Goal: Task Accomplishment & Management: Complete application form

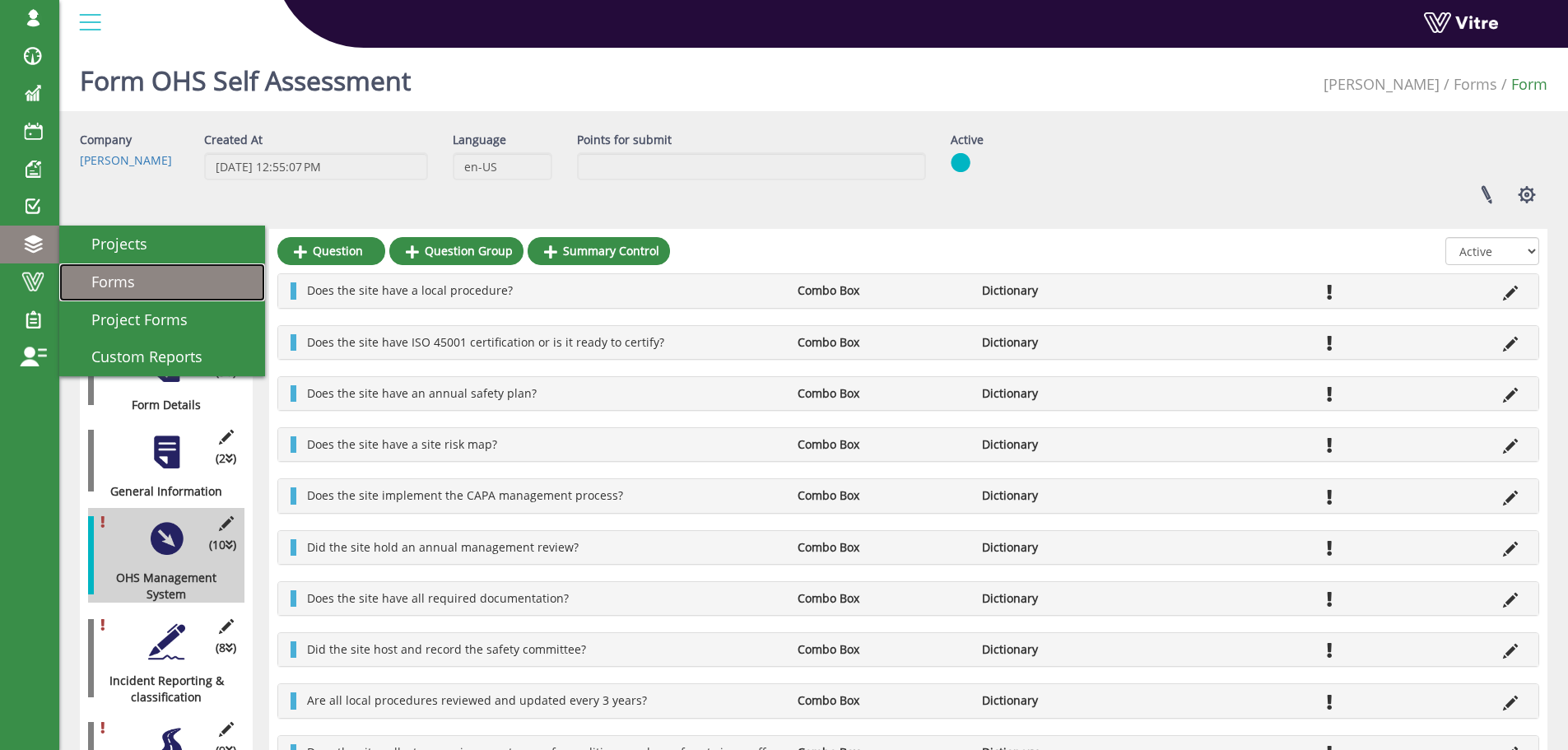
click at [130, 280] on span "Forms" at bounding box center [102, 281] width 63 height 20
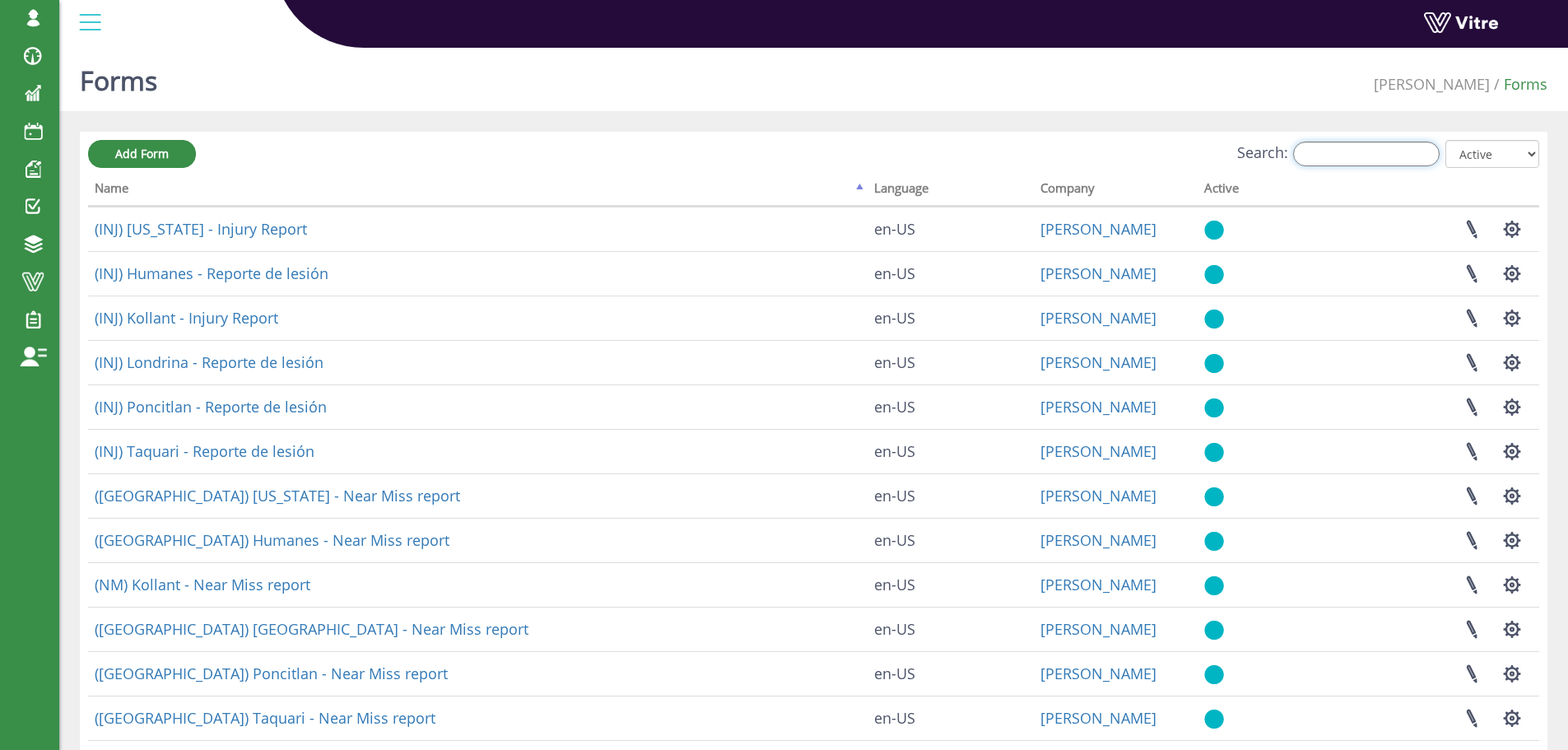
click at [1365, 156] on input "Search:" at bounding box center [1366, 154] width 146 height 24
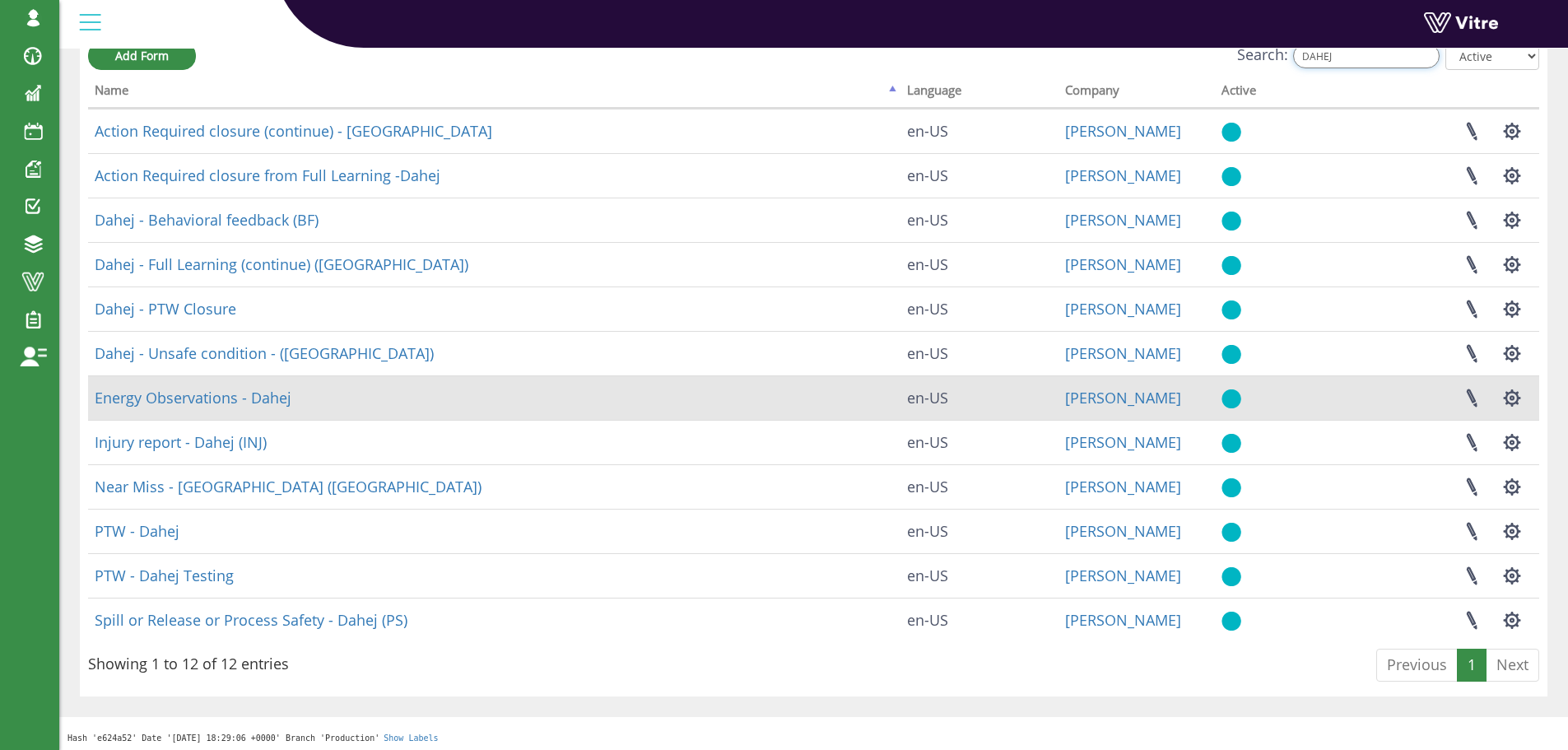
scroll to position [103, 0]
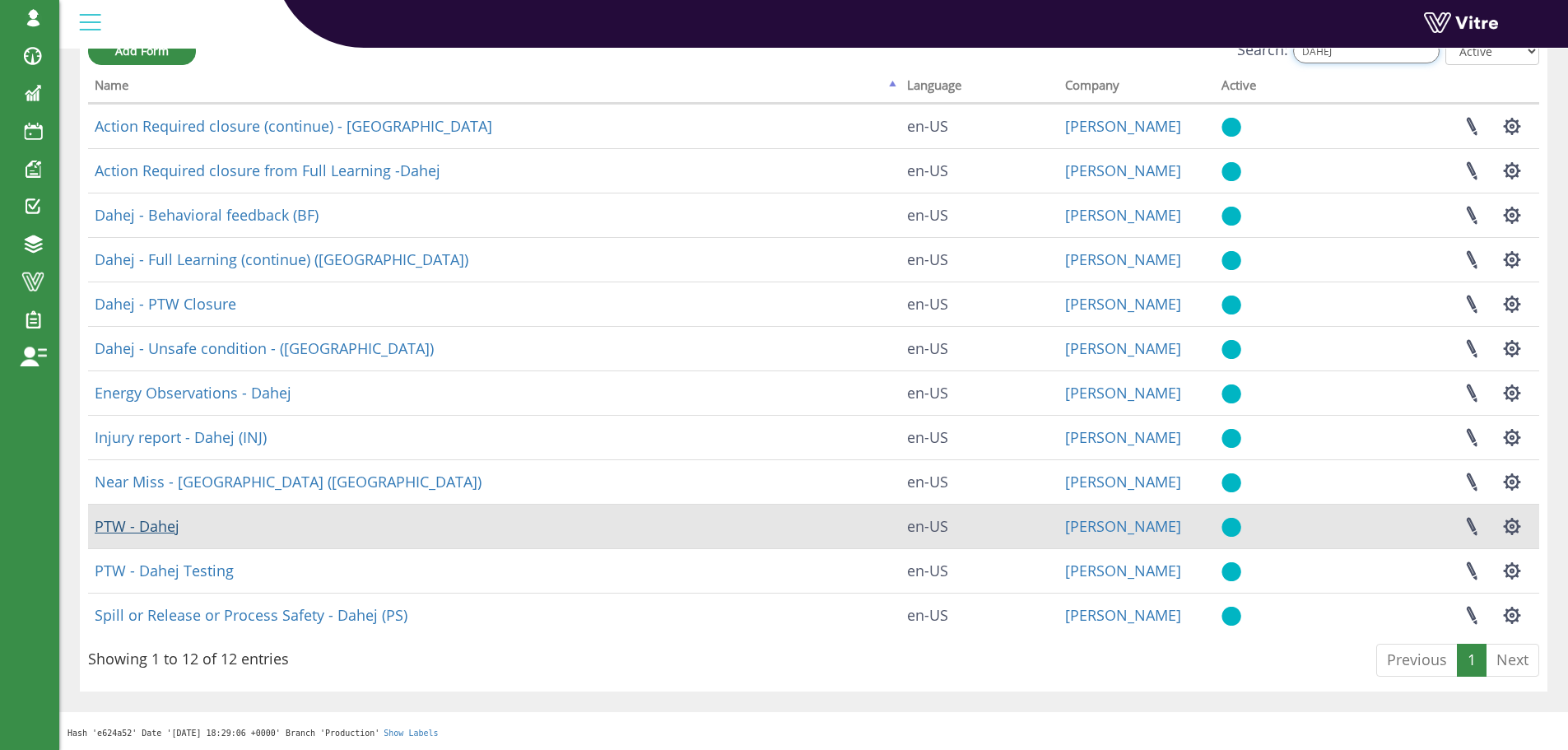
type input "DAHEJ"
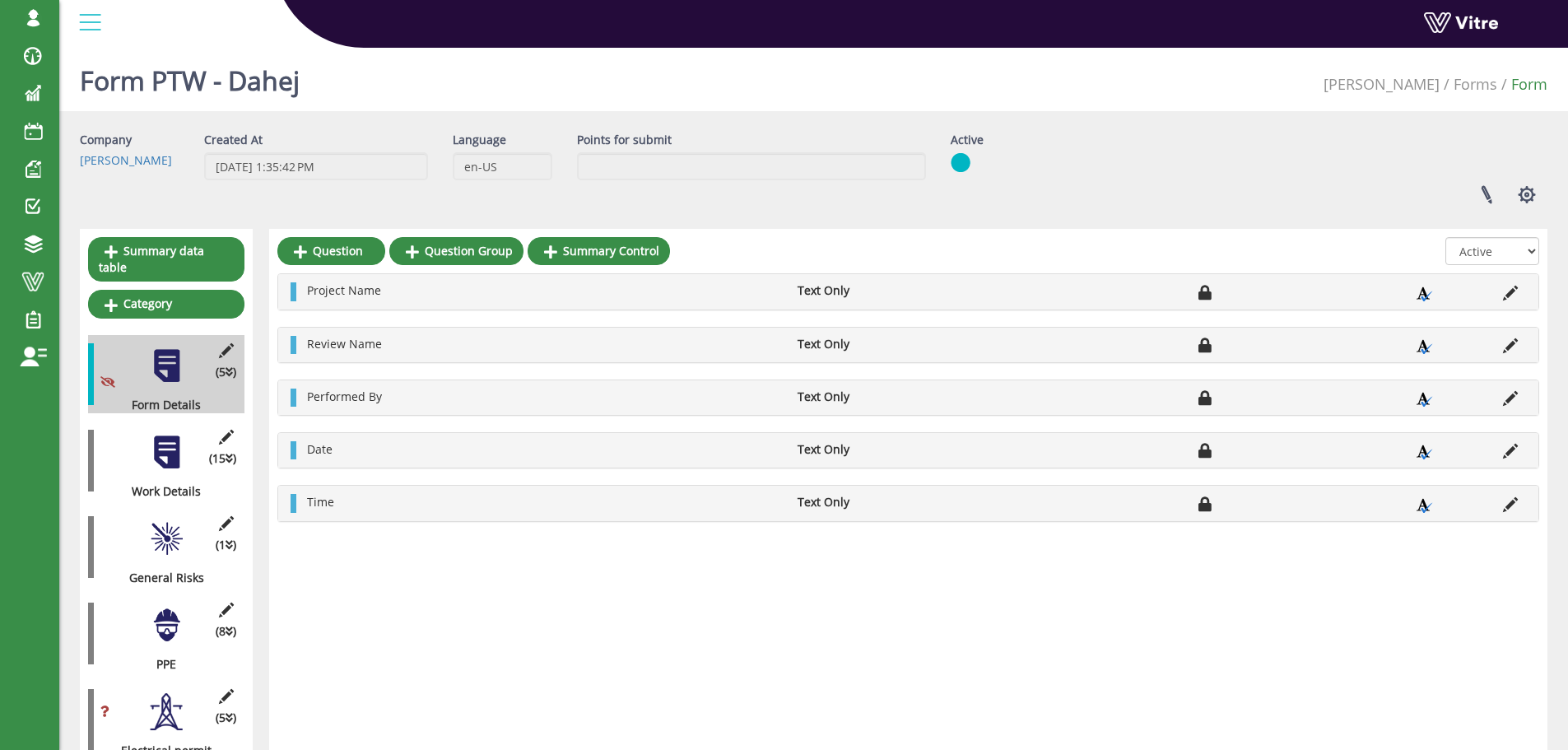
click at [884, 81] on div "Form PTW - [PERSON_NAME] Forms Form" at bounding box center [813, 76] width 1509 height 70
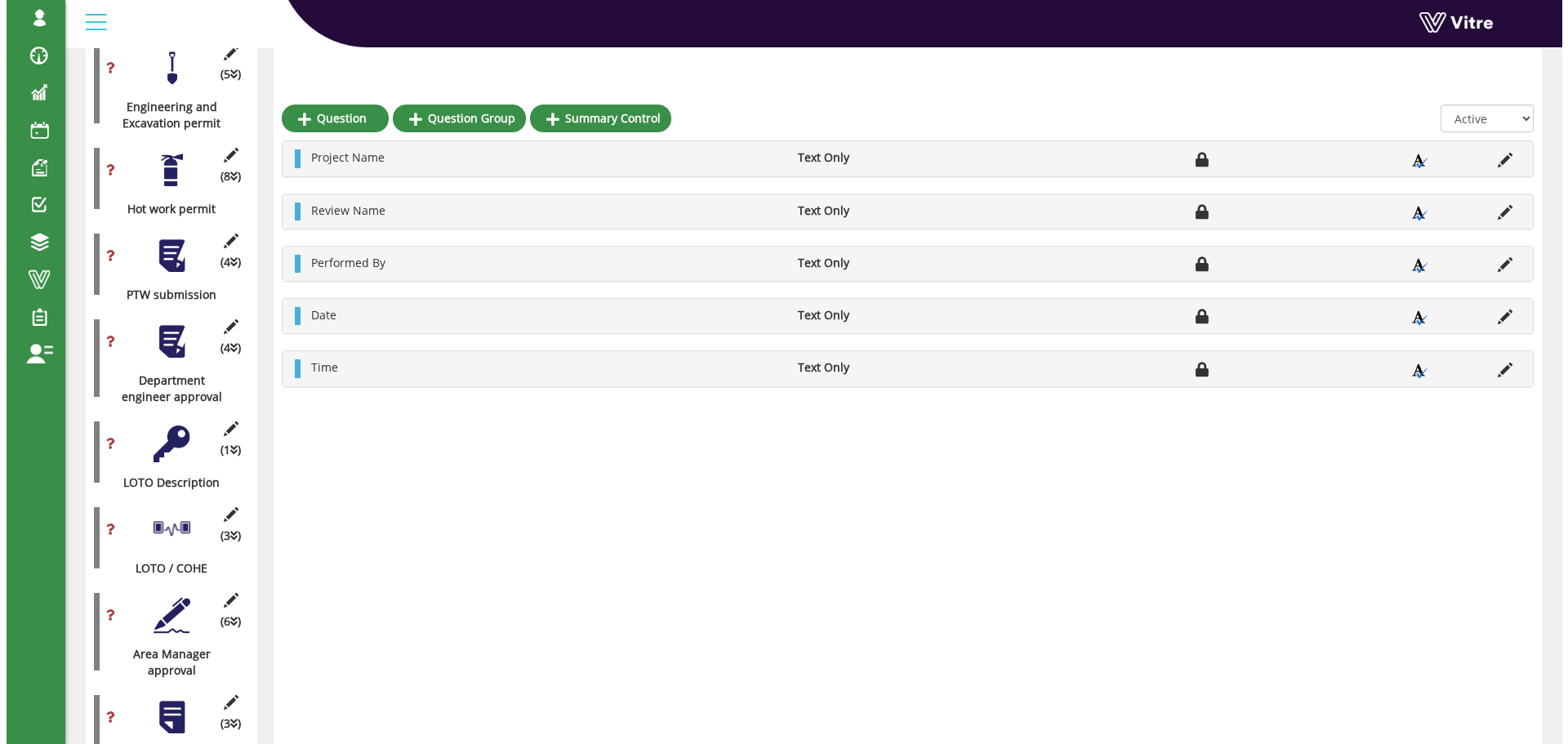
scroll to position [1143, 0]
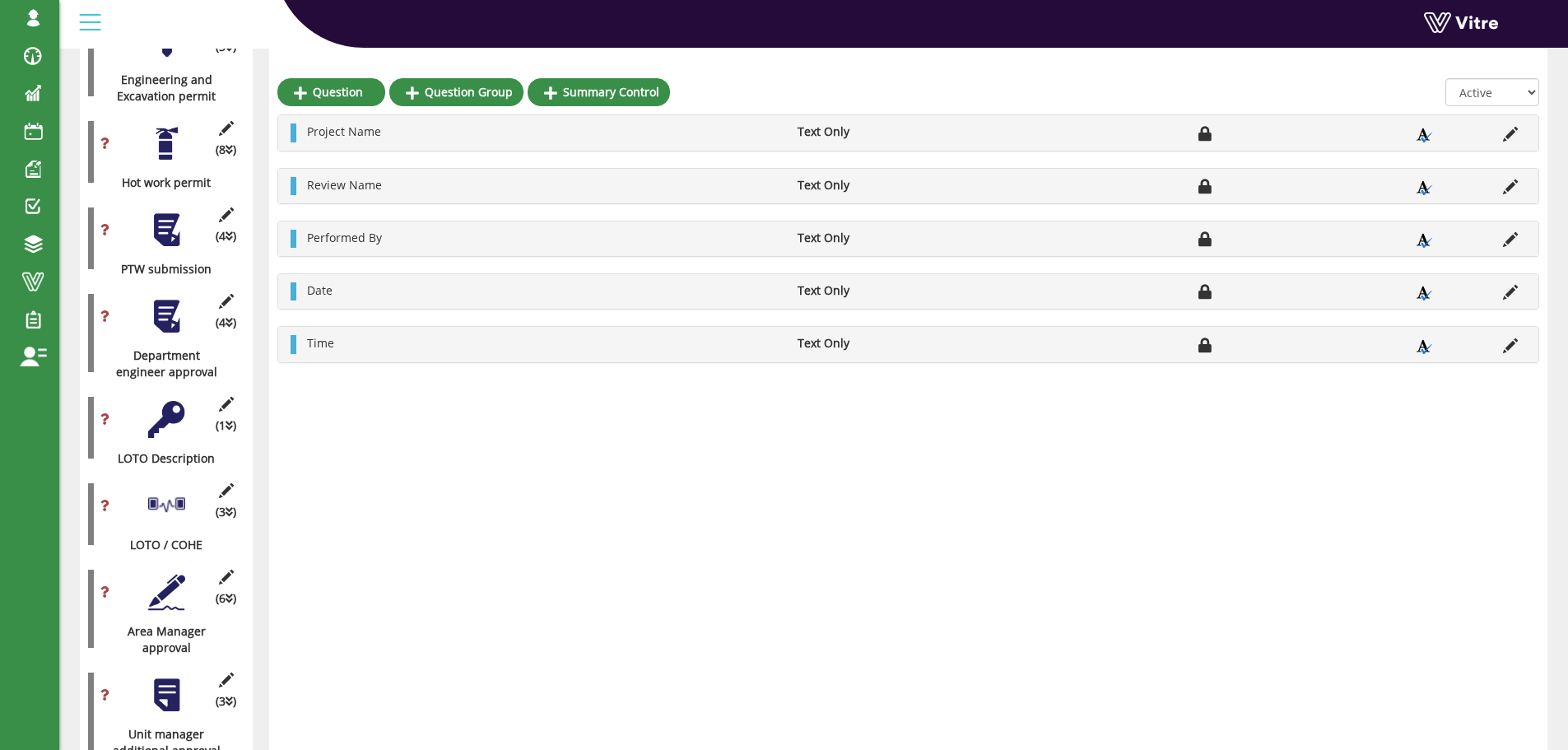
click at [175, 401] on div at bounding box center [166, 419] width 37 height 37
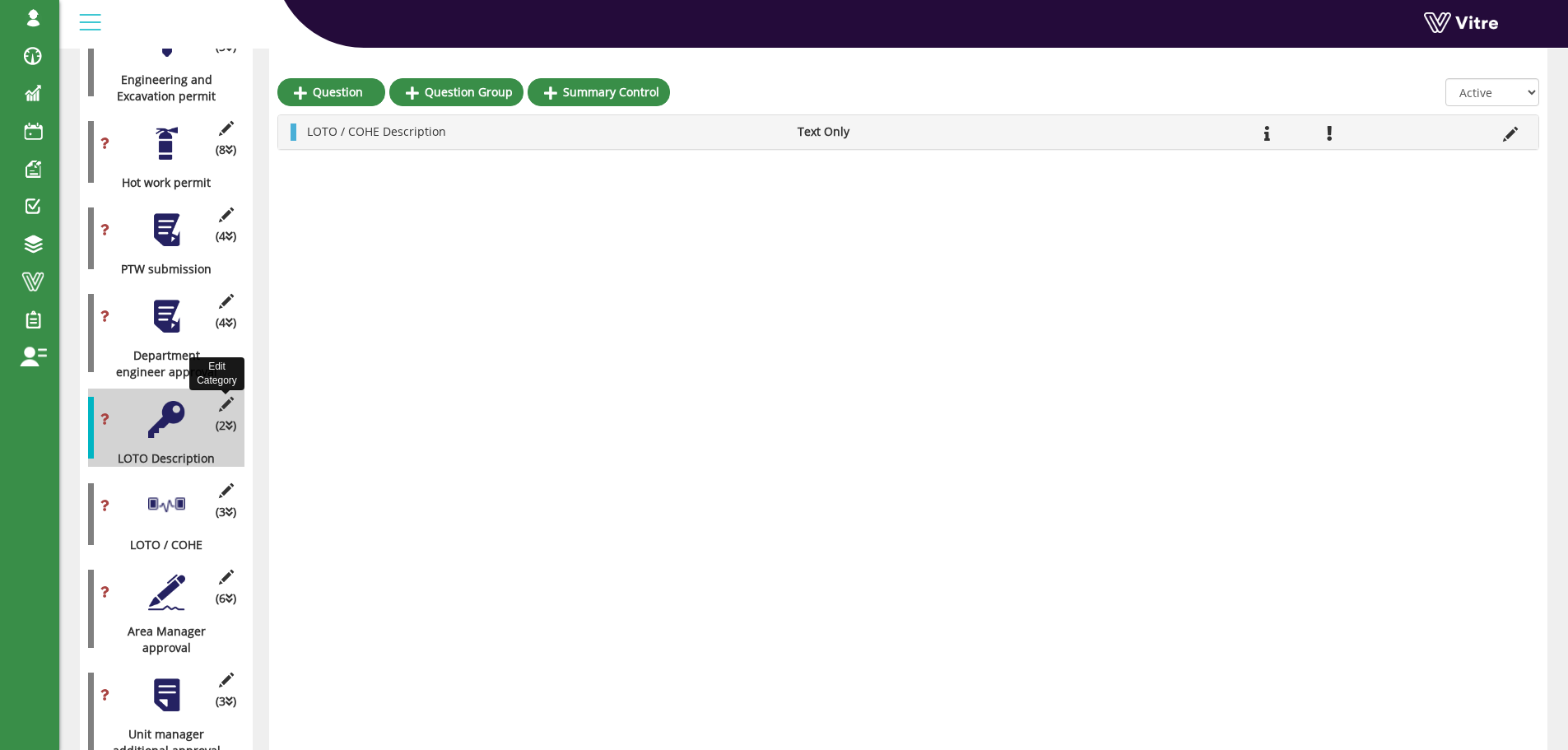
click at [229, 397] on icon at bounding box center [226, 405] width 21 height 15
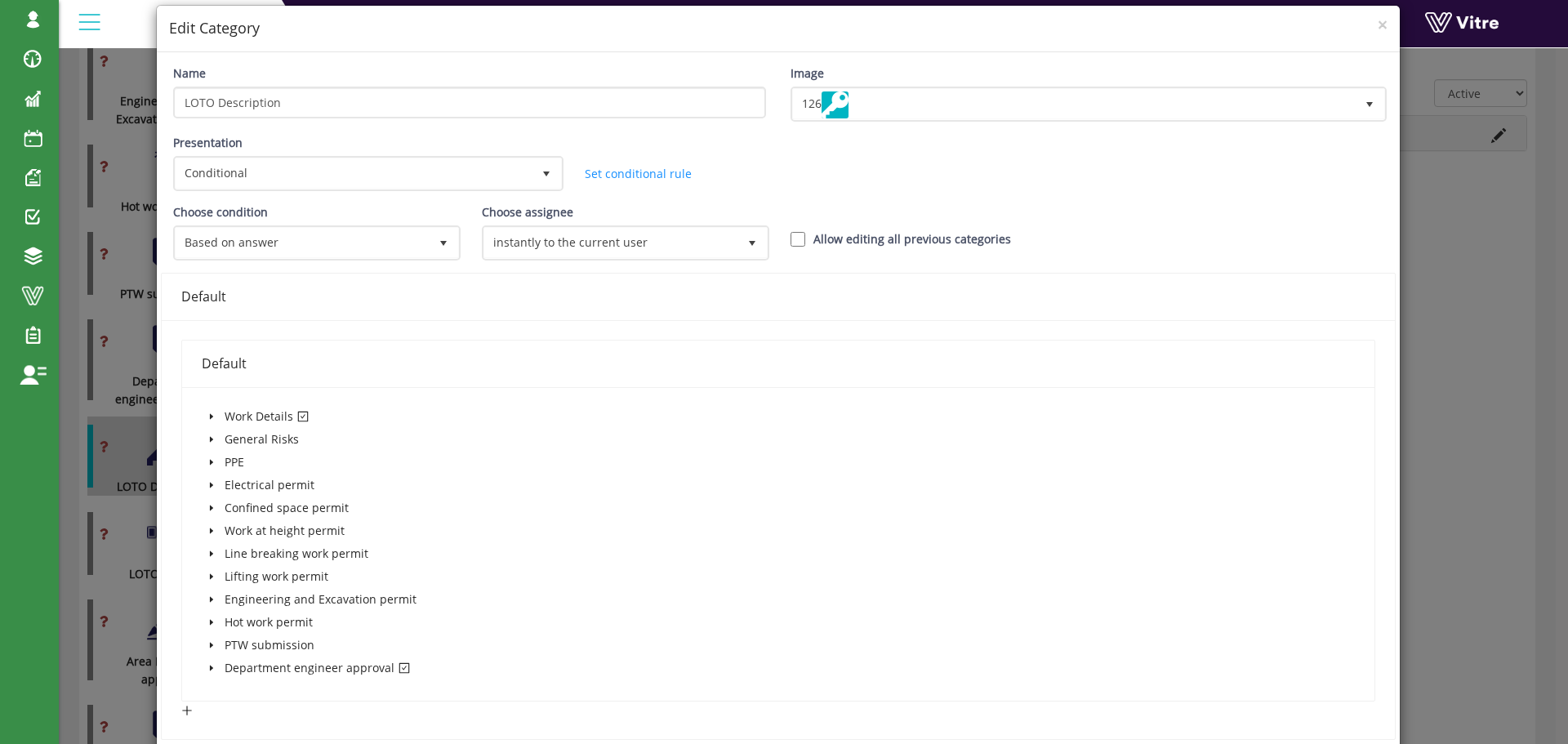
scroll to position [82, 0]
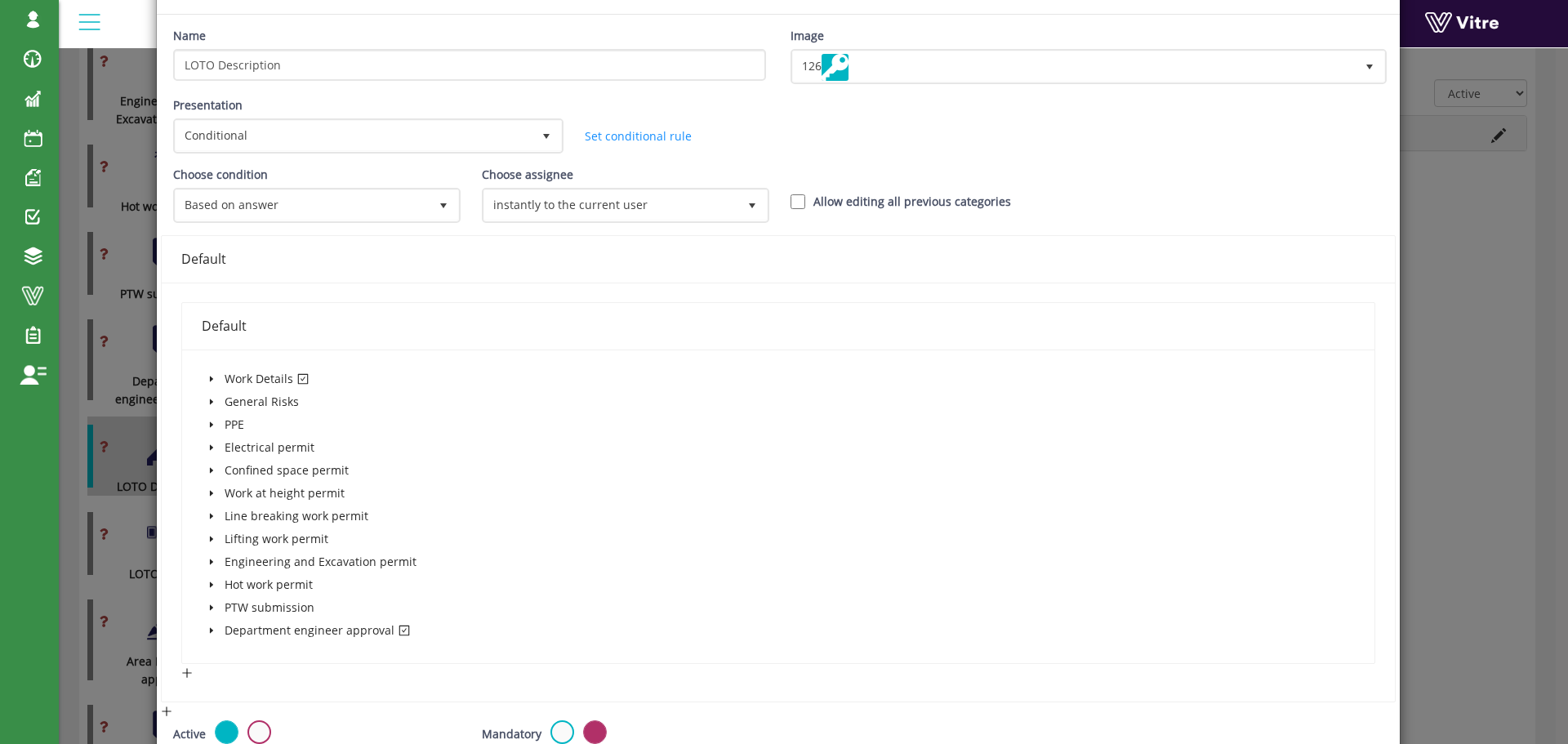
click at [210, 377] on icon "caret-down" at bounding box center [211, 378] width 8 height 8
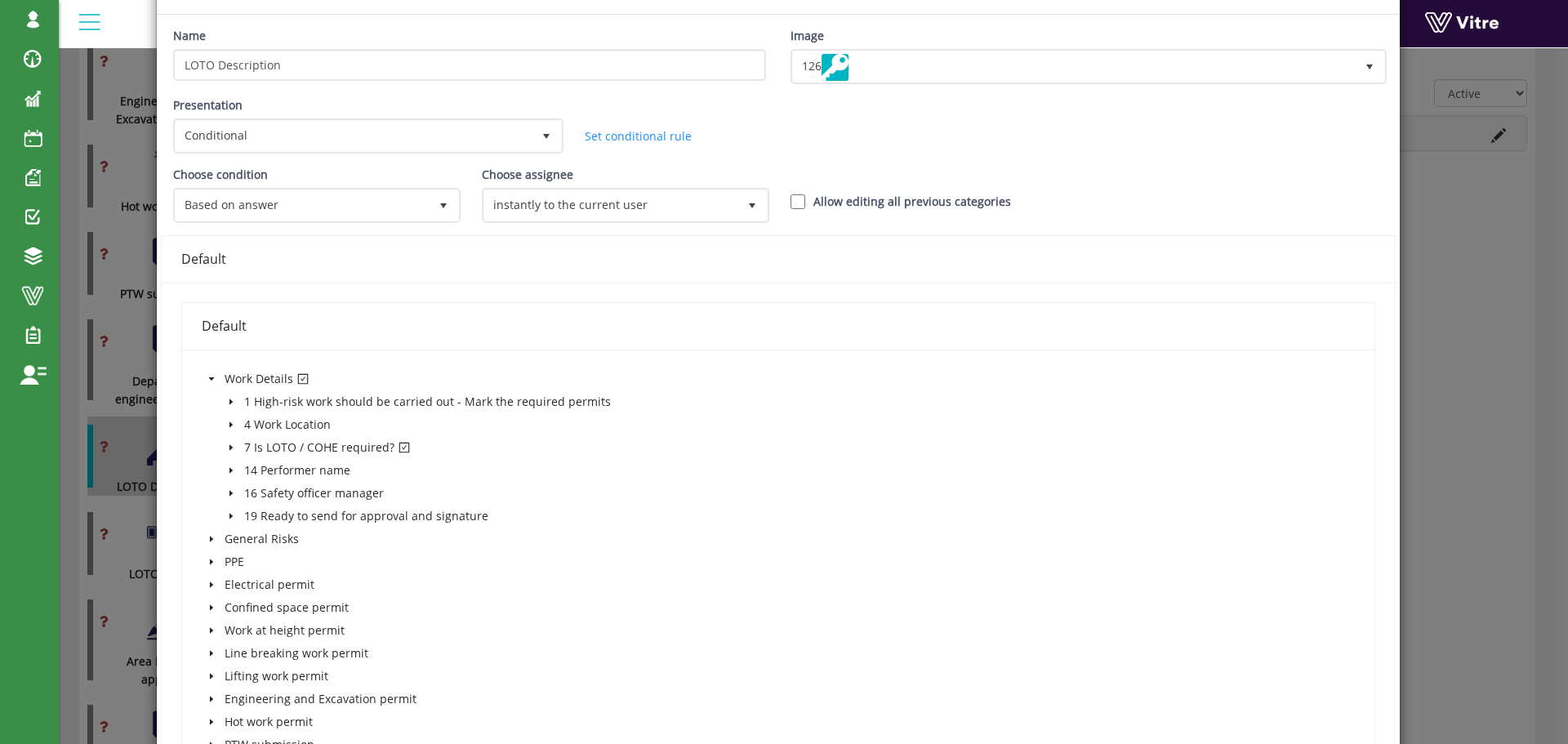
click at [229, 444] on icon "caret-down" at bounding box center [231, 447] width 8 height 8
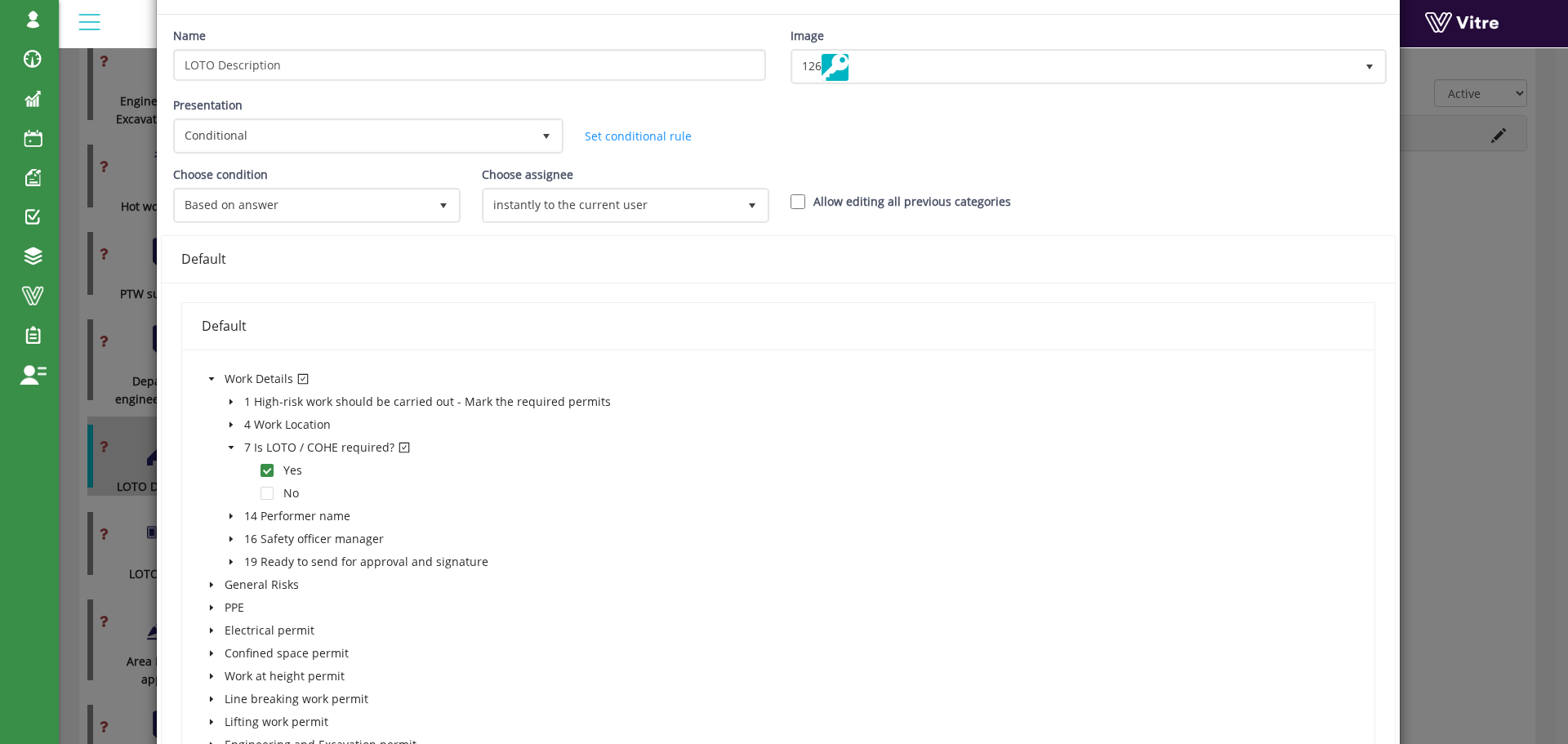
click at [229, 444] on icon "caret-down" at bounding box center [231, 447] width 8 height 8
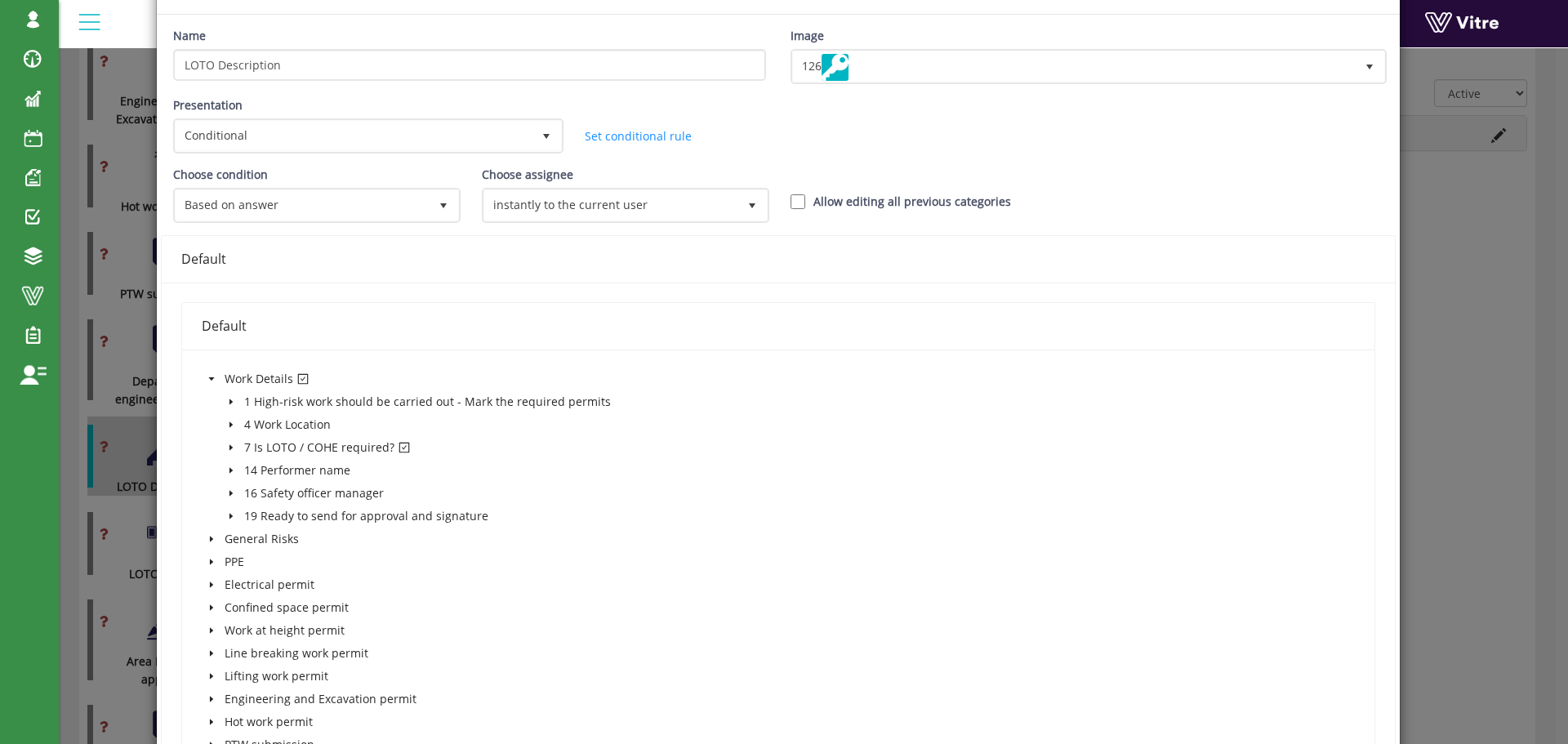
click at [211, 377] on icon "caret-down" at bounding box center [211, 379] width 6 height 4
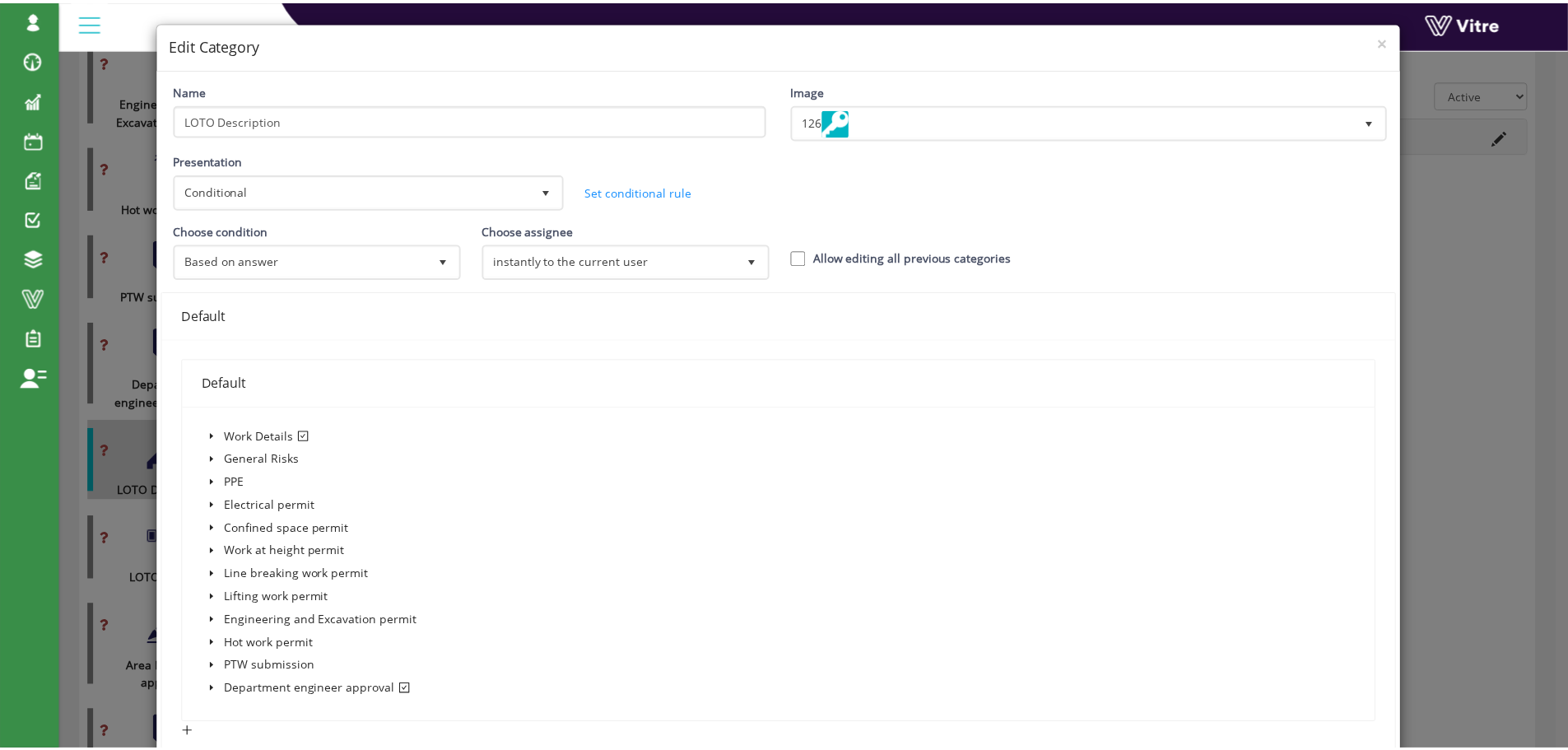
scroll to position [0, 0]
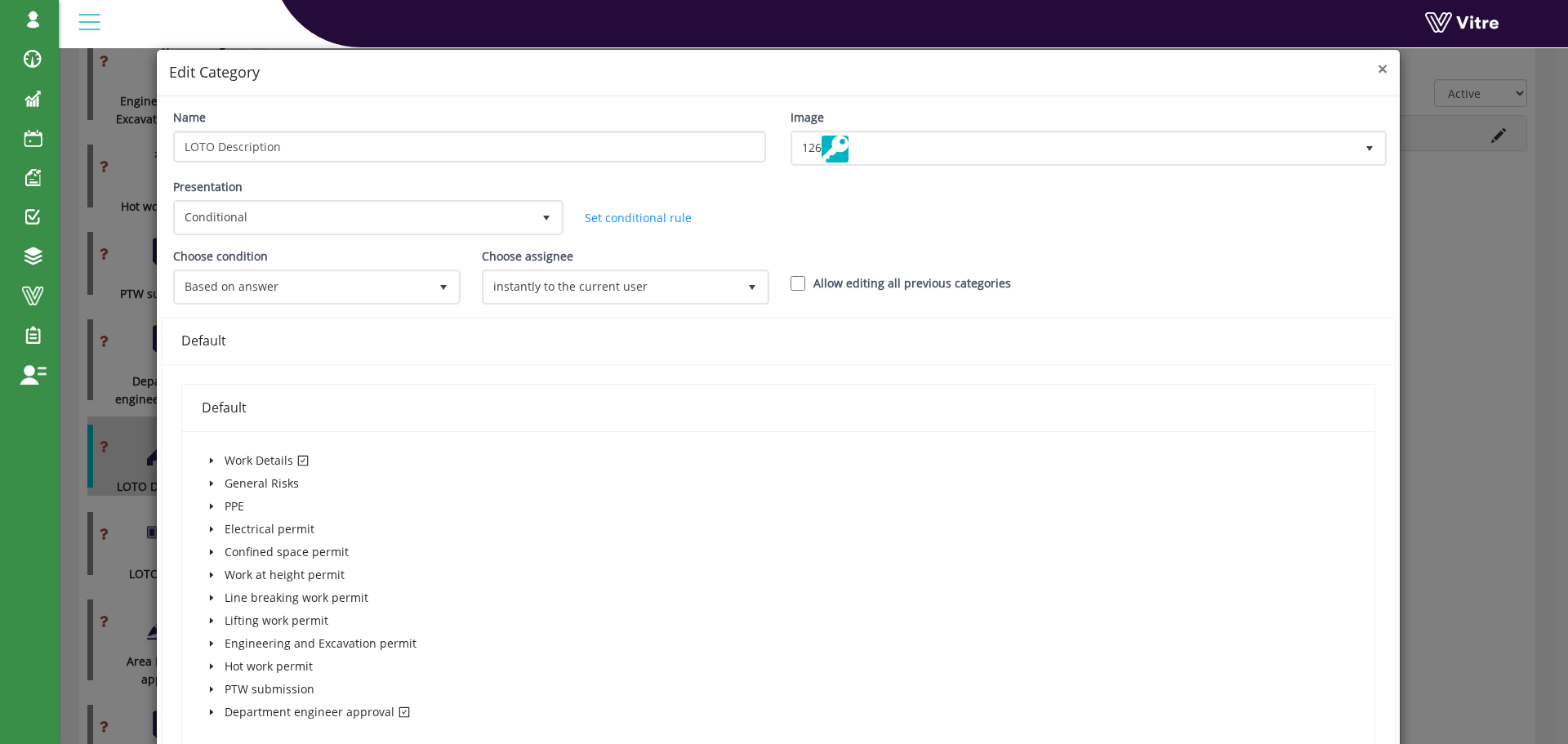
click at [1378, 69] on span "×" at bounding box center [1383, 68] width 10 height 23
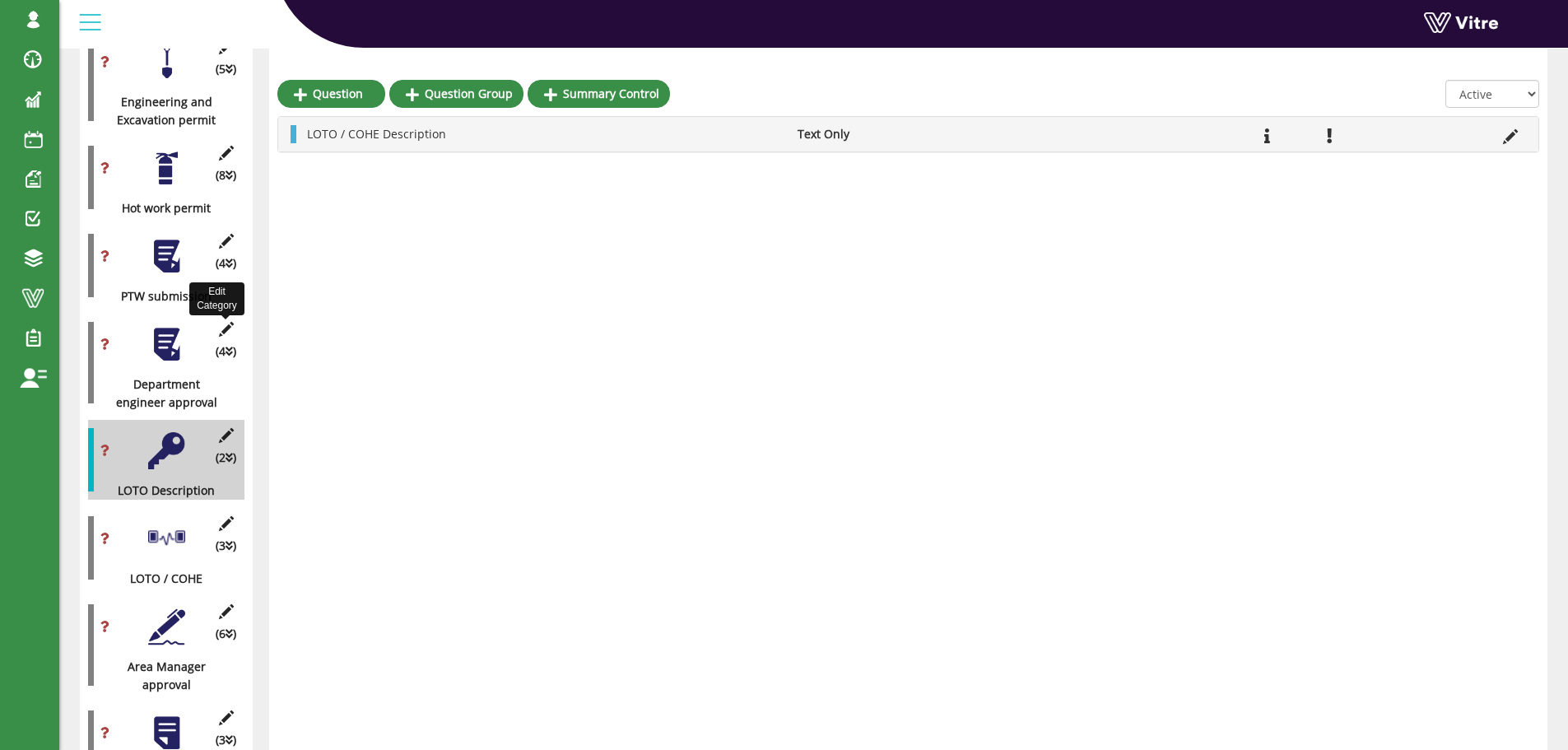
click at [223, 322] on icon at bounding box center [226, 329] width 21 height 15
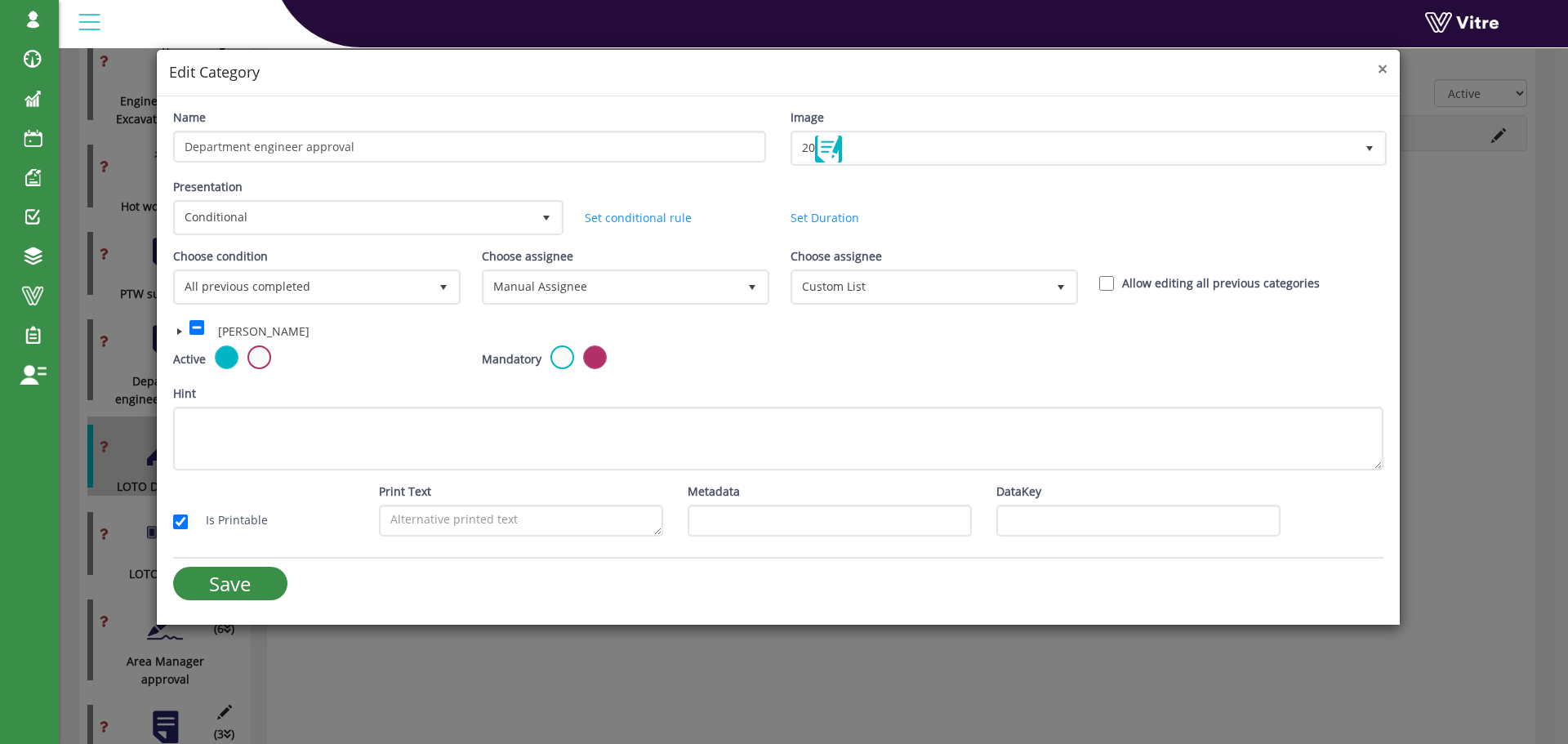
click at [1384, 69] on span "×" at bounding box center [1383, 68] width 10 height 23
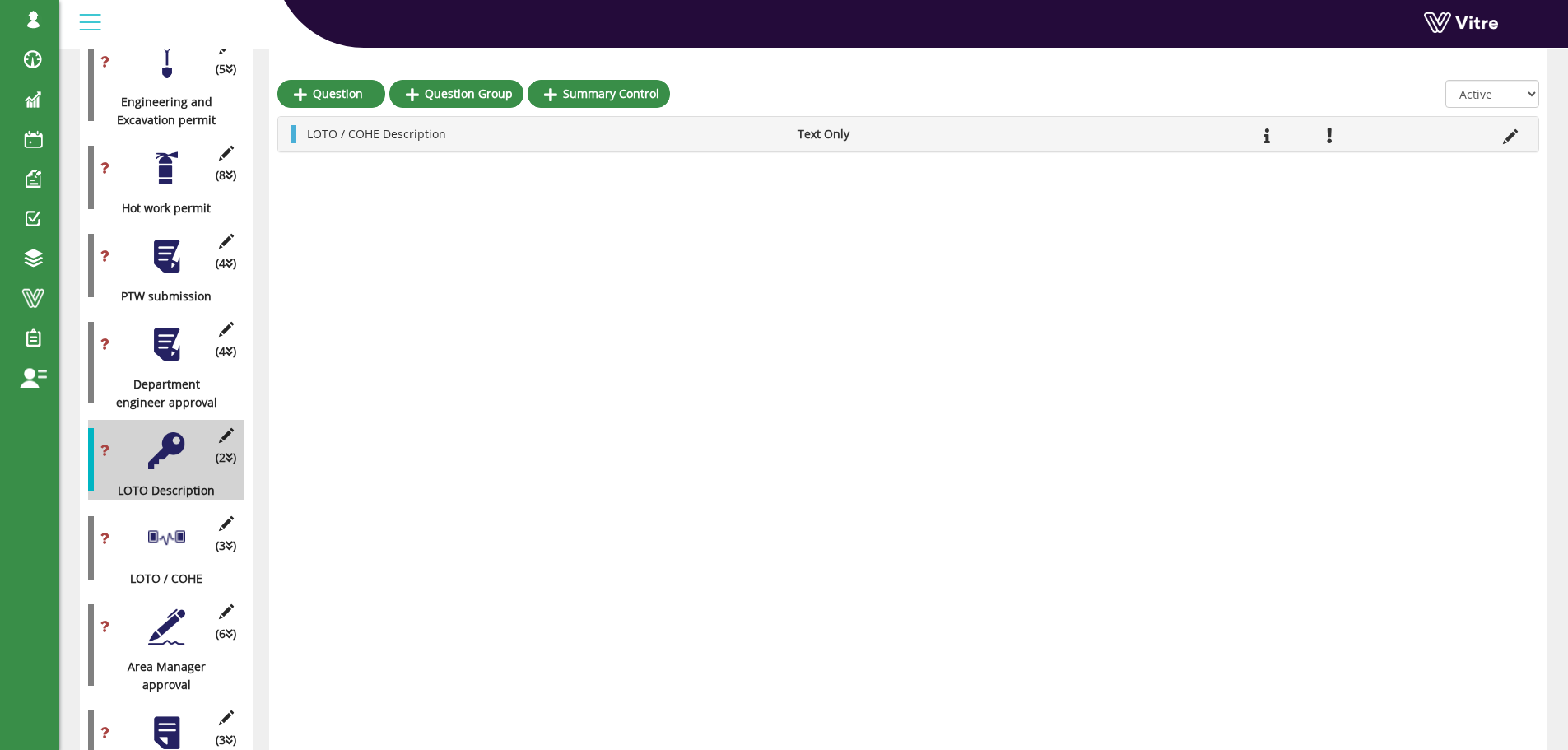
click at [171, 326] on div at bounding box center [166, 344] width 37 height 37
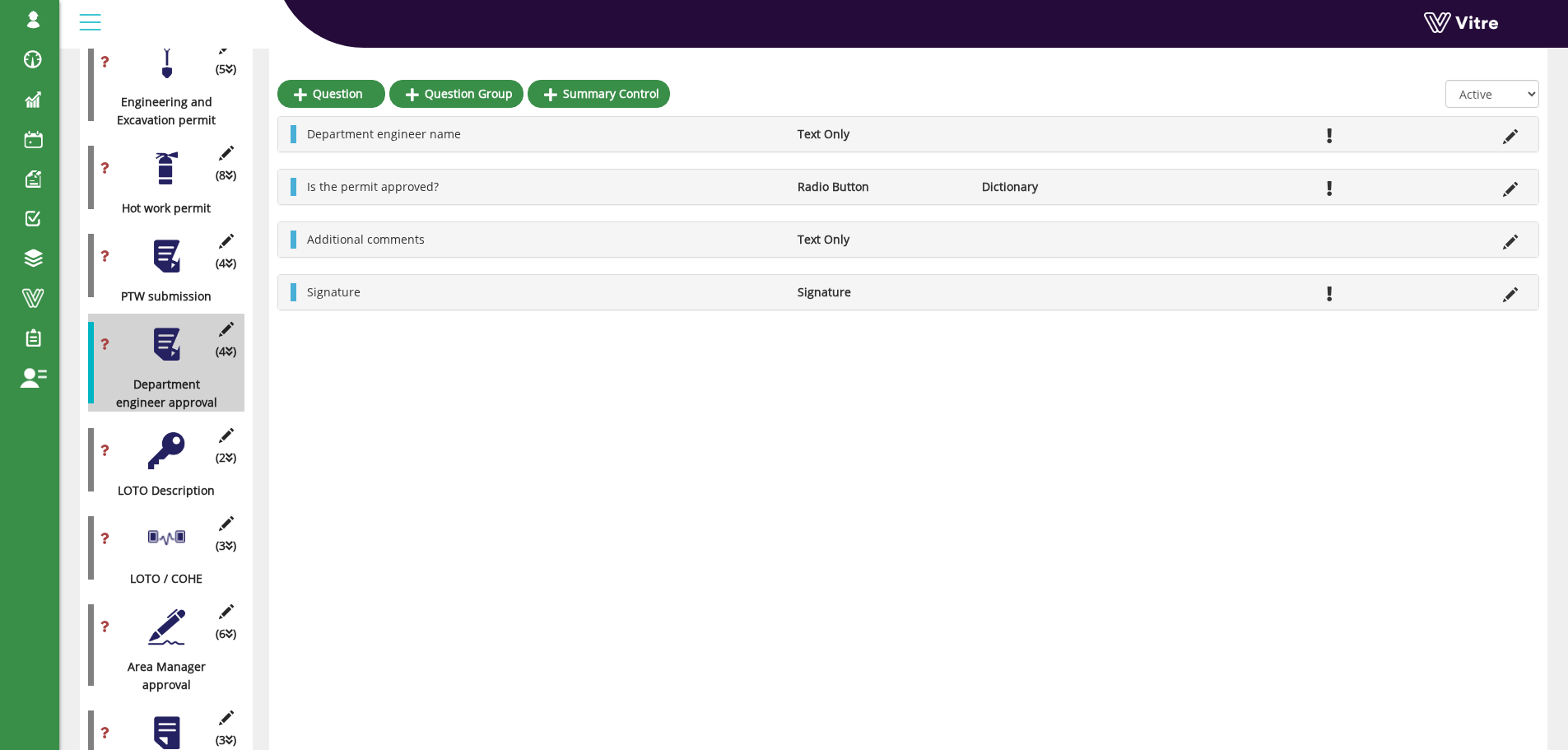
click at [173, 432] on div at bounding box center [166, 450] width 37 height 37
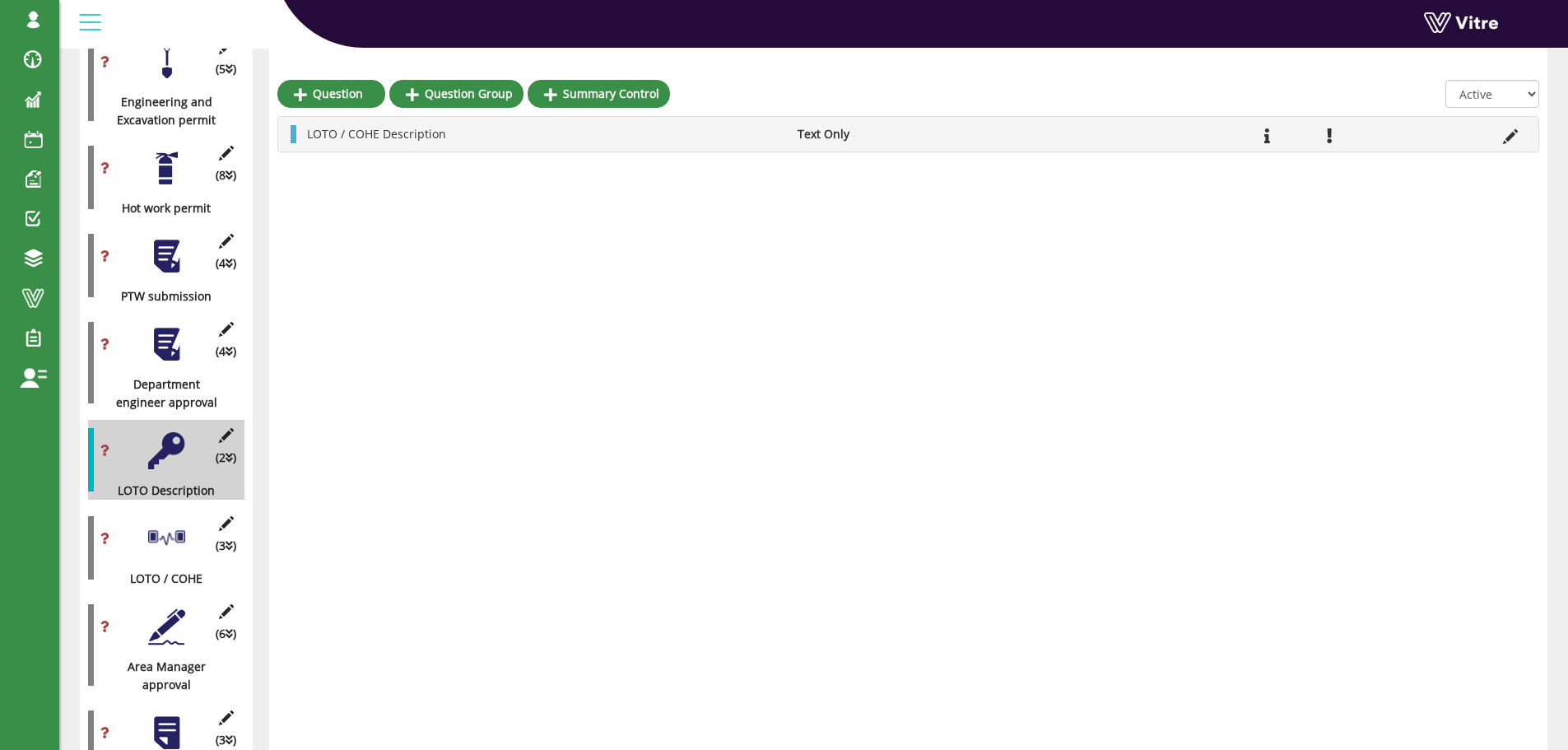
click at [176, 520] on div at bounding box center [166, 538] width 37 height 37
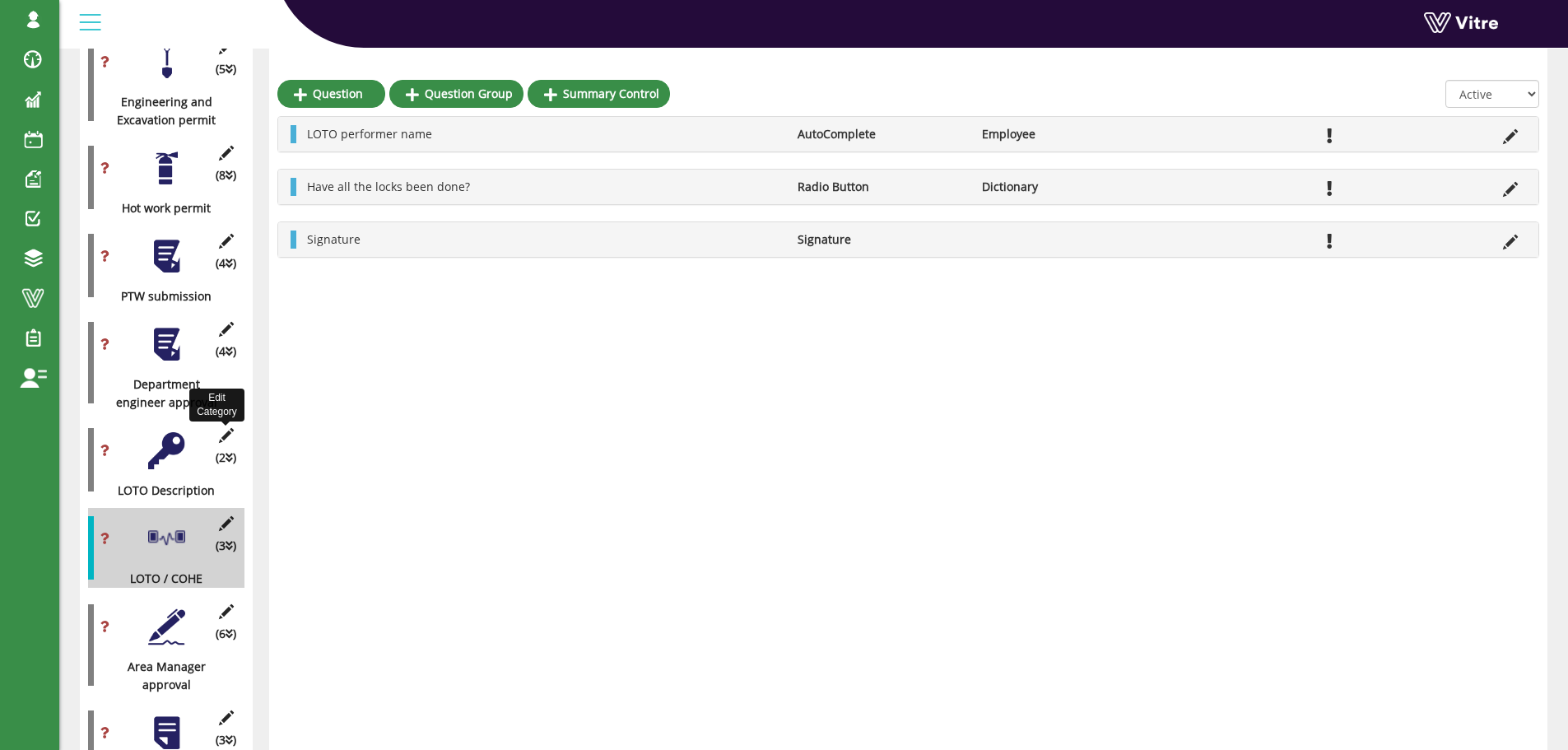
click at [230, 428] on icon at bounding box center [226, 436] width 21 height 15
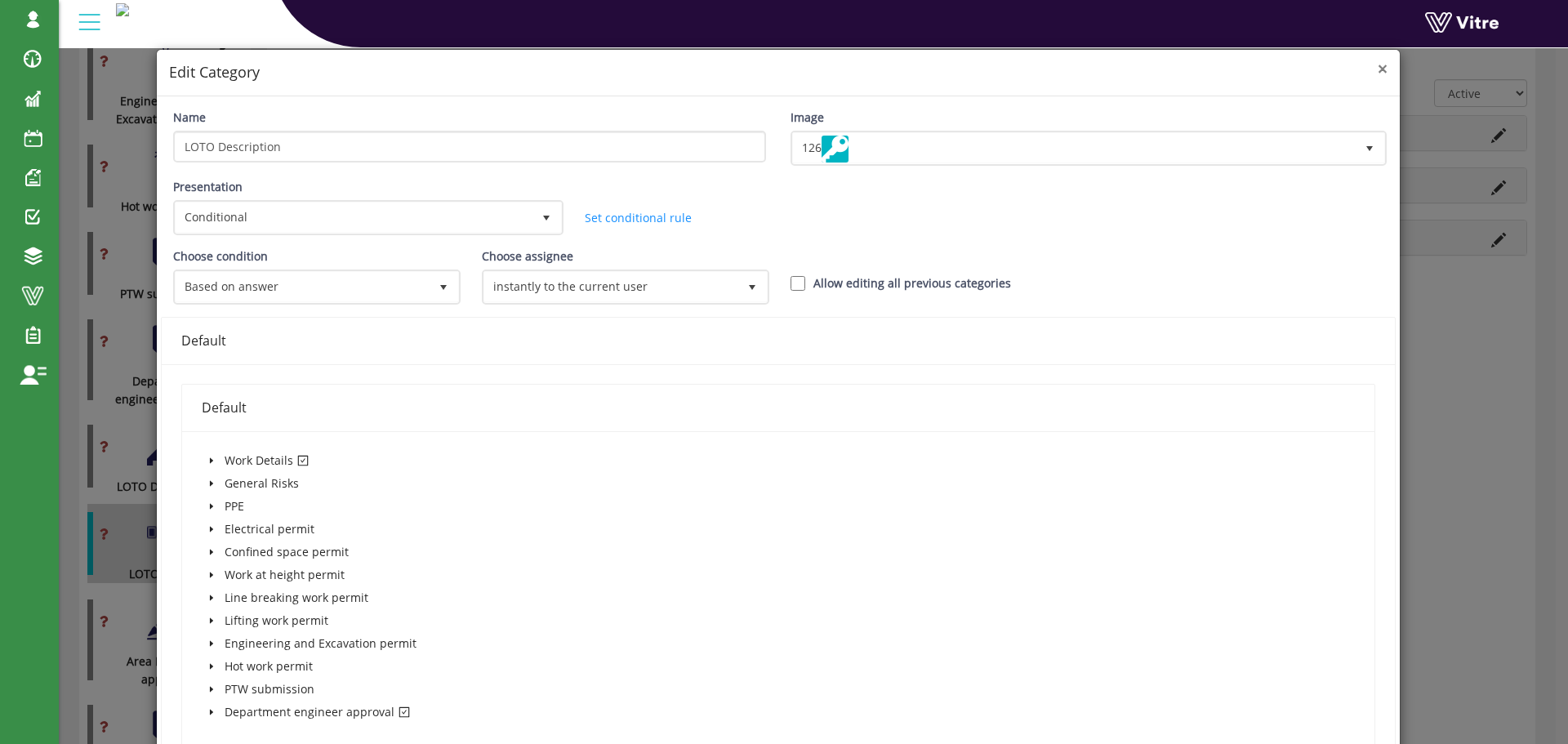
click at [1378, 72] on span "×" at bounding box center [1383, 68] width 10 height 23
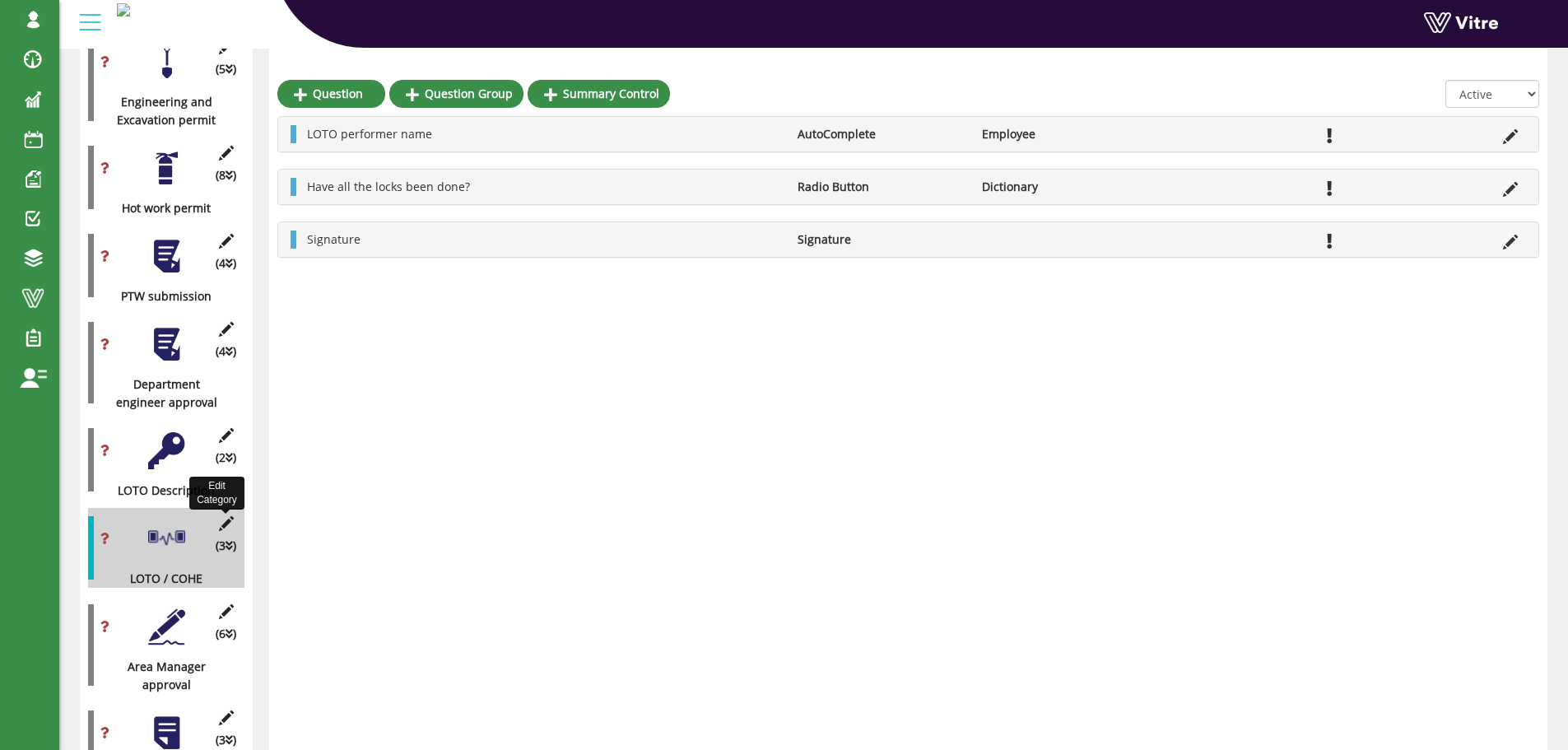
click at [229, 516] on icon at bounding box center [226, 524] width 21 height 15
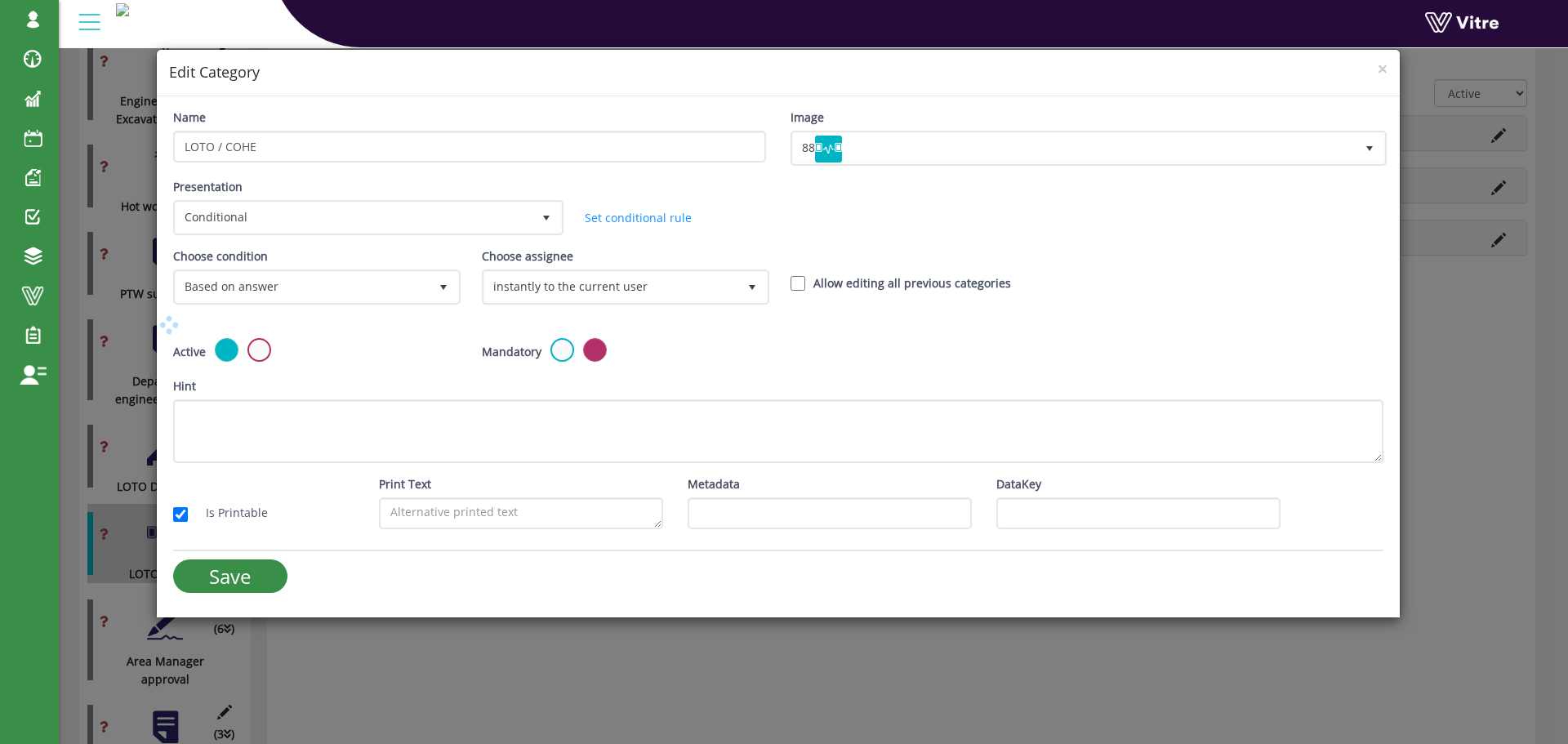
click at [1382, 70] on span "×" at bounding box center [1383, 68] width 10 height 23
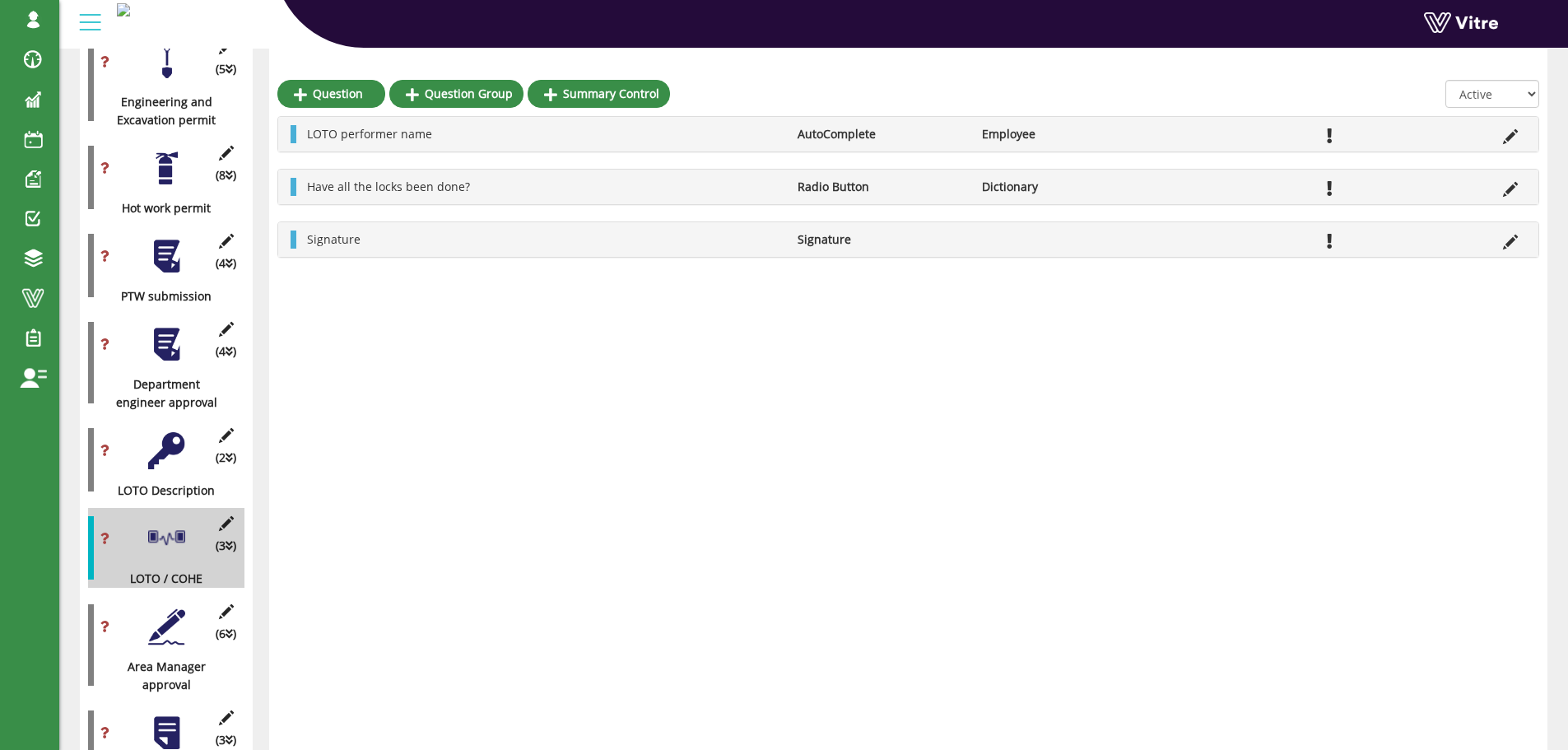
click at [163, 432] on div at bounding box center [166, 450] width 37 height 37
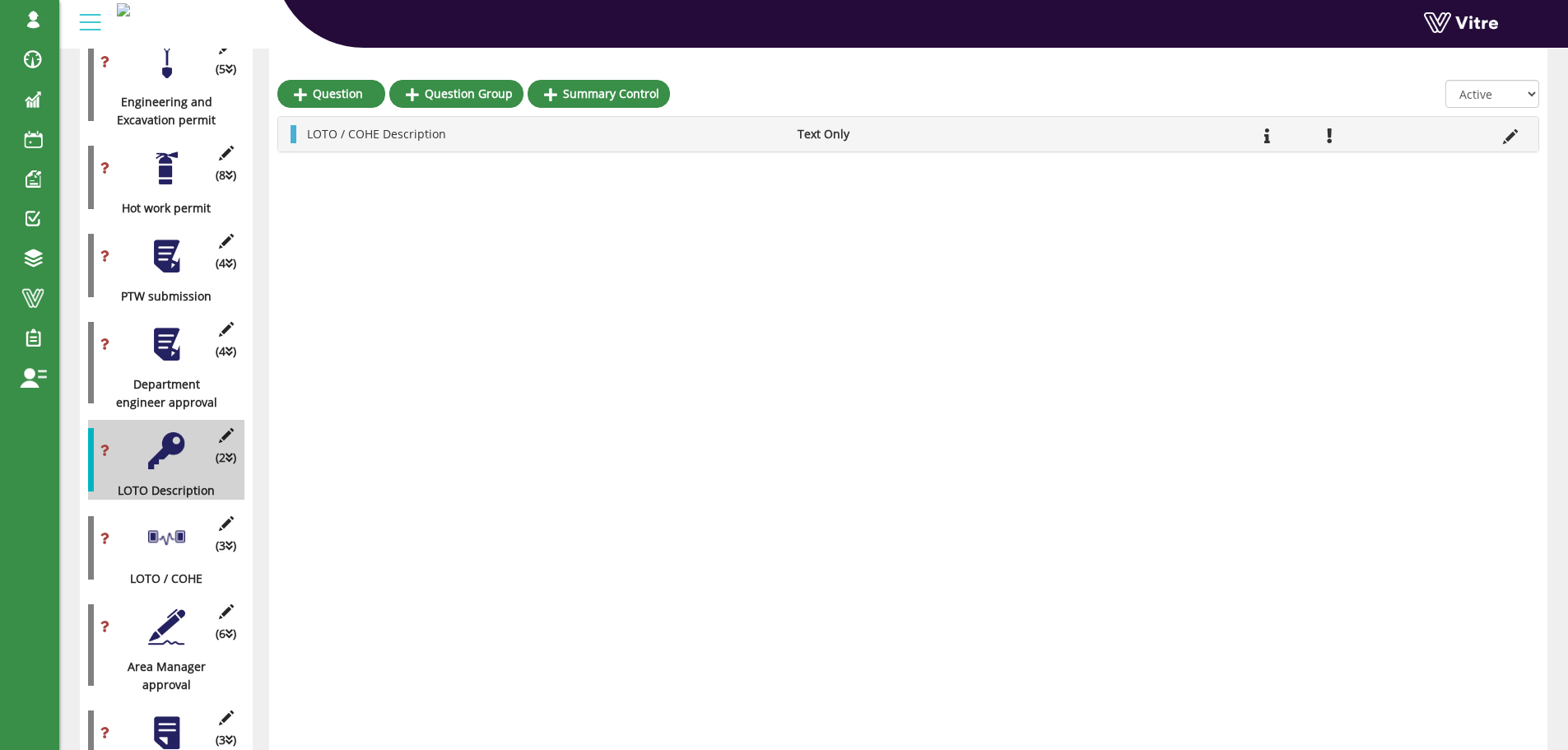
click at [177, 520] on div at bounding box center [166, 538] width 37 height 37
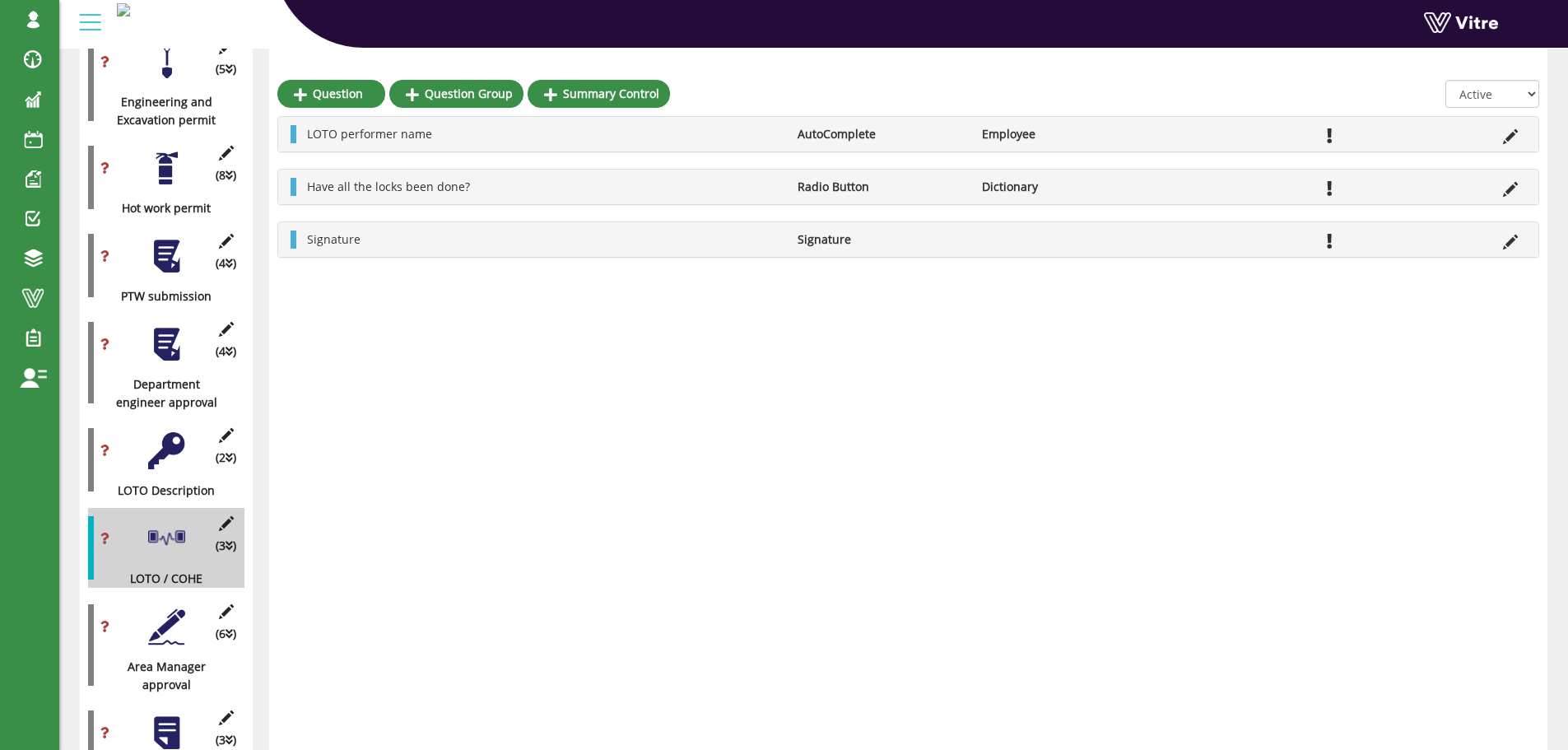
click at [165, 435] on div at bounding box center [166, 450] width 37 height 37
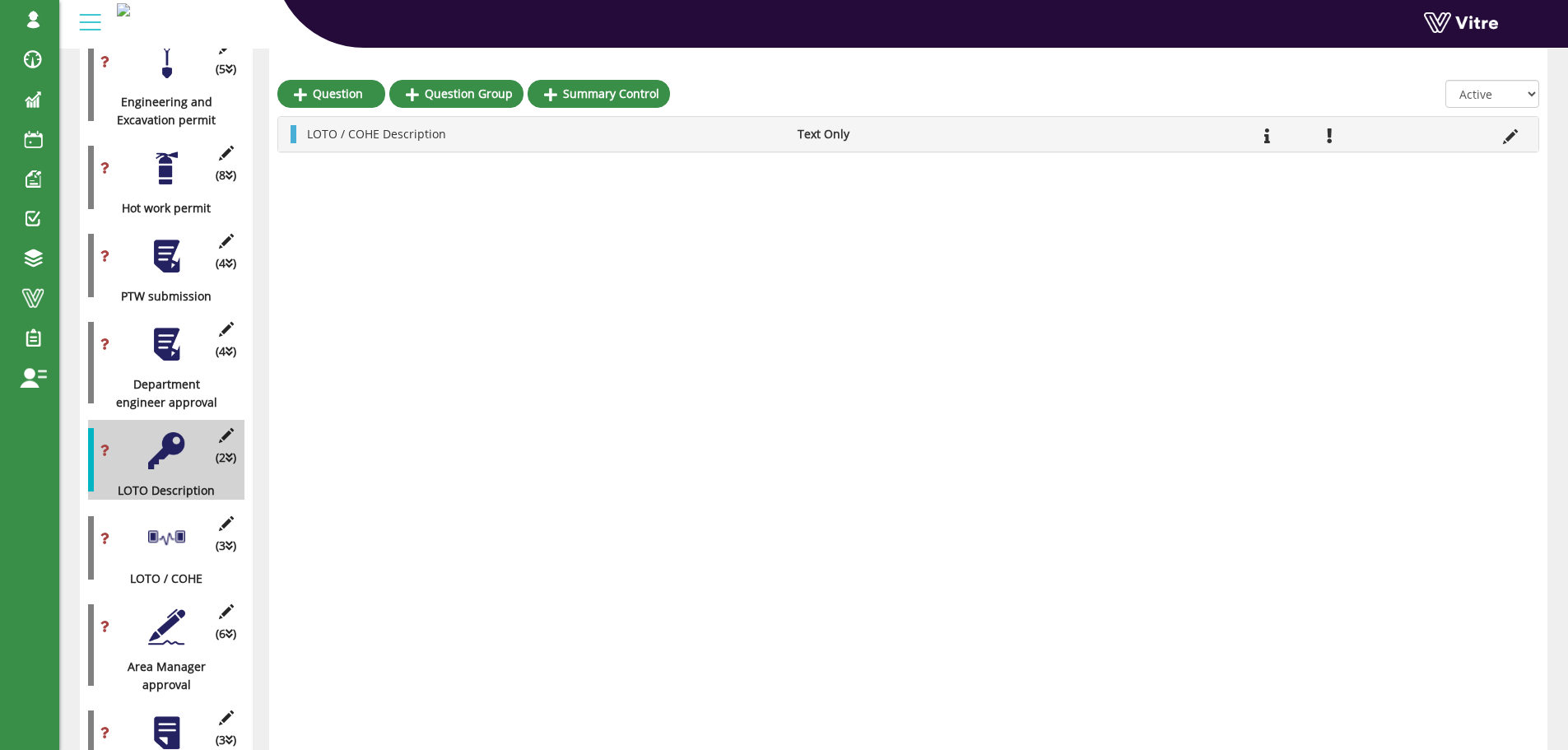
click at [175, 329] on div at bounding box center [166, 344] width 37 height 37
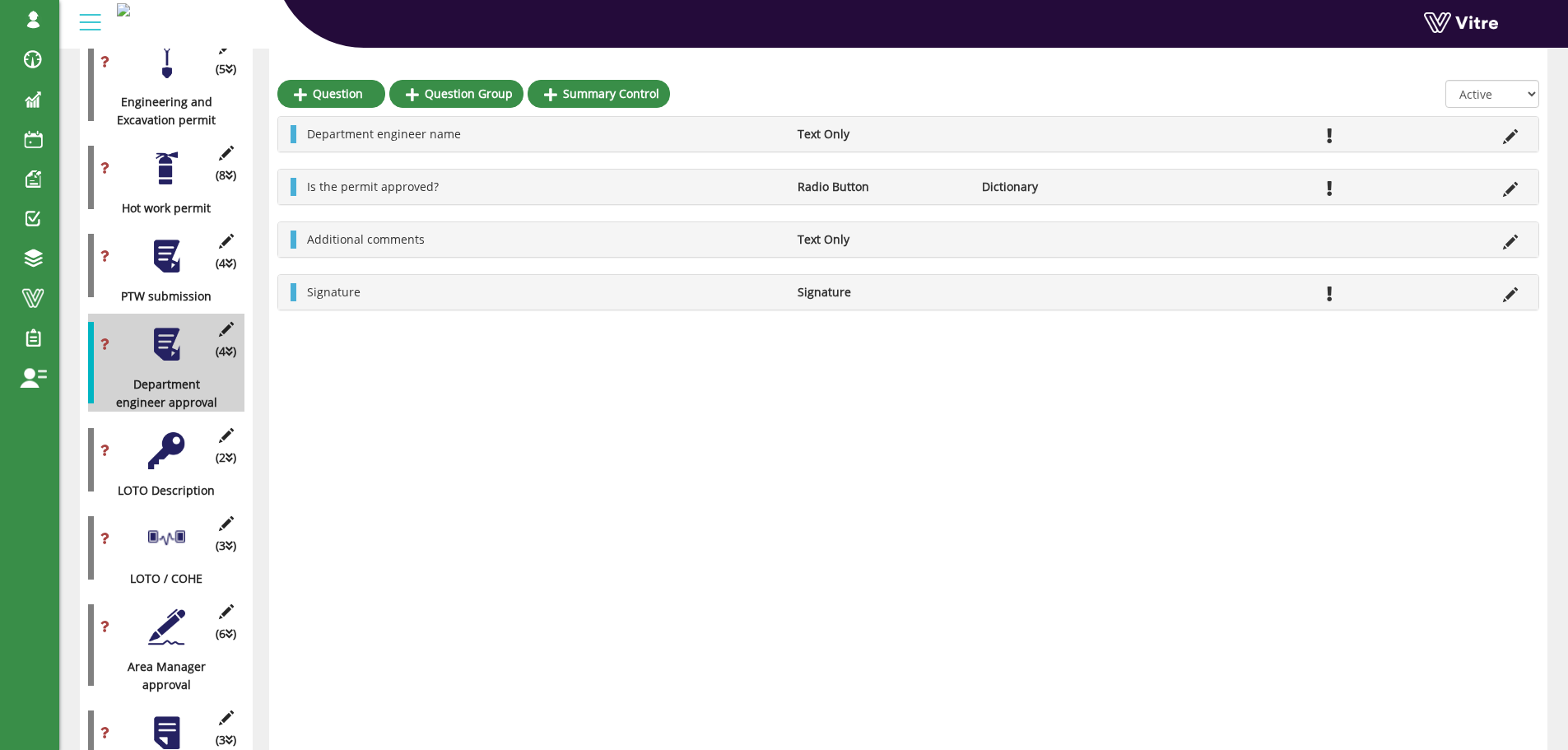
click at [159, 526] on div at bounding box center [166, 538] width 37 height 37
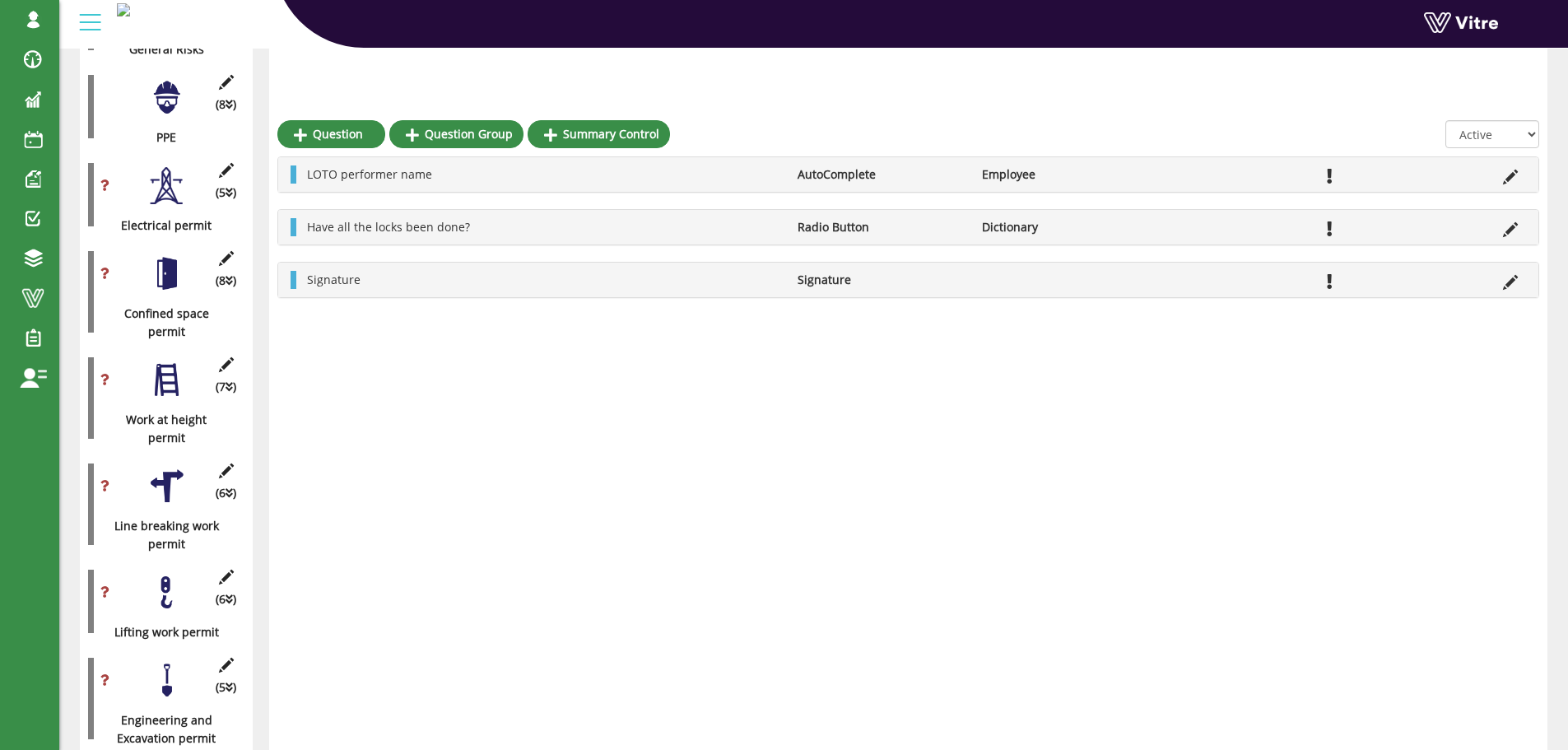
scroll to position [494, 0]
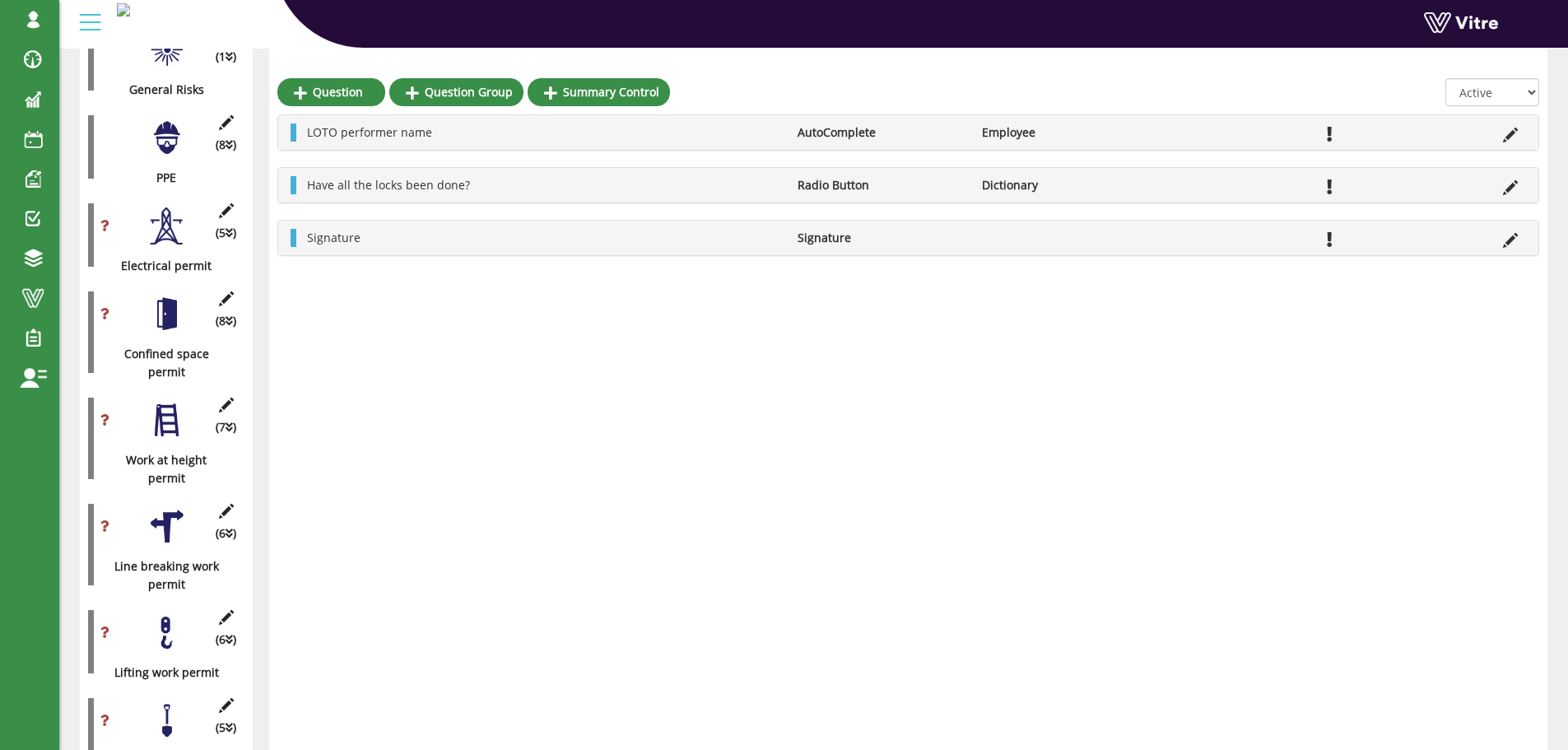
click at [164, 214] on div at bounding box center [166, 225] width 37 height 37
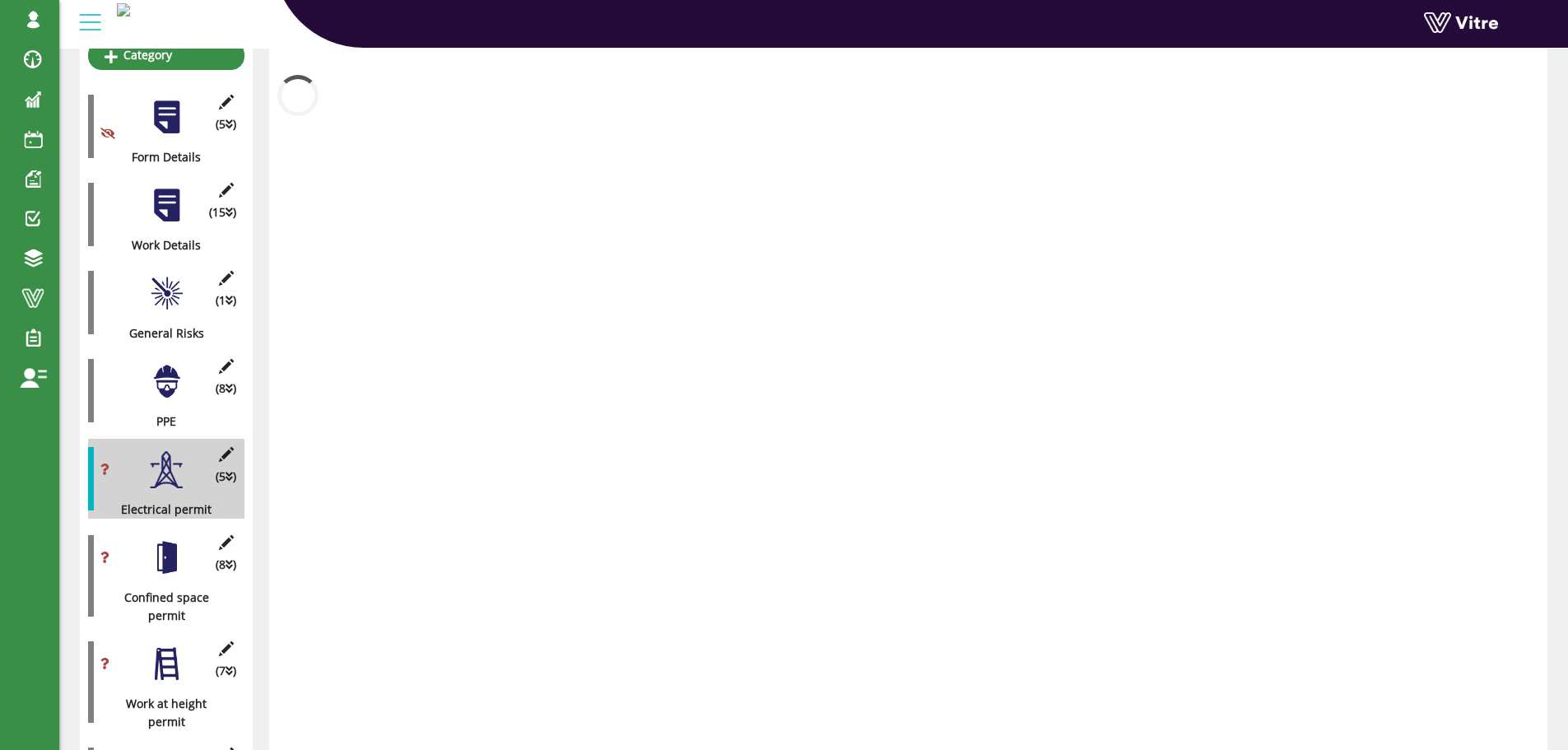
scroll to position [247, 0]
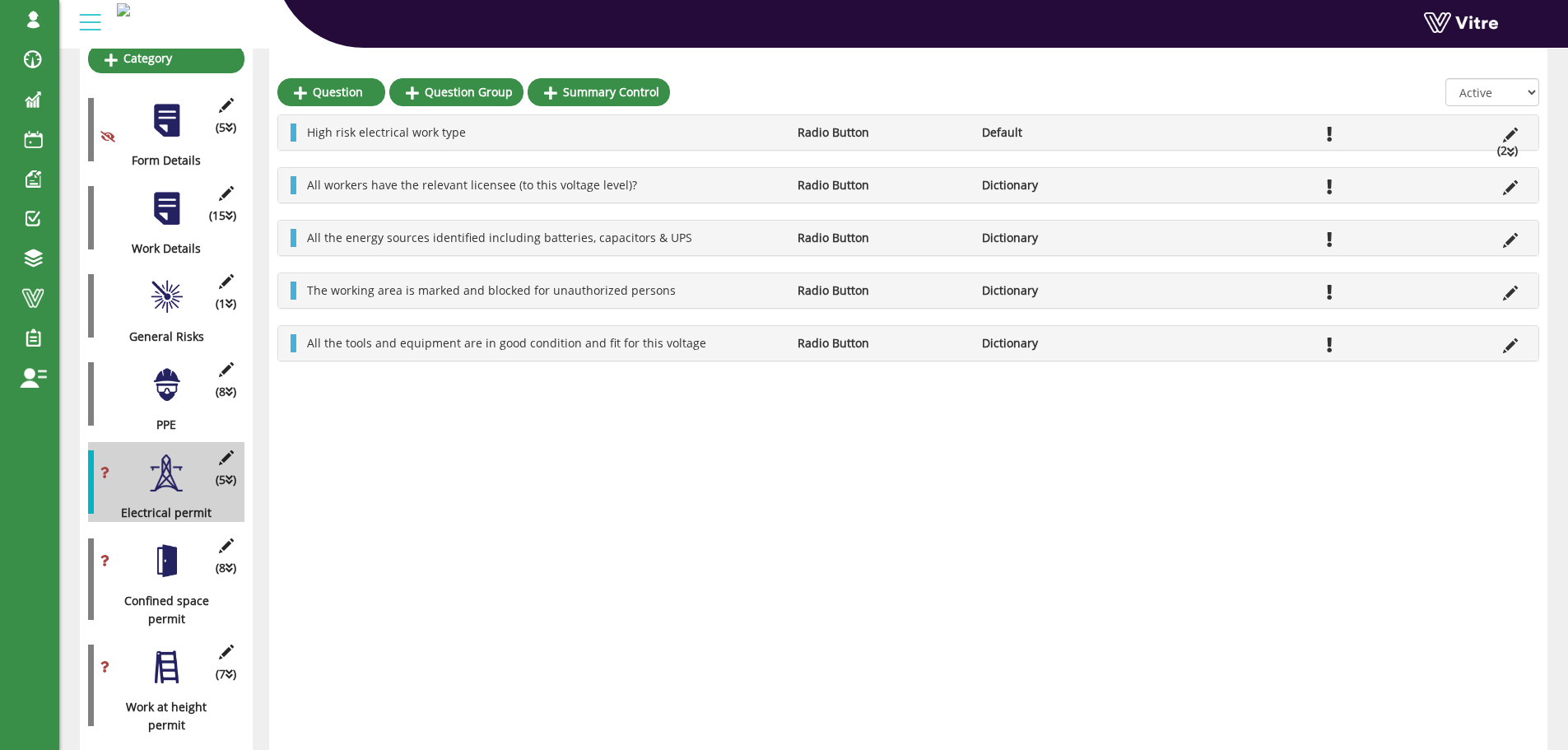
click at [166, 190] on div at bounding box center [166, 207] width 37 height 37
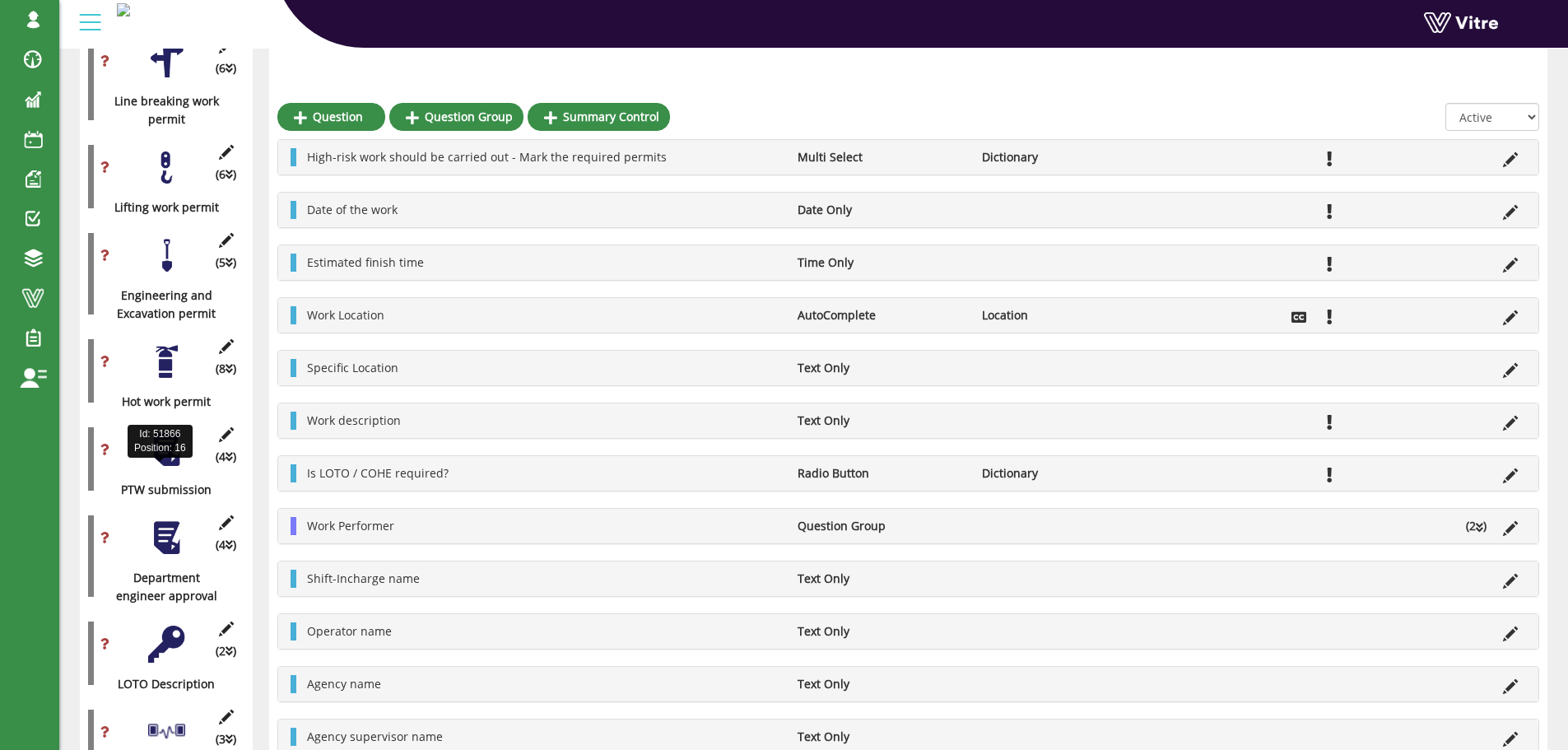
scroll to position [987, 0]
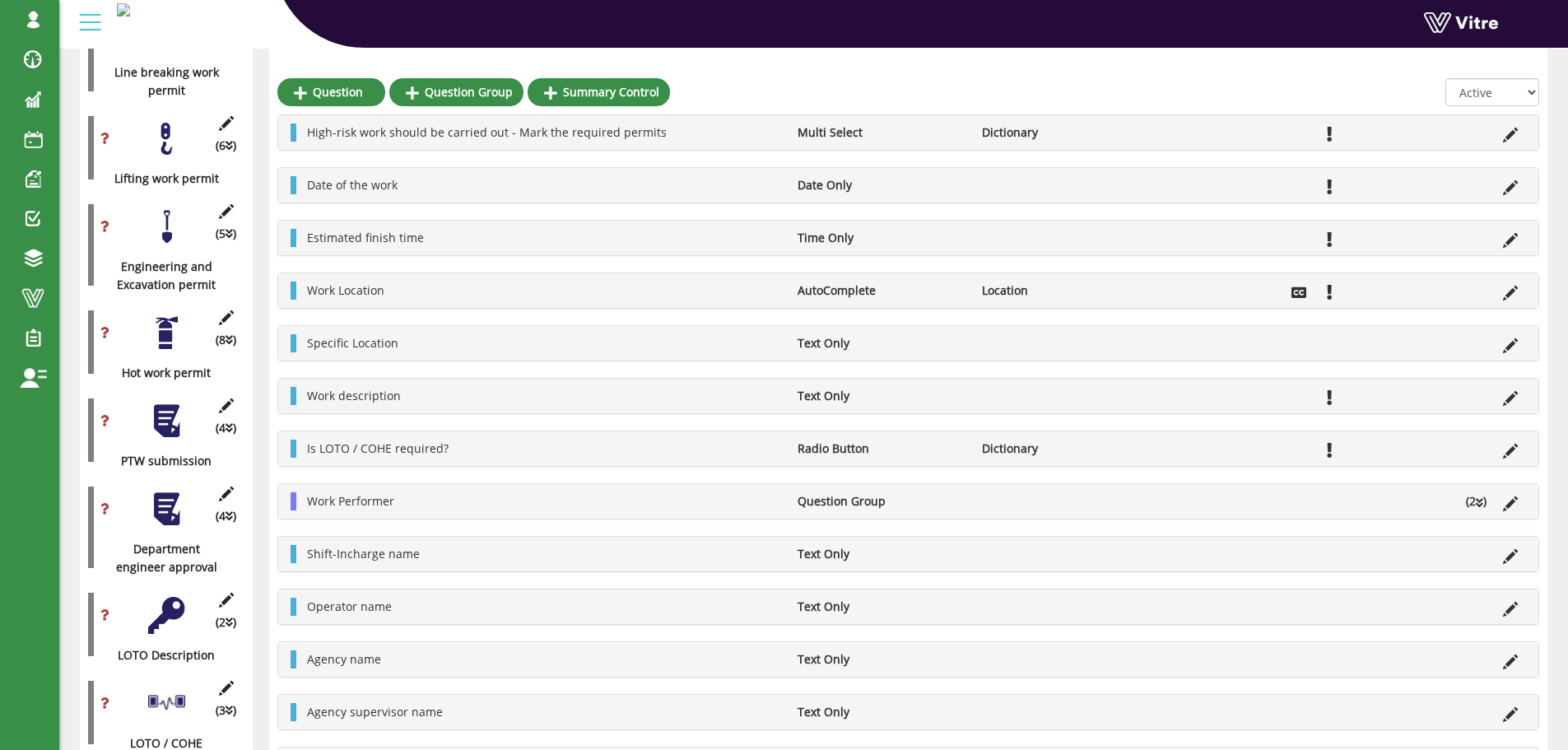
click at [169, 403] on div at bounding box center [166, 421] width 37 height 37
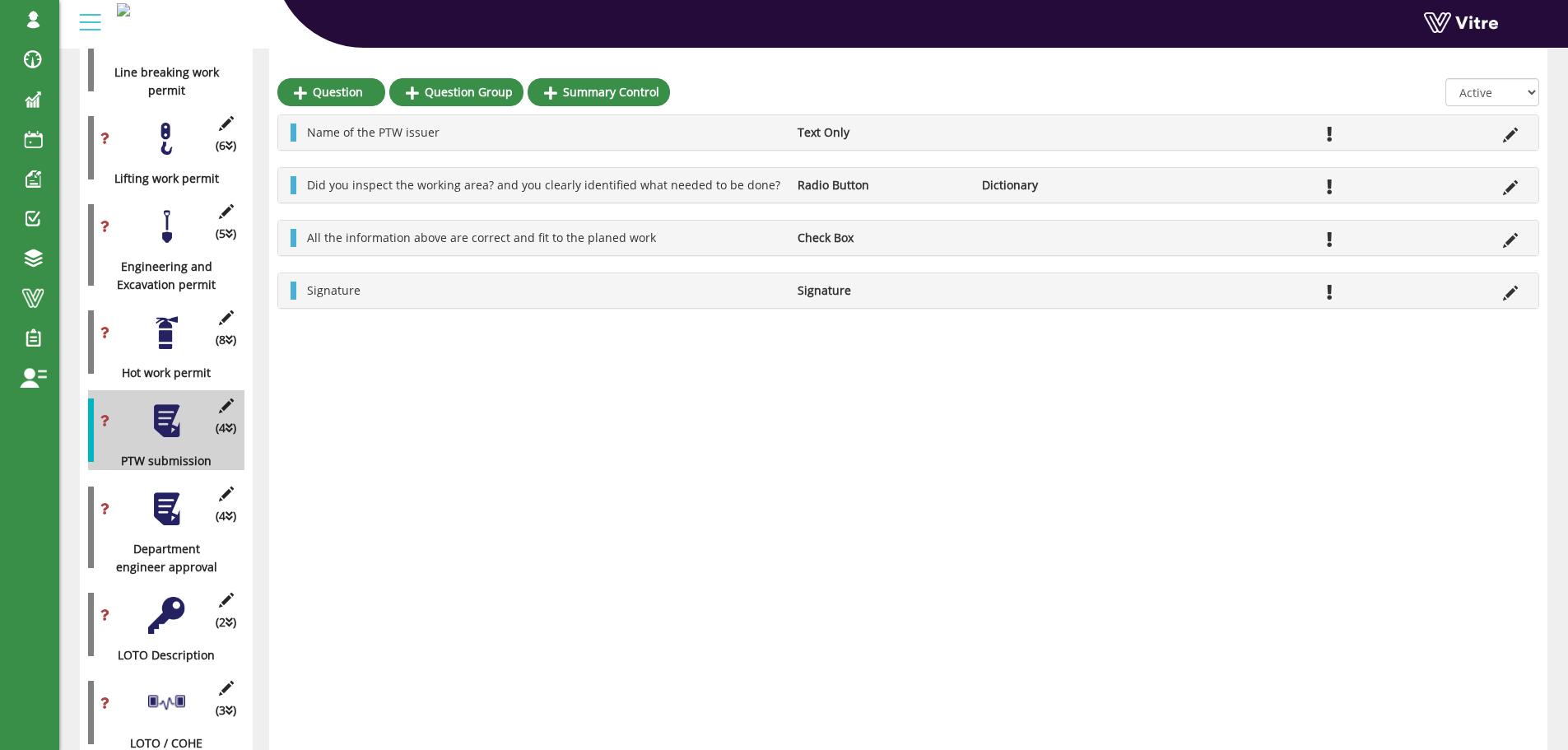
click at [169, 490] on div at bounding box center [166, 508] width 37 height 37
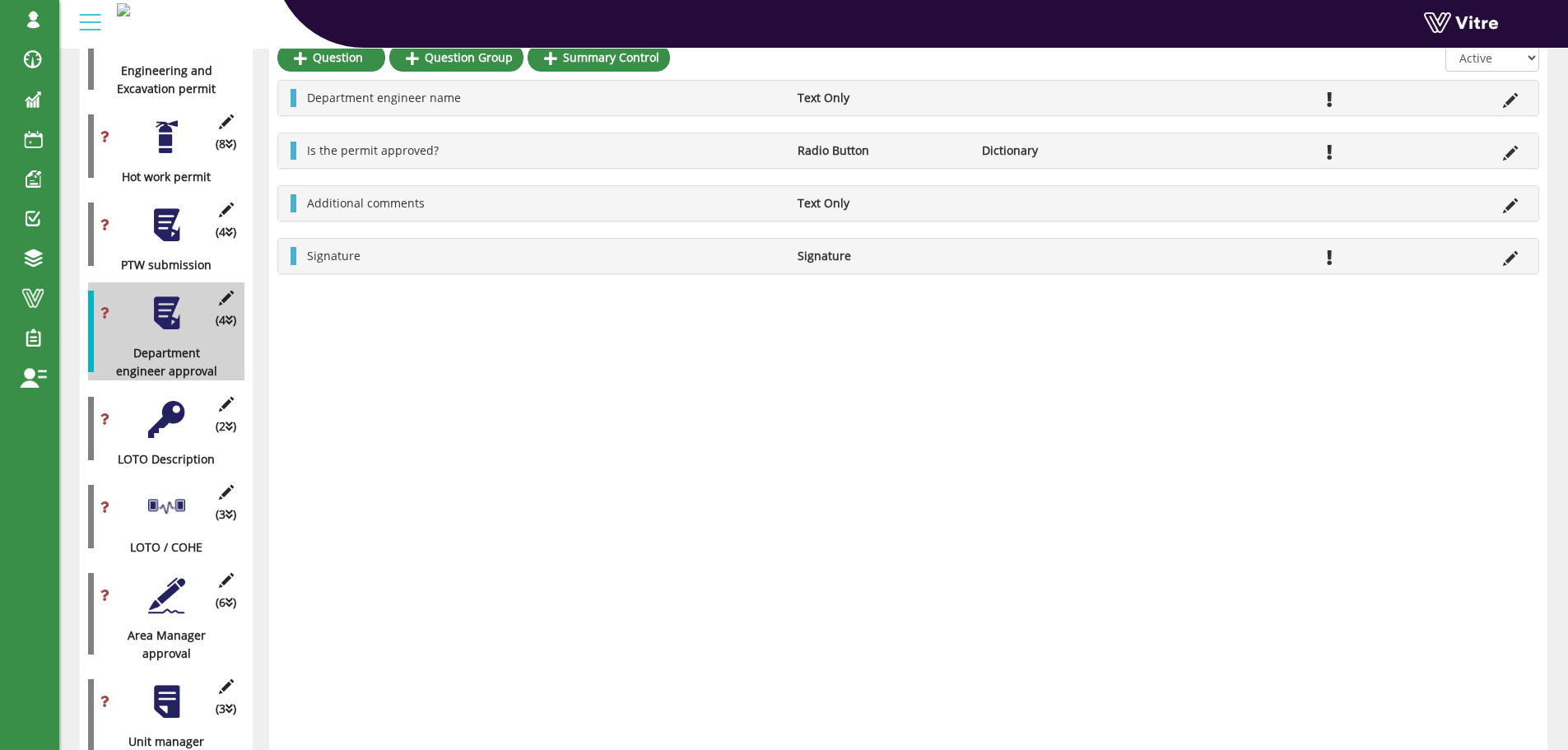
scroll to position [1234, 0]
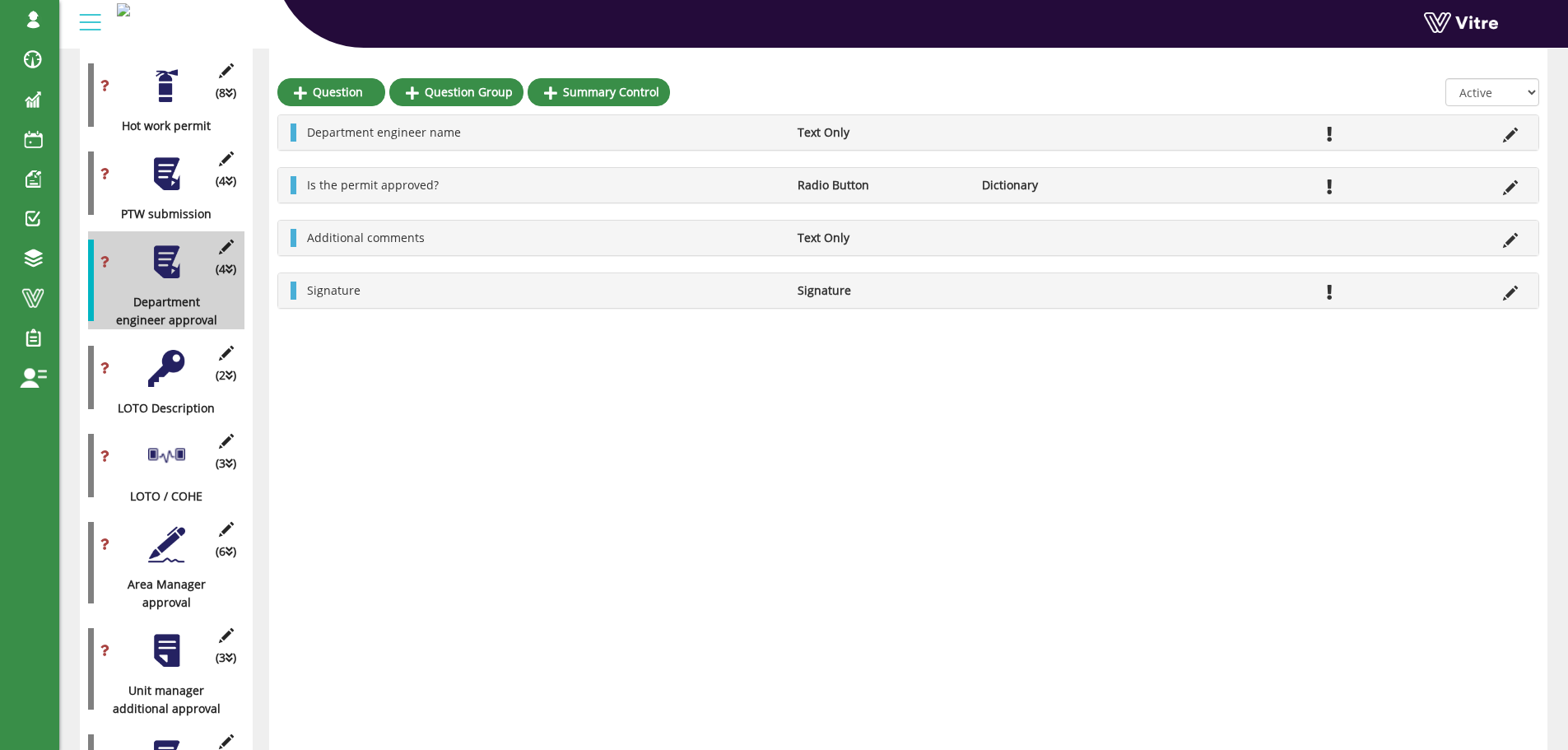
click at [168, 350] on div at bounding box center [166, 368] width 37 height 37
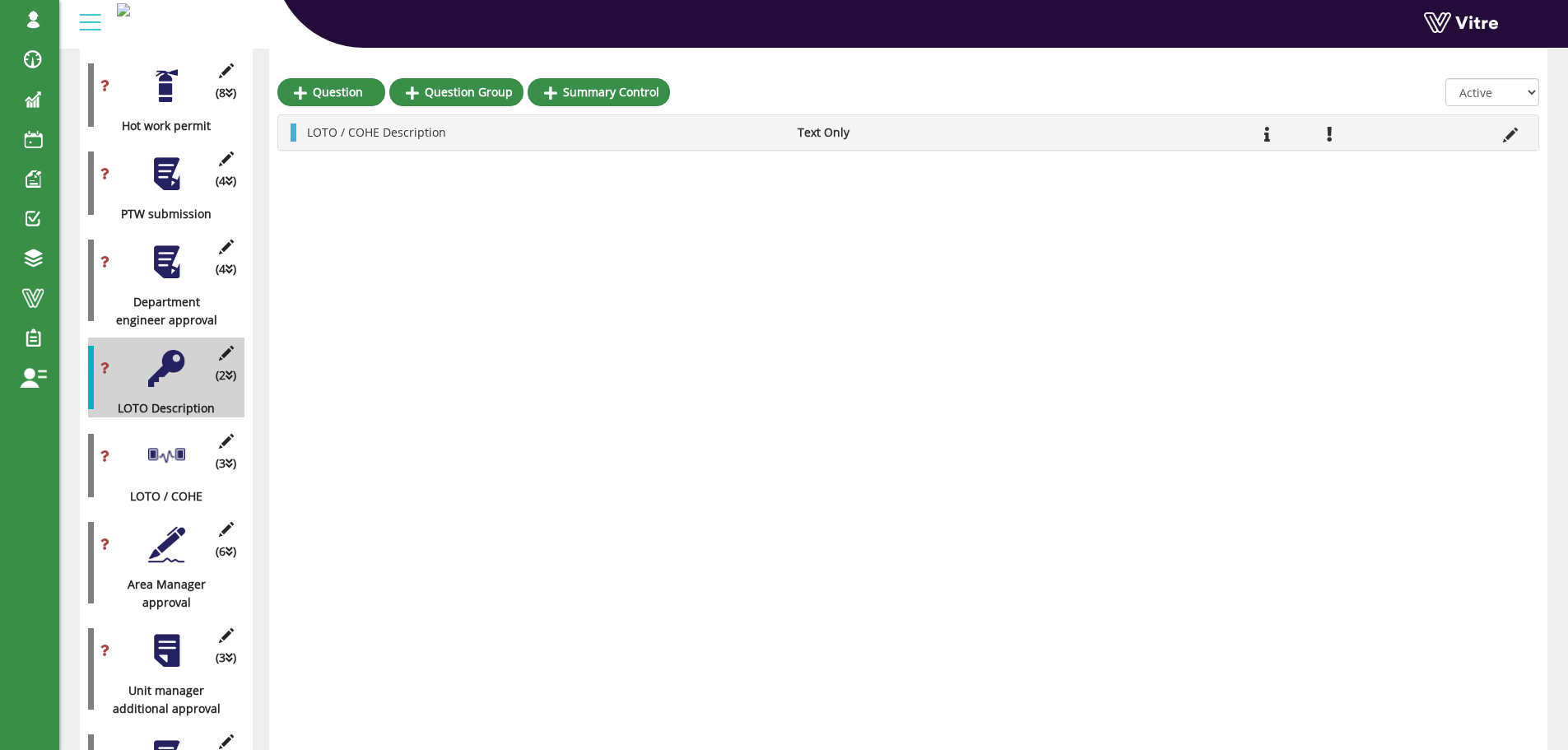
click at [161, 440] on div at bounding box center [166, 455] width 37 height 37
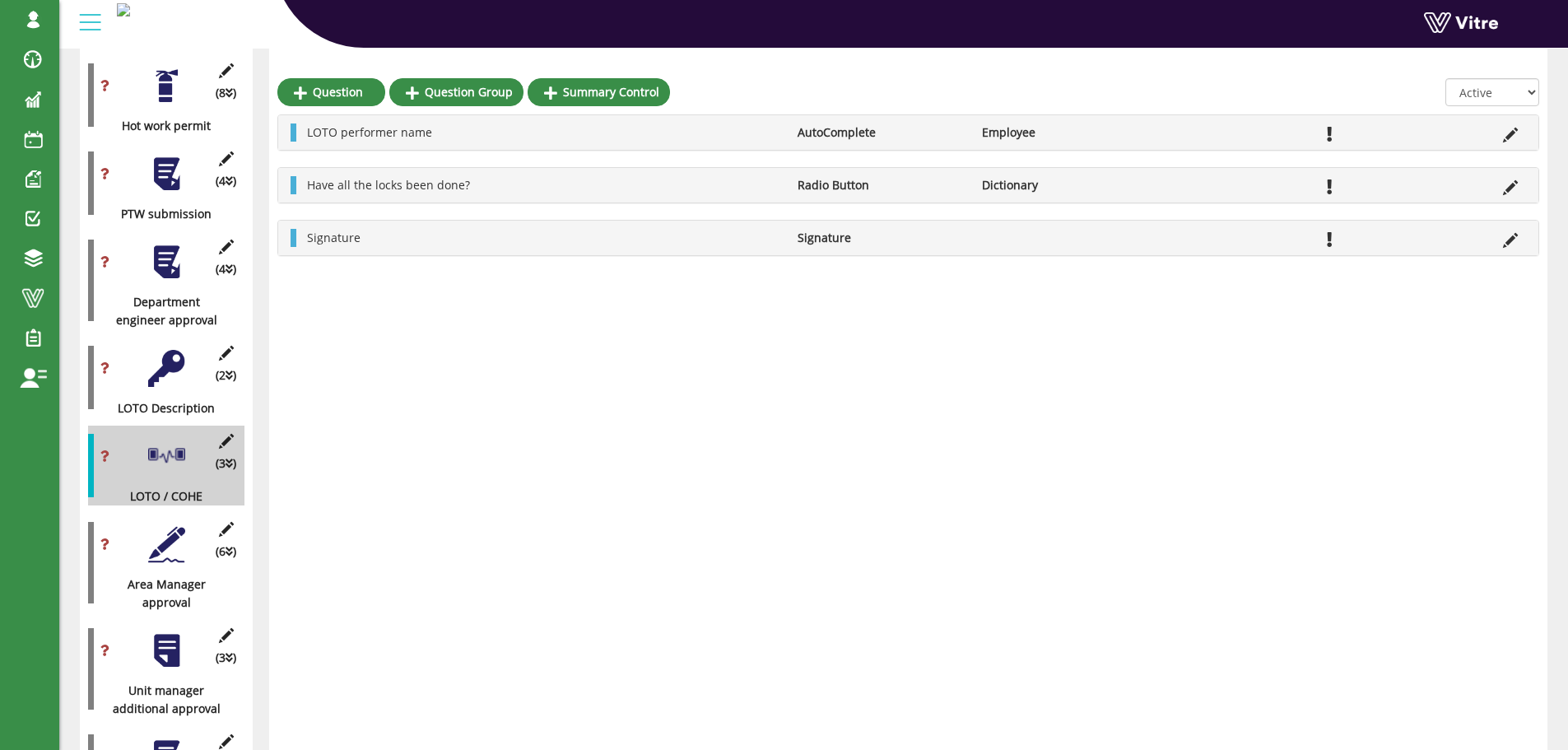
click at [170, 356] on div at bounding box center [166, 368] width 37 height 37
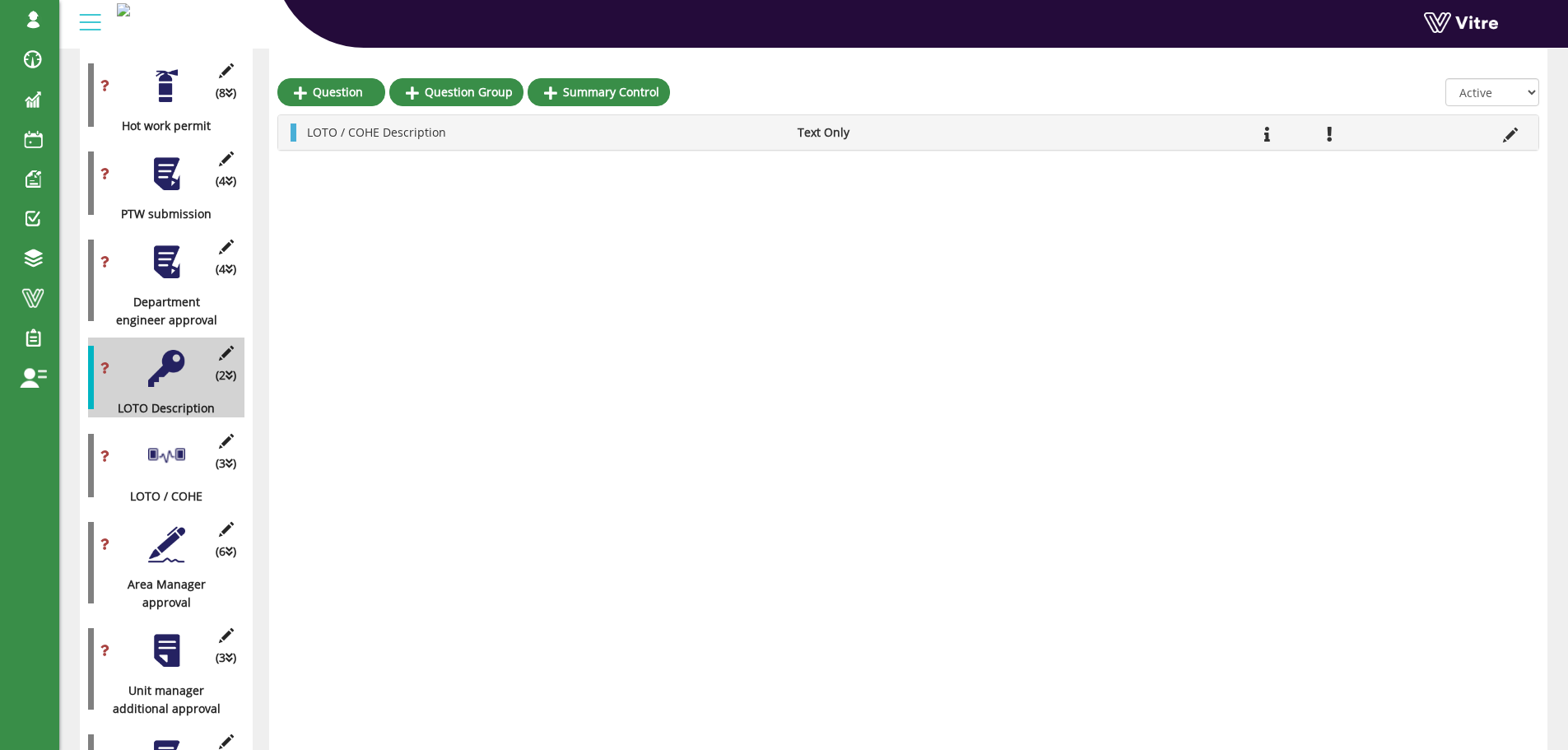
click at [171, 437] on div at bounding box center [166, 455] width 37 height 37
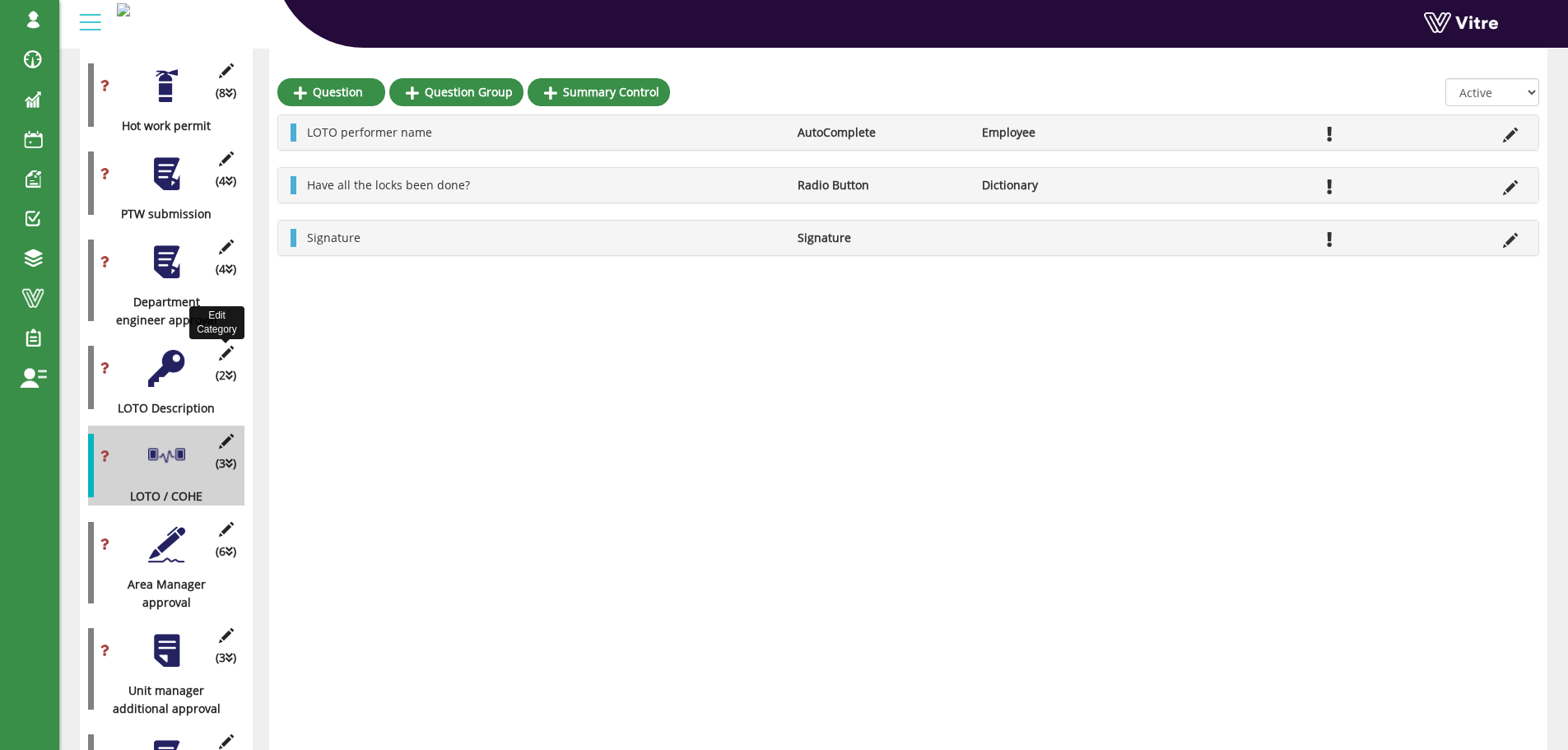
click at [226, 345] on icon at bounding box center [226, 353] width 21 height 15
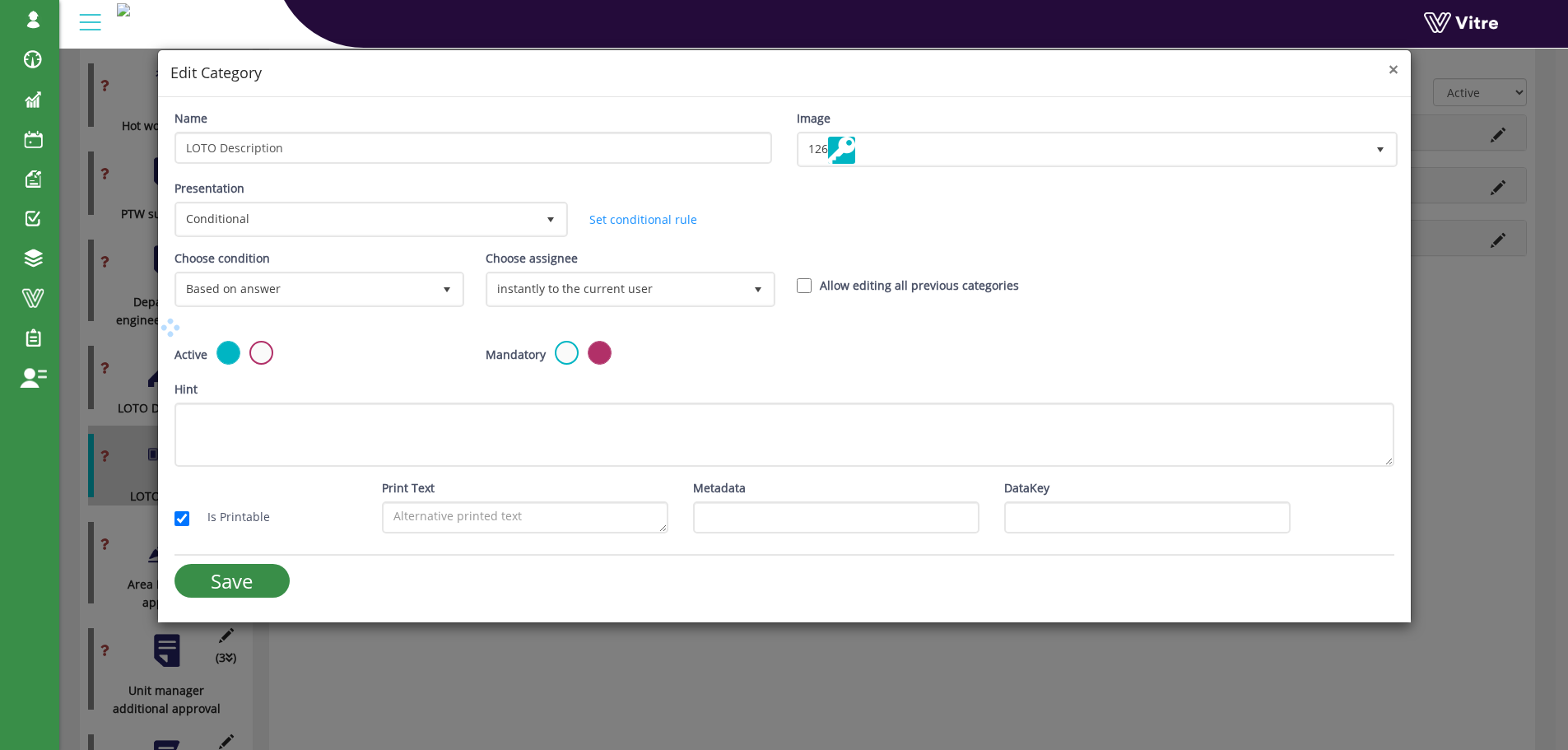
click at [1395, 71] on span "×" at bounding box center [1393, 69] width 10 height 23
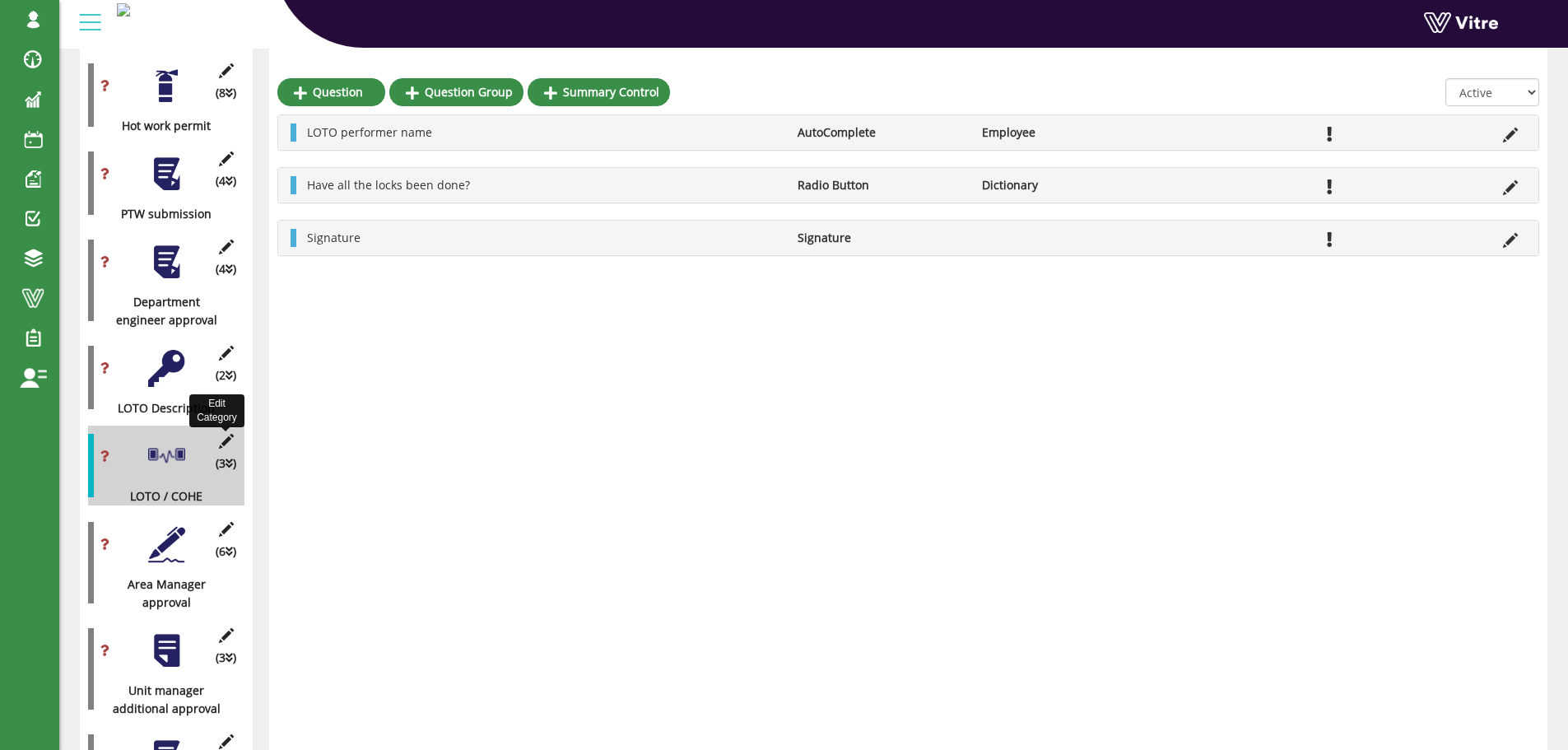
click at [227, 434] on icon at bounding box center [226, 441] width 21 height 15
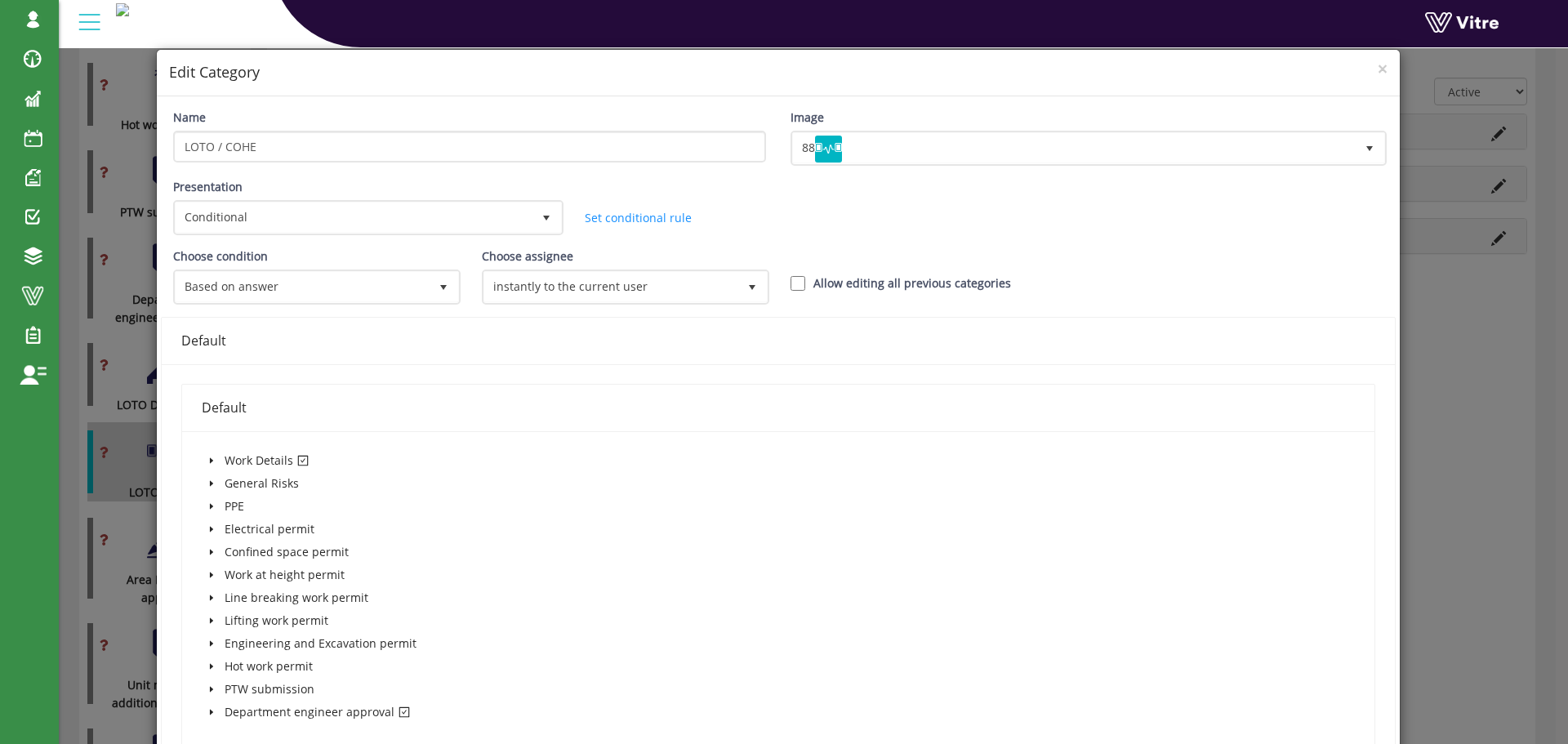
scroll to position [256, 0]
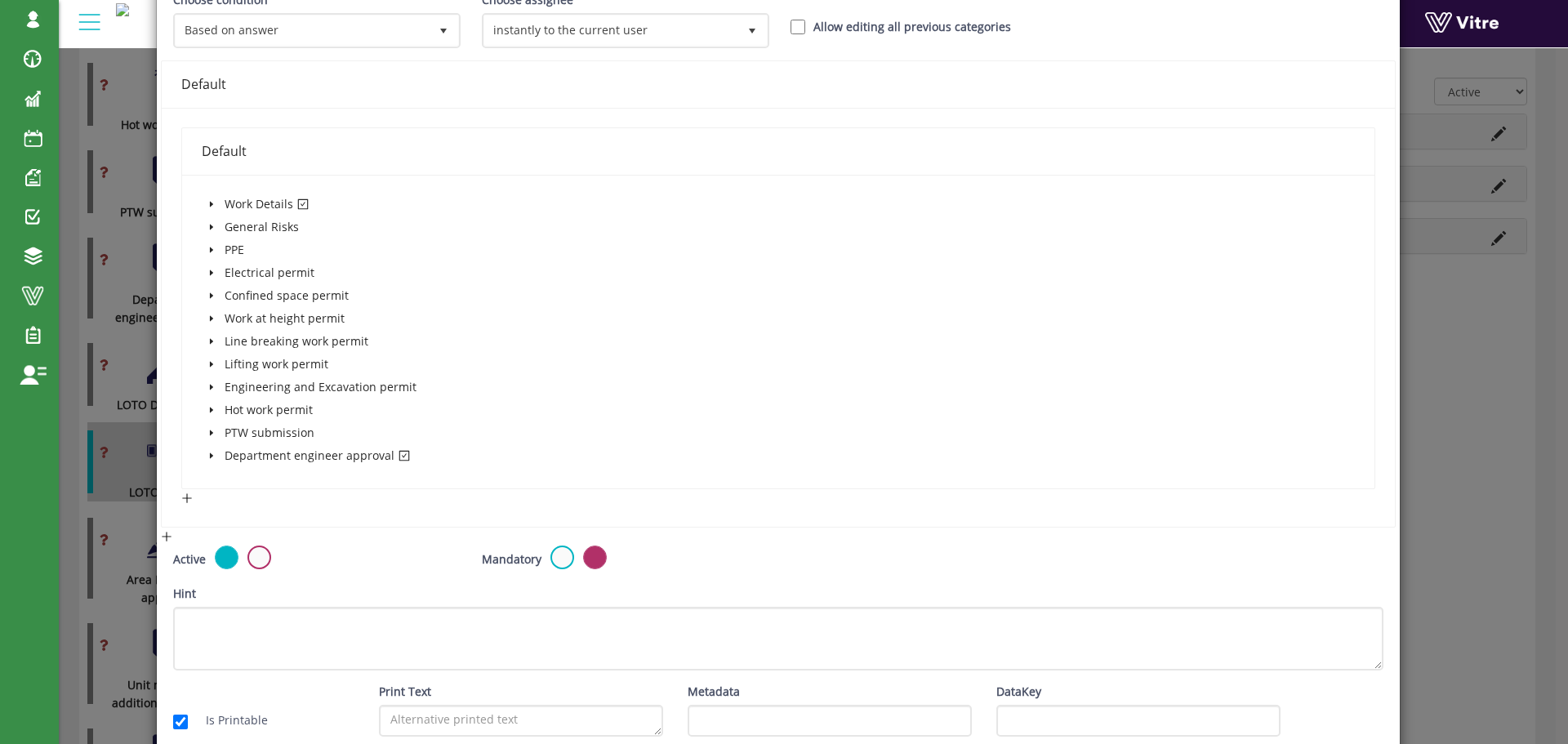
click at [210, 203] on icon "caret-down" at bounding box center [211, 205] width 4 height 6
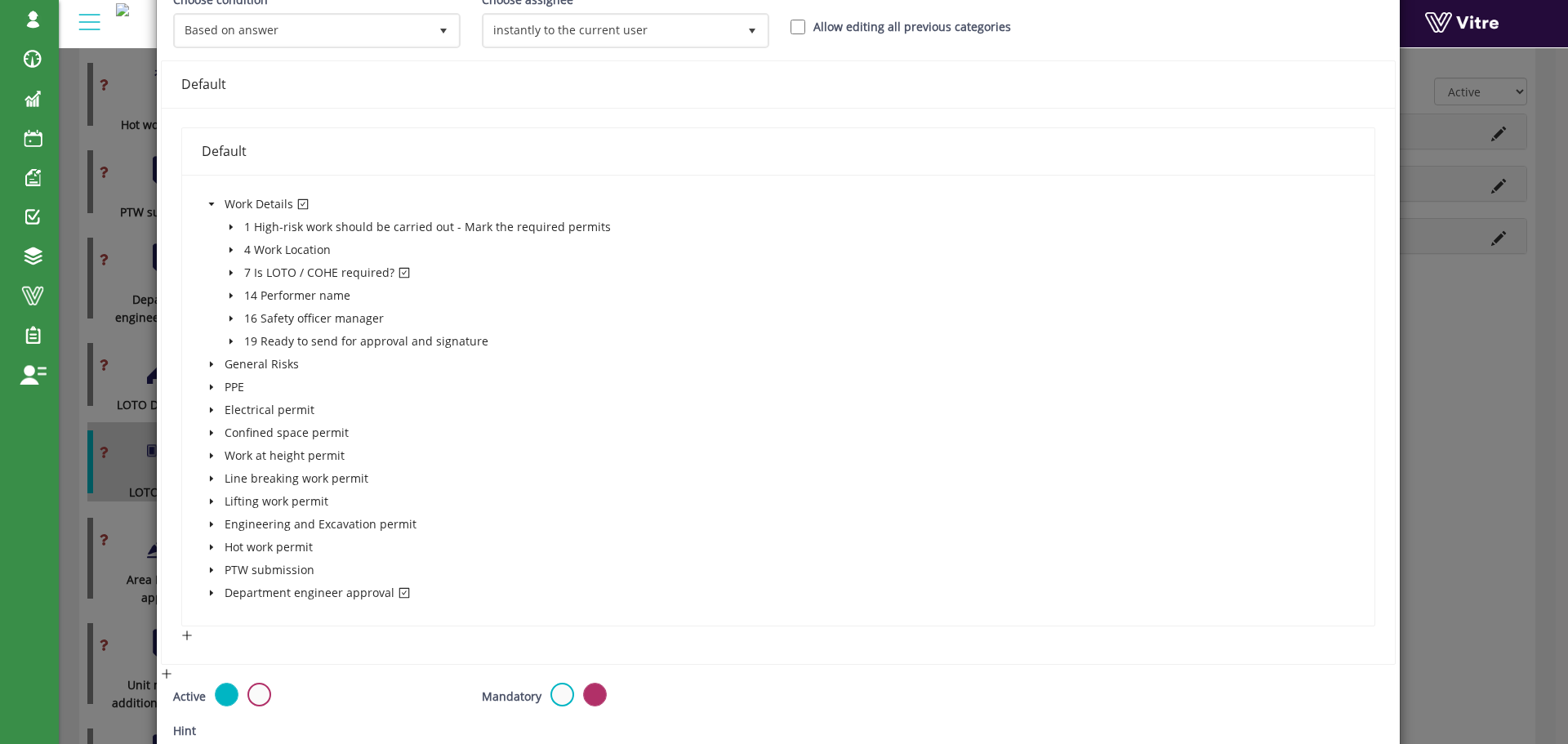
click at [228, 273] on icon "caret-down" at bounding box center [230, 273] width 4 height 6
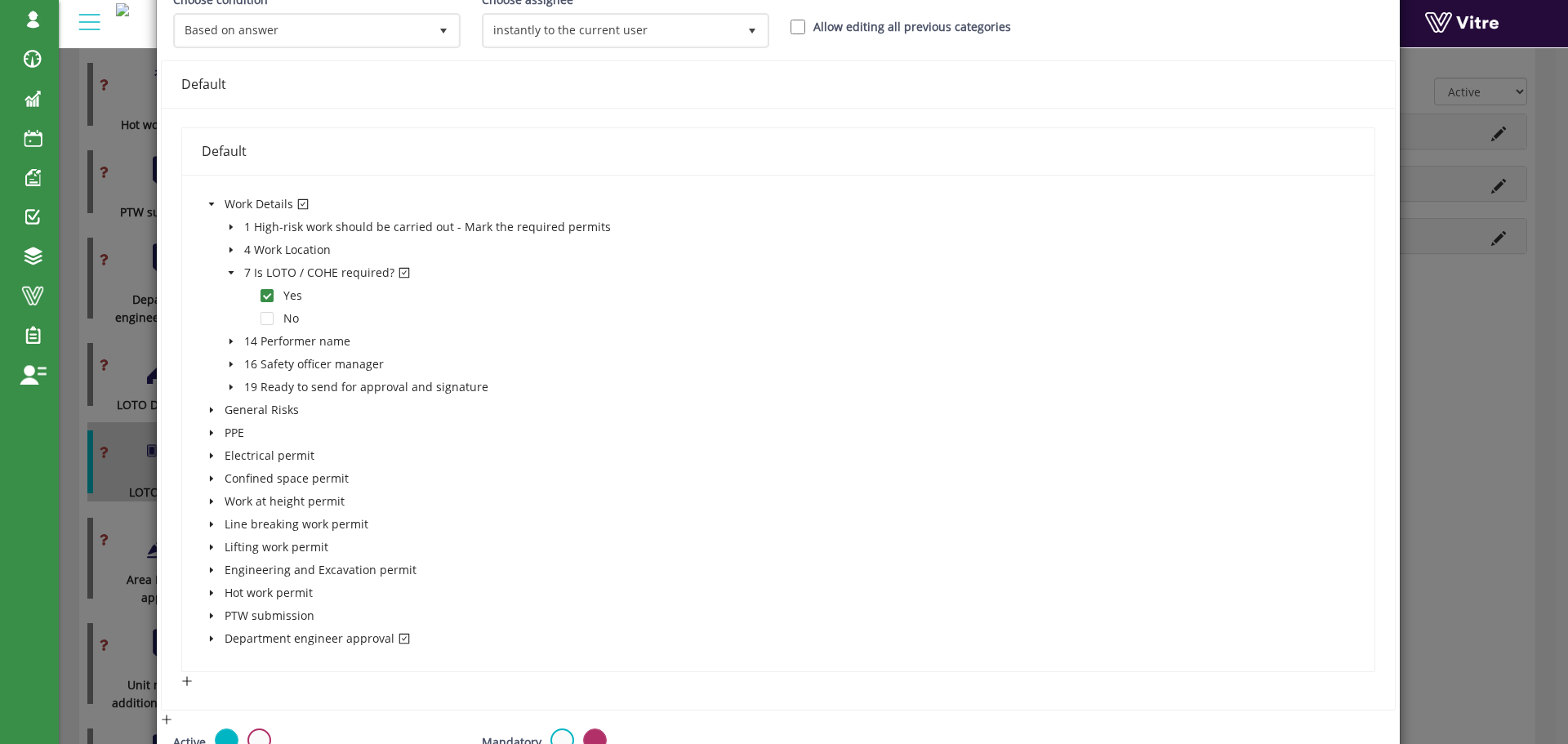
click at [228, 273] on icon "caret-down" at bounding box center [231, 272] width 8 height 8
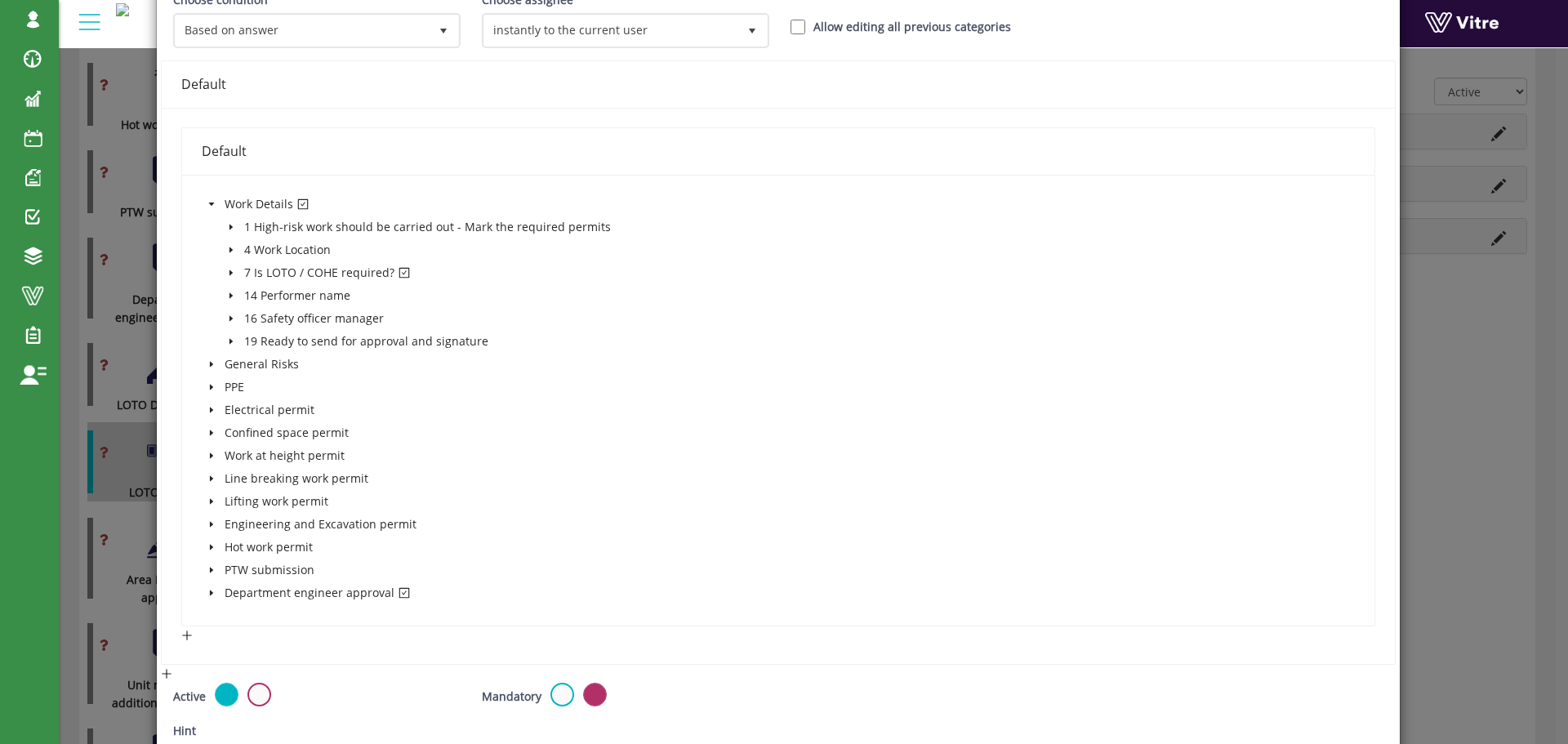
click at [209, 592] on icon "caret-down" at bounding box center [211, 593] width 4 height 6
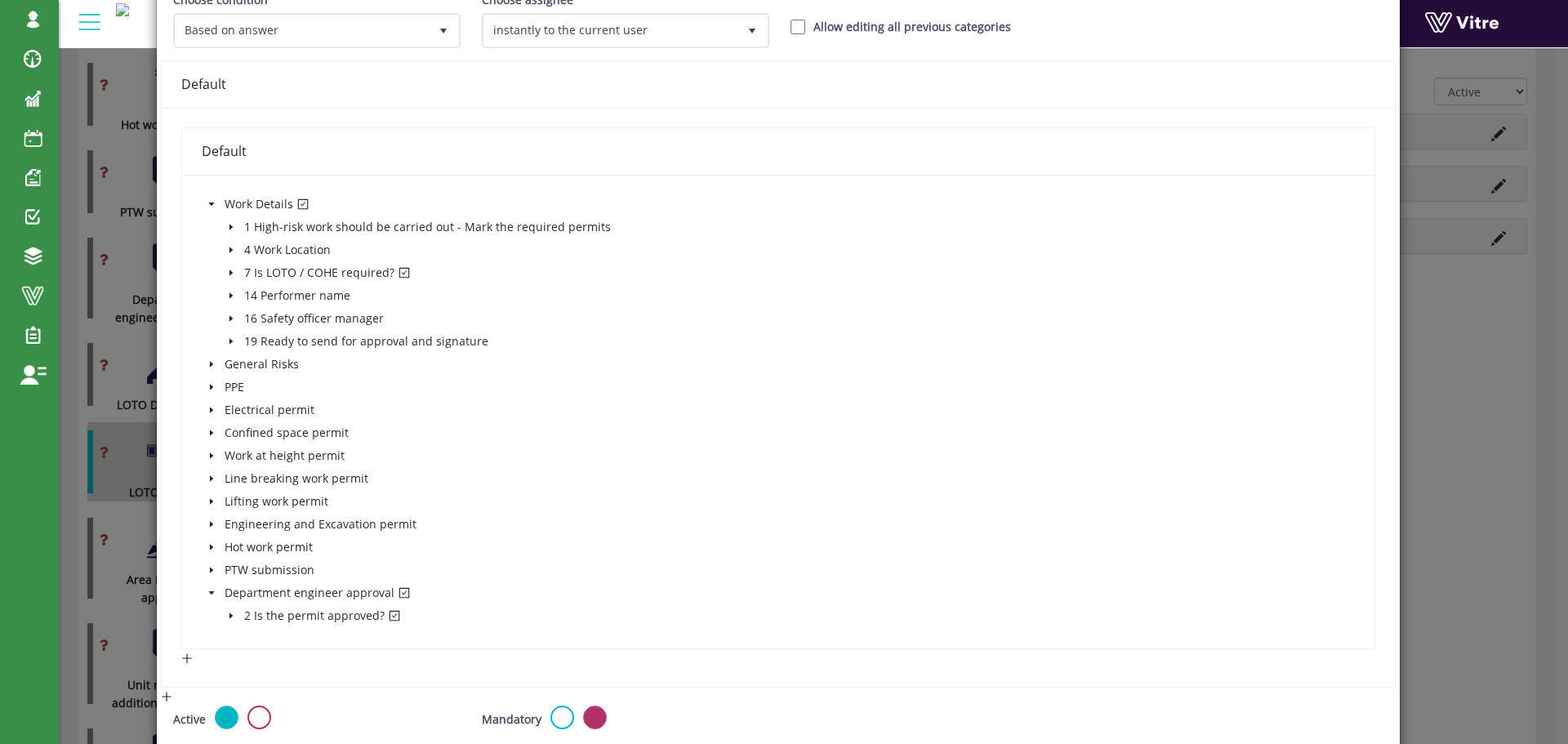
click at [209, 592] on icon "caret-down" at bounding box center [211, 593] width 6 height 4
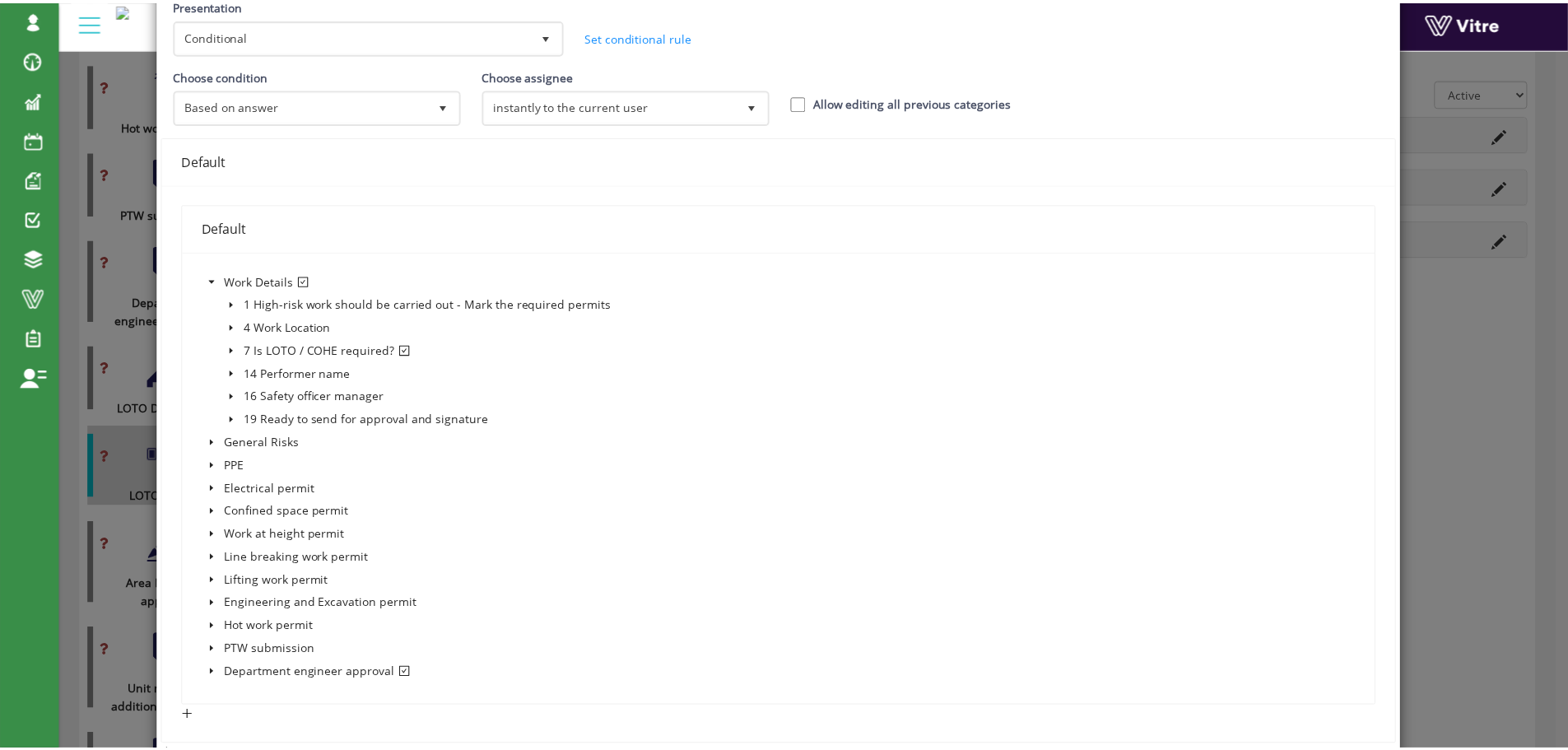
scroll to position [0, 0]
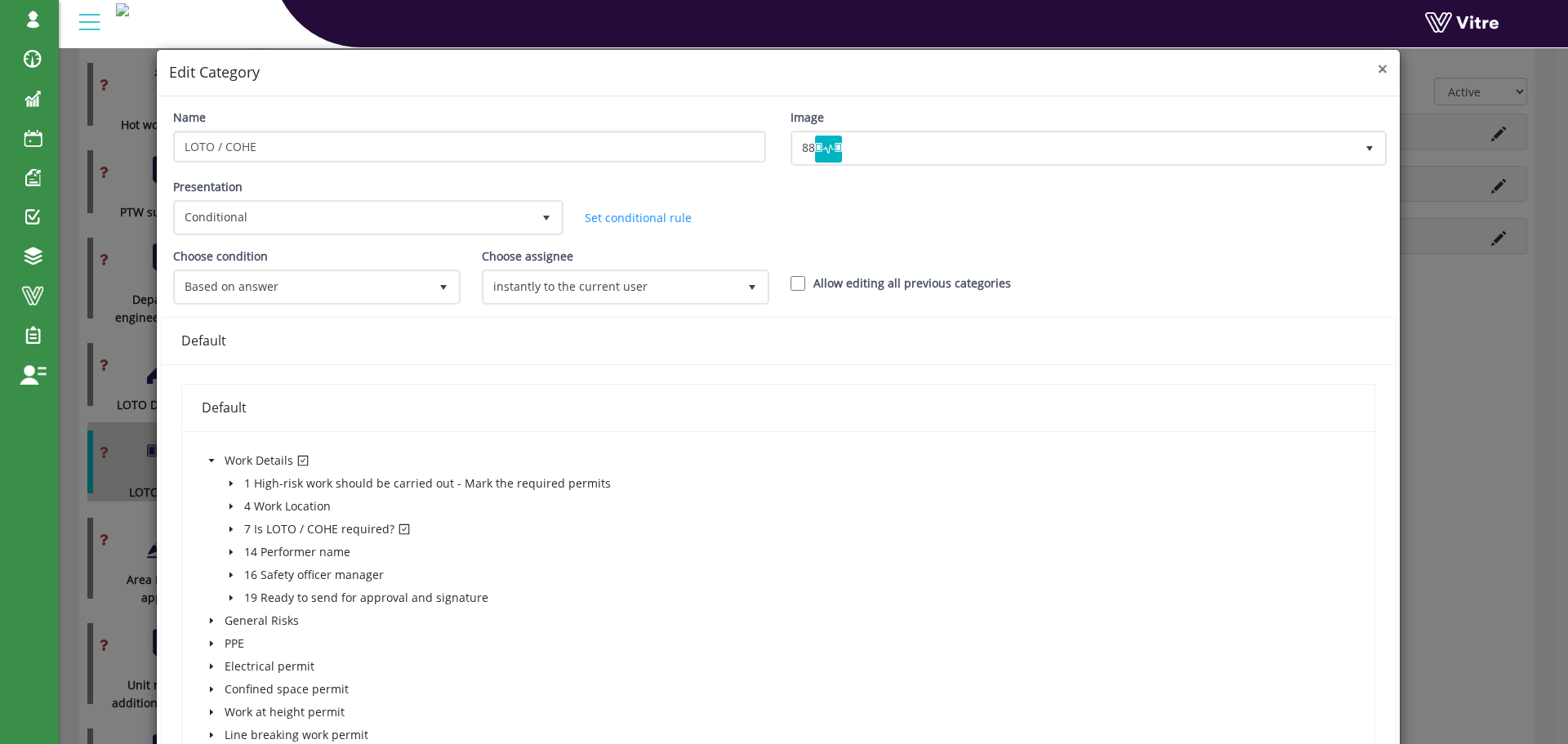
click at [1378, 73] on span "×" at bounding box center [1383, 68] width 10 height 23
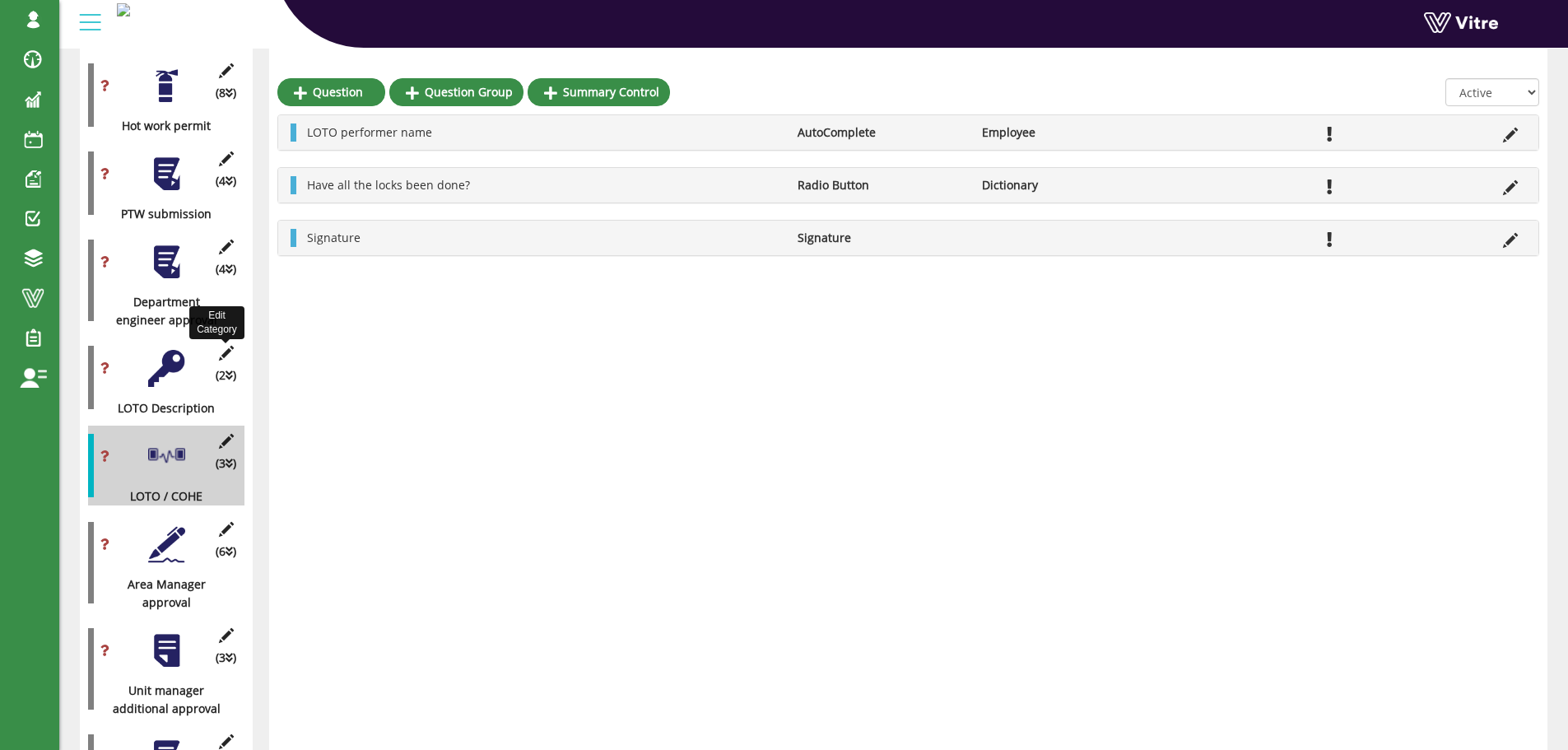
click at [226, 345] on icon at bounding box center [226, 353] width 21 height 15
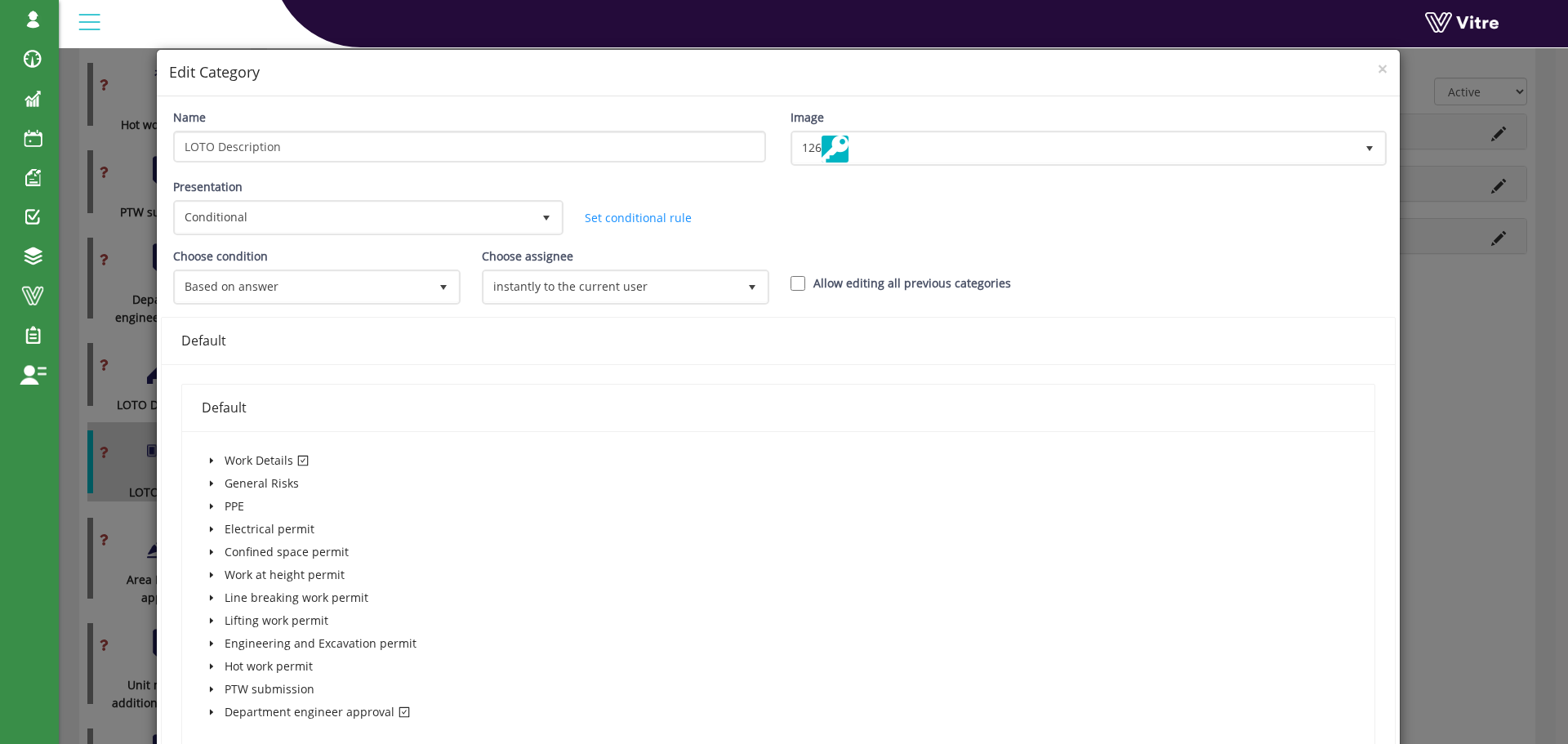
scroll to position [163, 0]
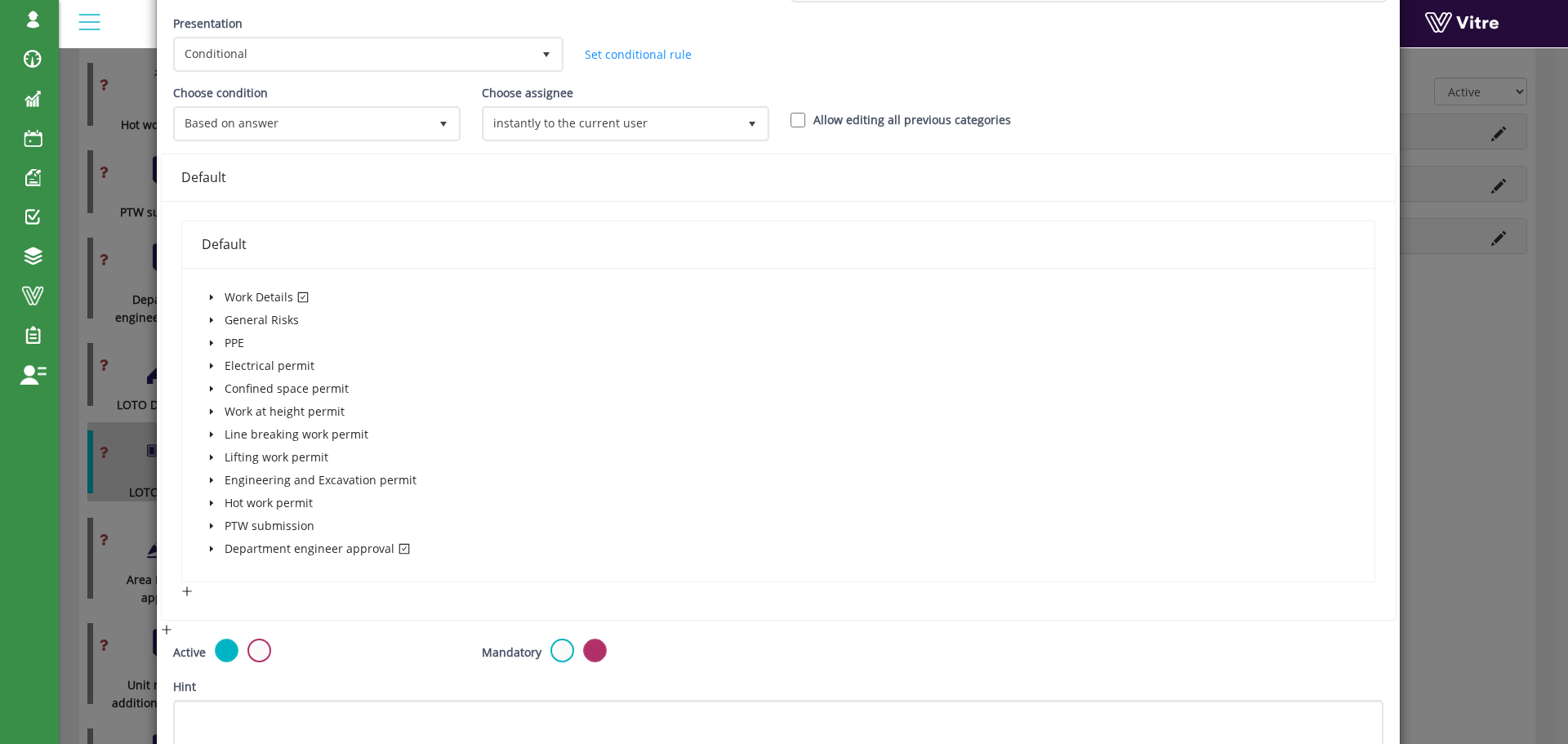
click at [209, 296] on icon "caret-down" at bounding box center [211, 297] width 4 height 6
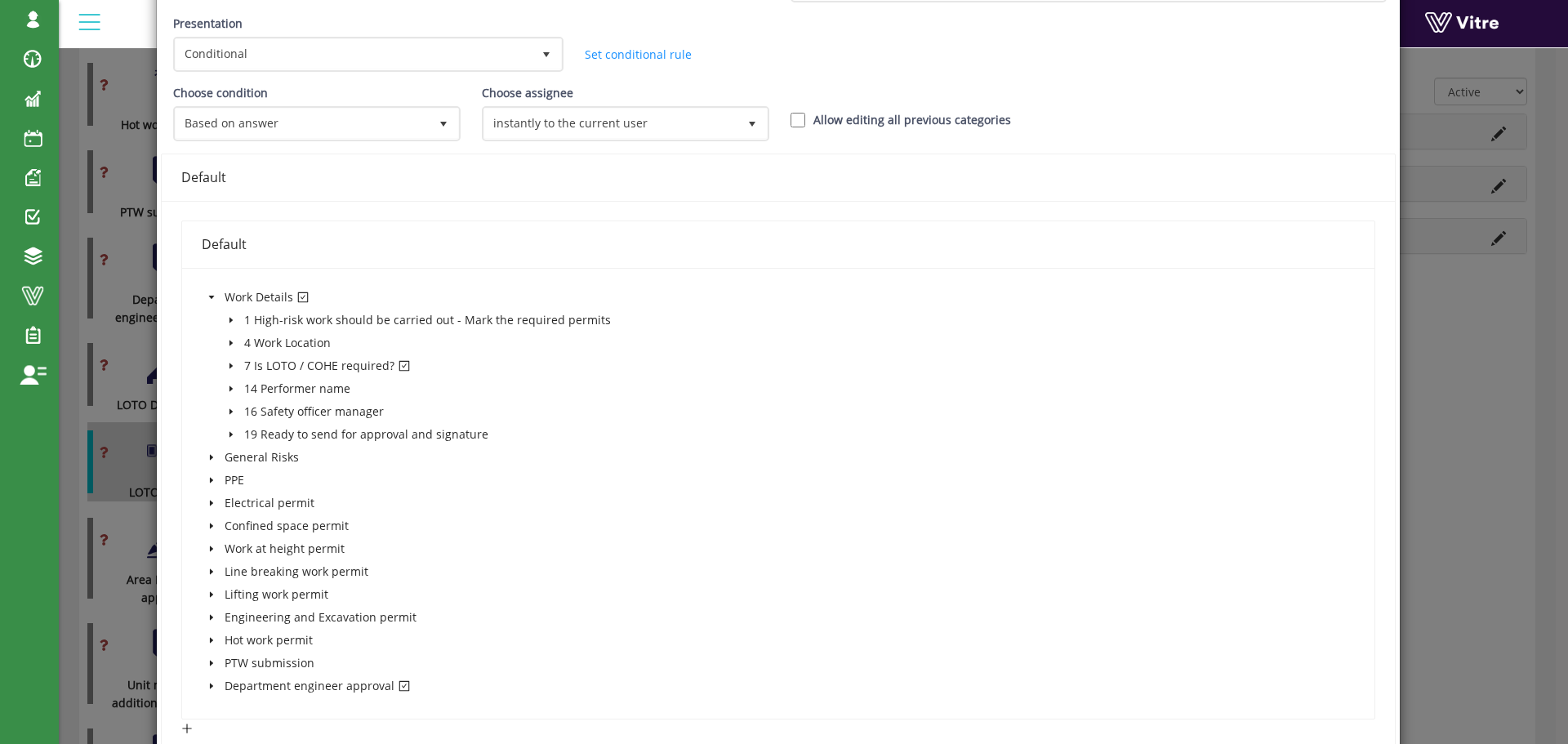
click at [228, 366] on icon "caret-down" at bounding box center [230, 366] width 4 height 6
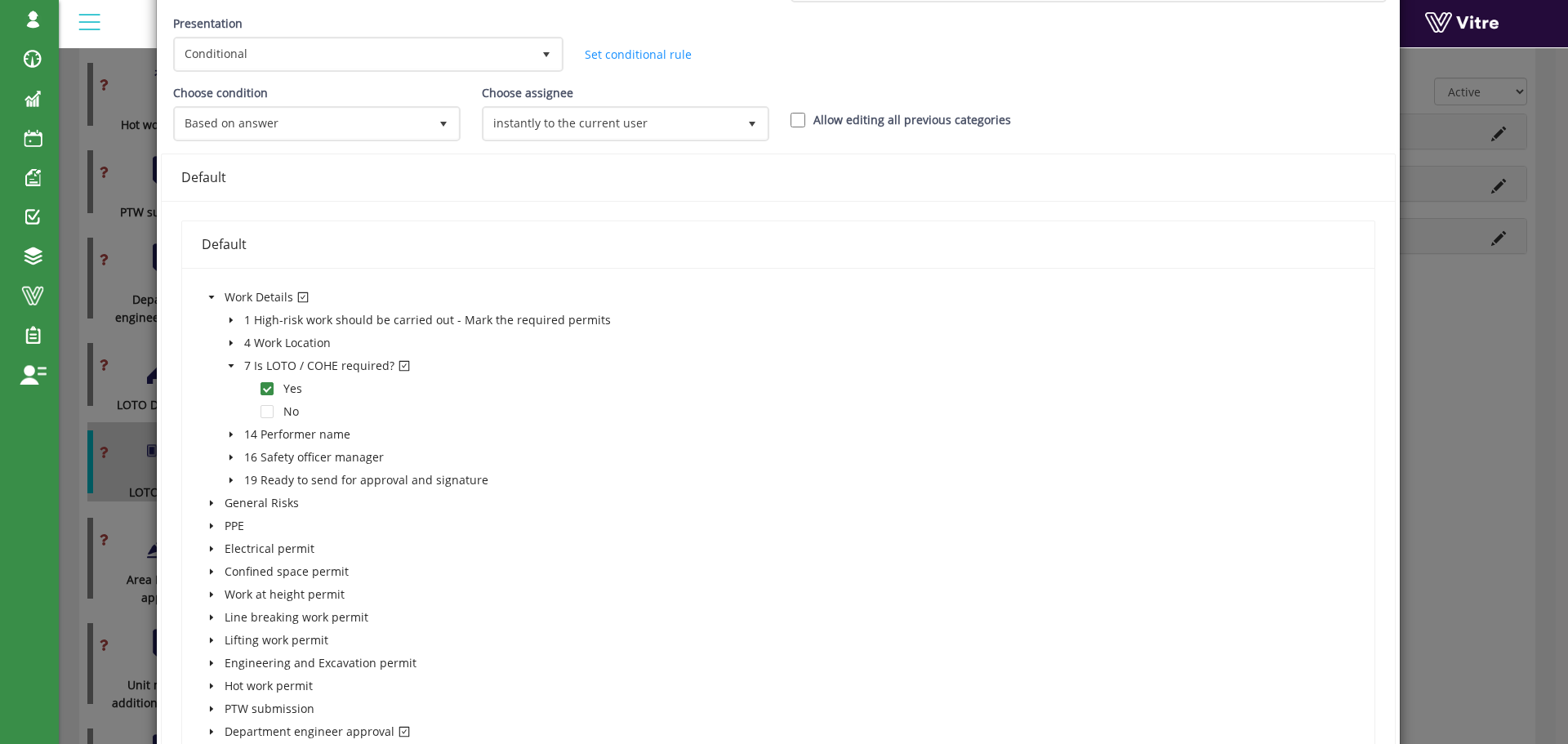
click at [228, 366] on icon "caret-down" at bounding box center [231, 365] width 8 height 8
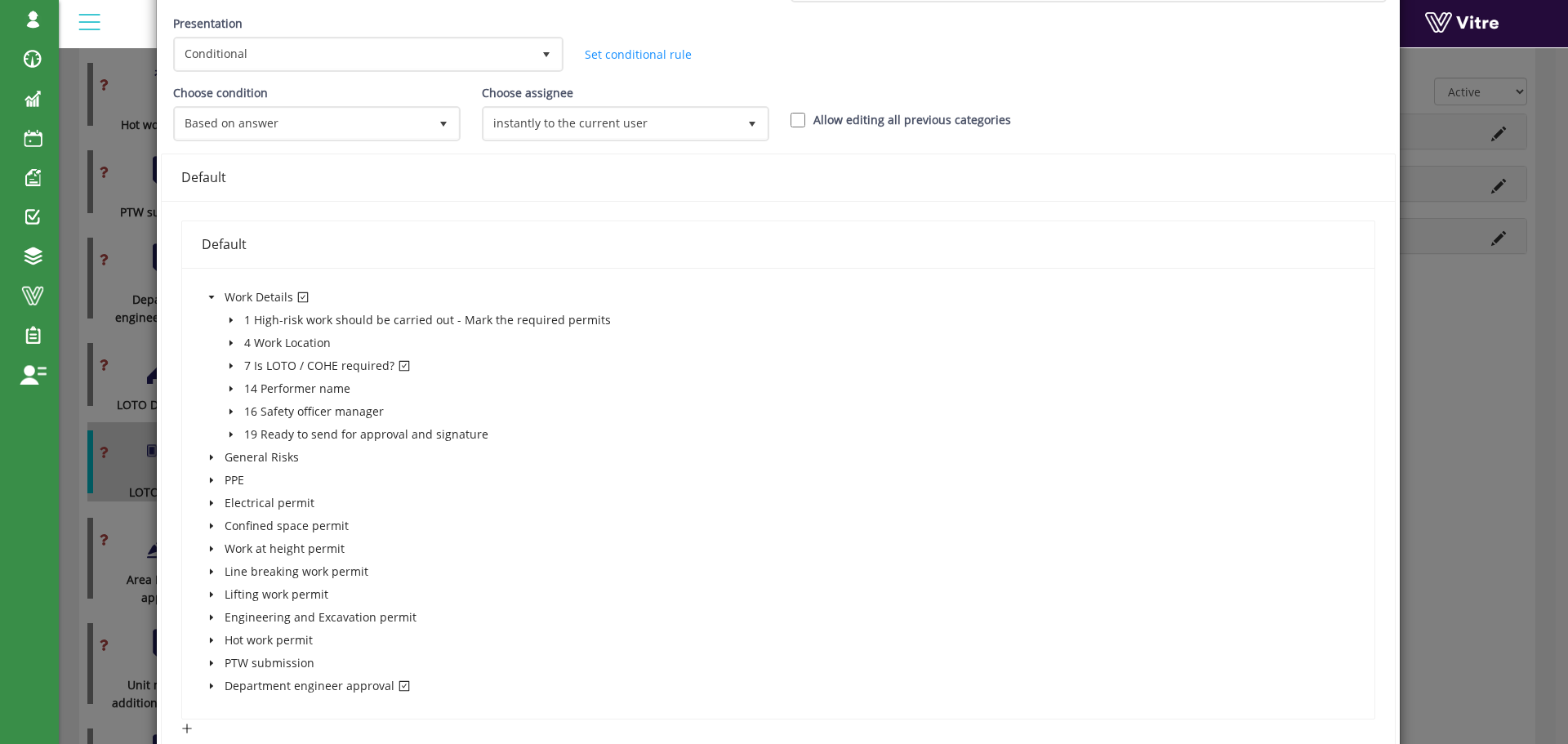
click at [215, 295] on span at bounding box center [211, 297] width 20 height 20
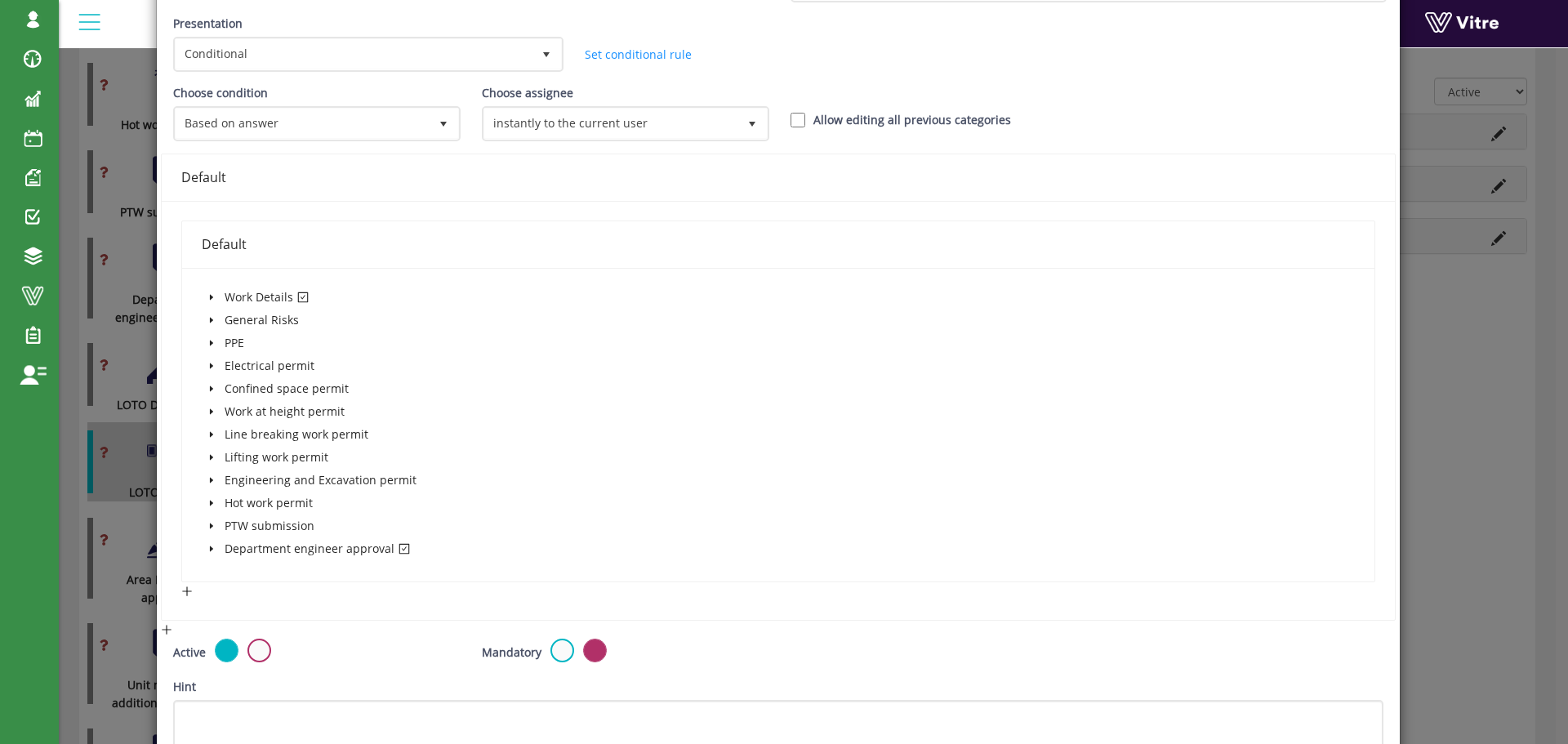
click at [210, 548] on icon "caret-down" at bounding box center [211, 548] width 4 height 6
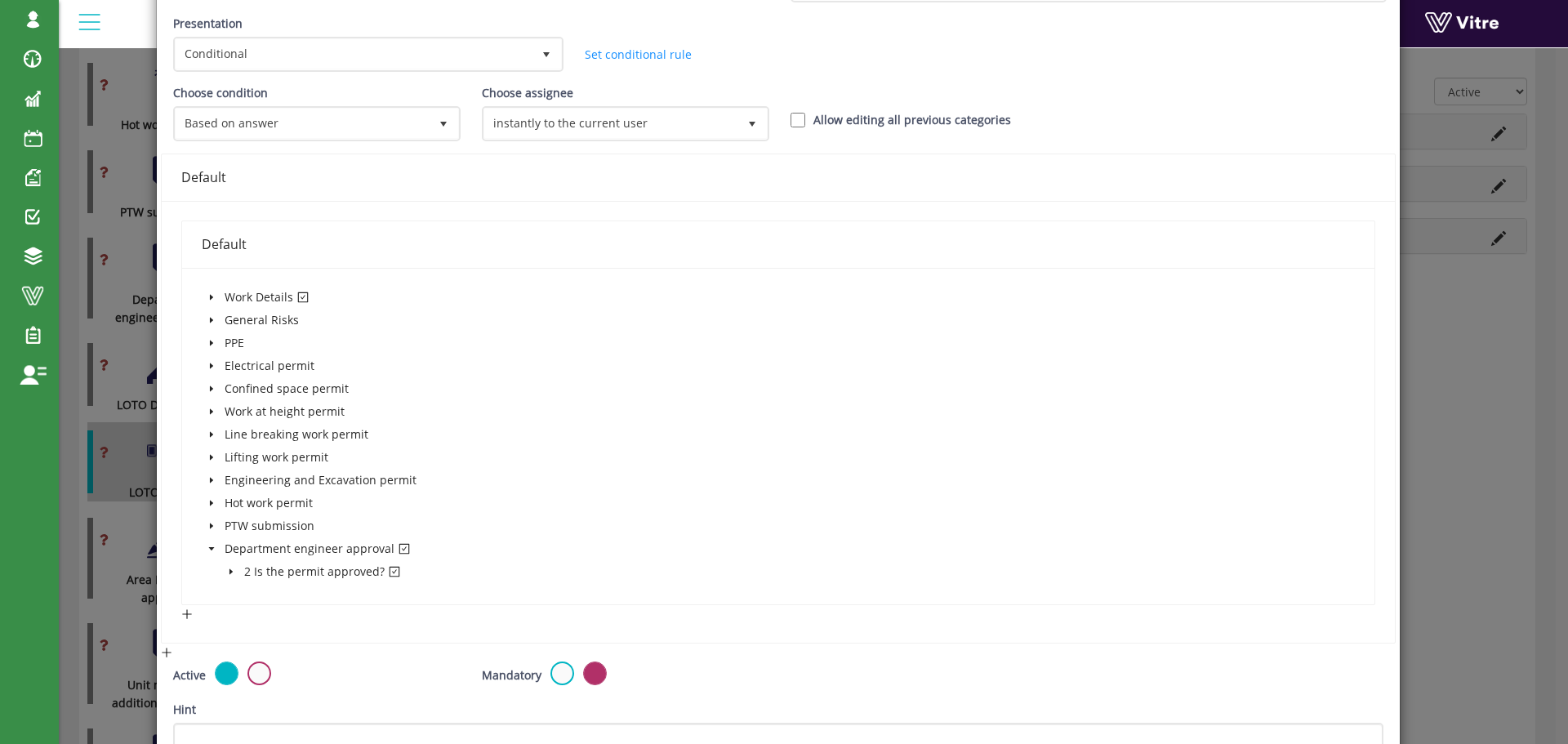
click at [210, 548] on icon "caret-down" at bounding box center [211, 548] width 6 height 4
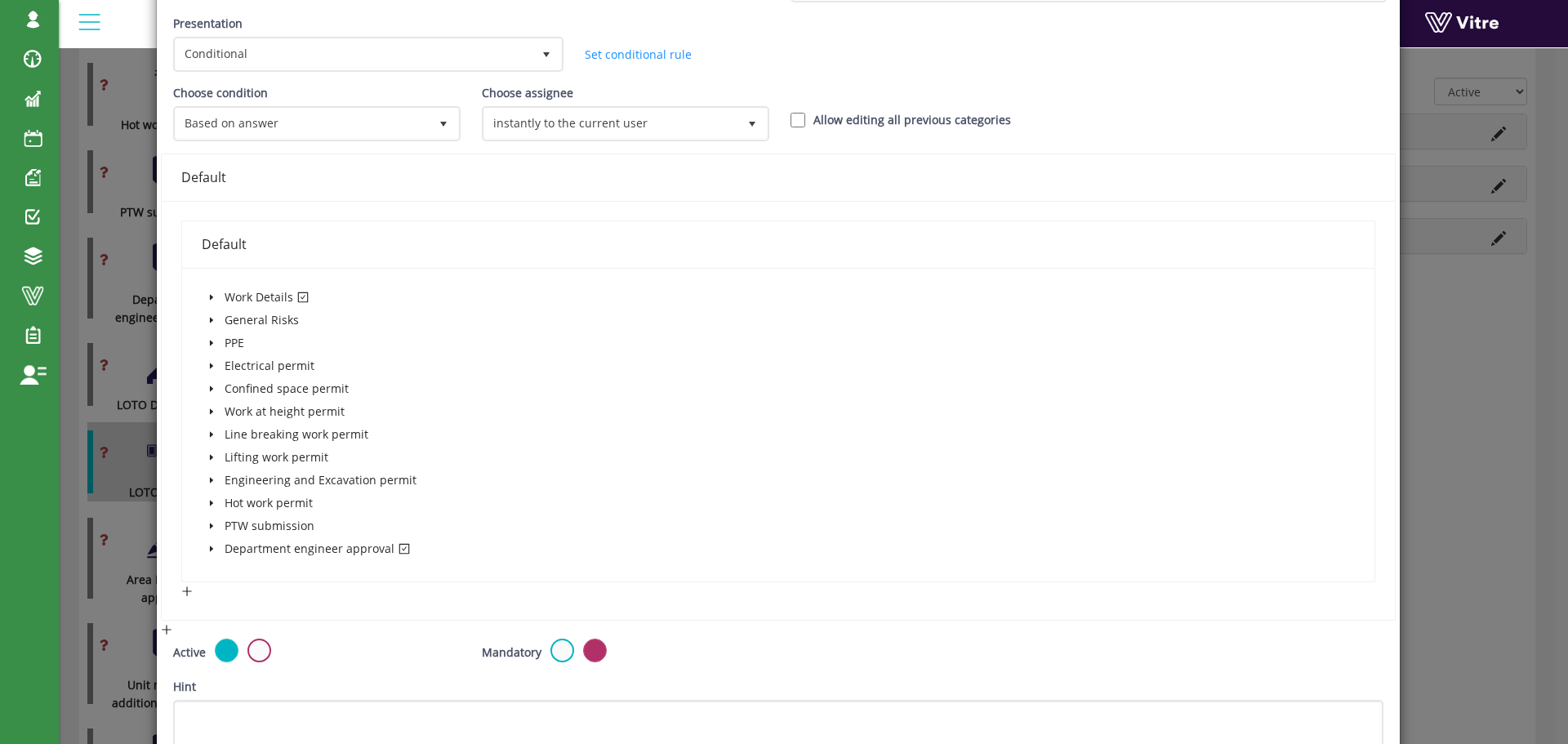
click at [210, 548] on icon "caret-down" at bounding box center [211, 548] width 4 height 6
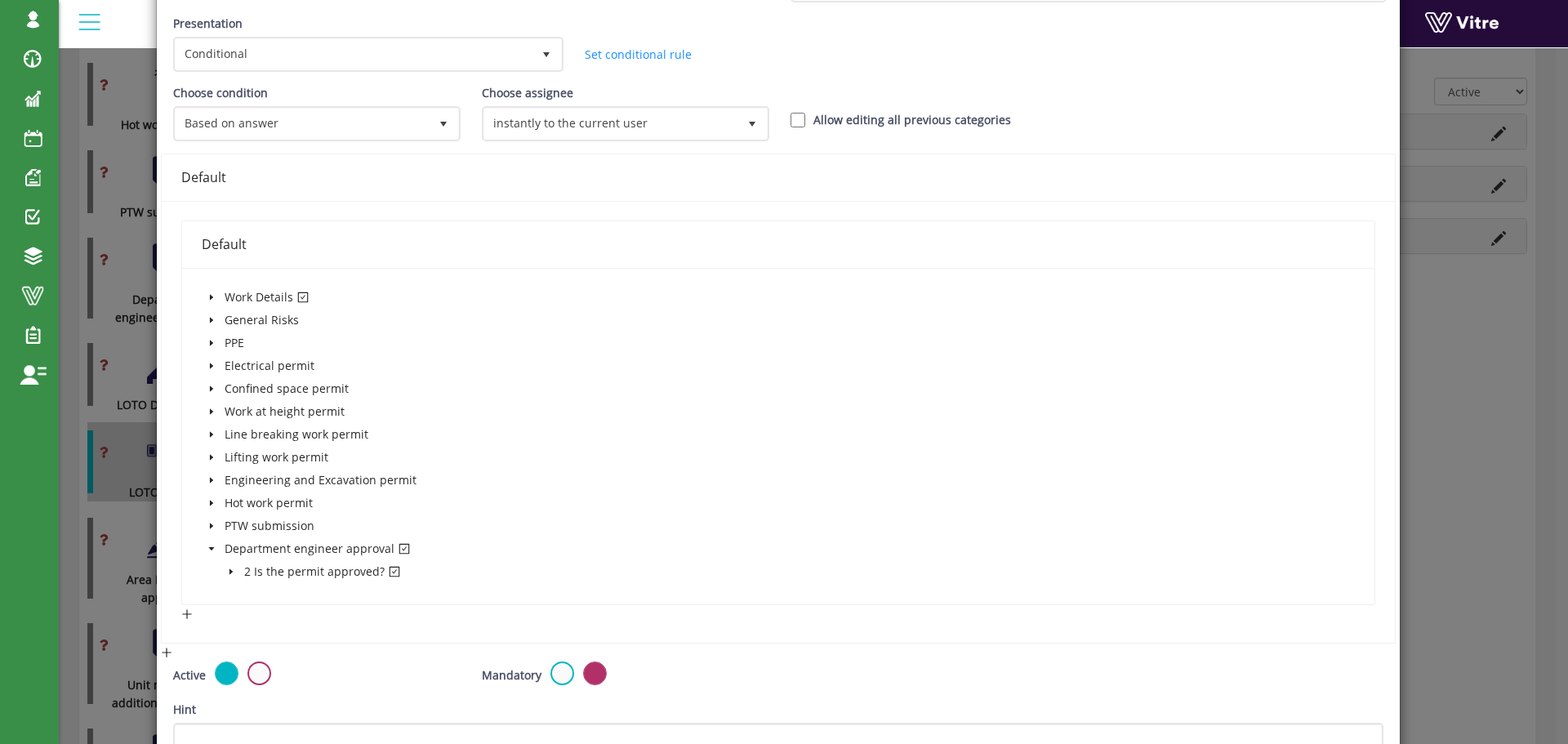
click at [228, 569] on icon "caret-down" at bounding box center [231, 571] width 8 height 8
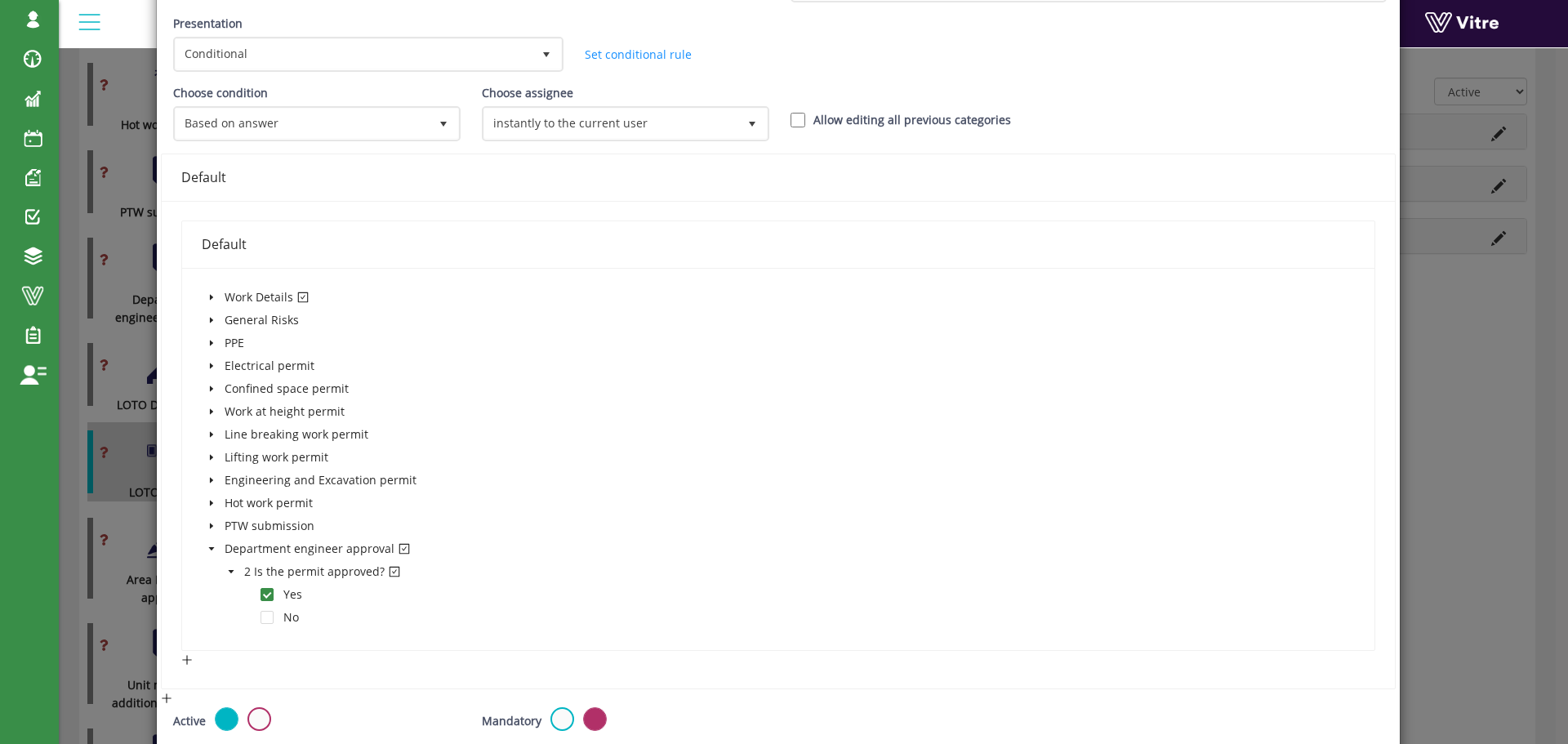
click at [228, 569] on icon "caret-down" at bounding box center [231, 571] width 8 height 8
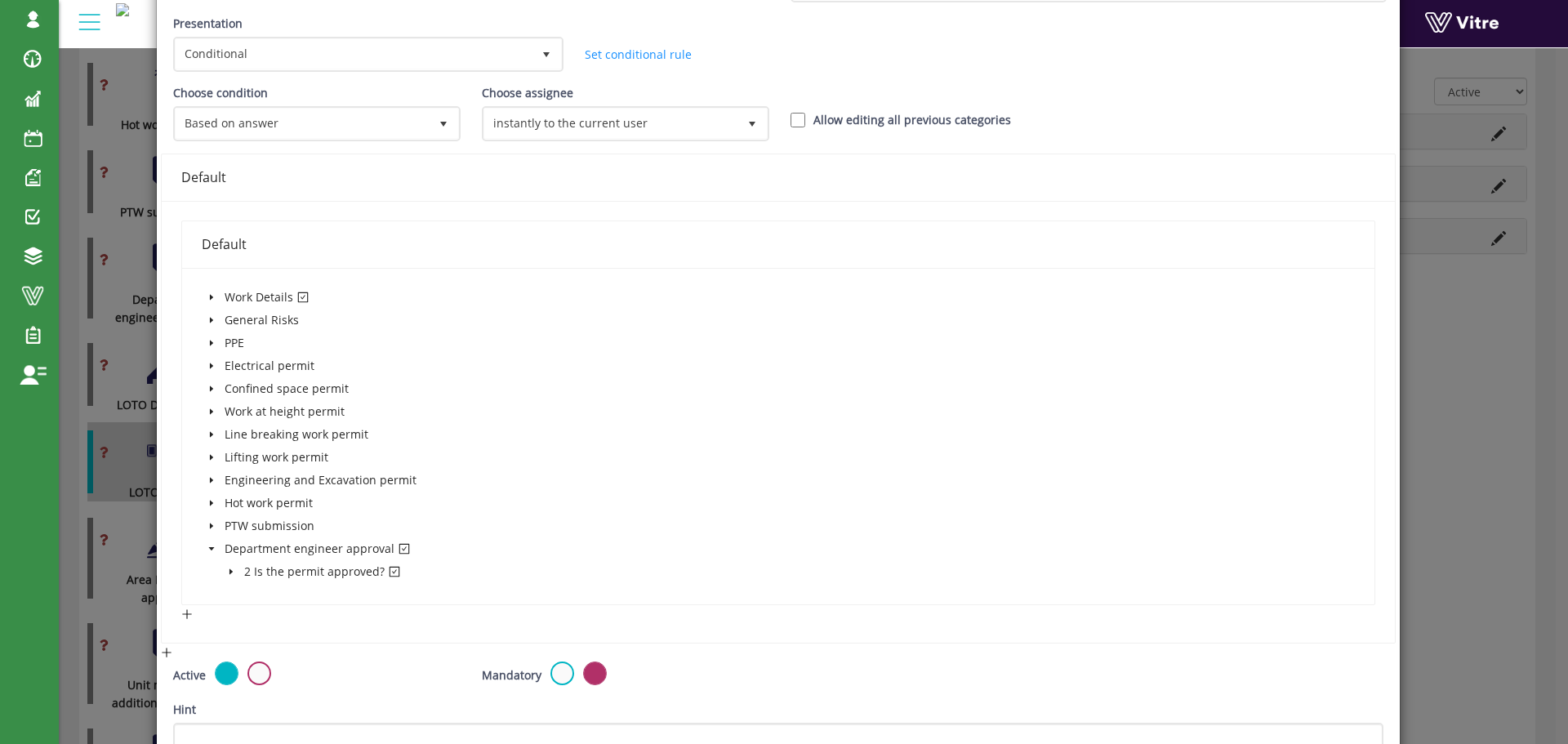
click at [212, 547] on icon "caret-down" at bounding box center [211, 548] width 6 height 4
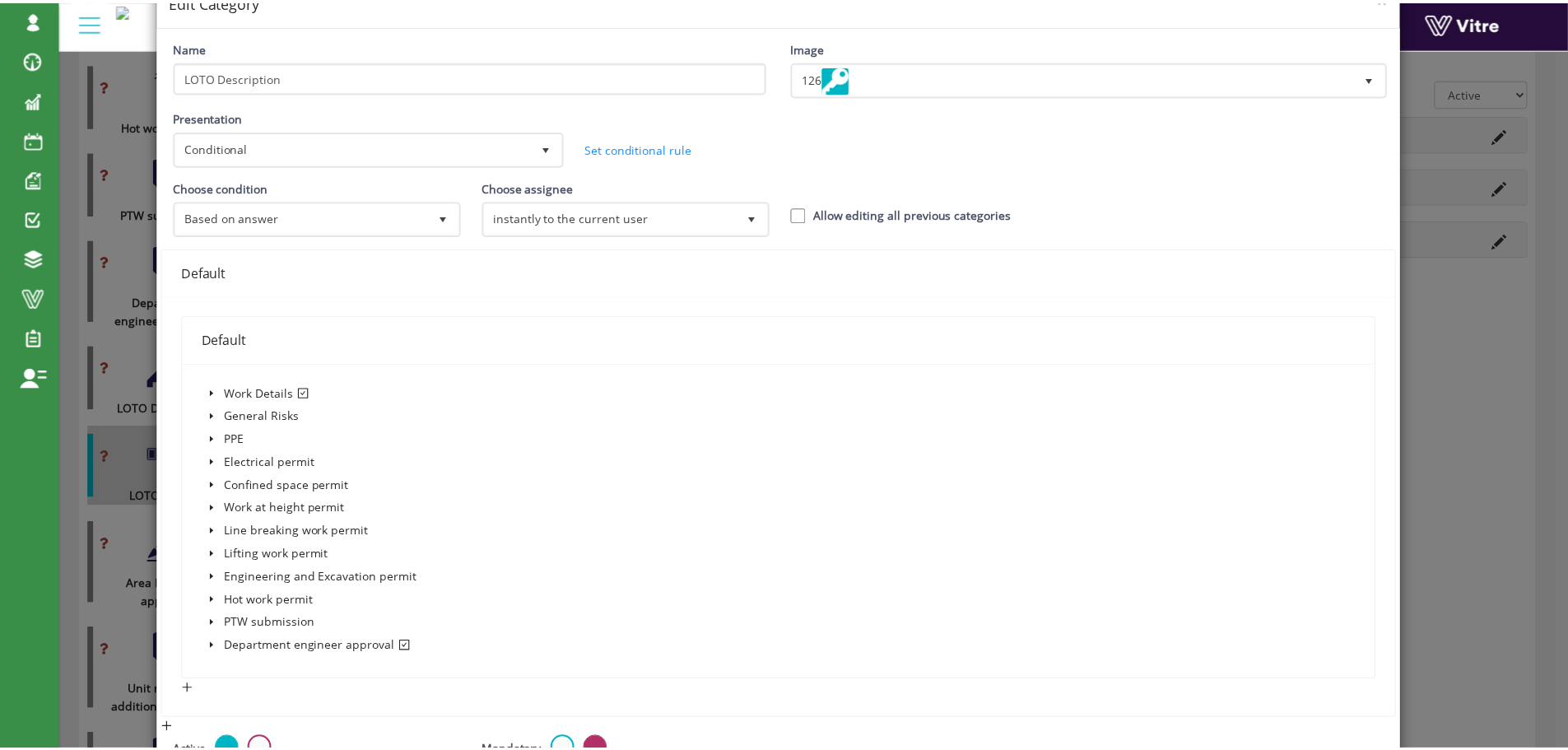
scroll to position [0, 0]
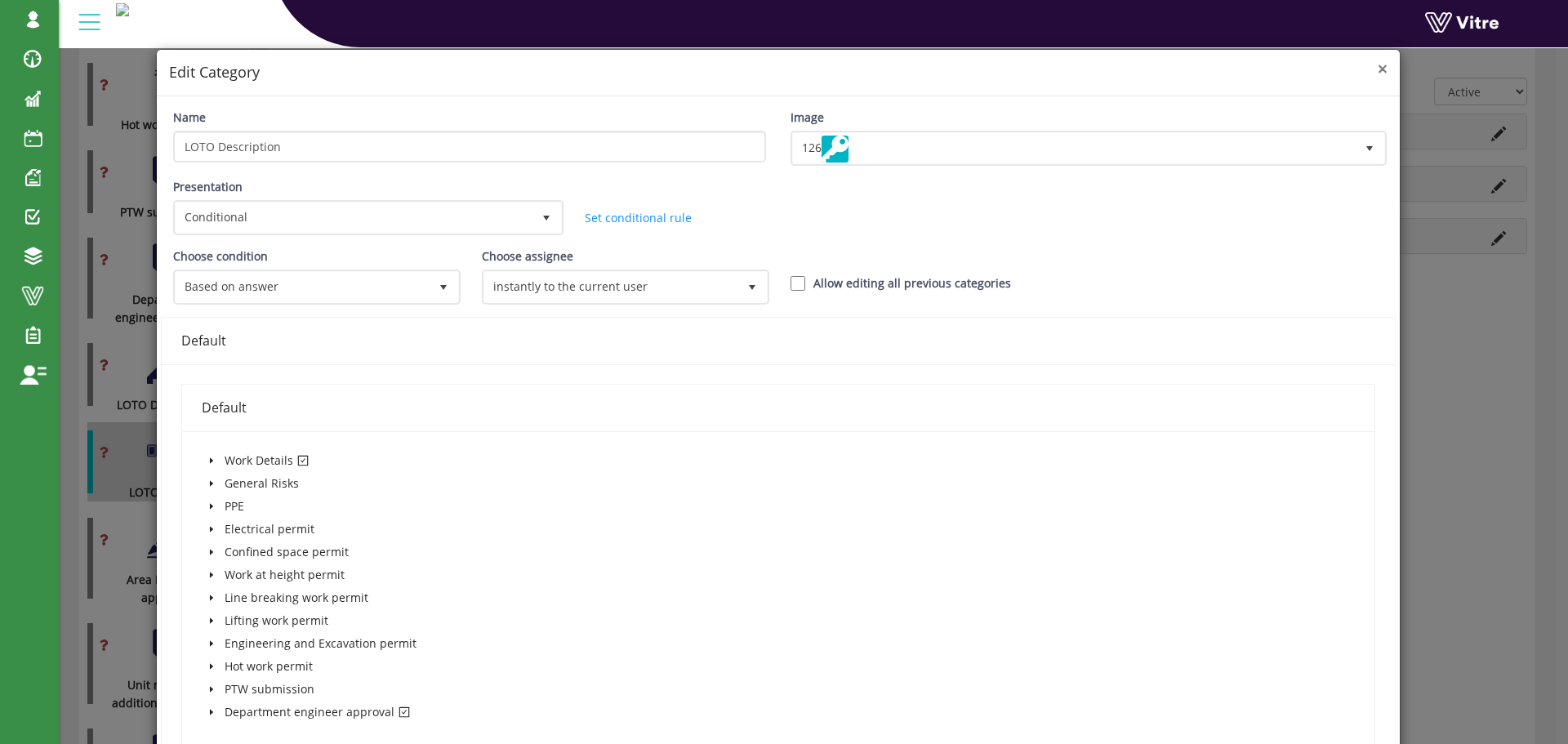
click at [1378, 70] on span "×" at bounding box center [1383, 68] width 10 height 23
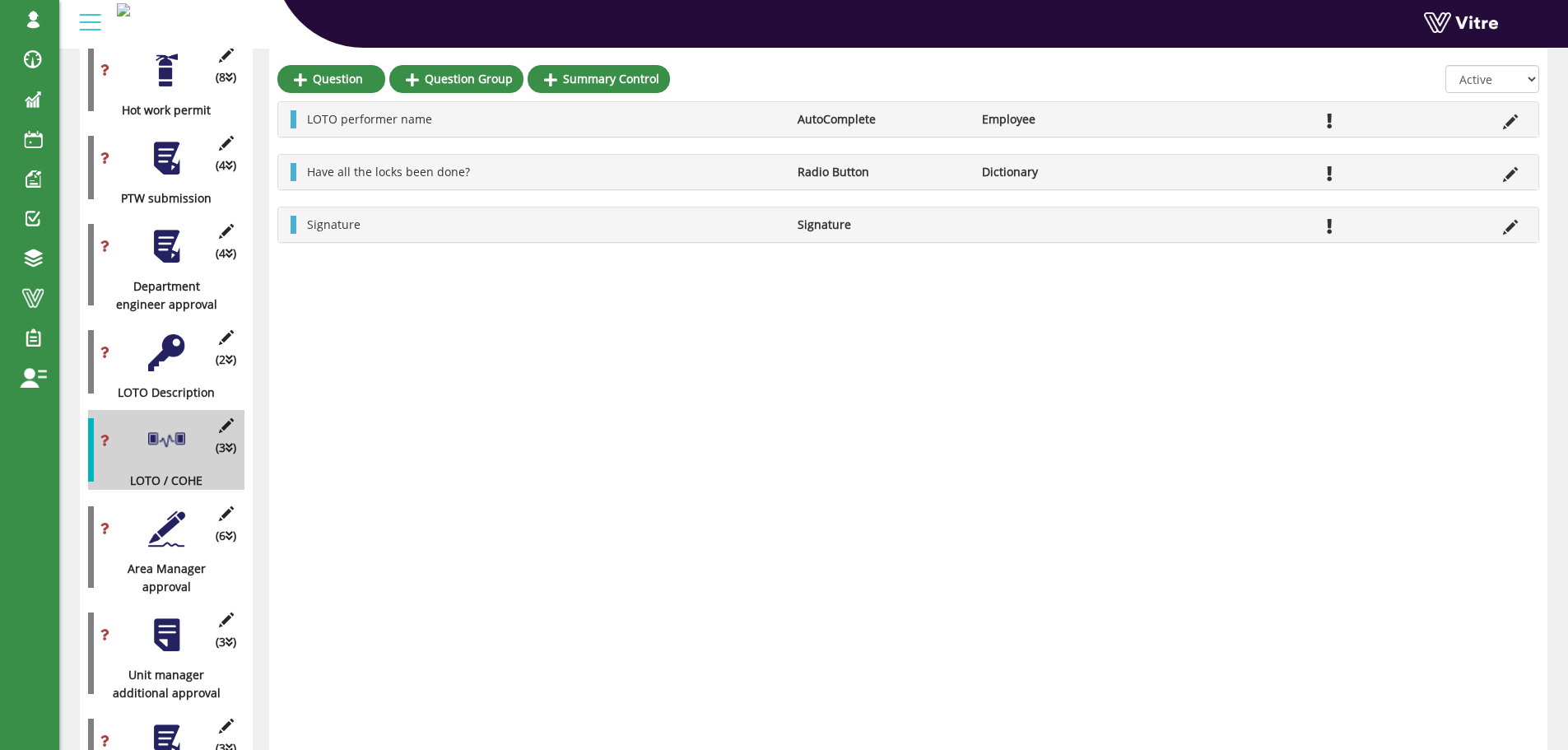
scroll to position [1234, 0]
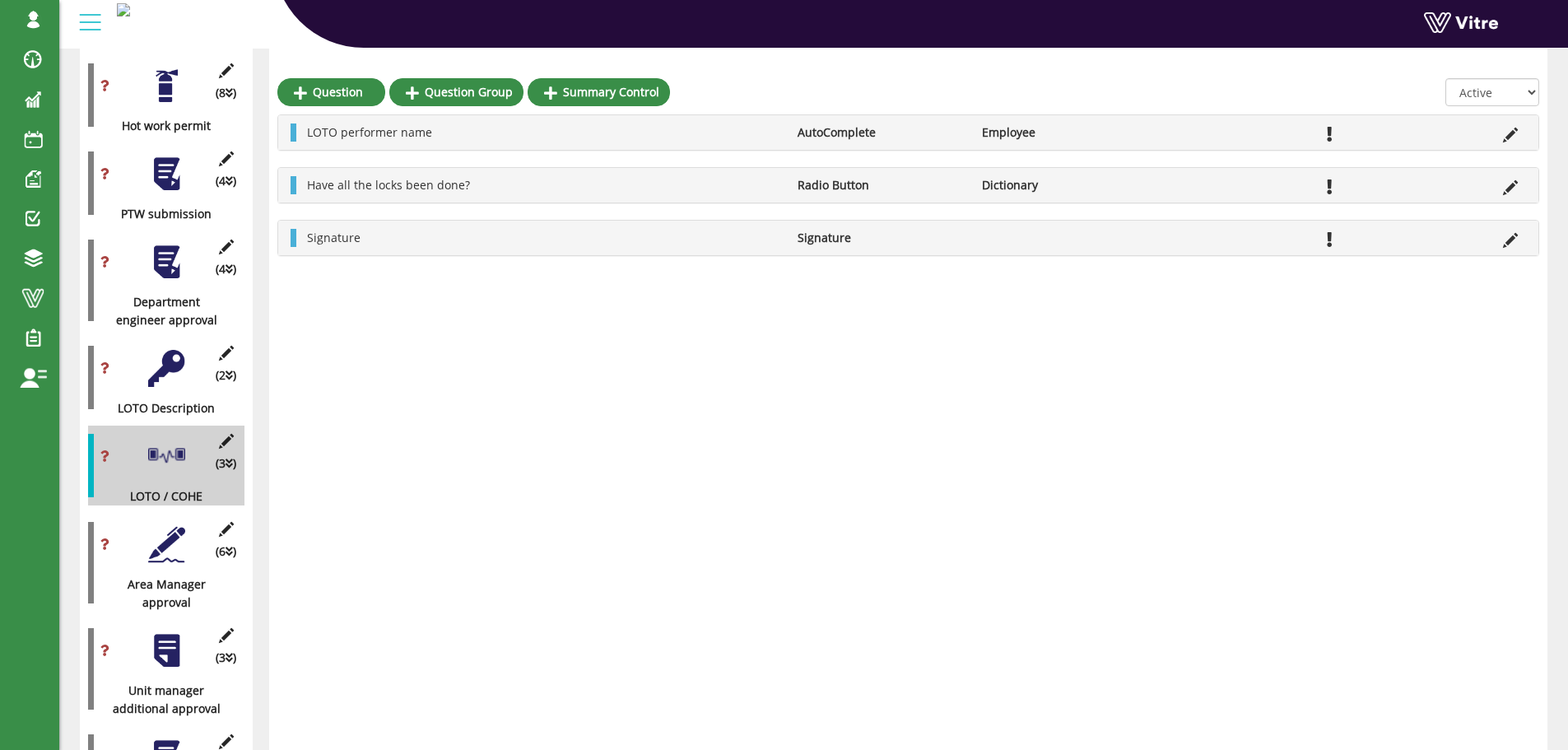
click at [163, 247] on div at bounding box center [166, 261] width 37 height 37
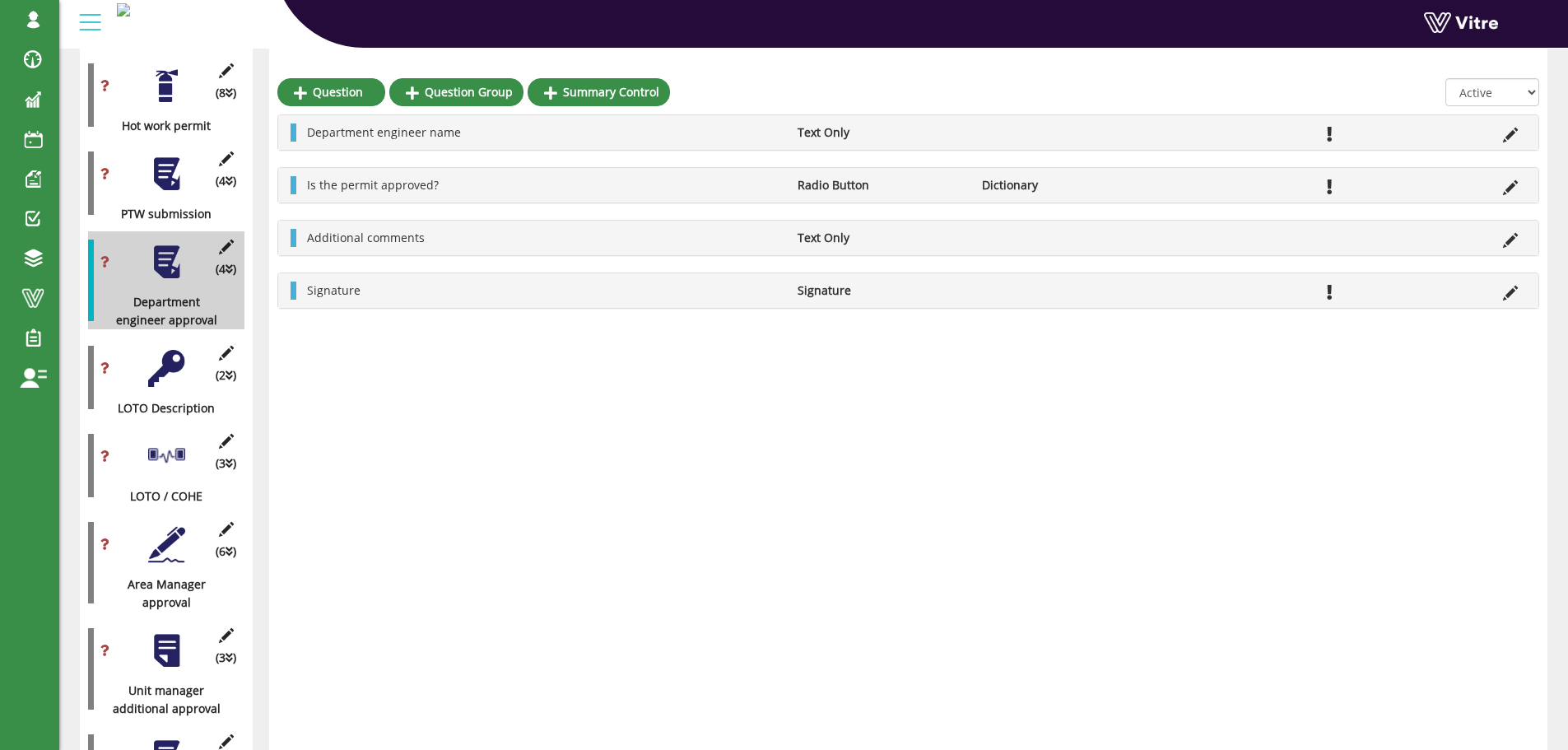
click at [172, 526] on div at bounding box center [166, 543] width 37 height 37
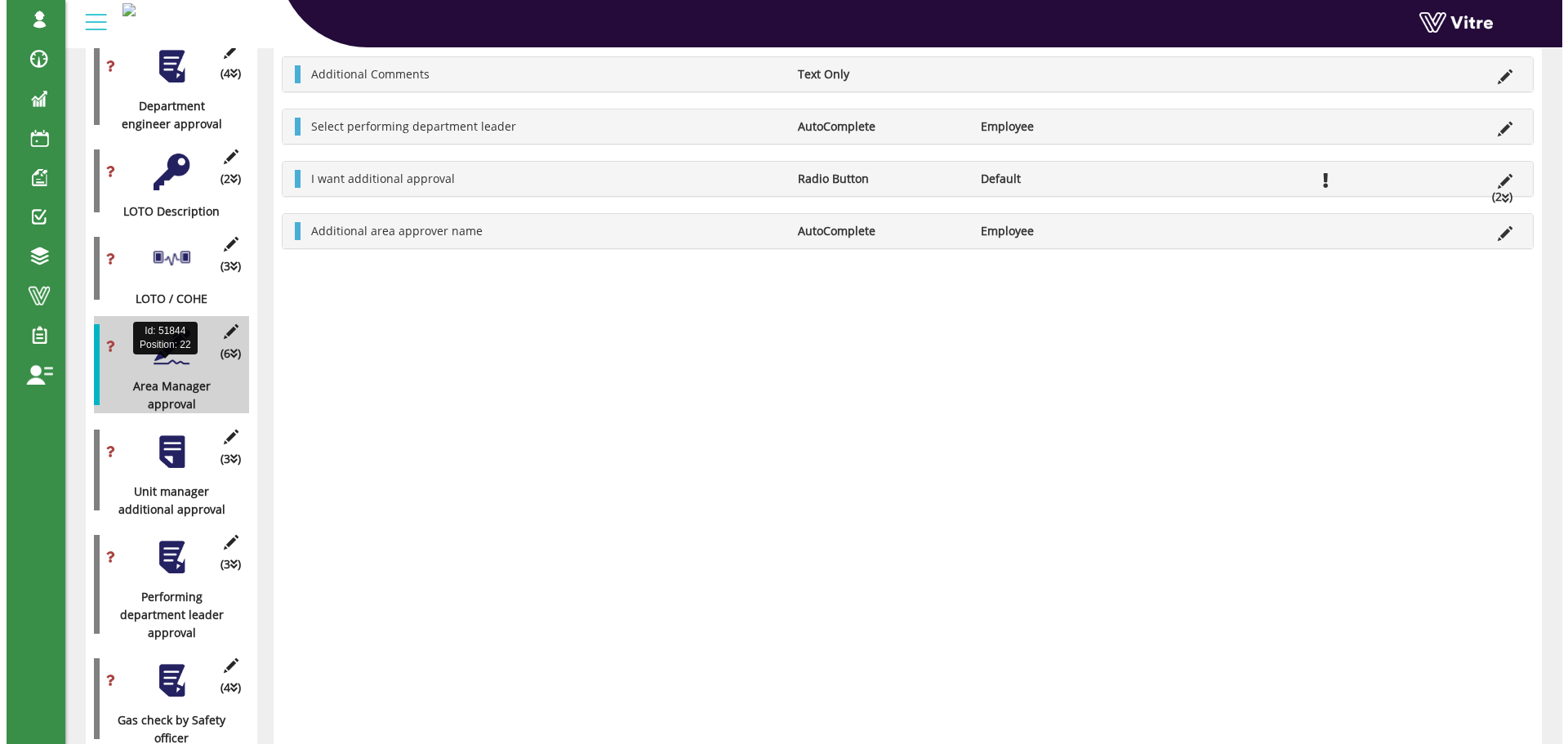
scroll to position [1469, 0]
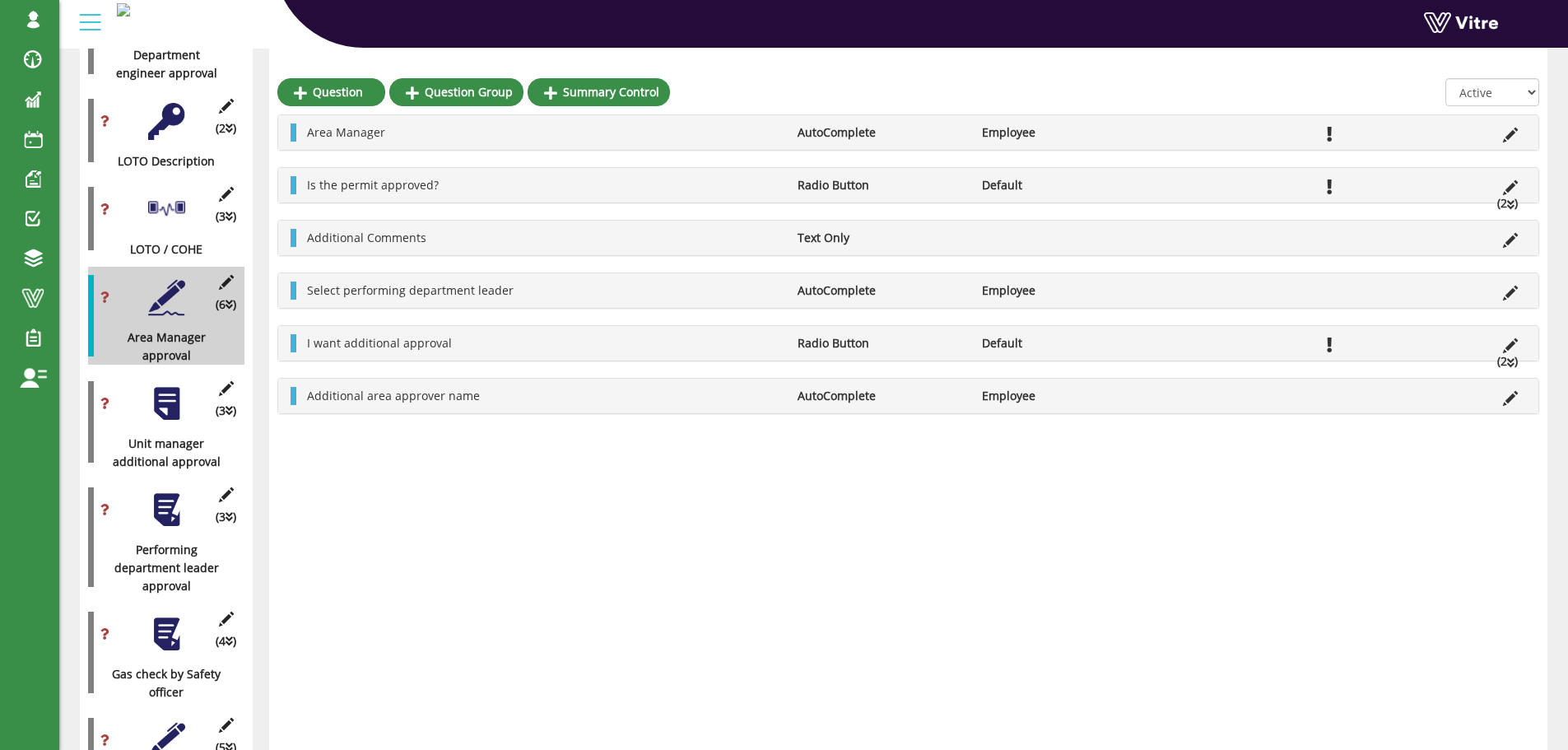
click at [176, 495] on div at bounding box center [166, 509] width 37 height 37
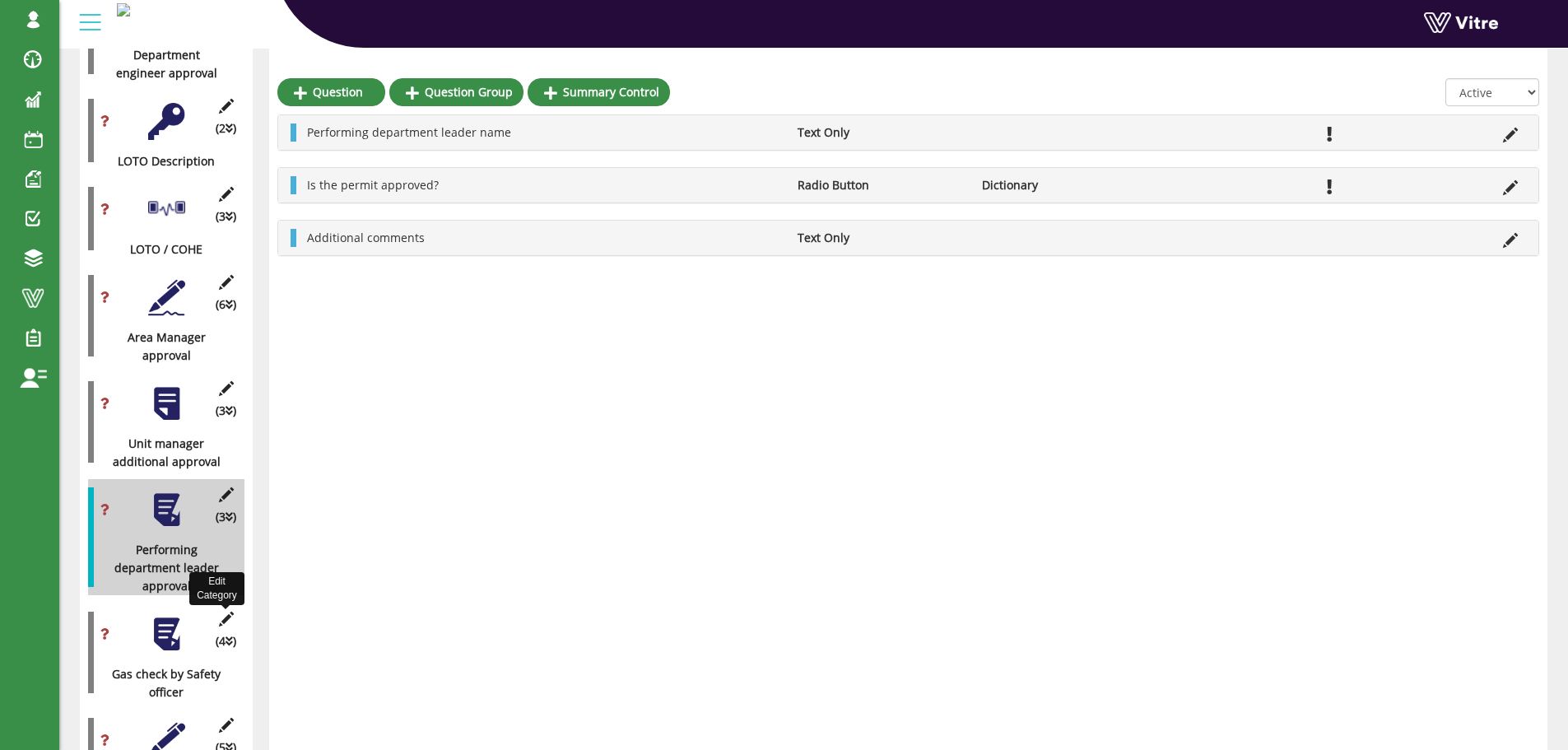
click at [227, 611] on icon at bounding box center [226, 619] width 21 height 15
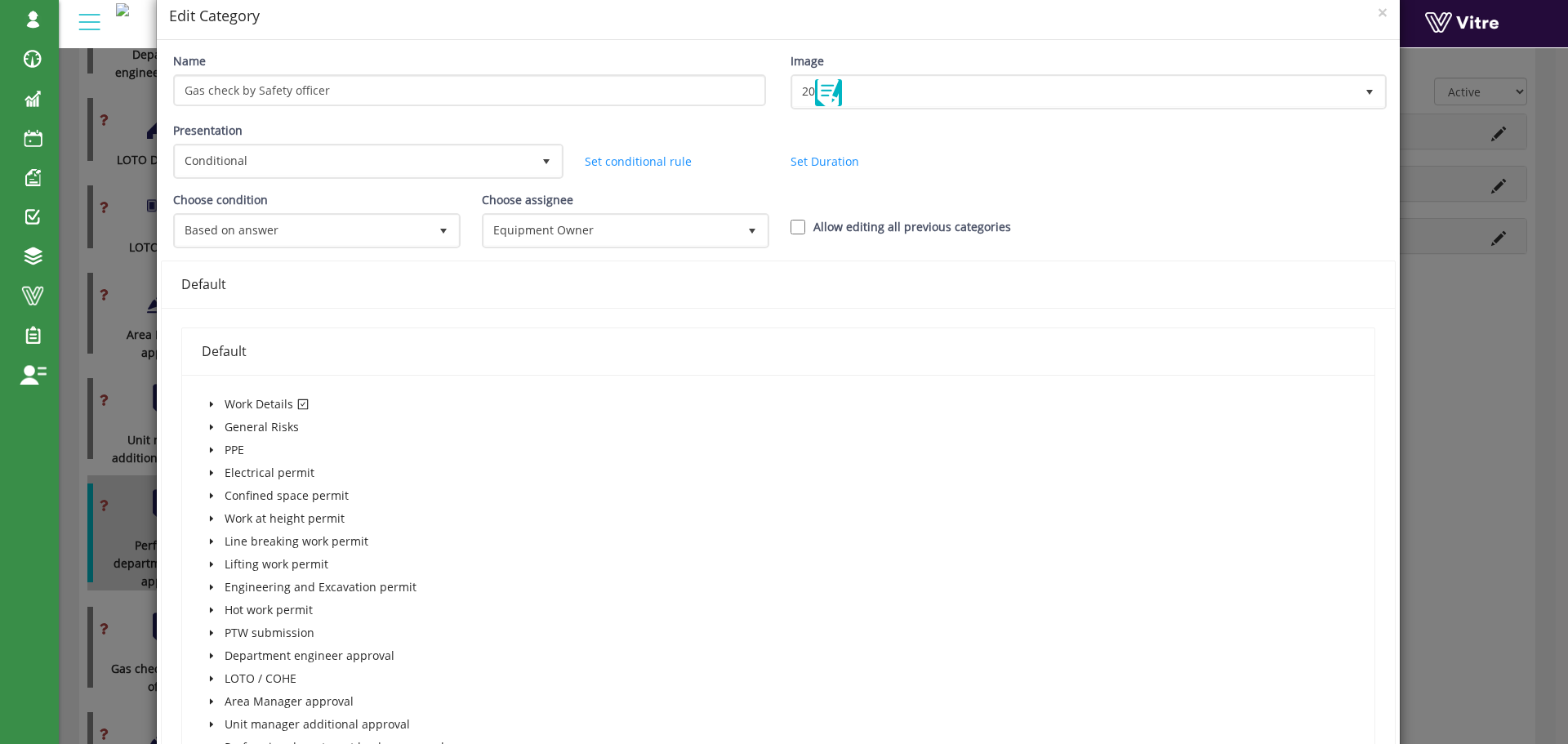
scroll to position [163, 0]
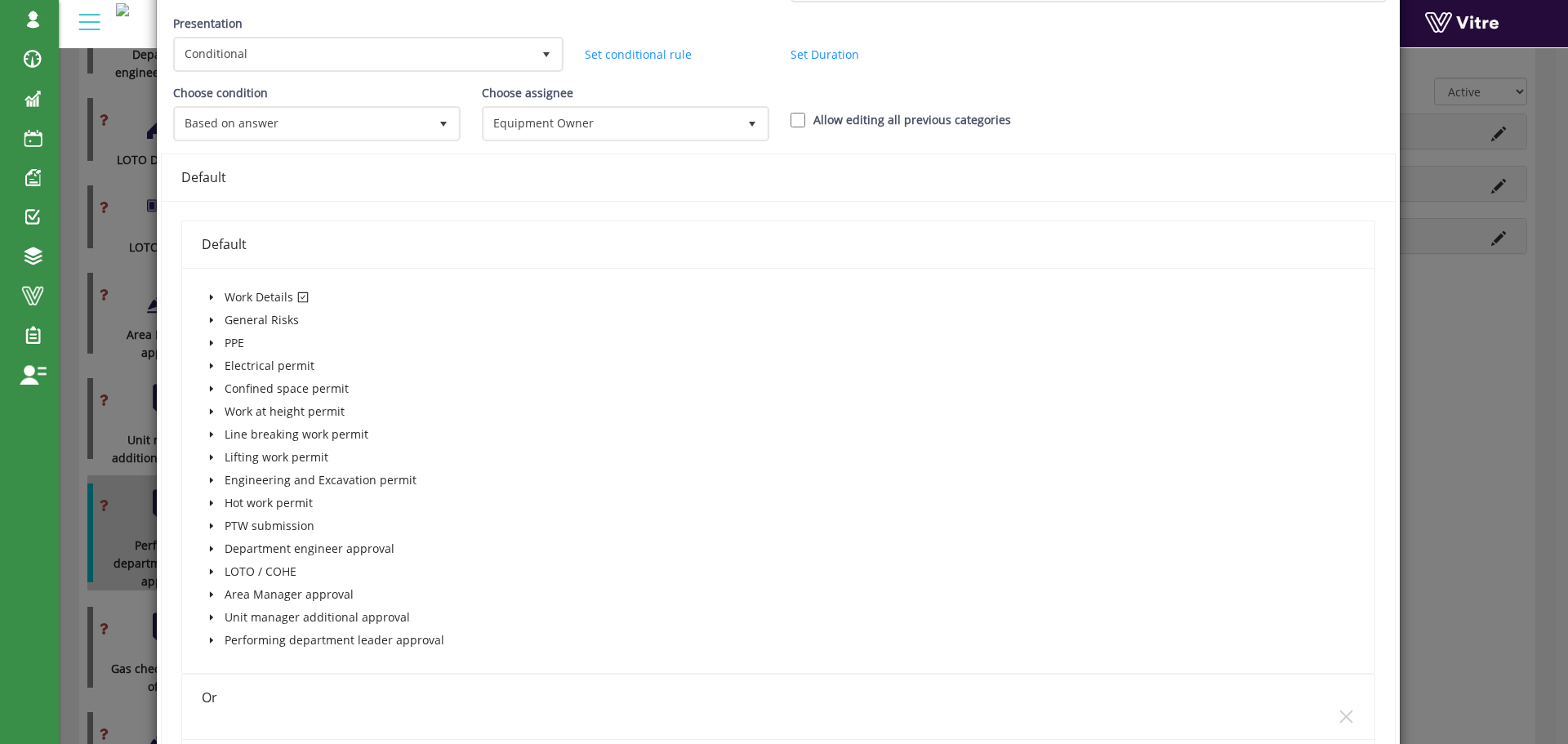
click at [211, 295] on icon "caret-down" at bounding box center [211, 297] width 8 height 8
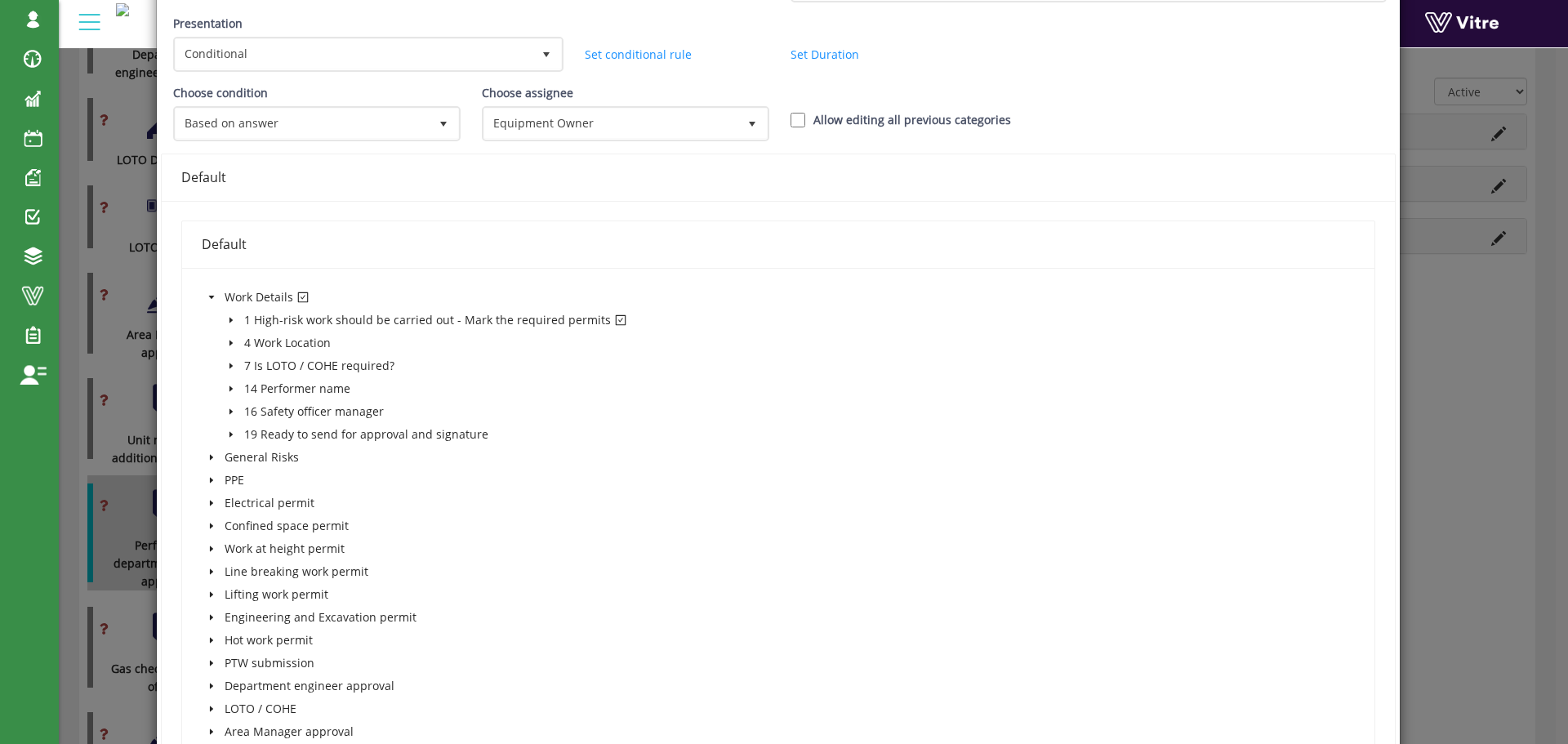
click at [229, 320] on icon "caret-down" at bounding box center [230, 320] width 4 height 6
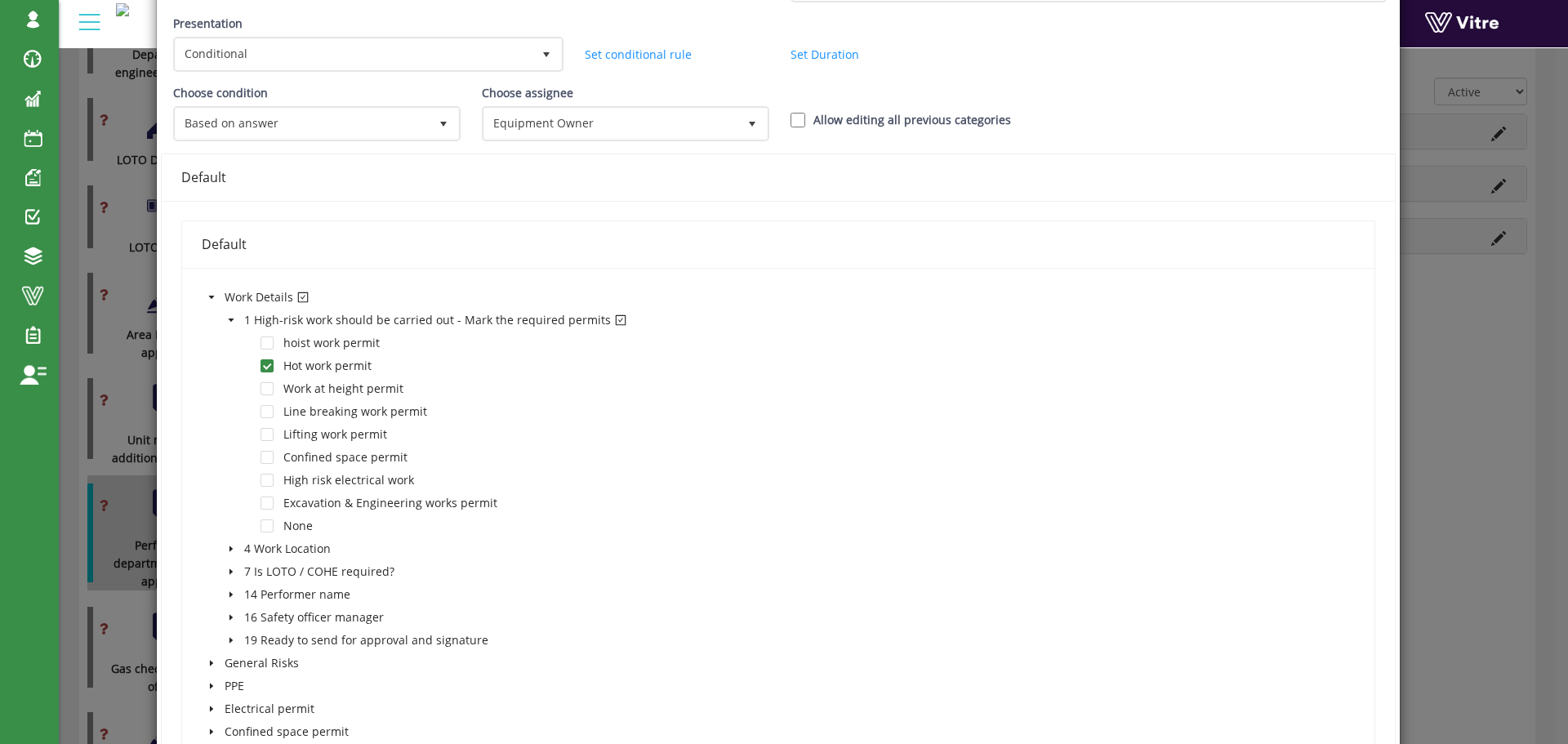
click at [229, 320] on icon "caret-down" at bounding box center [231, 320] width 6 height 4
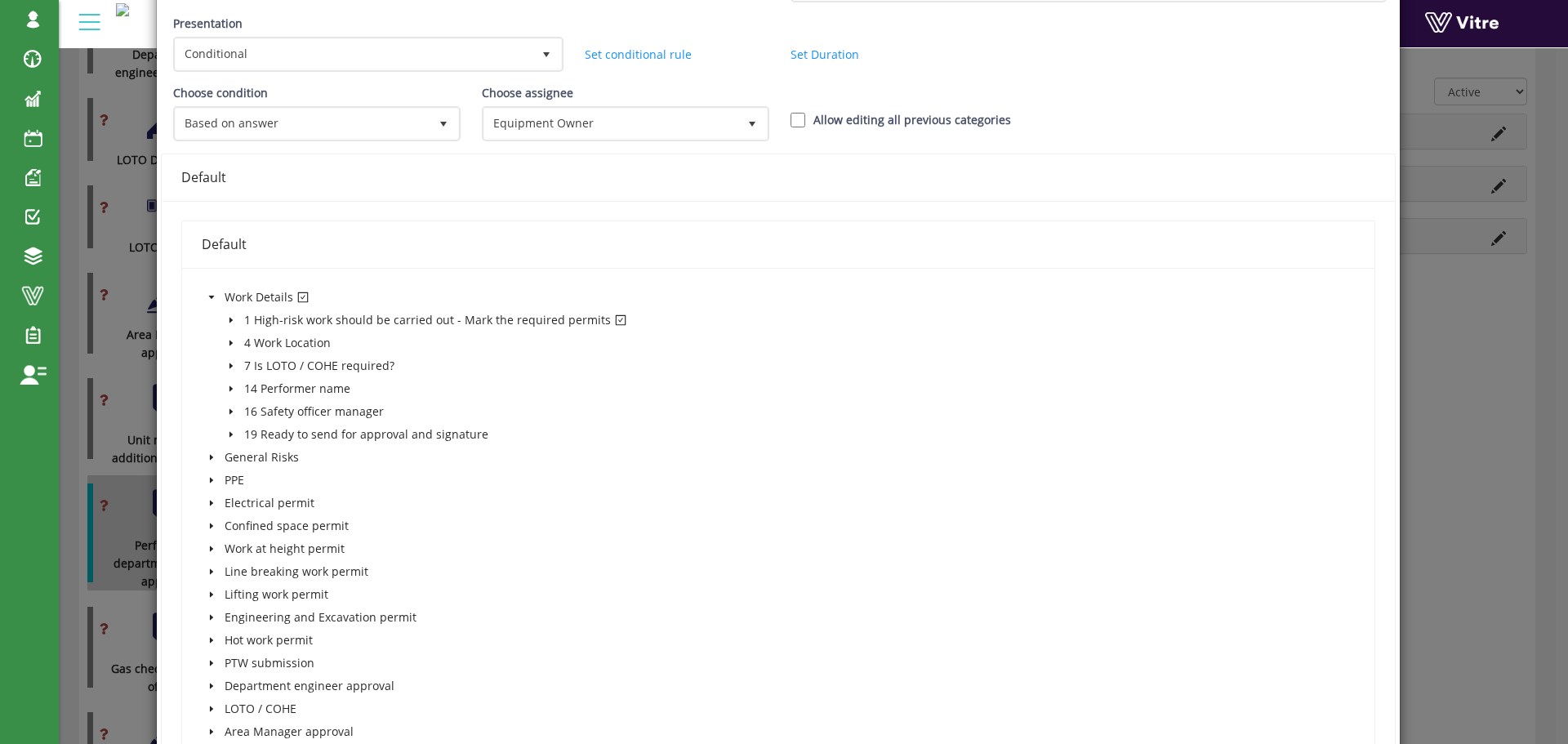
click at [211, 294] on icon "caret-down" at bounding box center [211, 297] width 8 height 8
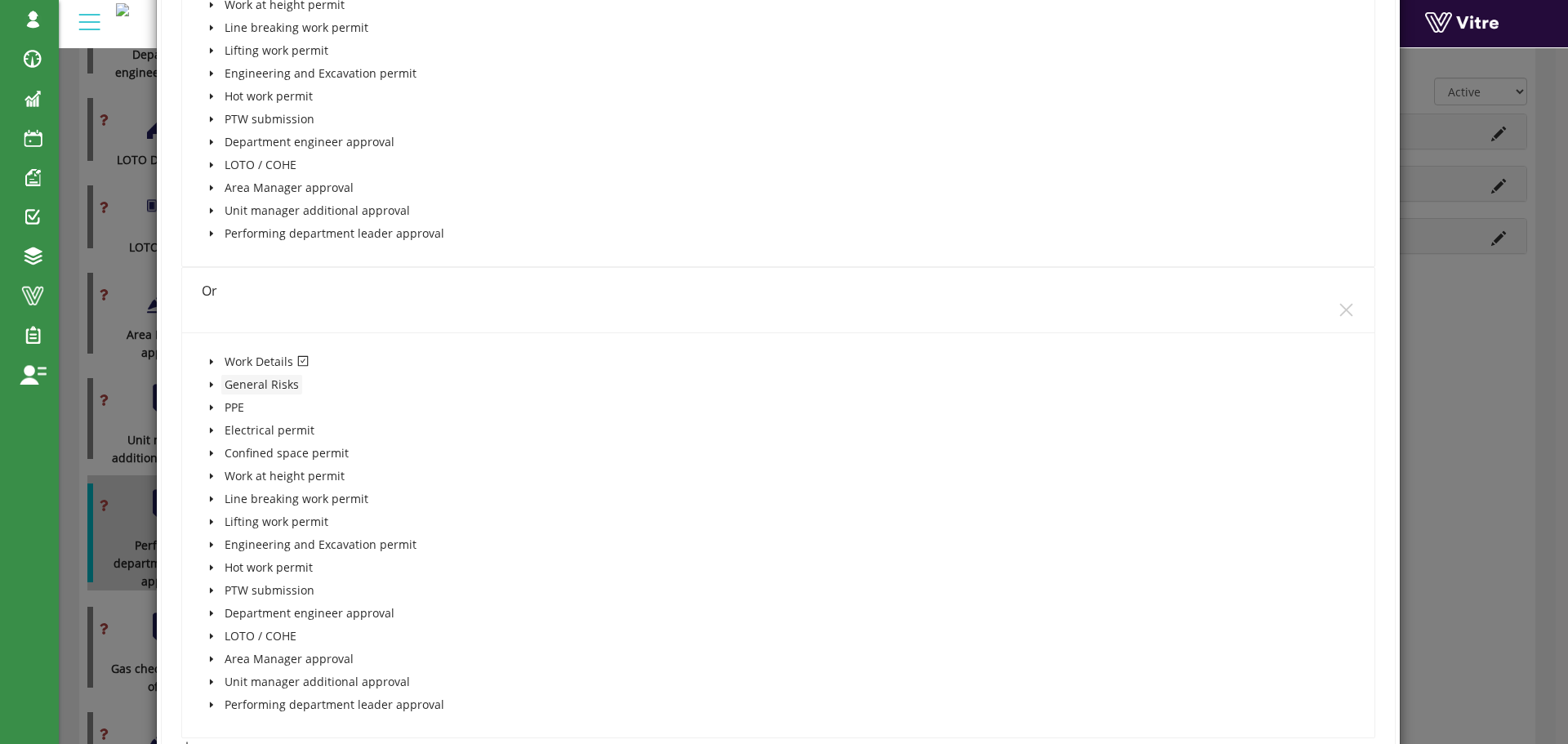
scroll to position [572, 0]
click at [211, 359] on icon "caret-down" at bounding box center [211, 359] width 8 height 8
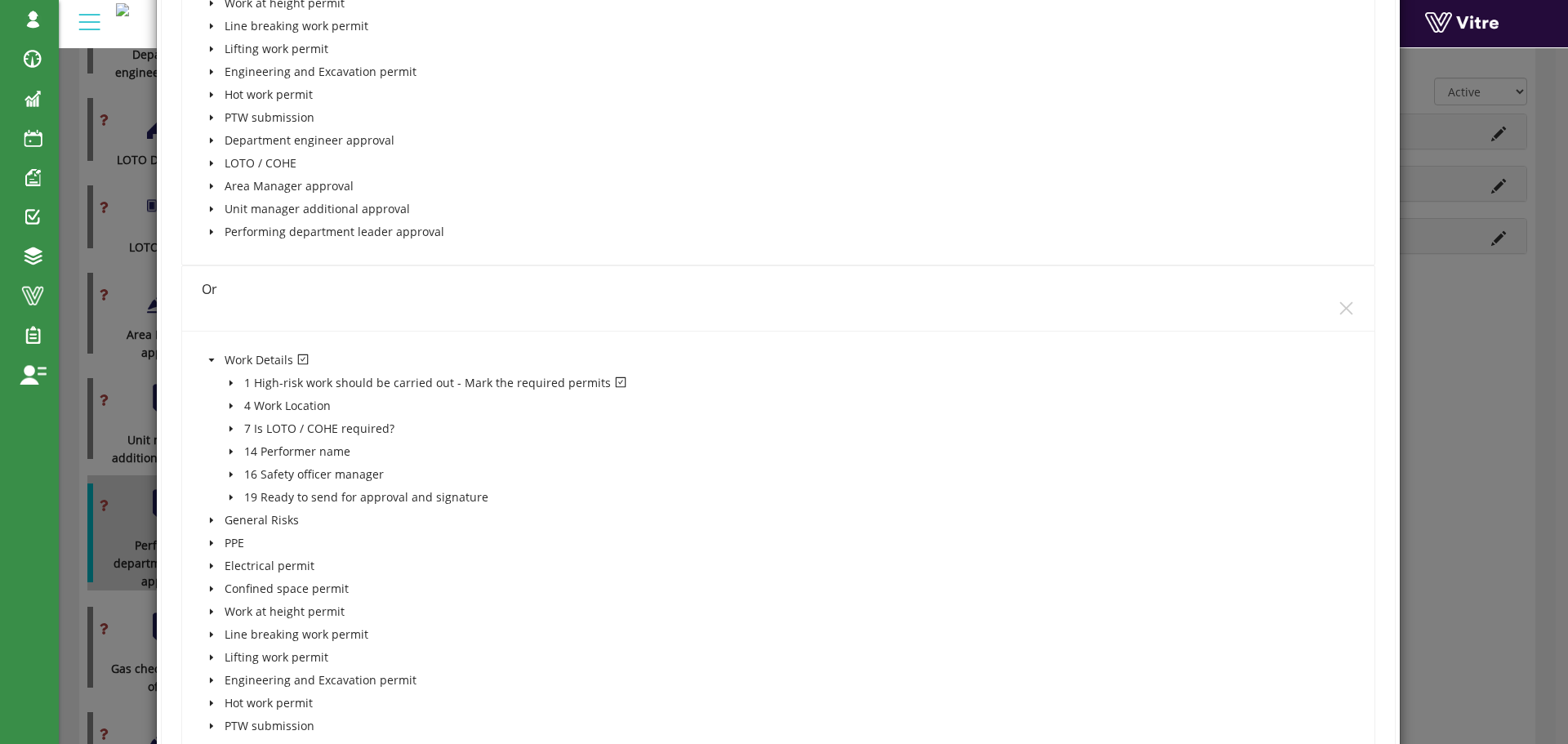
click at [233, 381] on icon "caret-down" at bounding box center [231, 383] width 8 height 8
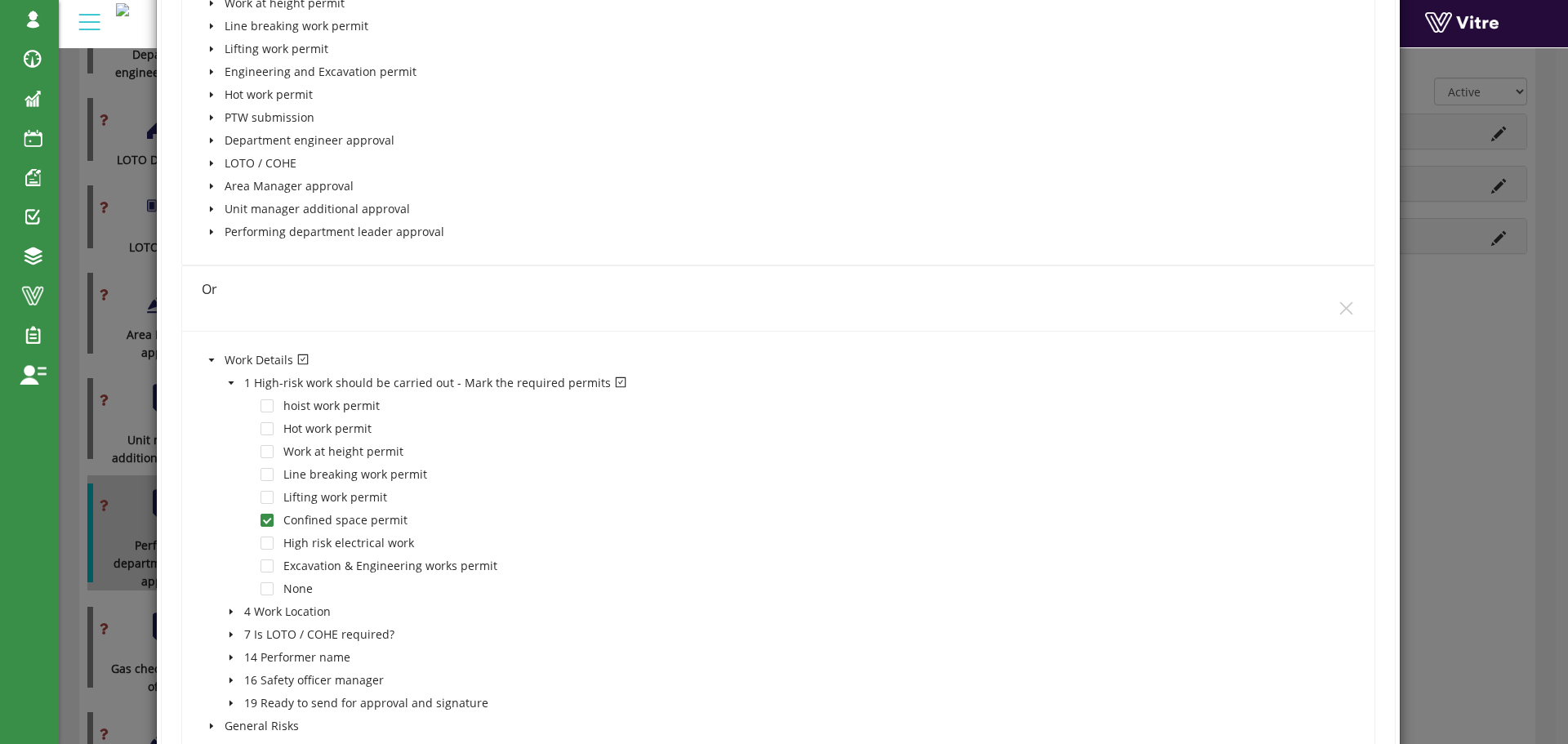
click at [233, 381] on icon "caret-down" at bounding box center [231, 383] width 8 height 8
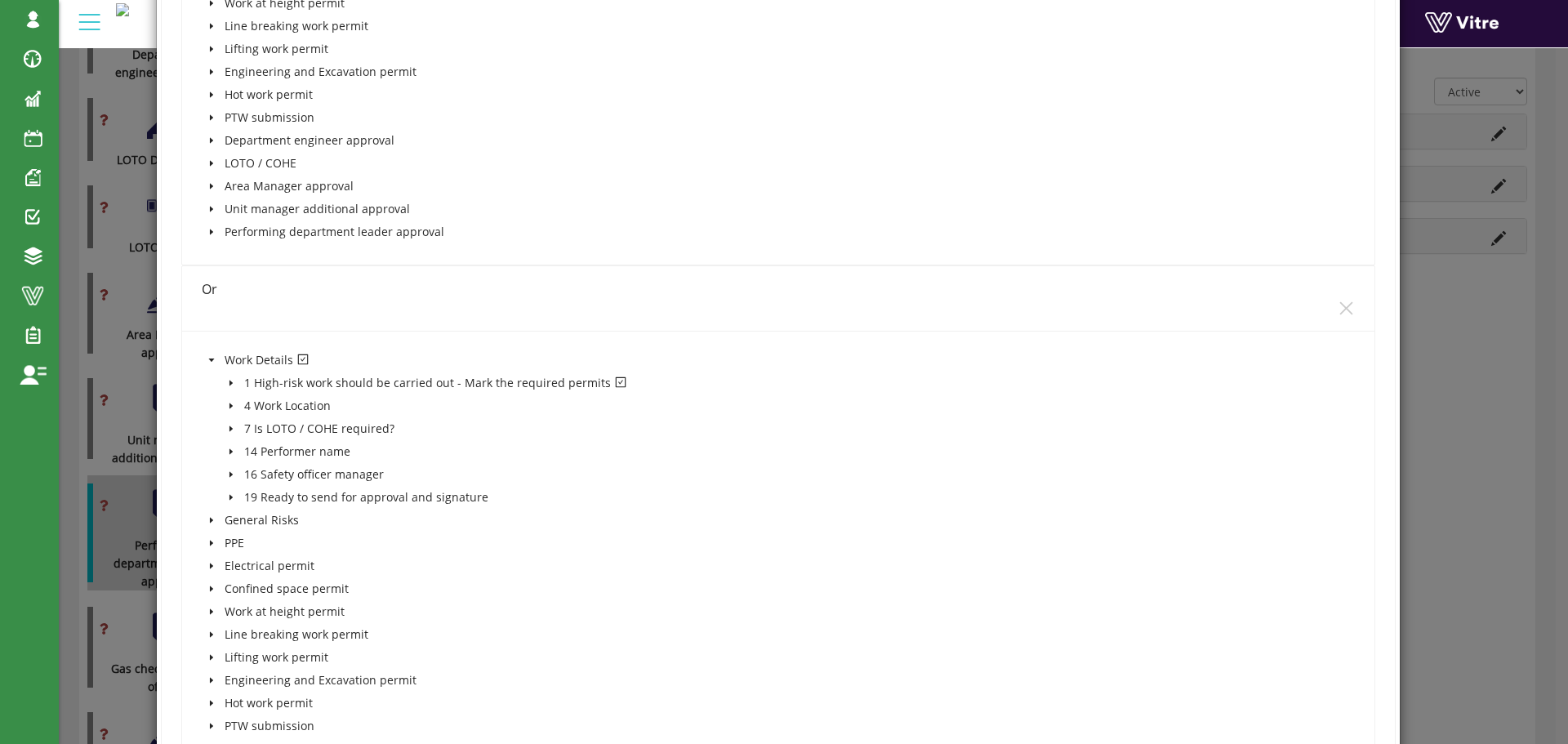
click at [211, 358] on icon "caret-down" at bounding box center [211, 359] width 8 height 8
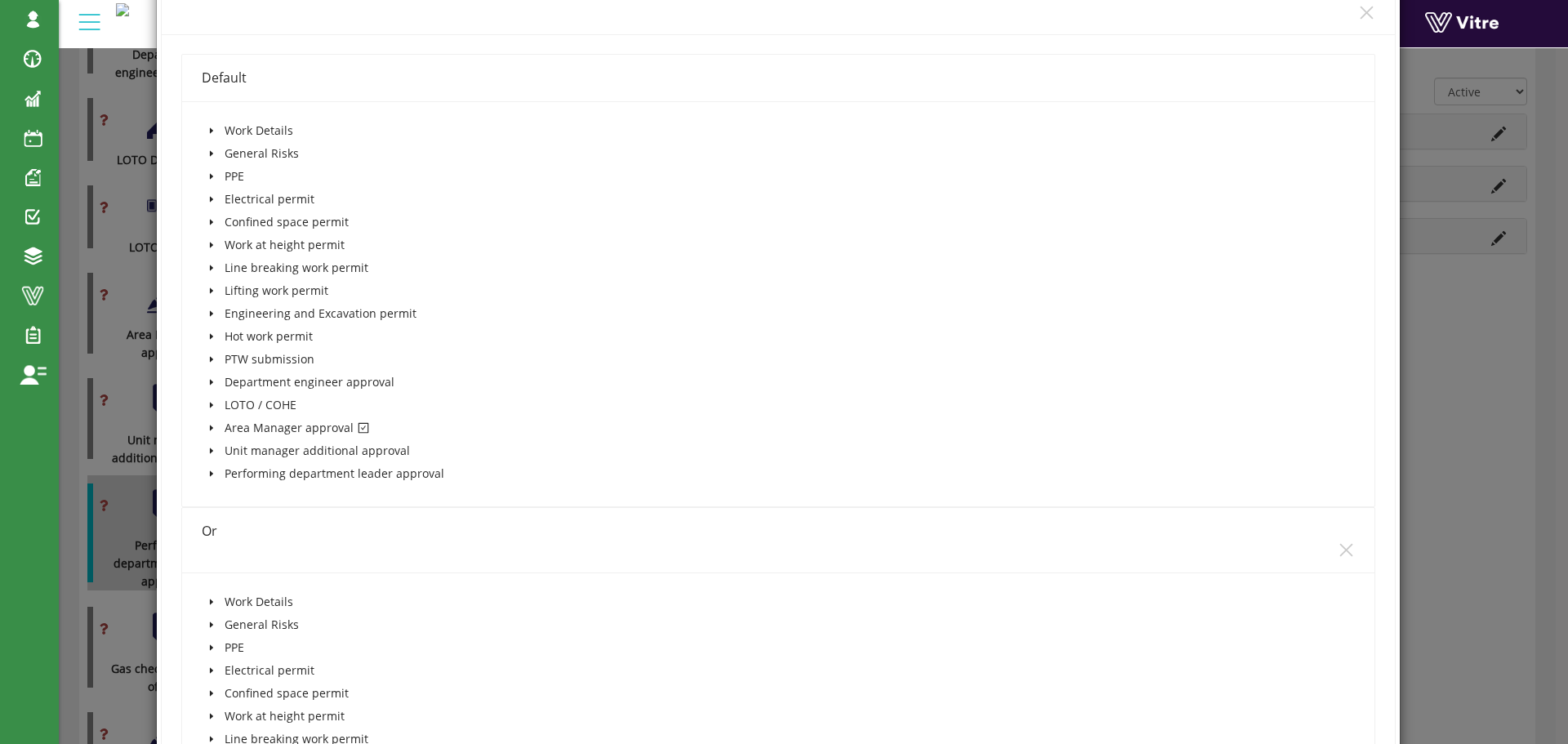
scroll to position [1469, 0]
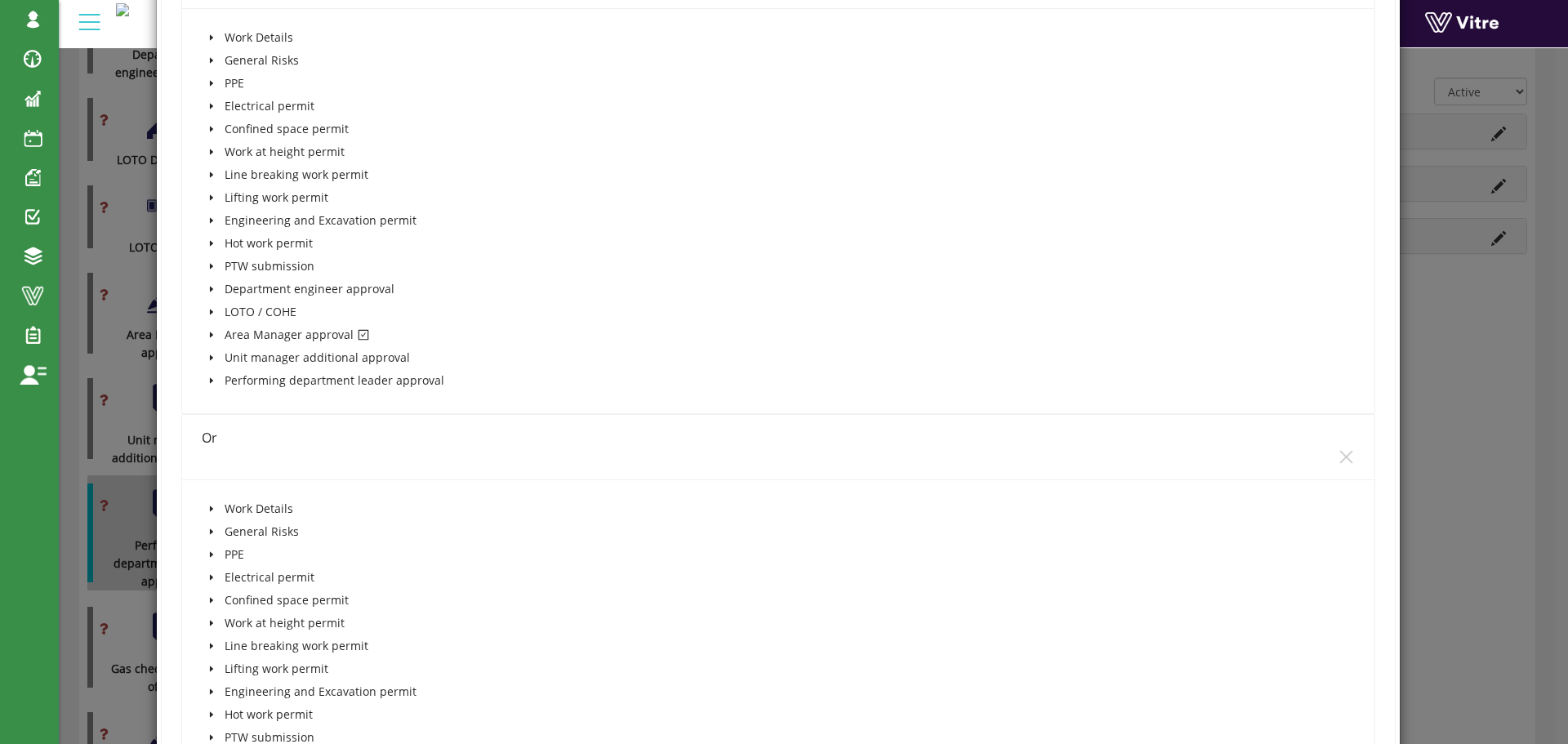
click at [208, 333] on icon "caret-down" at bounding box center [211, 334] width 8 height 8
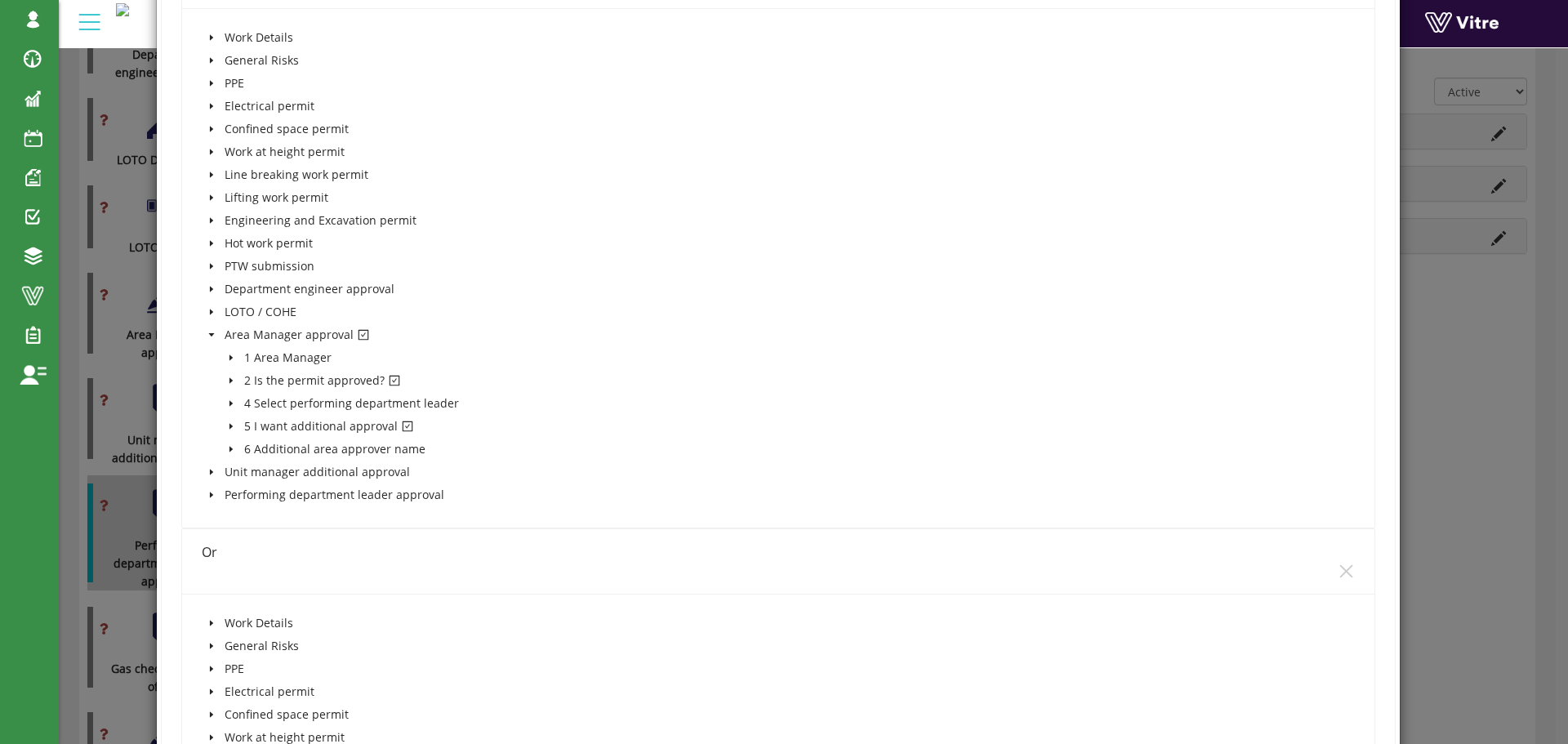
click at [208, 333] on icon "caret-down" at bounding box center [211, 334] width 8 height 8
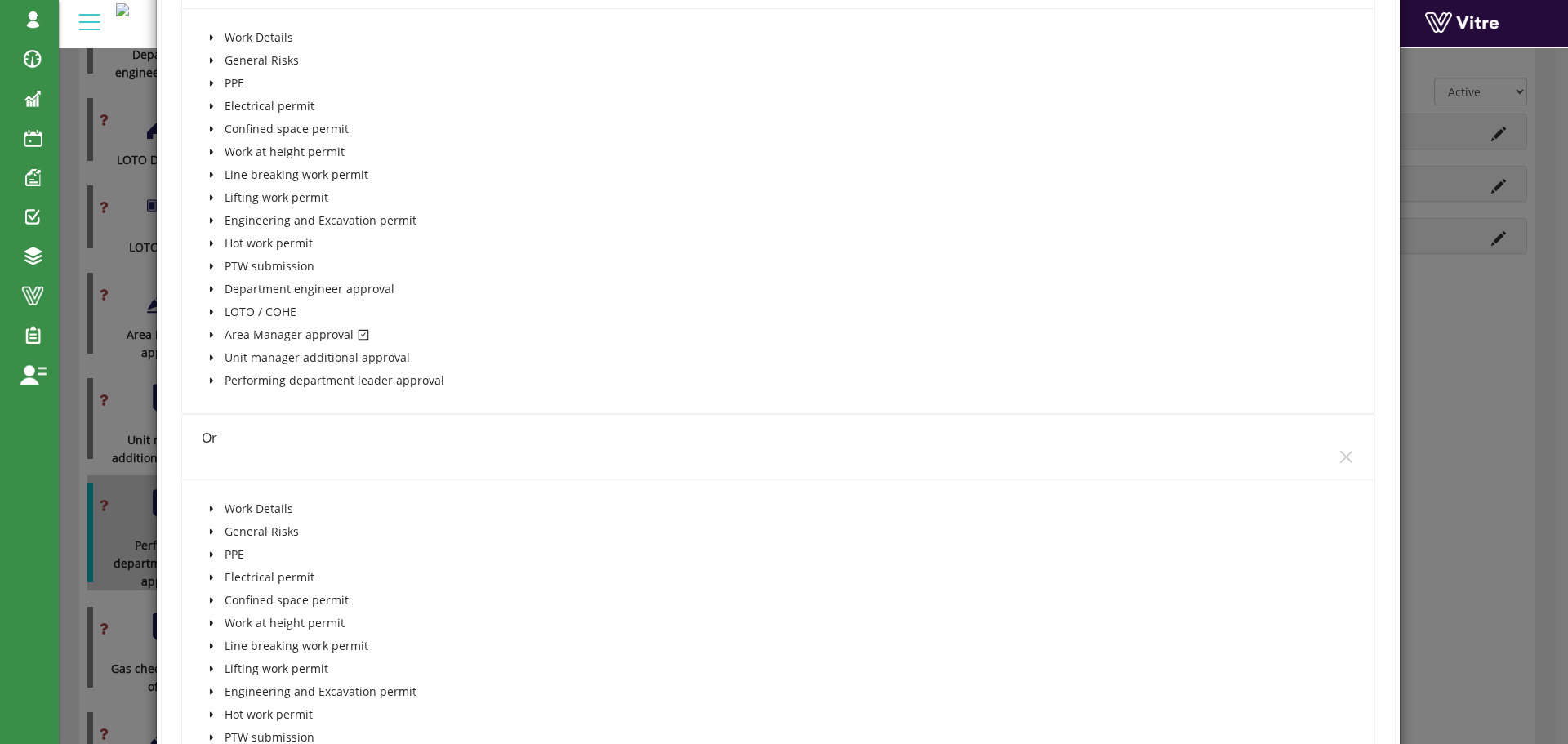
click at [208, 333] on icon "caret-down" at bounding box center [211, 334] width 8 height 8
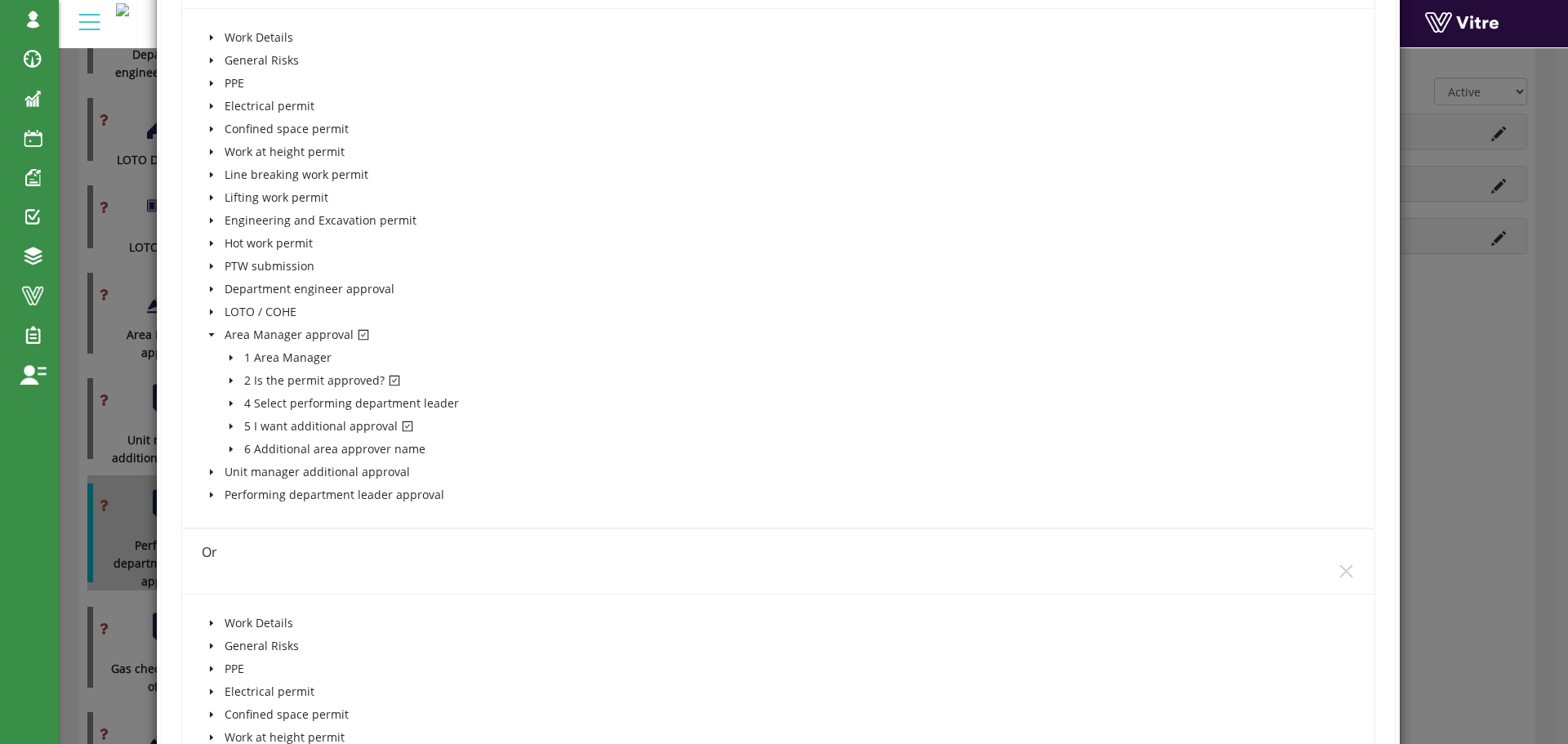
click at [229, 380] on icon "caret-down" at bounding box center [230, 381] width 4 height 6
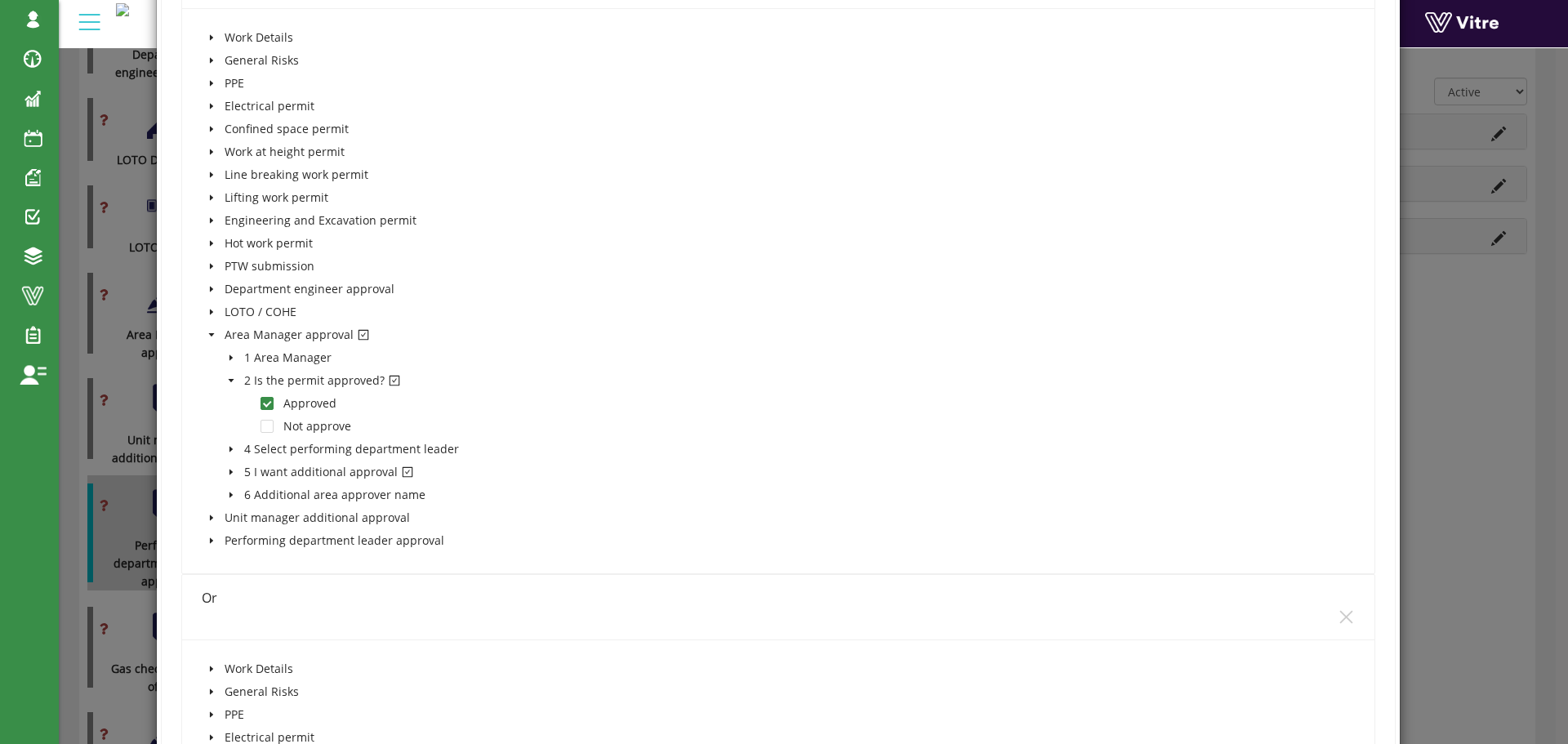
click at [229, 380] on icon "caret-down" at bounding box center [231, 381] width 6 height 4
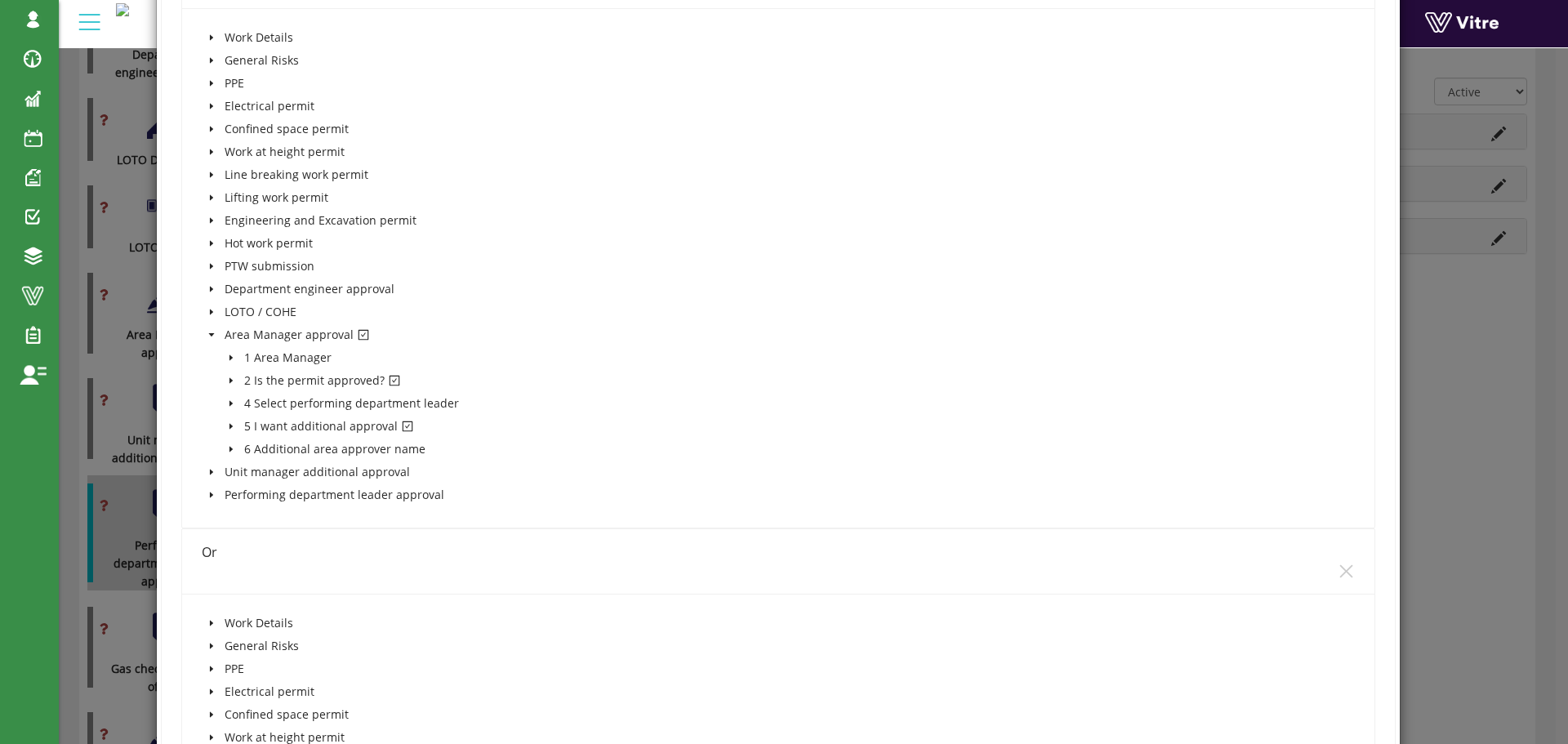
click at [228, 424] on icon "caret-down" at bounding box center [230, 426] width 4 height 6
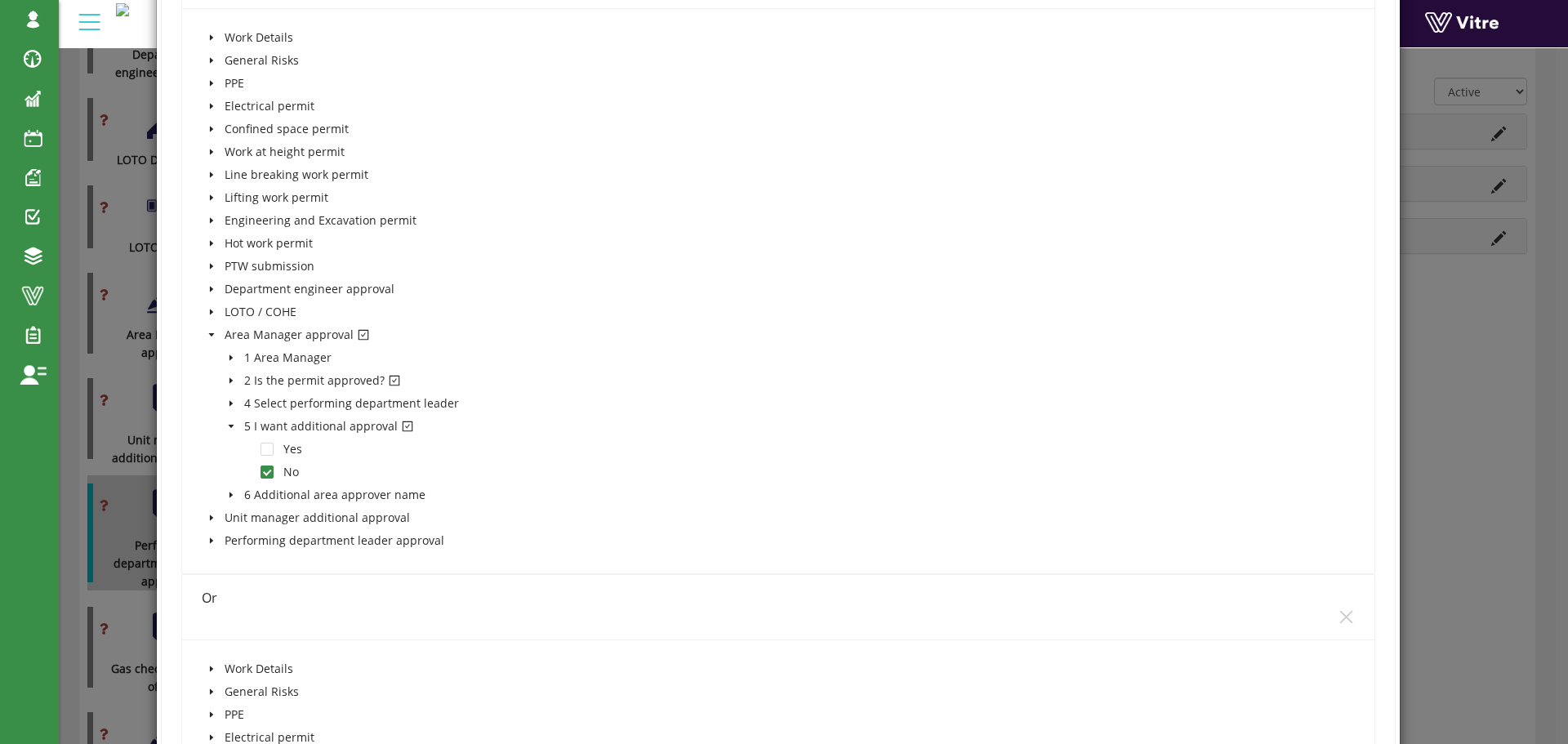
click at [228, 424] on icon "caret-down" at bounding box center [231, 426] width 8 height 8
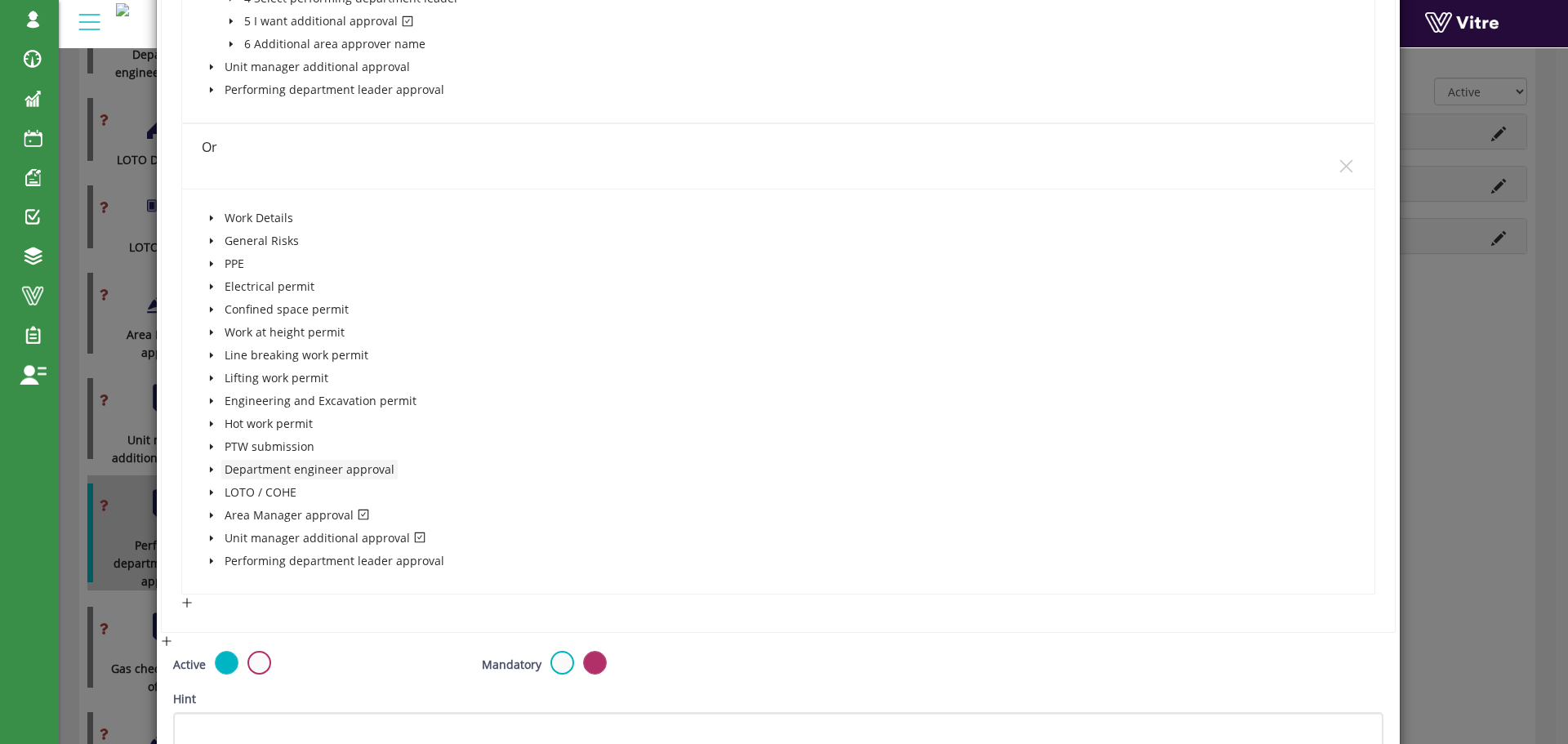
scroll to position [1877, 0]
click at [209, 508] on icon "caret-down" at bounding box center [211, 511] width 8 height 8
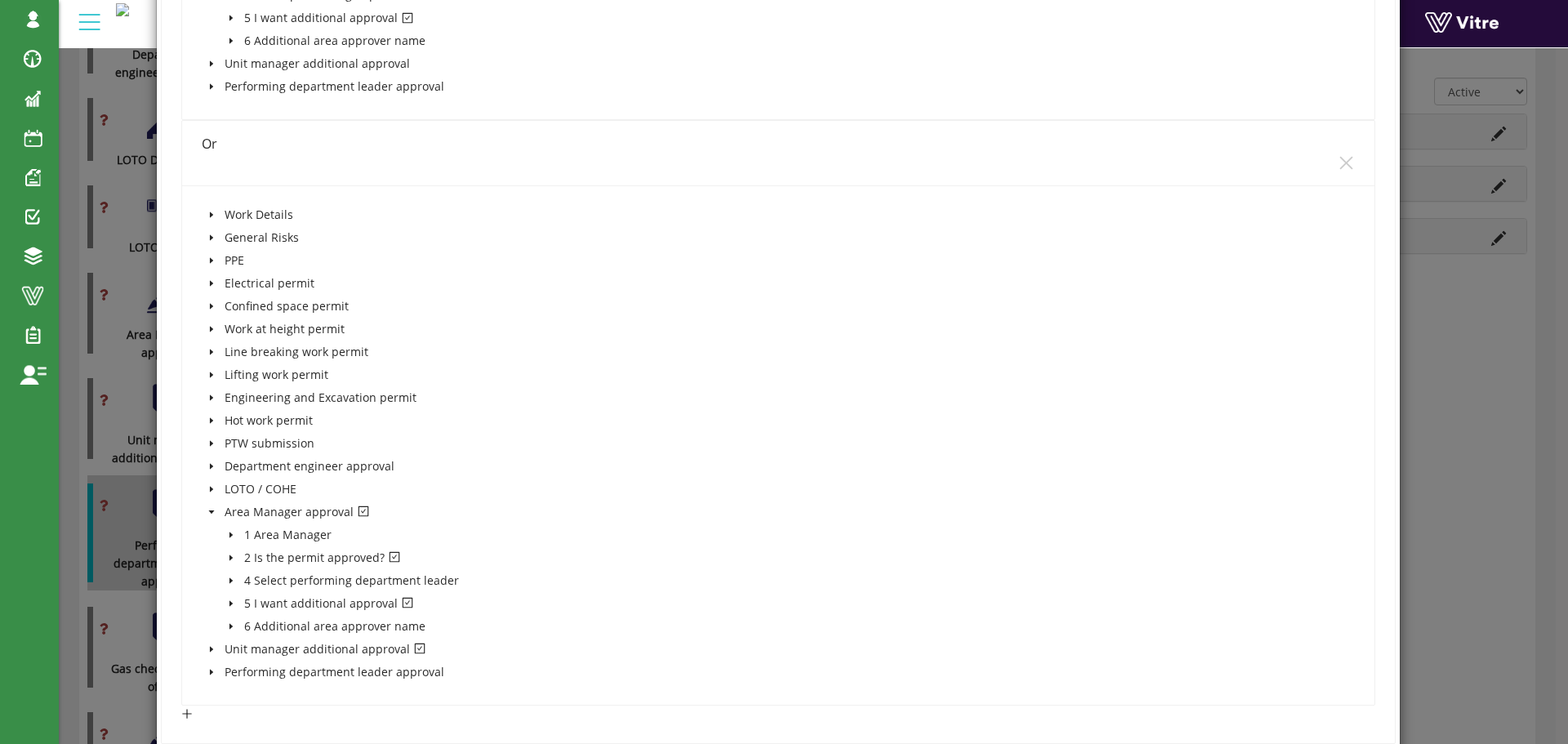
click at [210, 508] on icon "caret-down" at bounding box center [211, 511] width 8 height 8
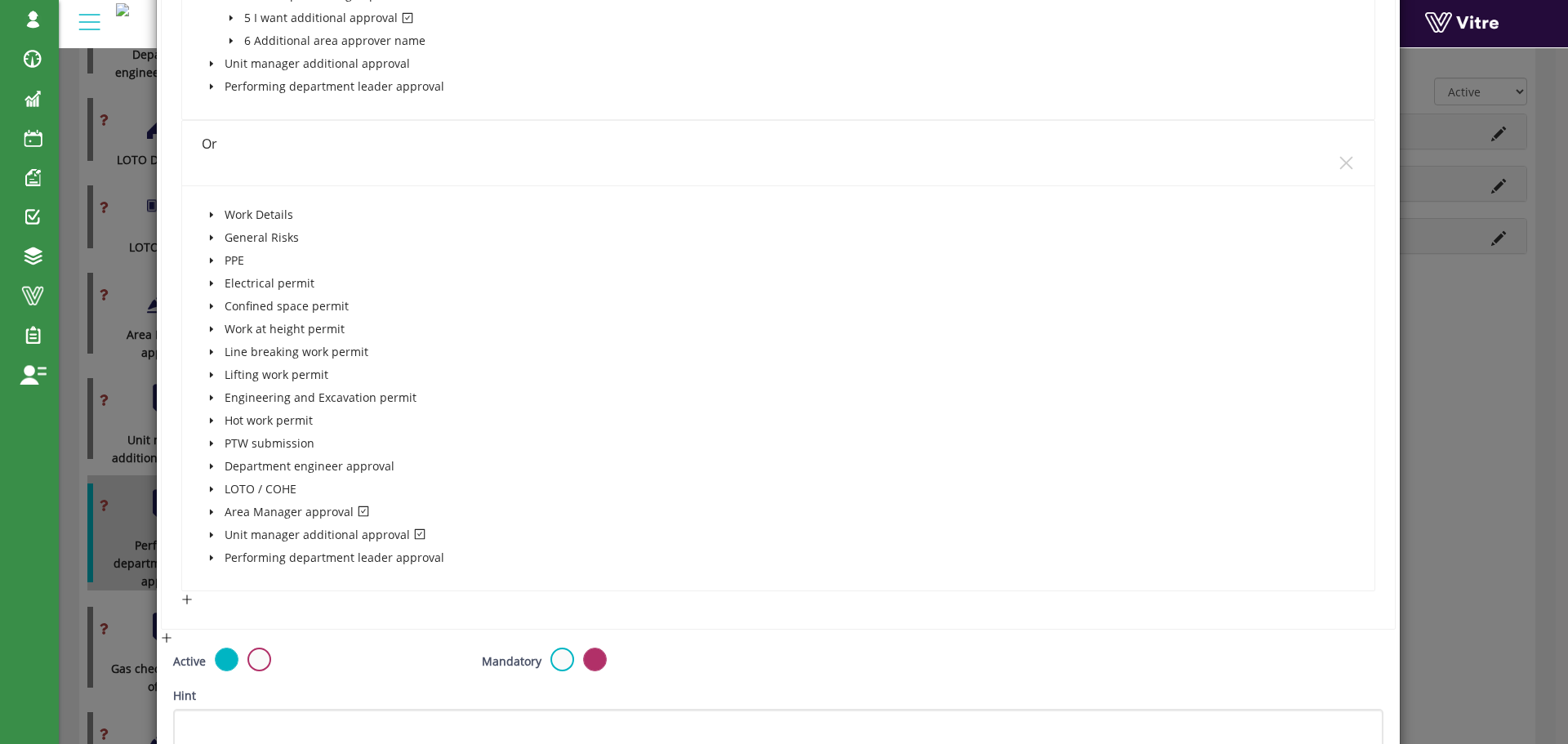
click at [209, 534] on icon "caret-down" at bounding box center [211, 534] width 4 height 6
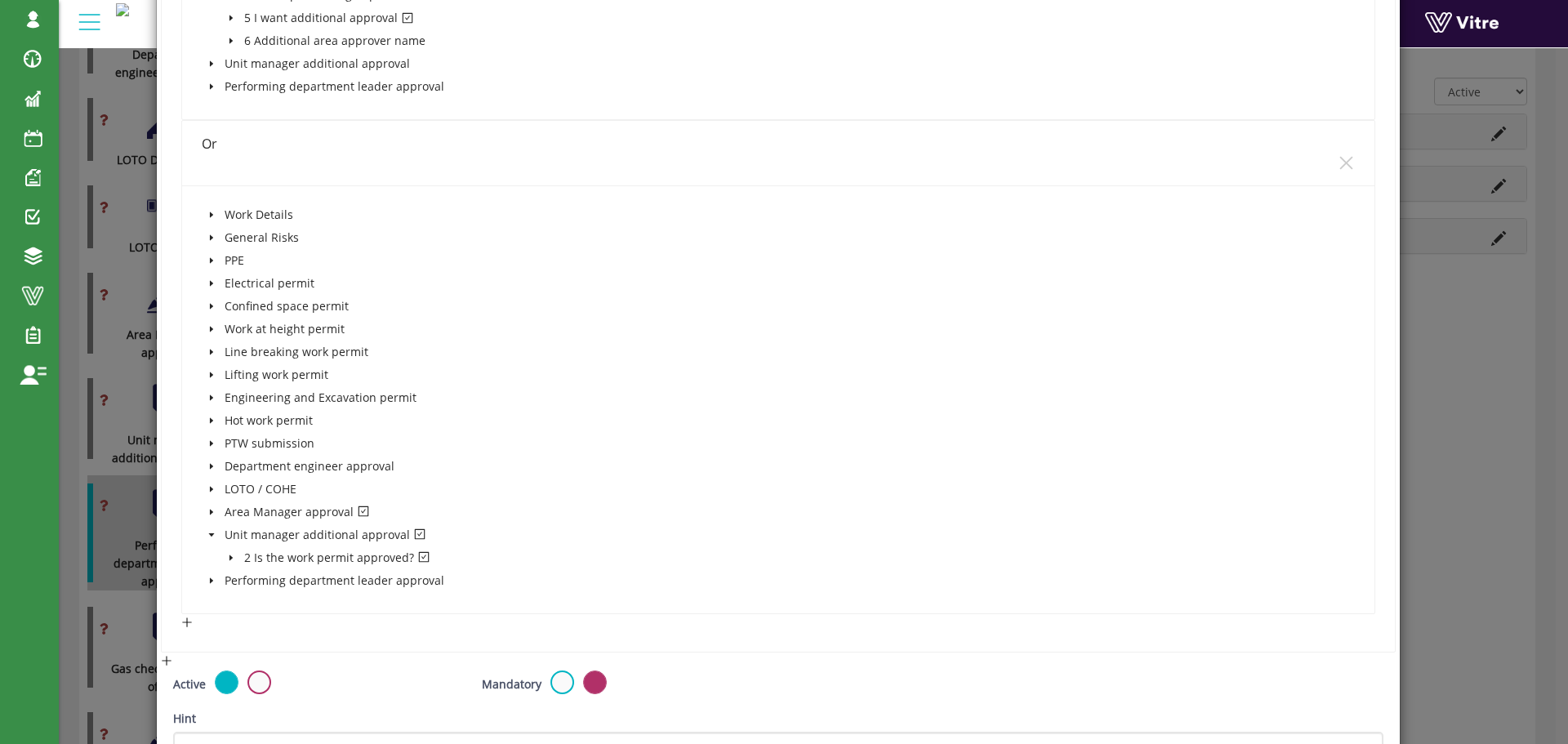
click at [228, 559] on icon "caret-down" at bounding box center [230, 557] width 4 height 6
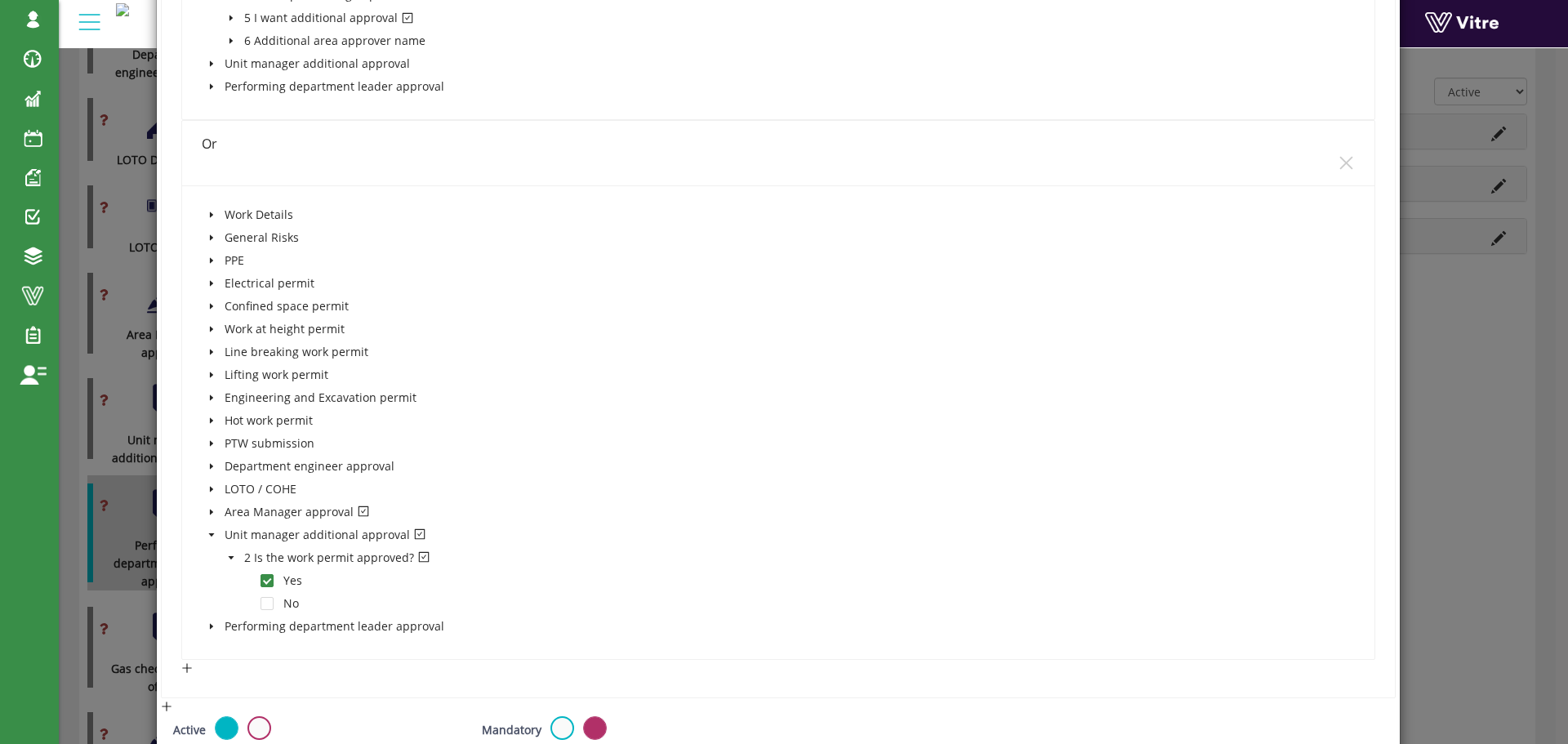
click at [208, 512] on icon "caret-down" at bounding box center [211, 511] width 8 height 8
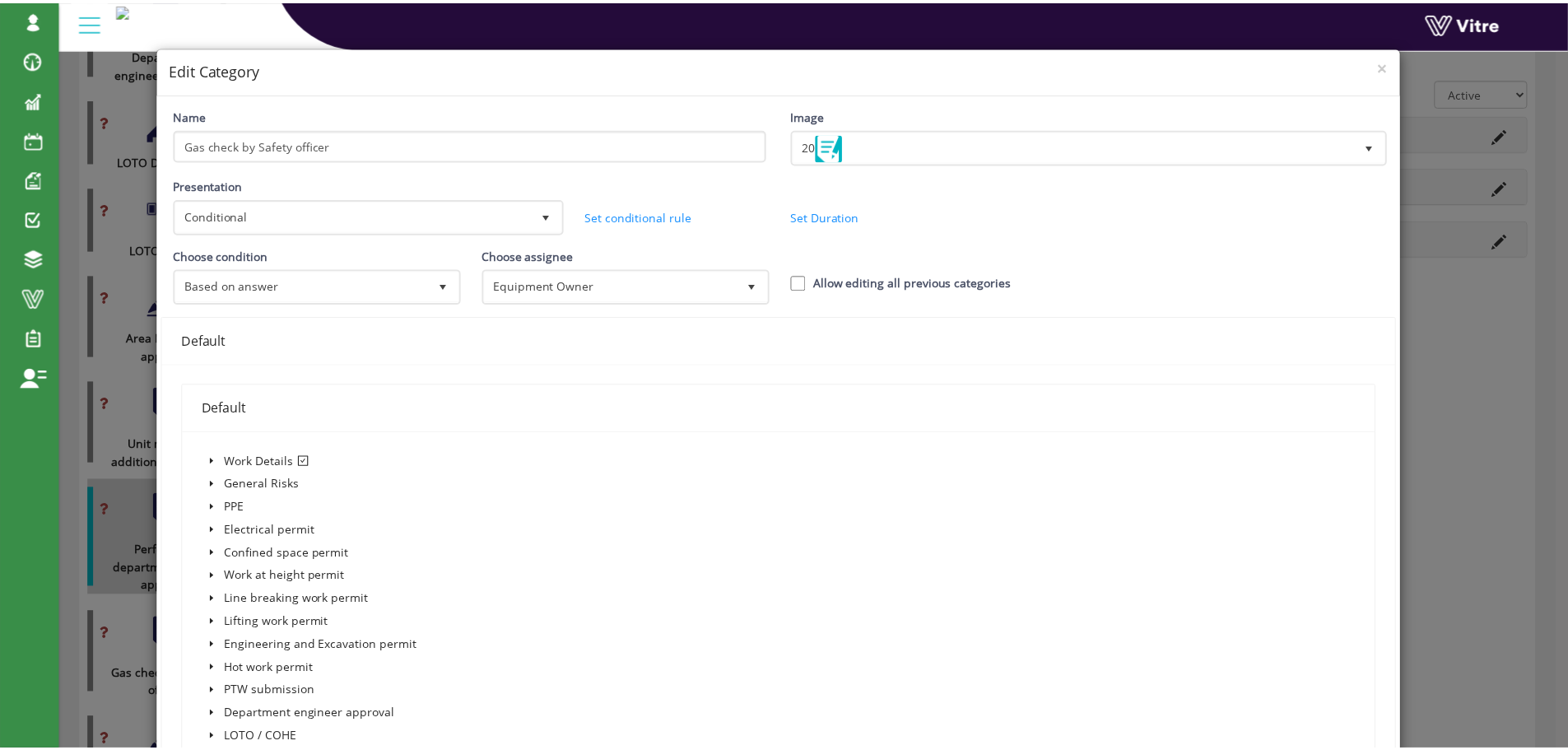
scroll to position [0, 0]
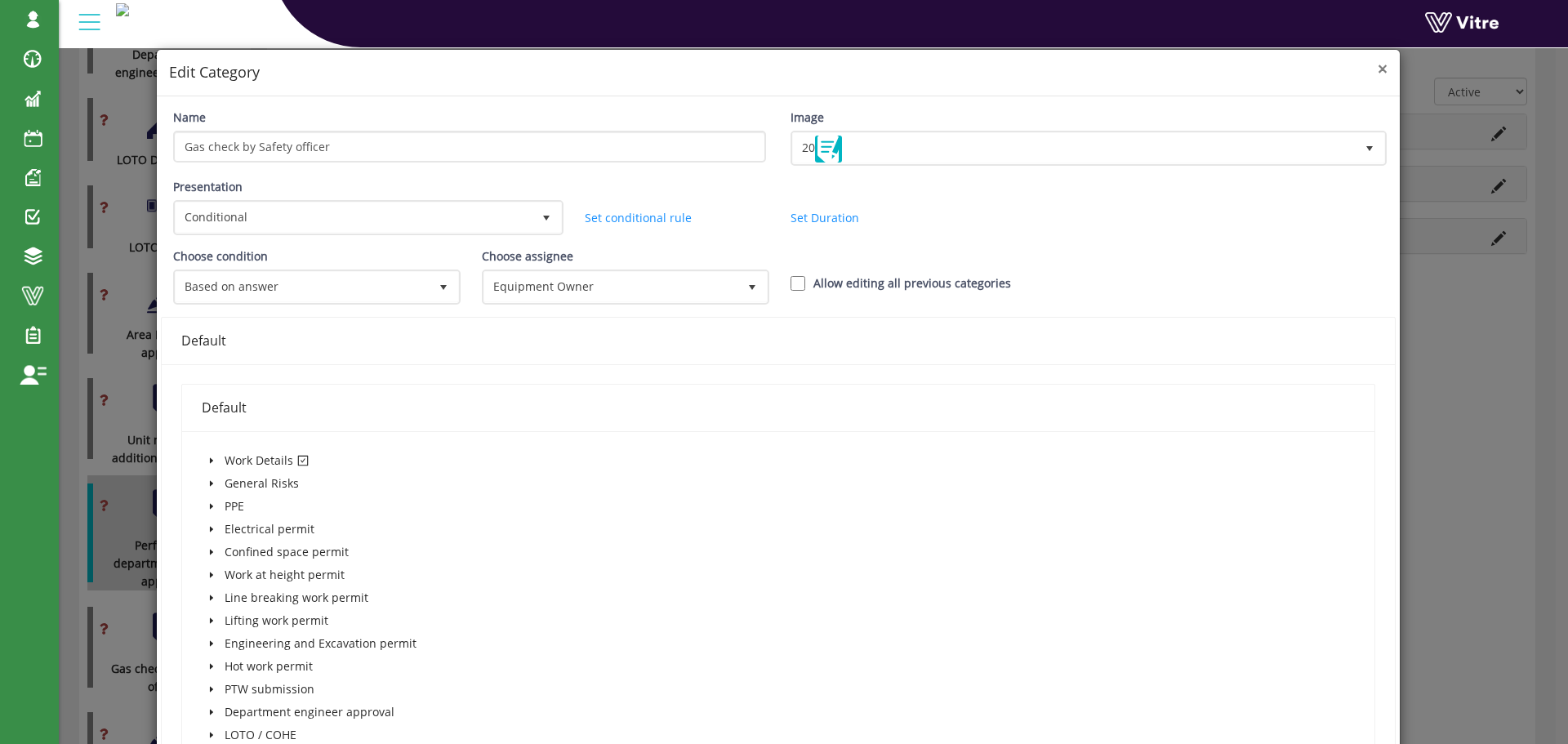
click at [1378, 72] on span "×" at bounding box center [1383, 68] width 10 height 23
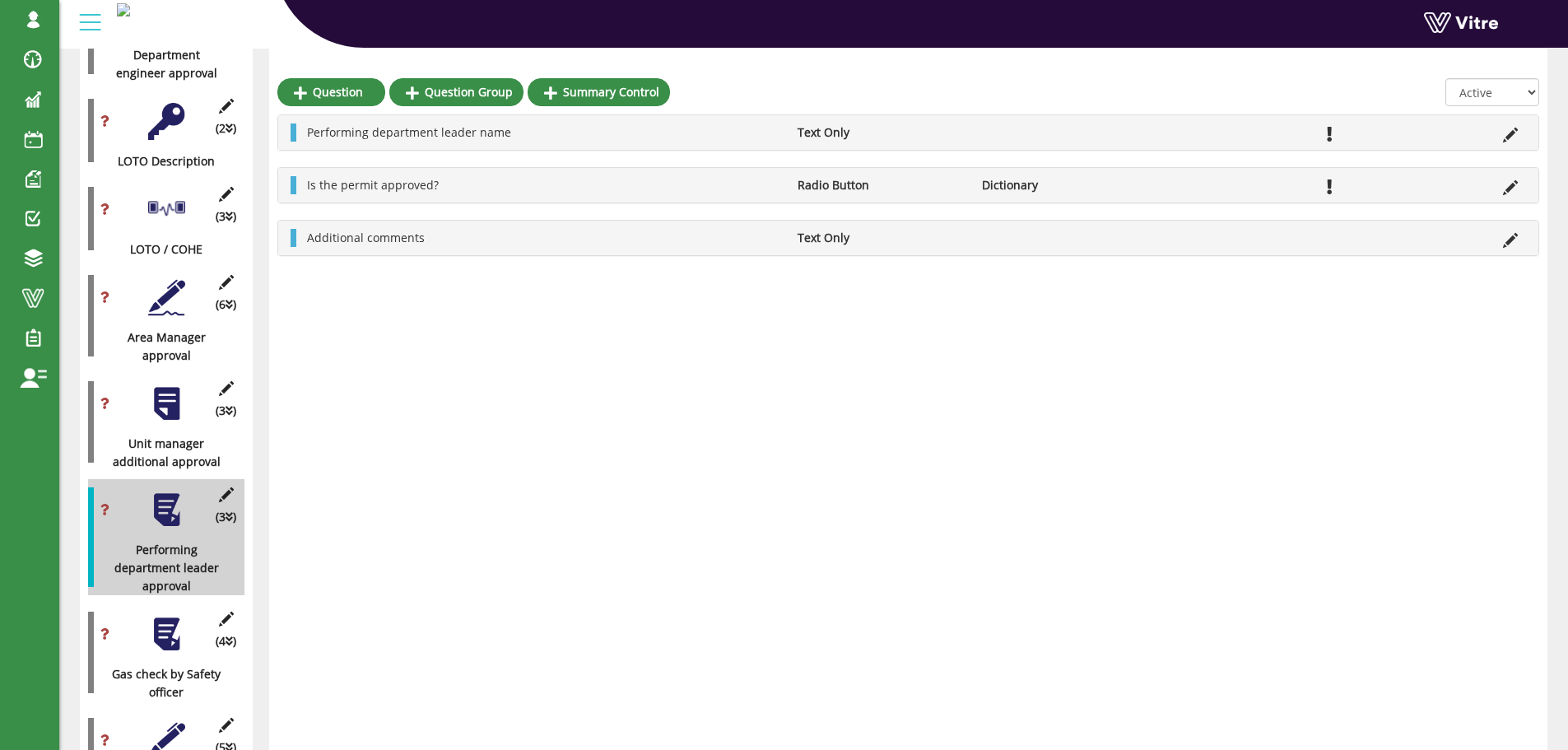
click at [161, 279] on div at bounding box center [166, 297] width 37 height 37
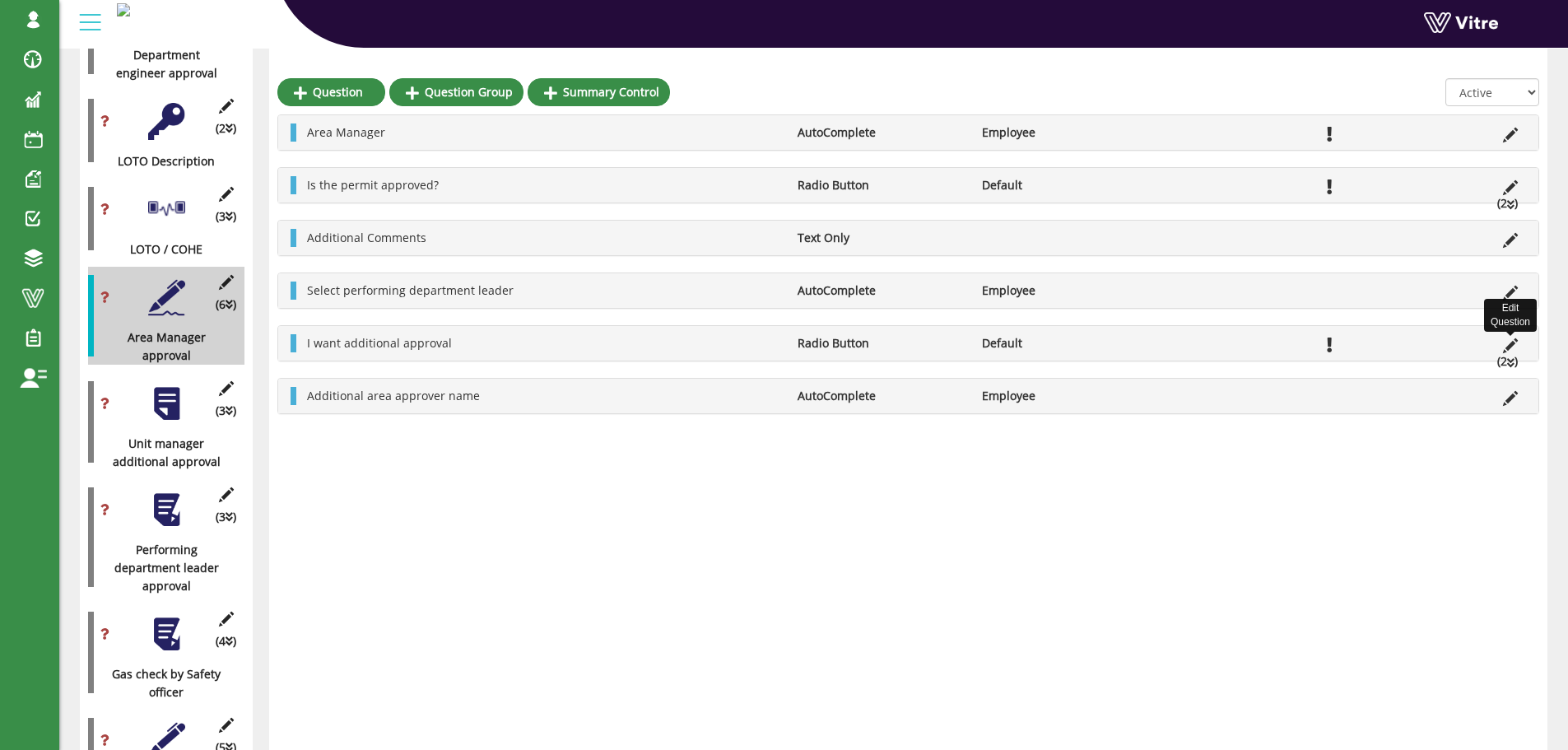
click at [1510, 344] on icon at bounding box center [1511, 345] width 15 height 15
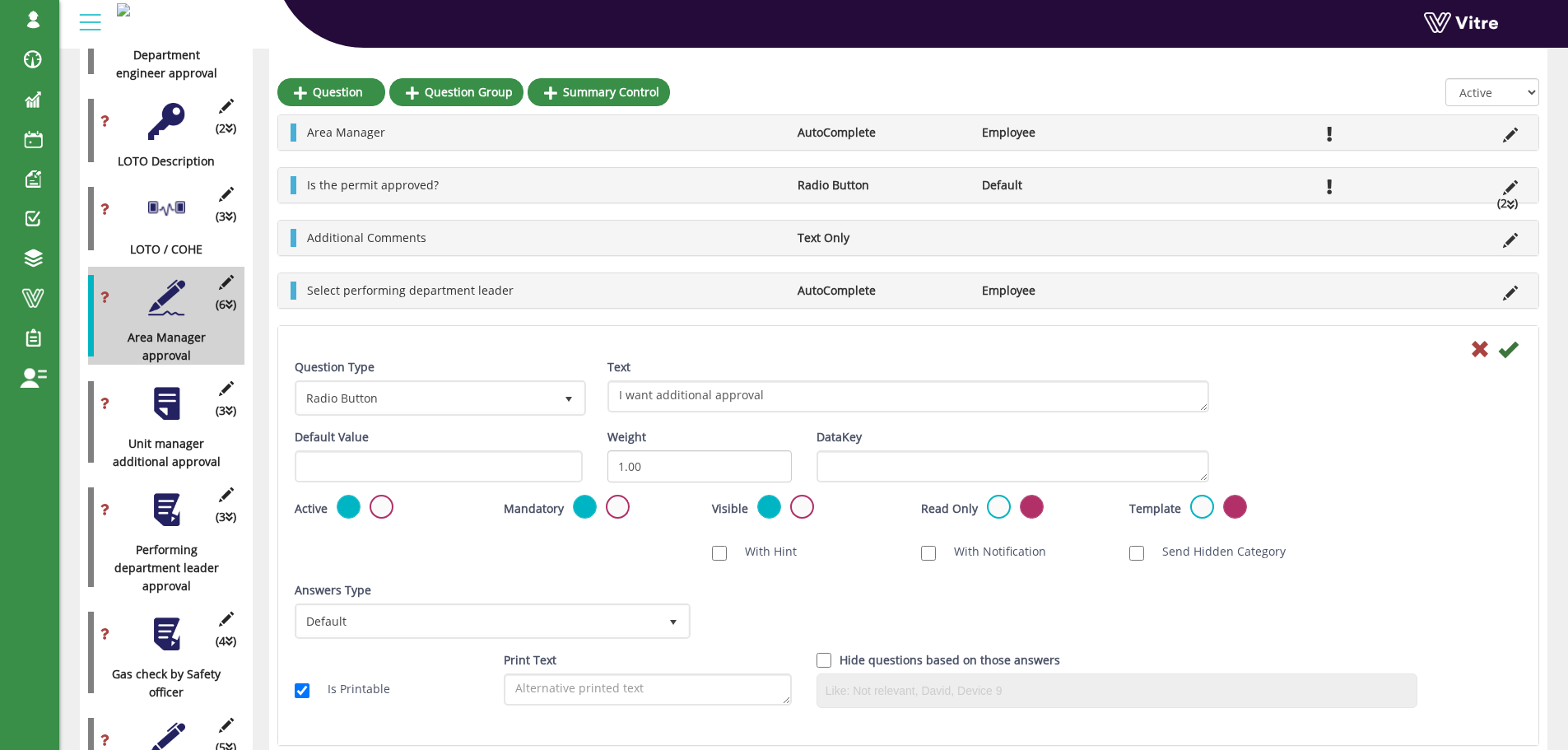
click at [617, 508] on label at bounding box center [617, 506] width 23 height 23
click at [0, 0] on input "radio" at bounding box center [0, 0] width 0 height 0
click at [616, 510] on label at bounding box center [617, 506] width 23 height 23
click at [0, 0] on input "radio" at bounding box center [0, 0] width 0 height 0
click at [1507, 353] on icon at bounding box center [1507, 348] width 20 height 20
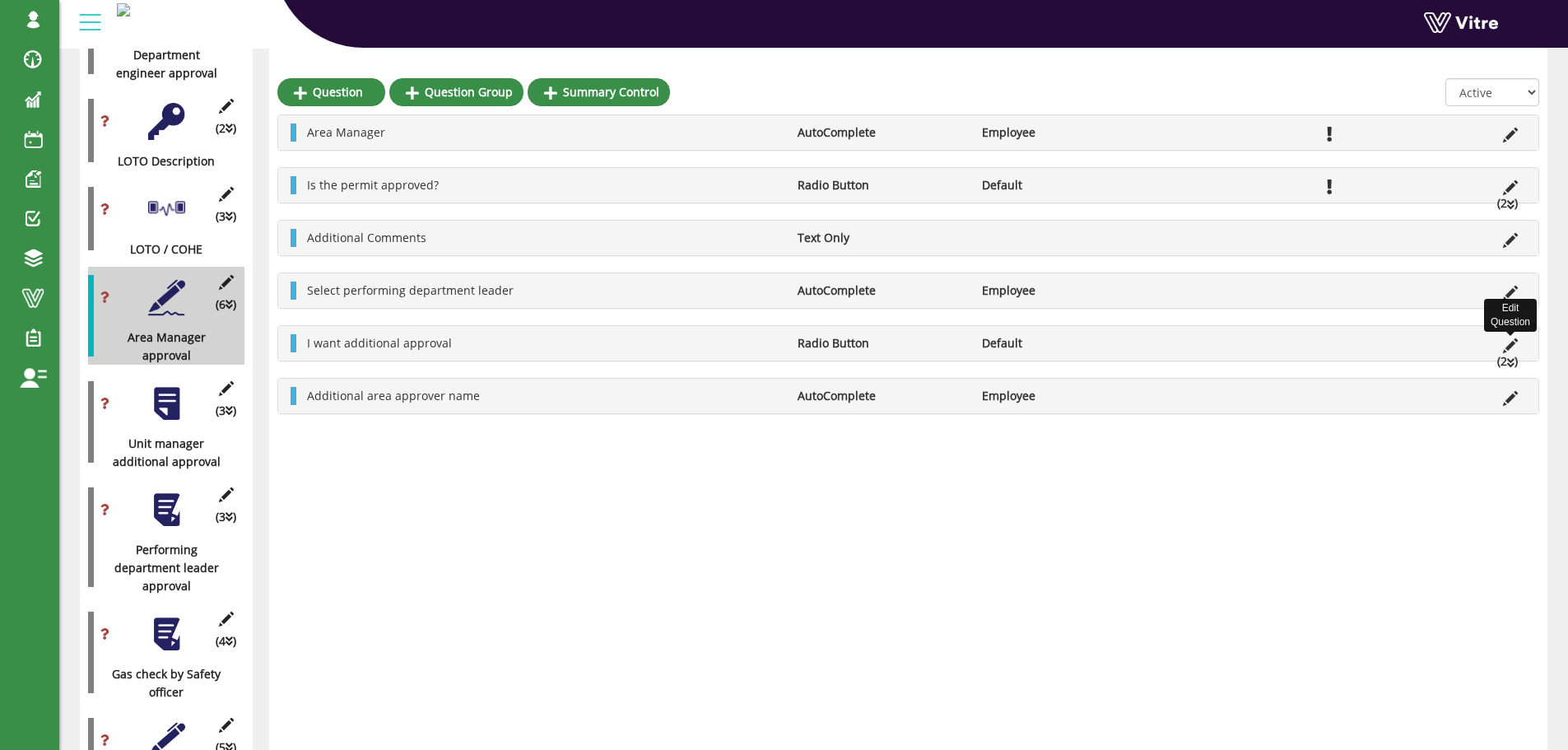
click at [1511, 346] on icon at bounding box center [1511, 345] width 15 height 15
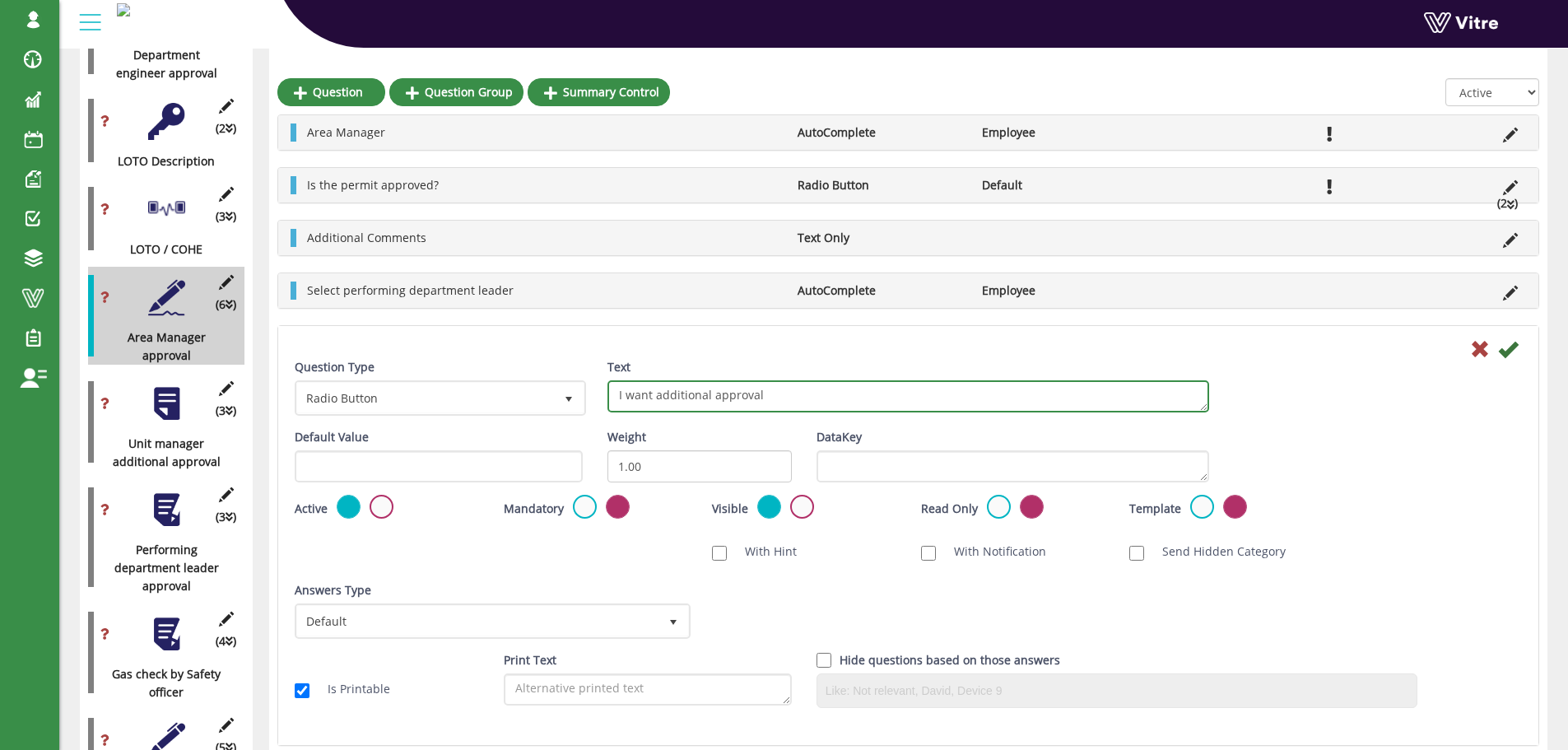
click at [799, 397] on textarea "I want additional approval" at bounding box center [908, 396] width 602 height 32
click at [784, 395] on textarea "I want additional approval" at bounding box center [908, 396] width 602 height 32
type textarea "I want additional approval (make sure to select from the list below)"
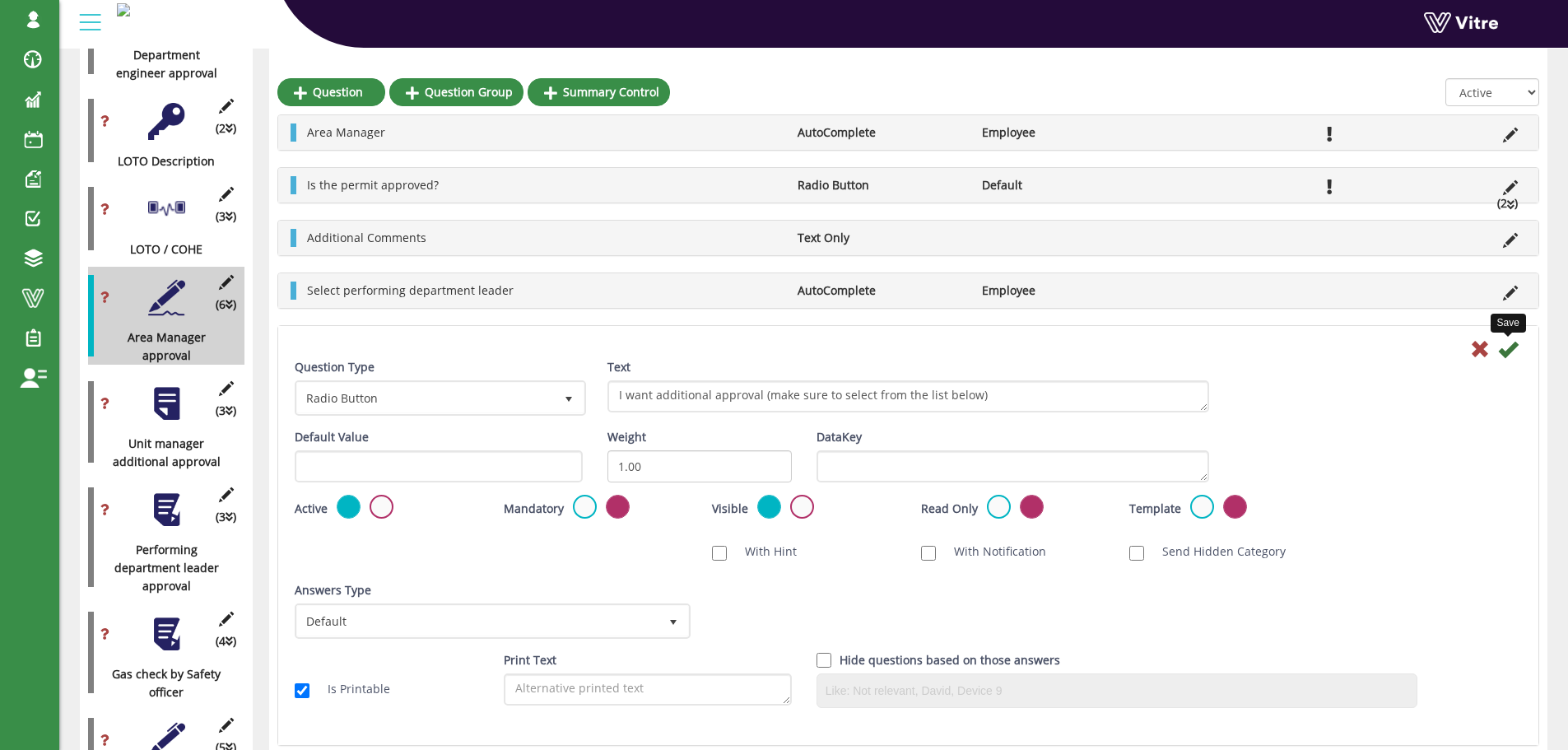
click at [1508, 353] on icon at bounding box center [1507, 348] width 20 height 20
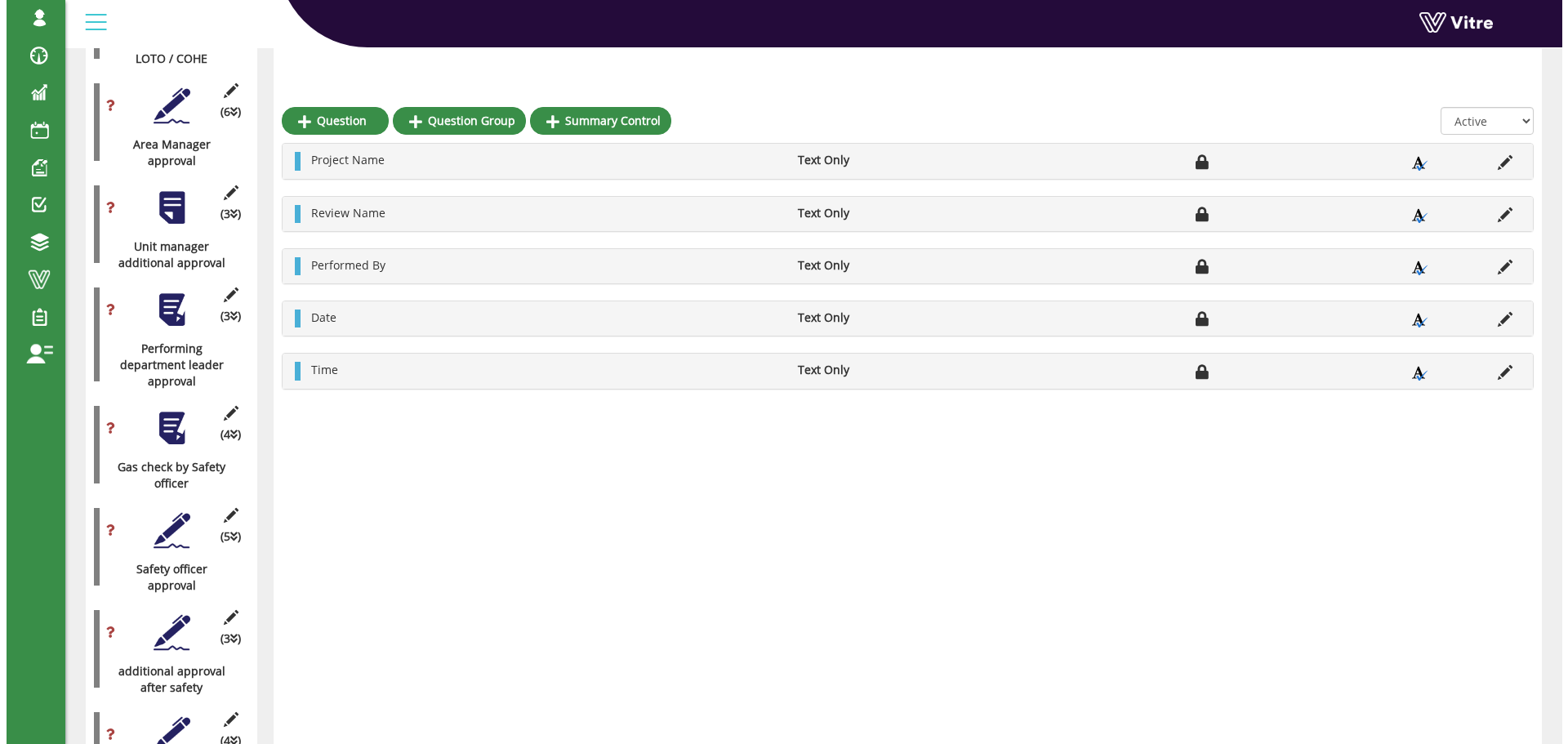
scroll to position [1654, 0]
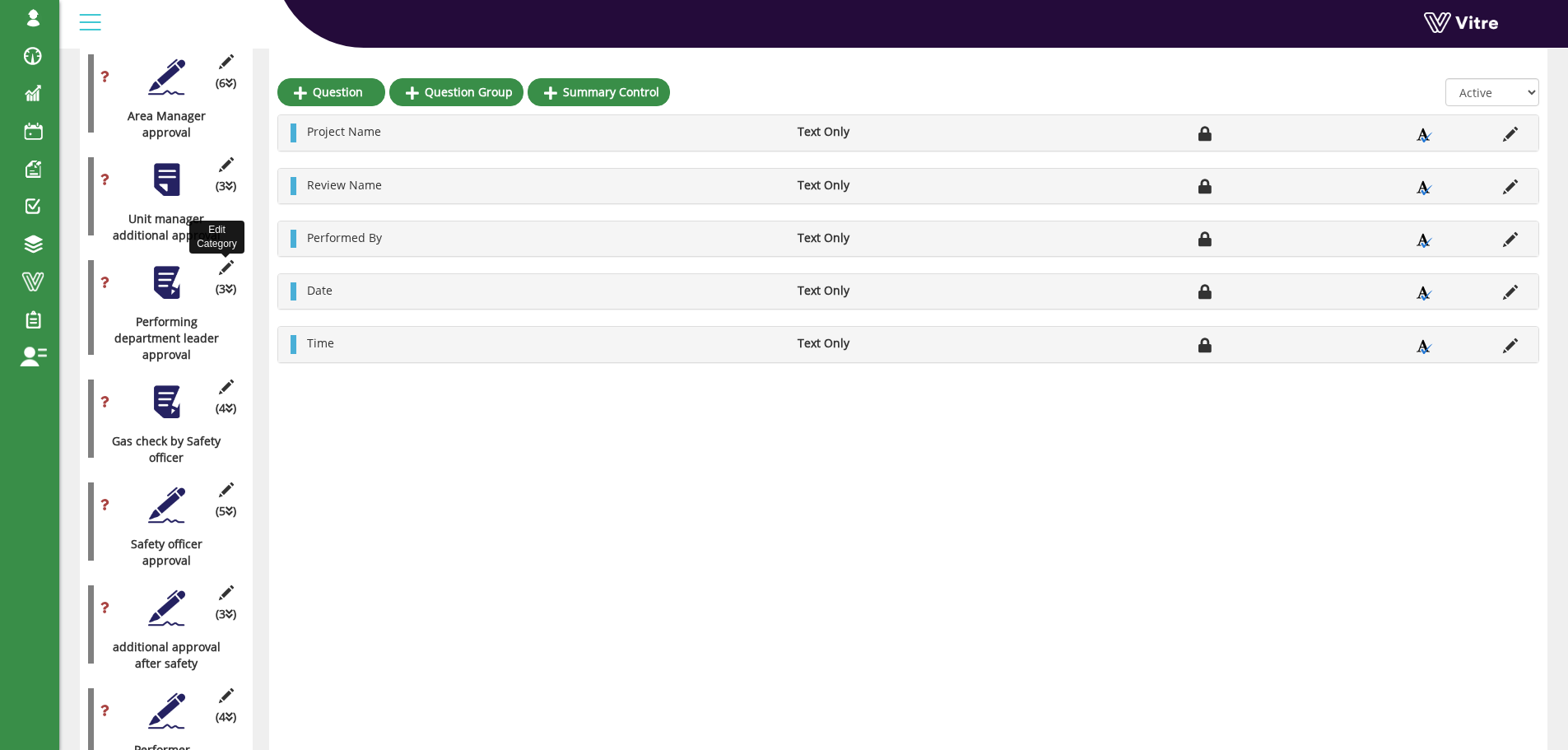
click at [224, 260] on icon at bounding box center [226, 268] width 21 height 15
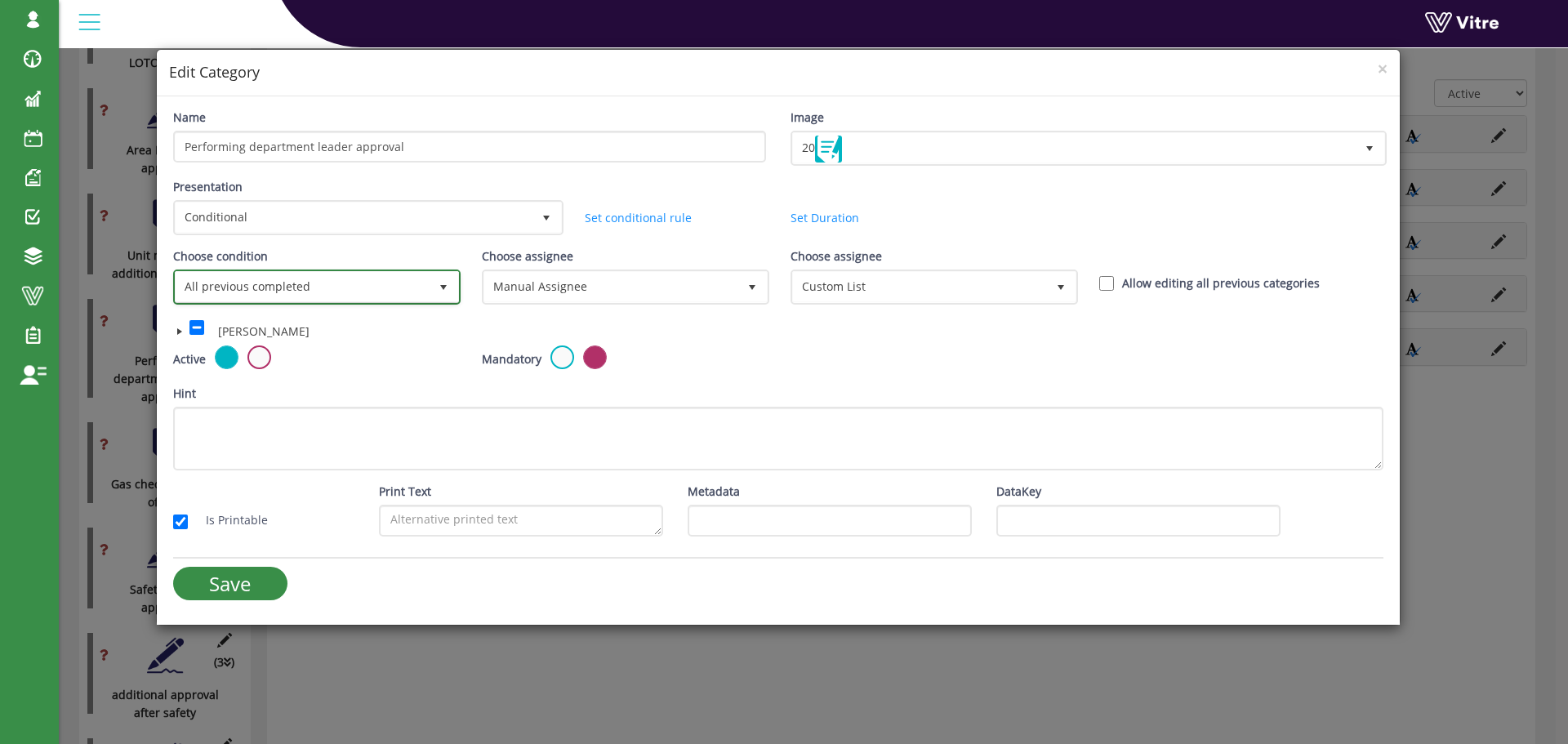
click at [445, 286] on span "select" at bounding box center [443, 288] width 13 height 13
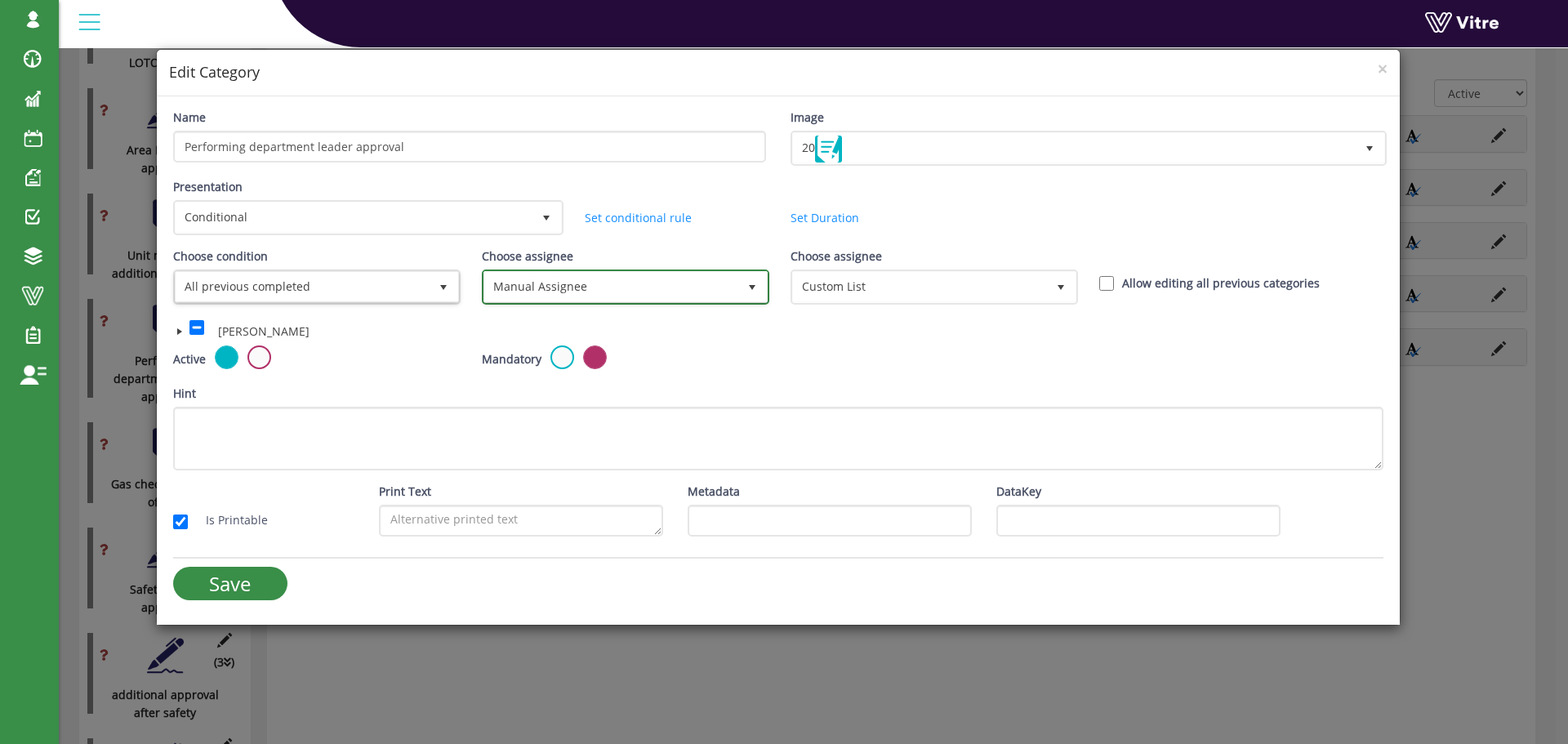
click at [632, 286] on span "Manual Assignee" at bounding box center [611, 287] width 253 height 30
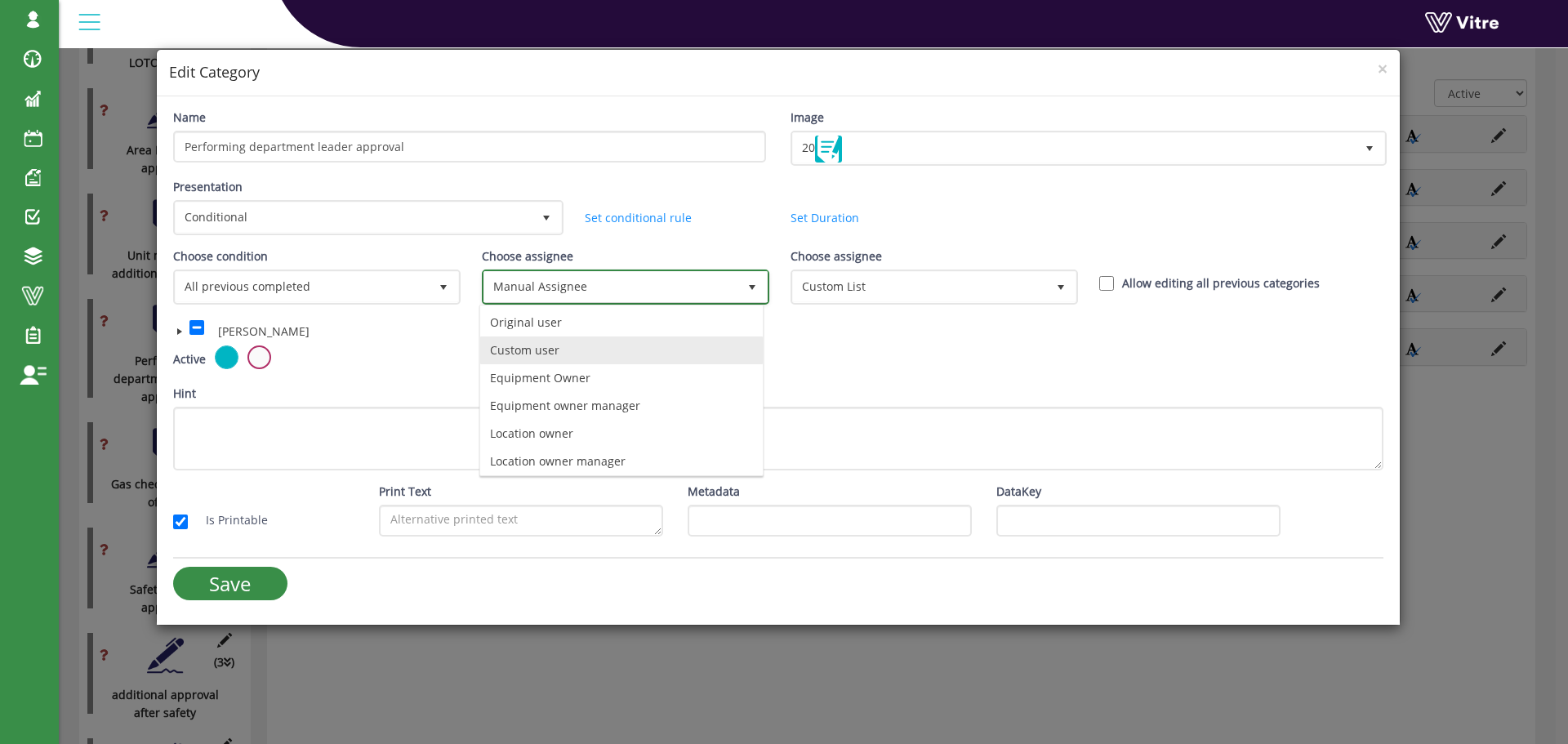
click at [619, 345] on li "Custom user" at bounding box center [620, 350] width 282 height 28
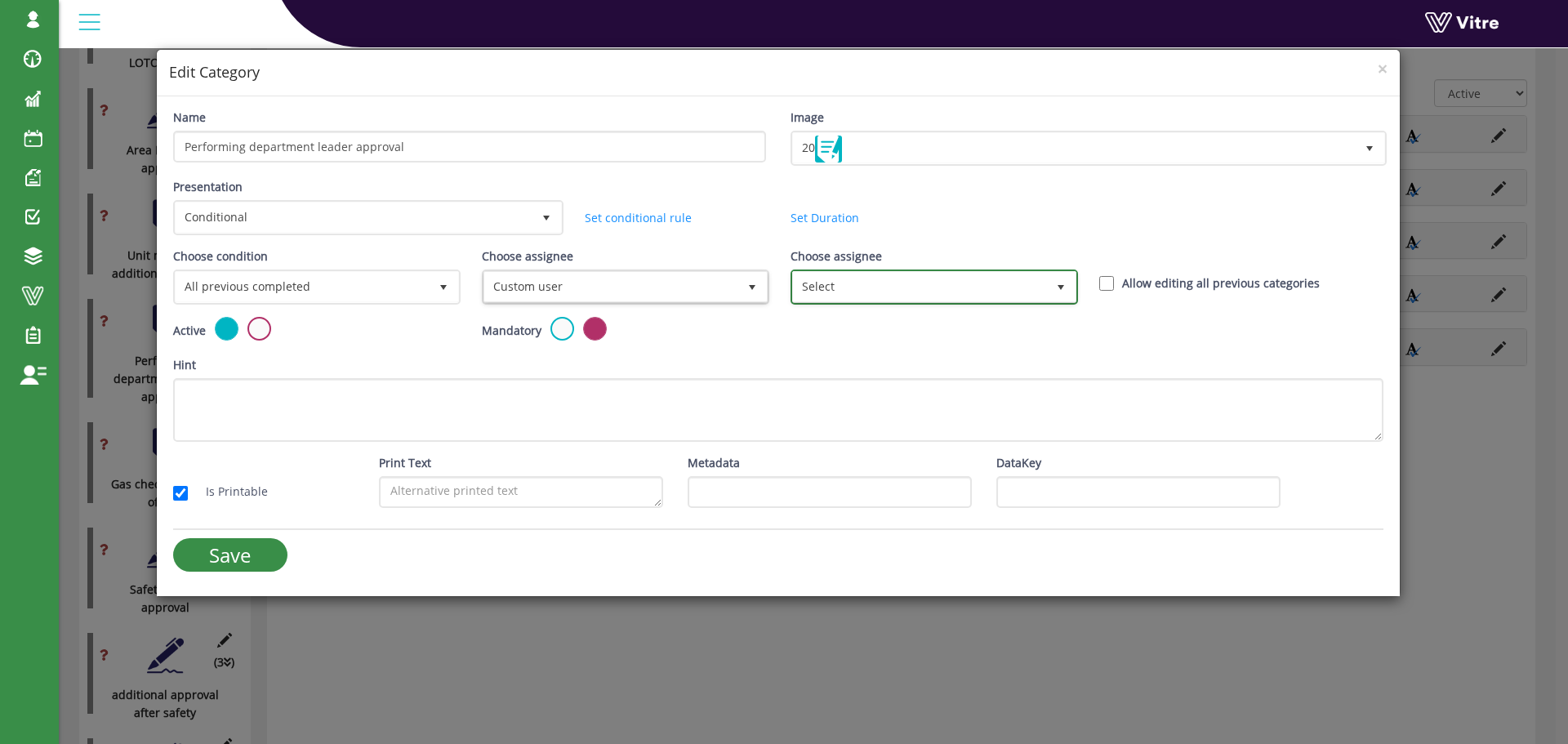
click at [829, 285] on span "Select" at bounding box center [920, 287] width 253 height 30
click at [830, 285] on span "Select" at bounding box center [920, 287] width 253 height 30
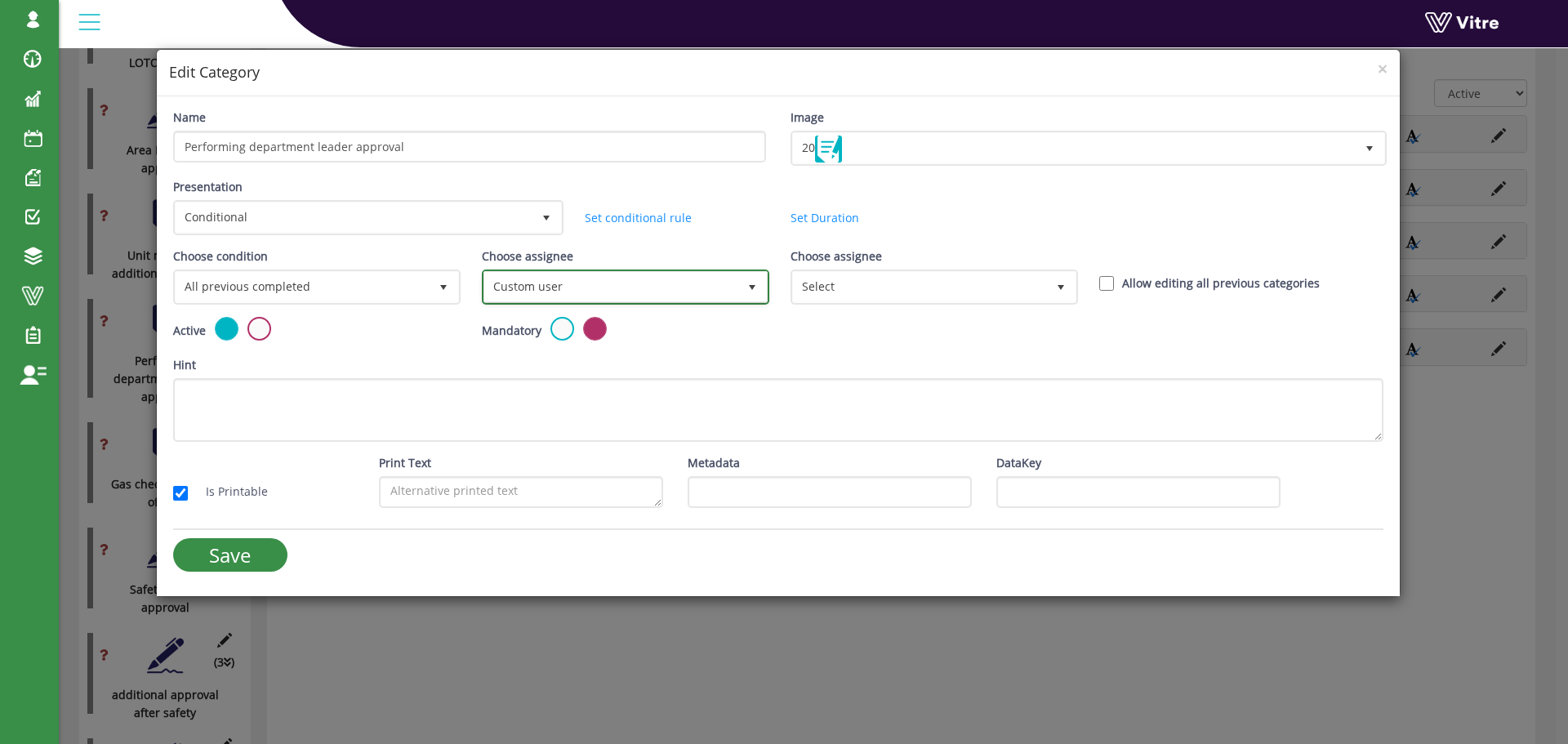
click at [749, 284] on span "select" at bounding box center [752, 288] width 13 height 13
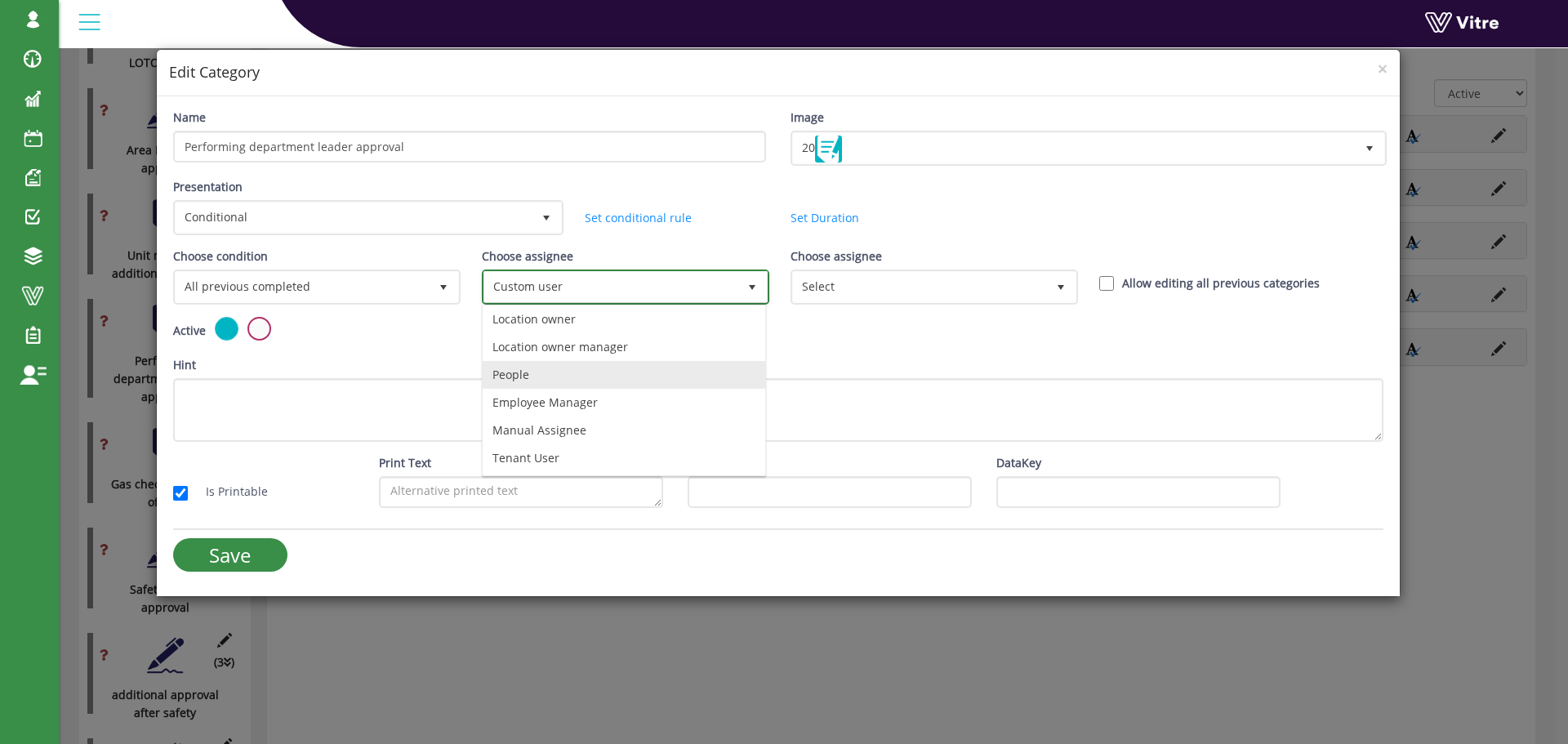
click at [662, 367] on li "People" at bounding box center [623, 374] width 282 height 28
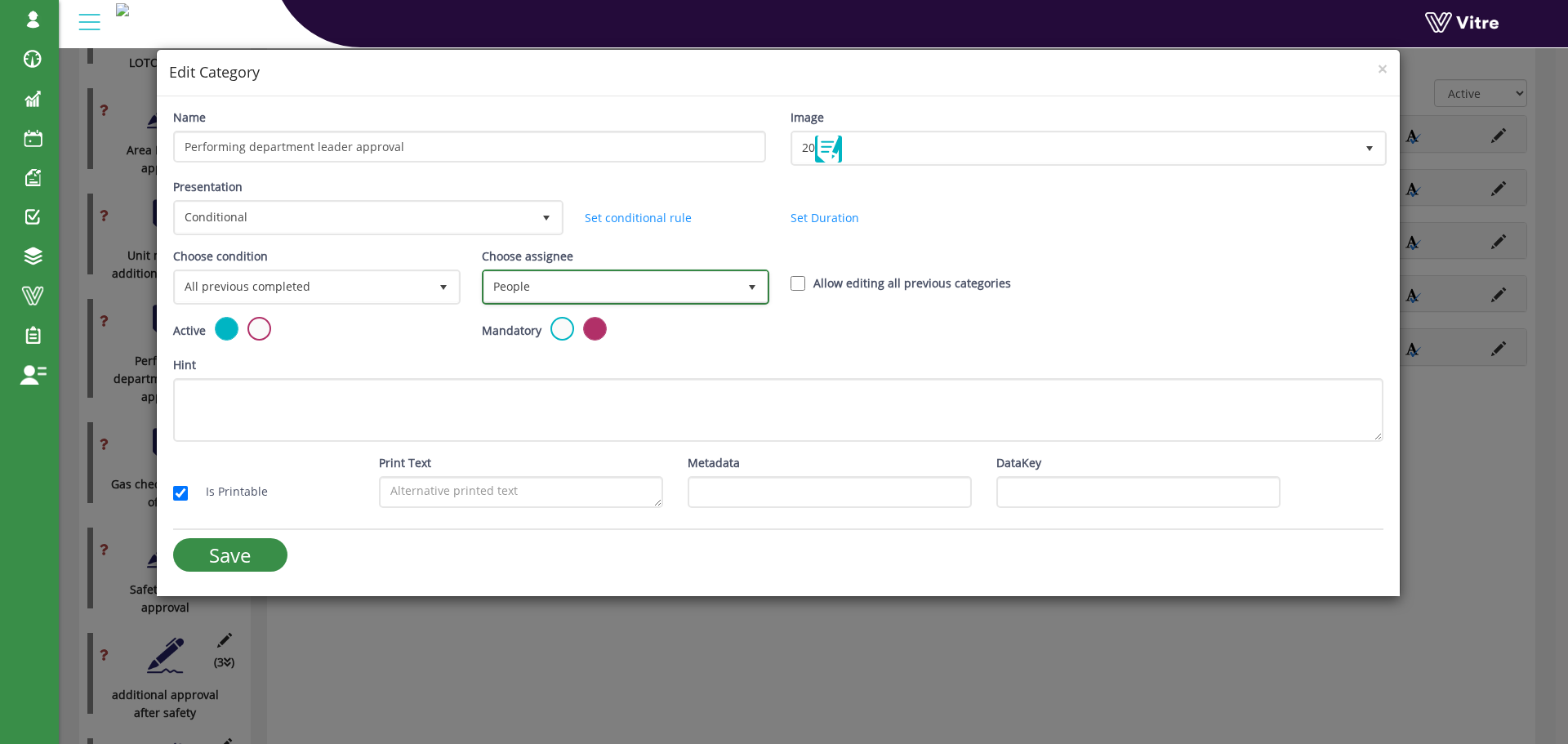
click at [754, 289] on span "select" at bounding box center [752, 288] width 13 height 13
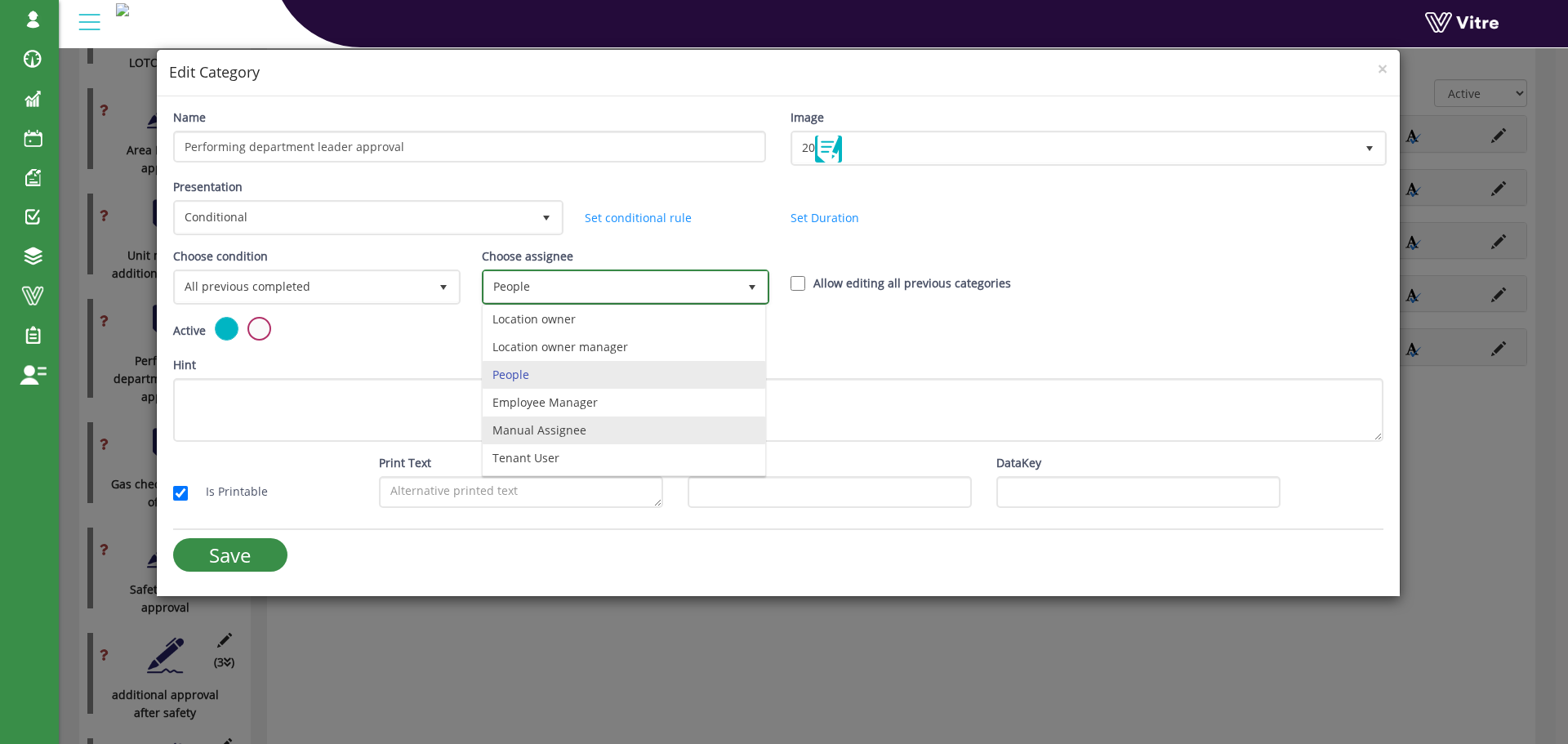
click at [668, 431] on li "Manual Assignee" at bounding box center [623, 430] width 282 height 28
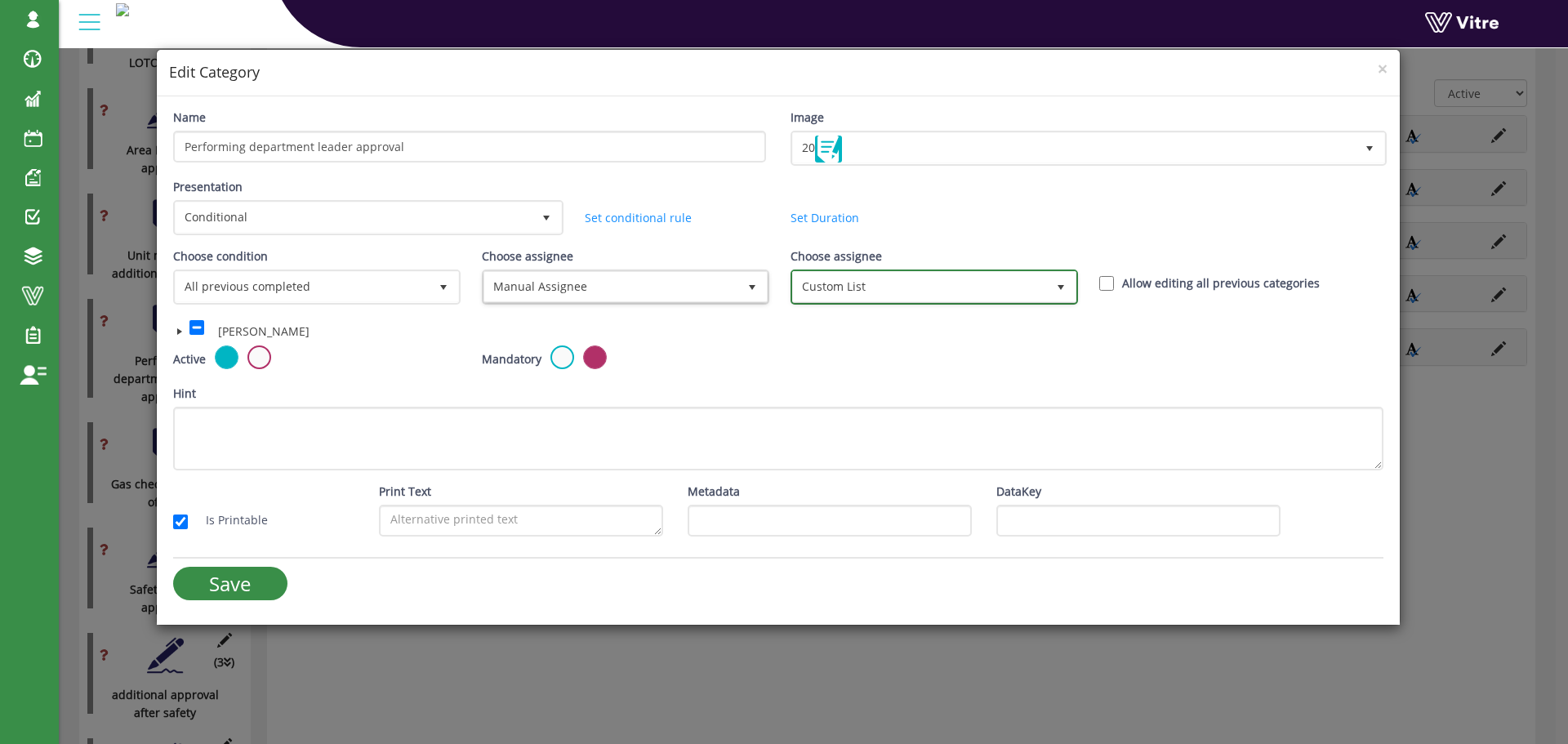
click at [824, 290] on span "Custom List" at bounding box center [920, 287] width 253 height 30
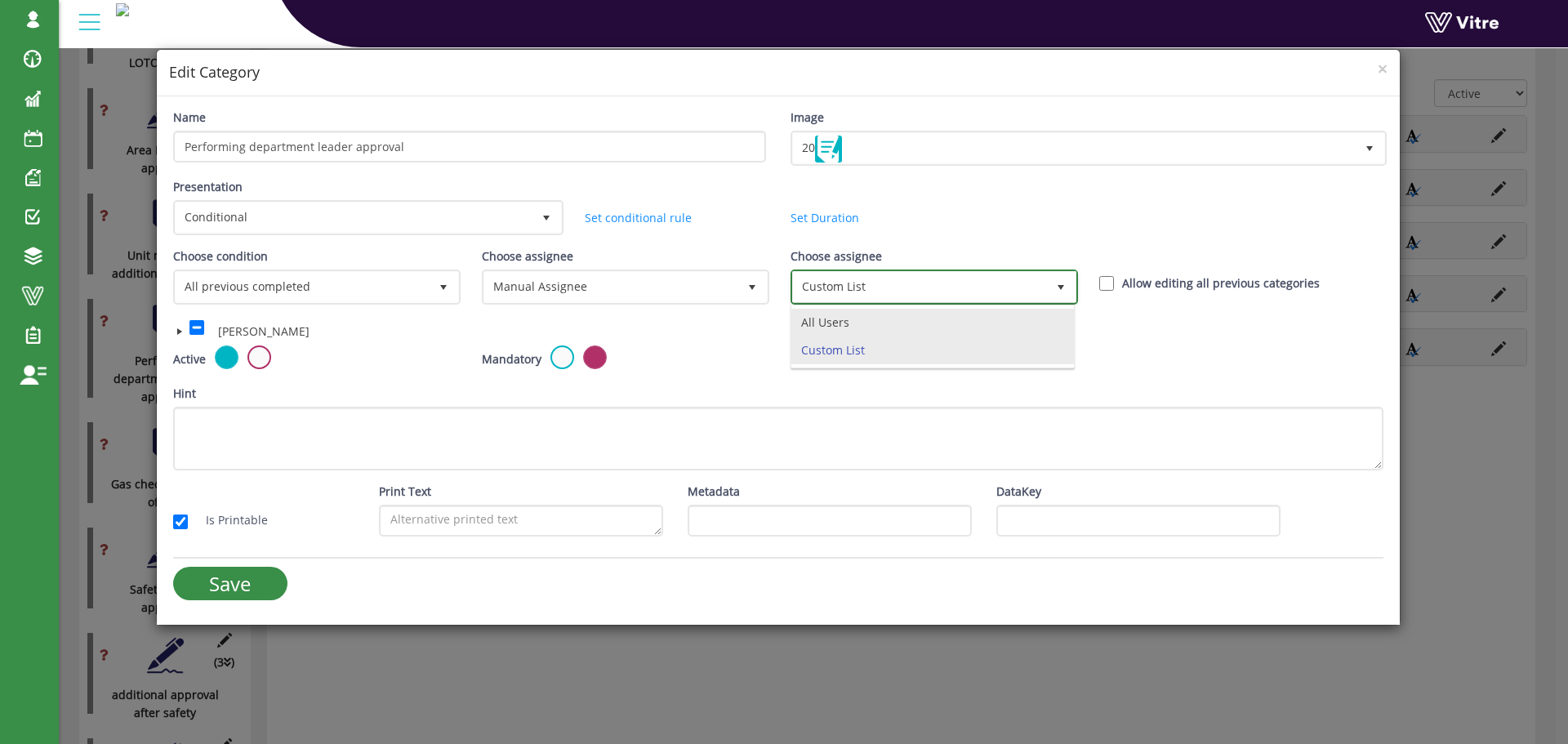
click at [828, 316] on li "All Users" at bounding box center [932, 322] width 282 height 28
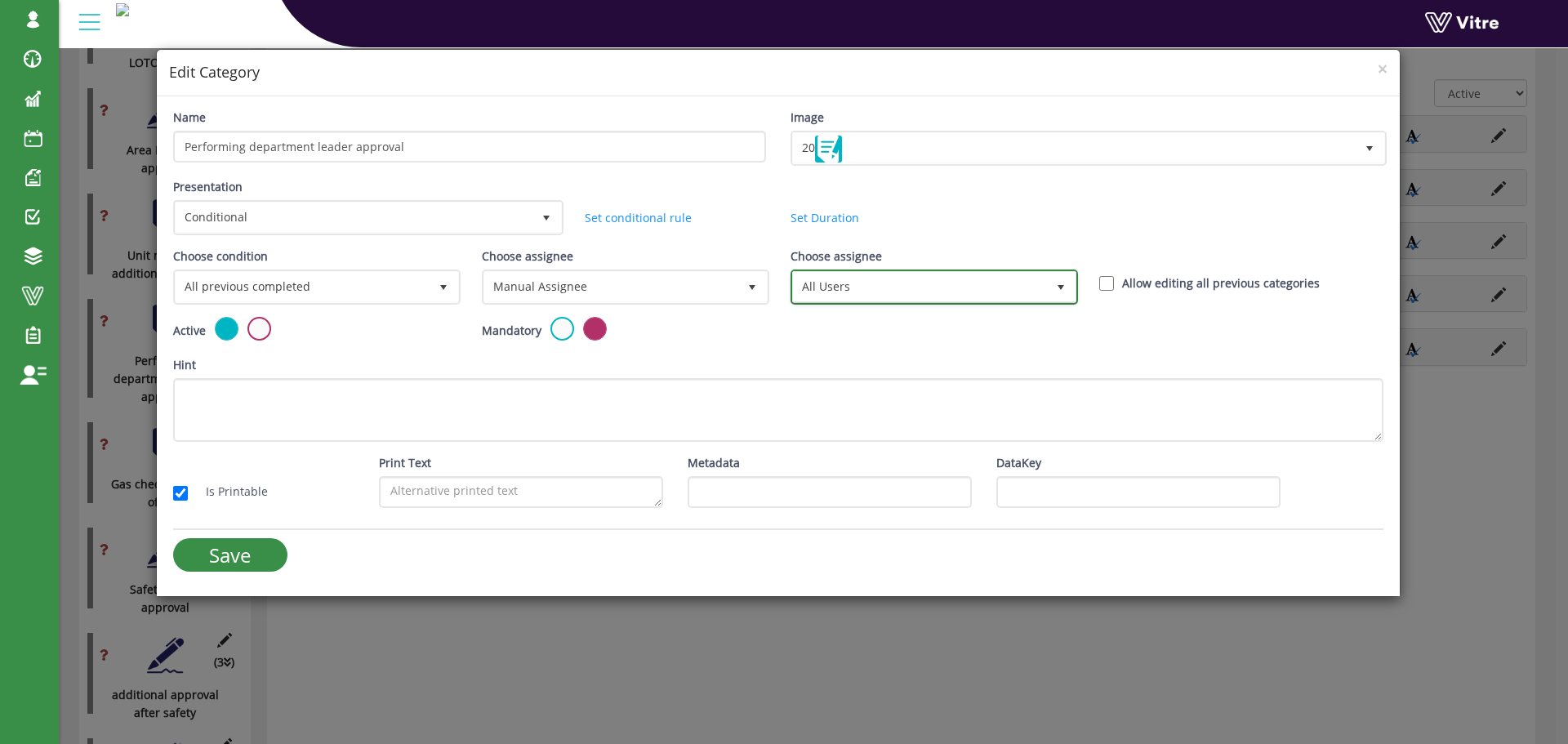
click at [828, 288] on span "All Users" at bounding box center [920, 287] width 253 height 30
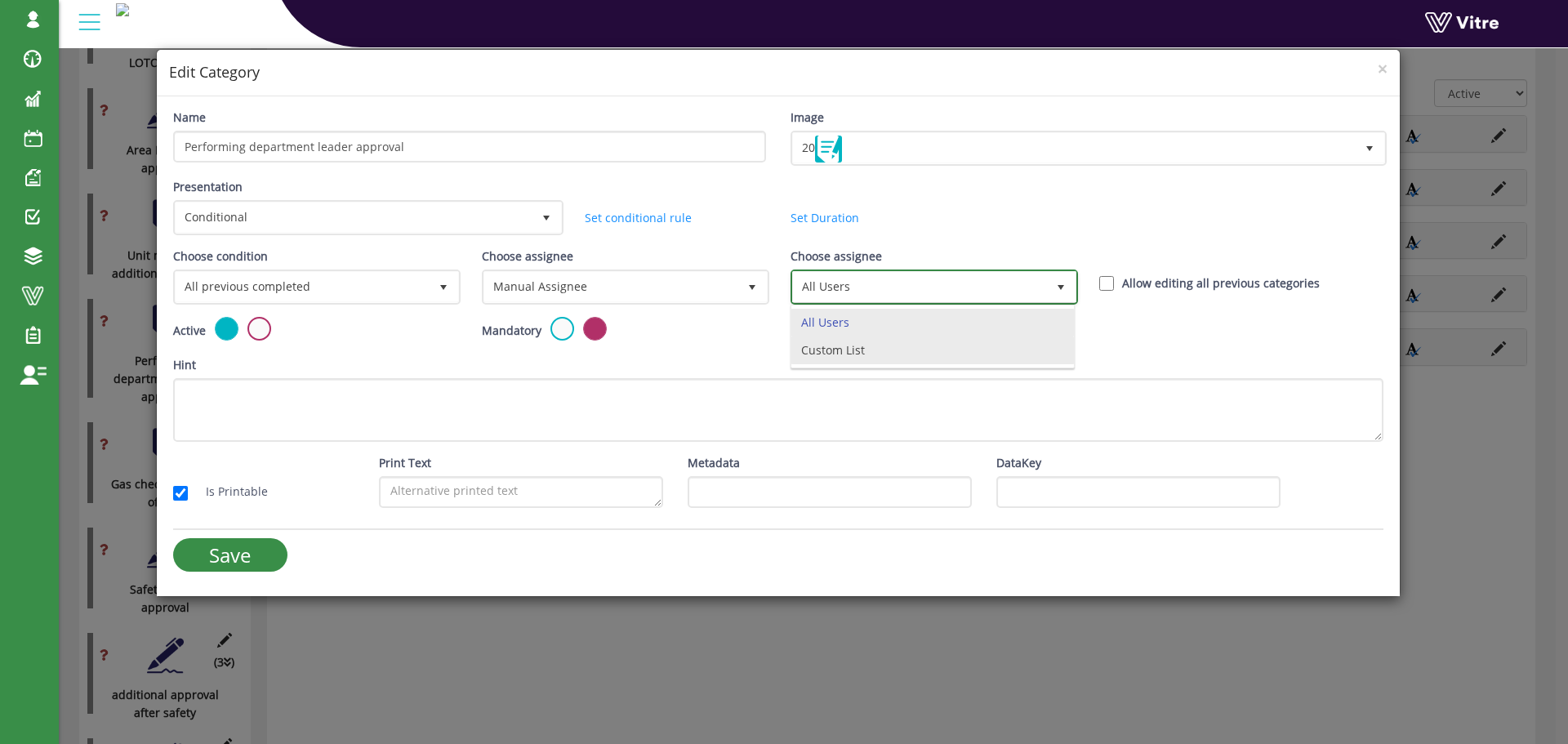
click at [835, 351] on li "Custom List" at bounding box center [932, 350] width 282 height 28
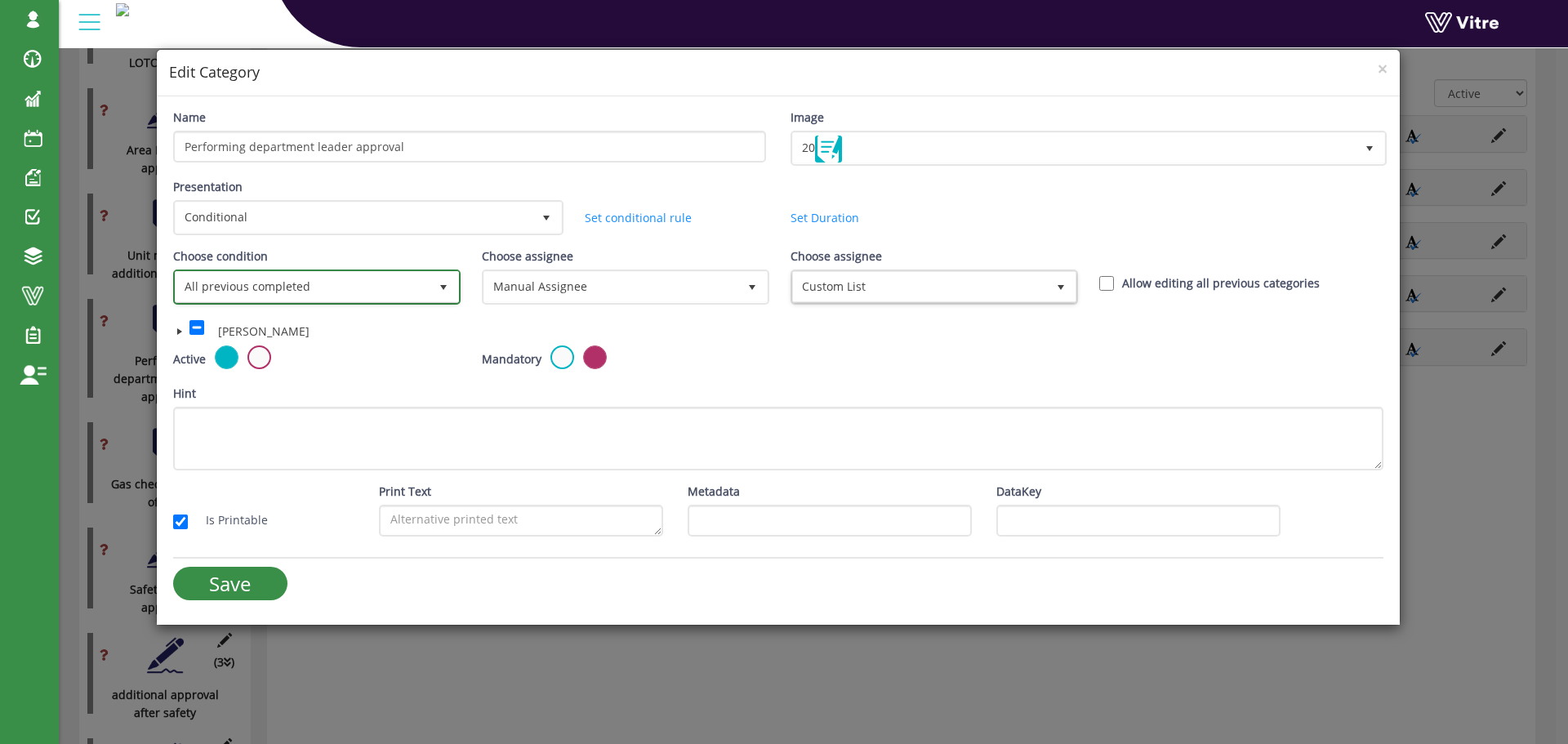
click at [443, 285] on span "select" at bounding box center [443, 288] width 13 height 13
click at [377, 345] on li "Based on answer" at bounding box center [315, 350] width 282 height 28
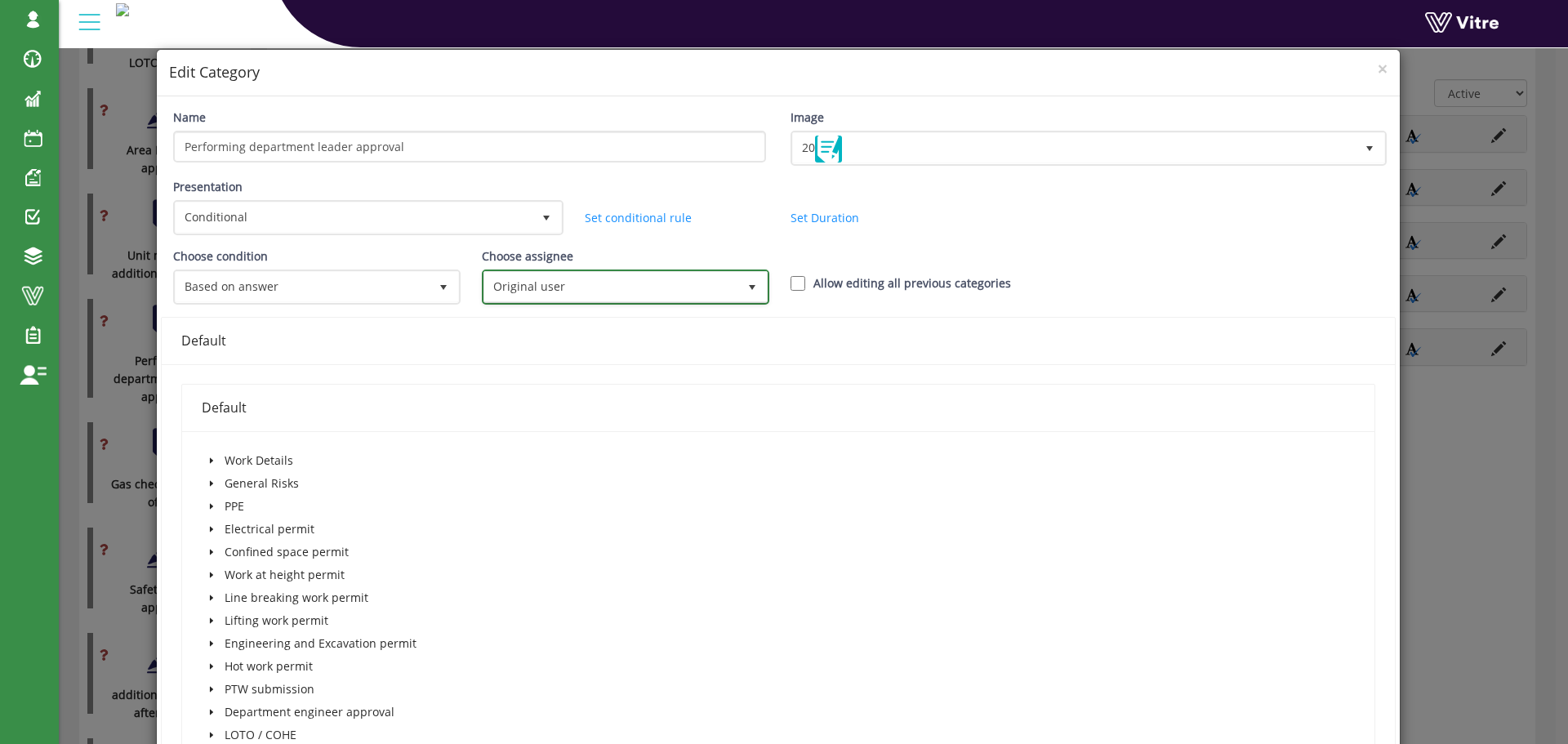
click at [750, 288] on span "select" at bounding box center [752, 288] width 13 height 13
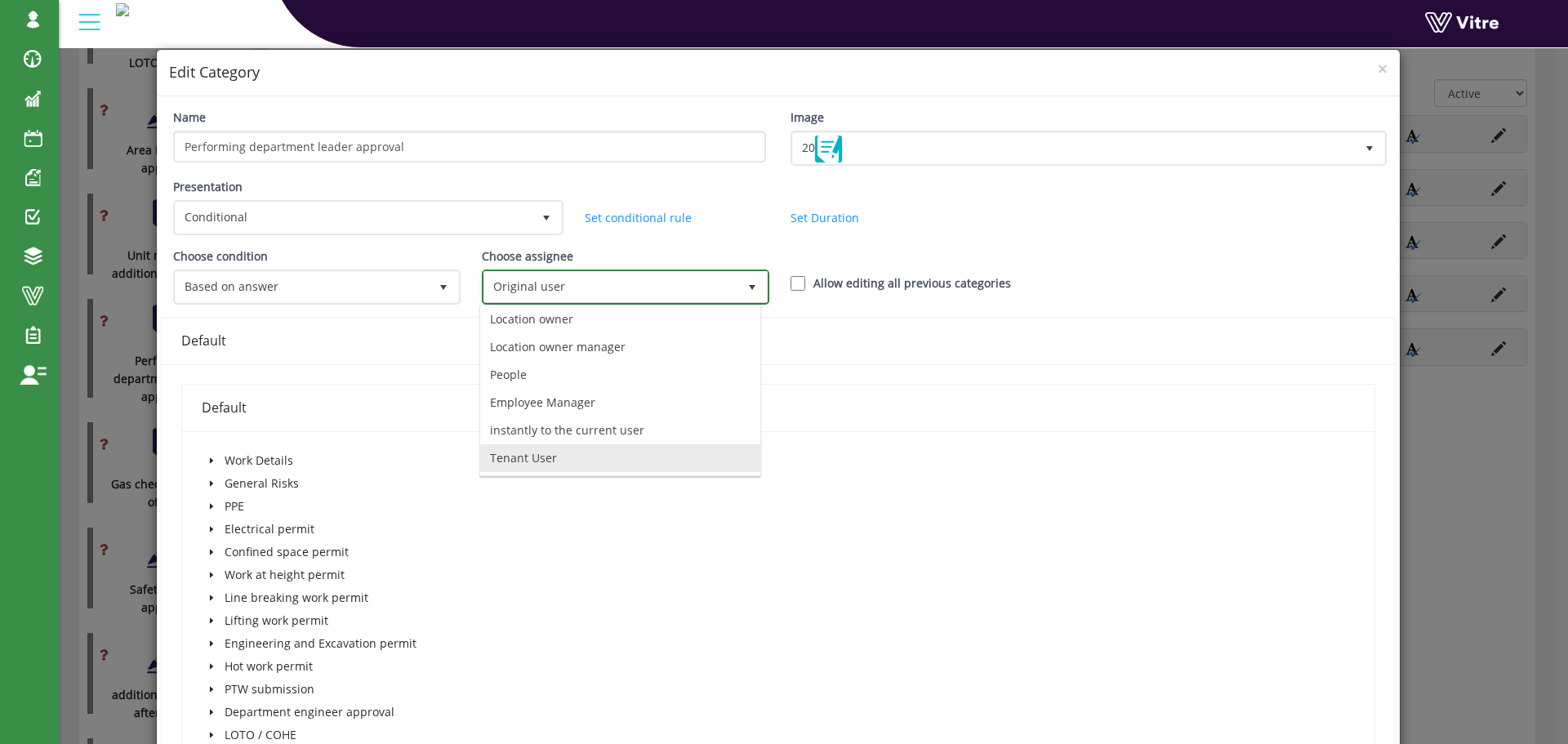
click at [622, 454] on li "Tenant User" at bounding box center [620, 458] width 280 height 28
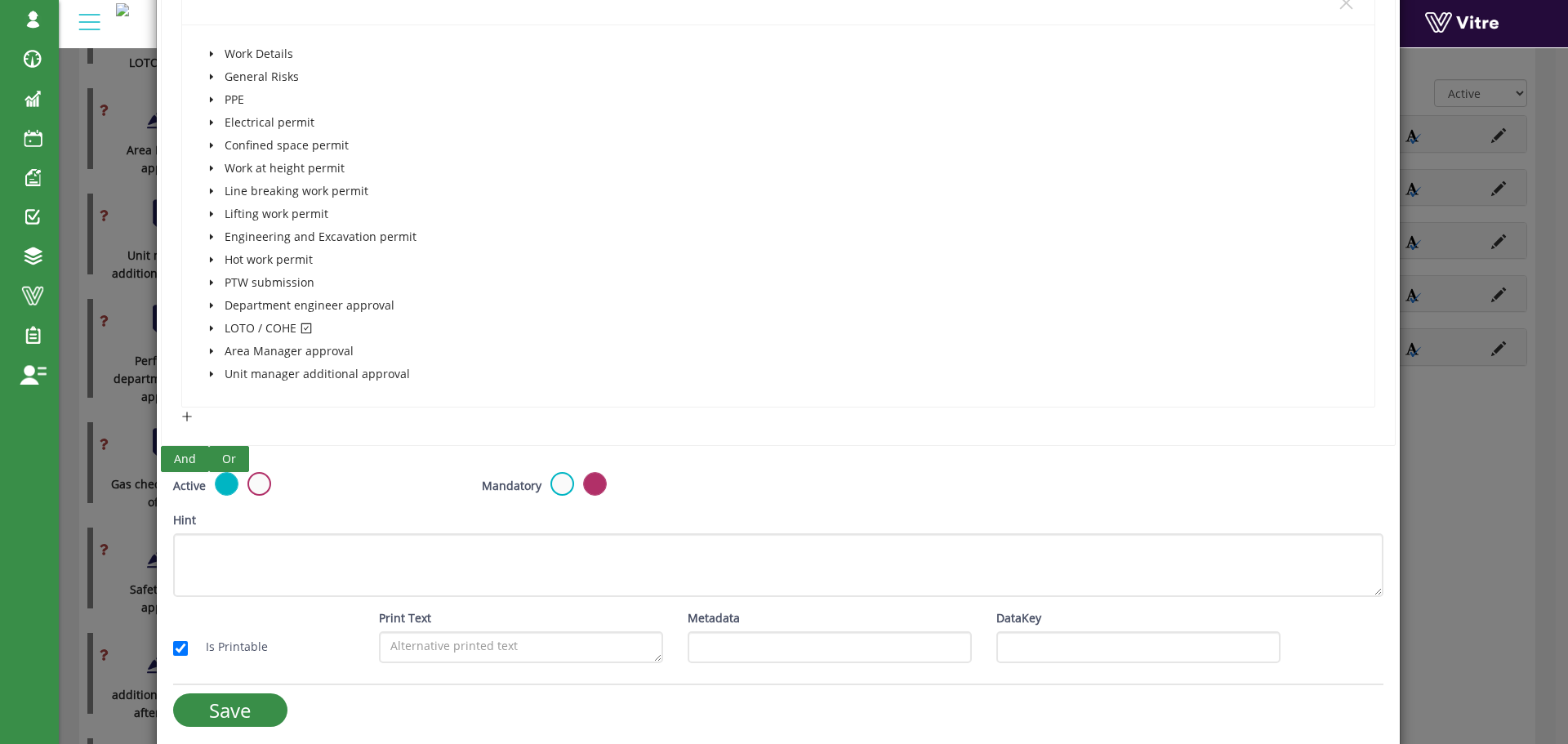
scroll to position [1302, 0]
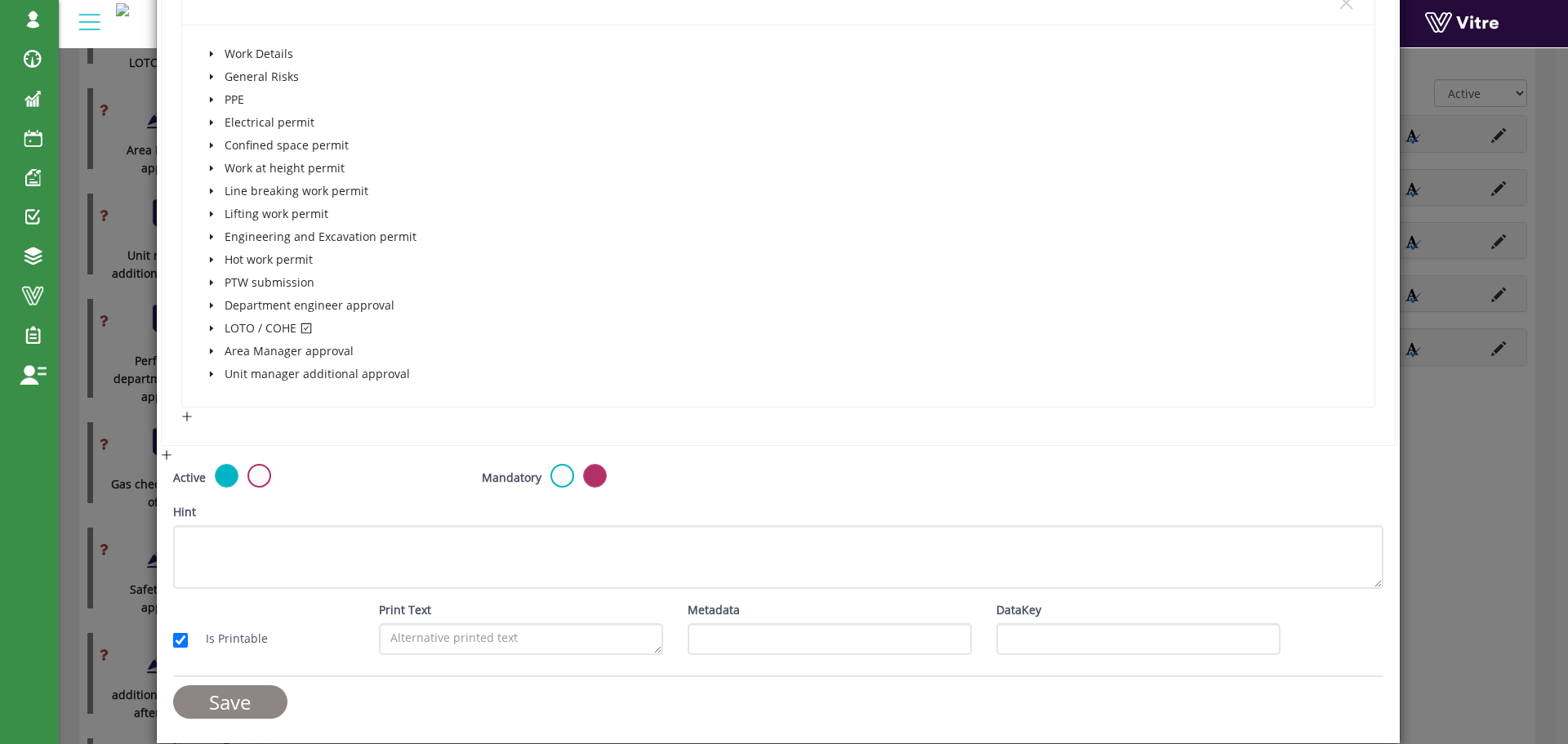
click at [268, 702] on input "Save" at bounding box center [230, 701] width 115 height 34
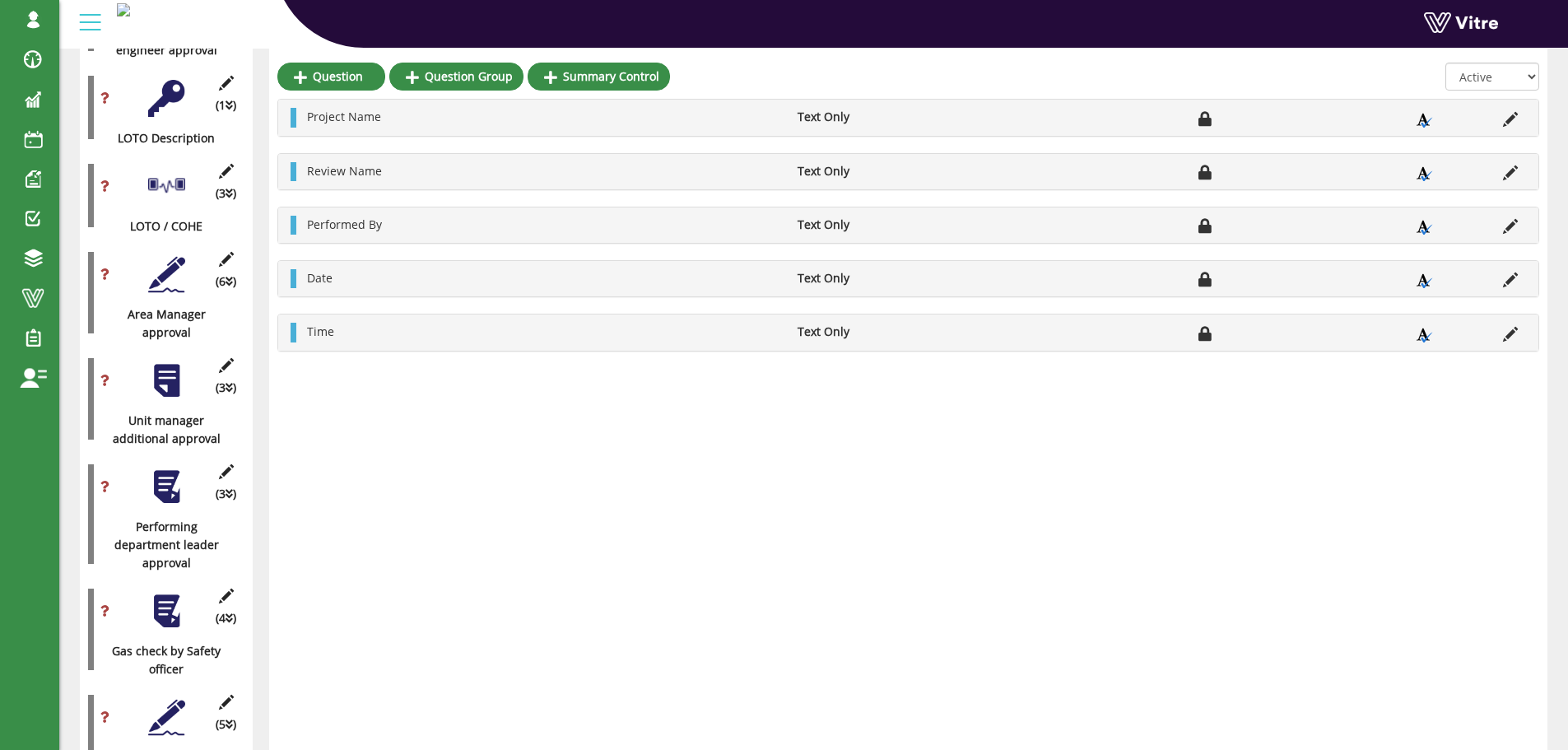
scroll to position [1482, 0]
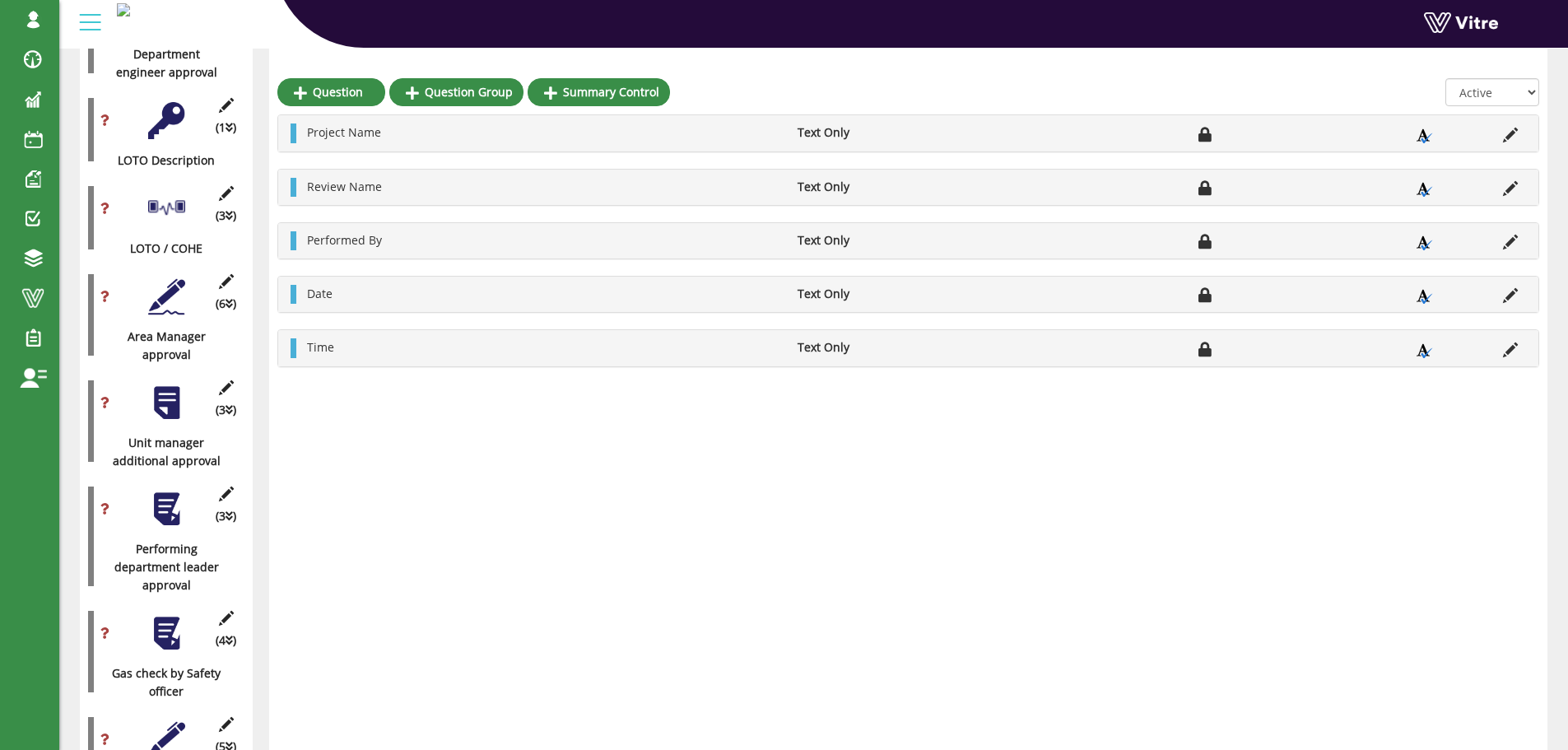
click at [170, 278] on div at bounding box center [166, 296] width 37 height 37
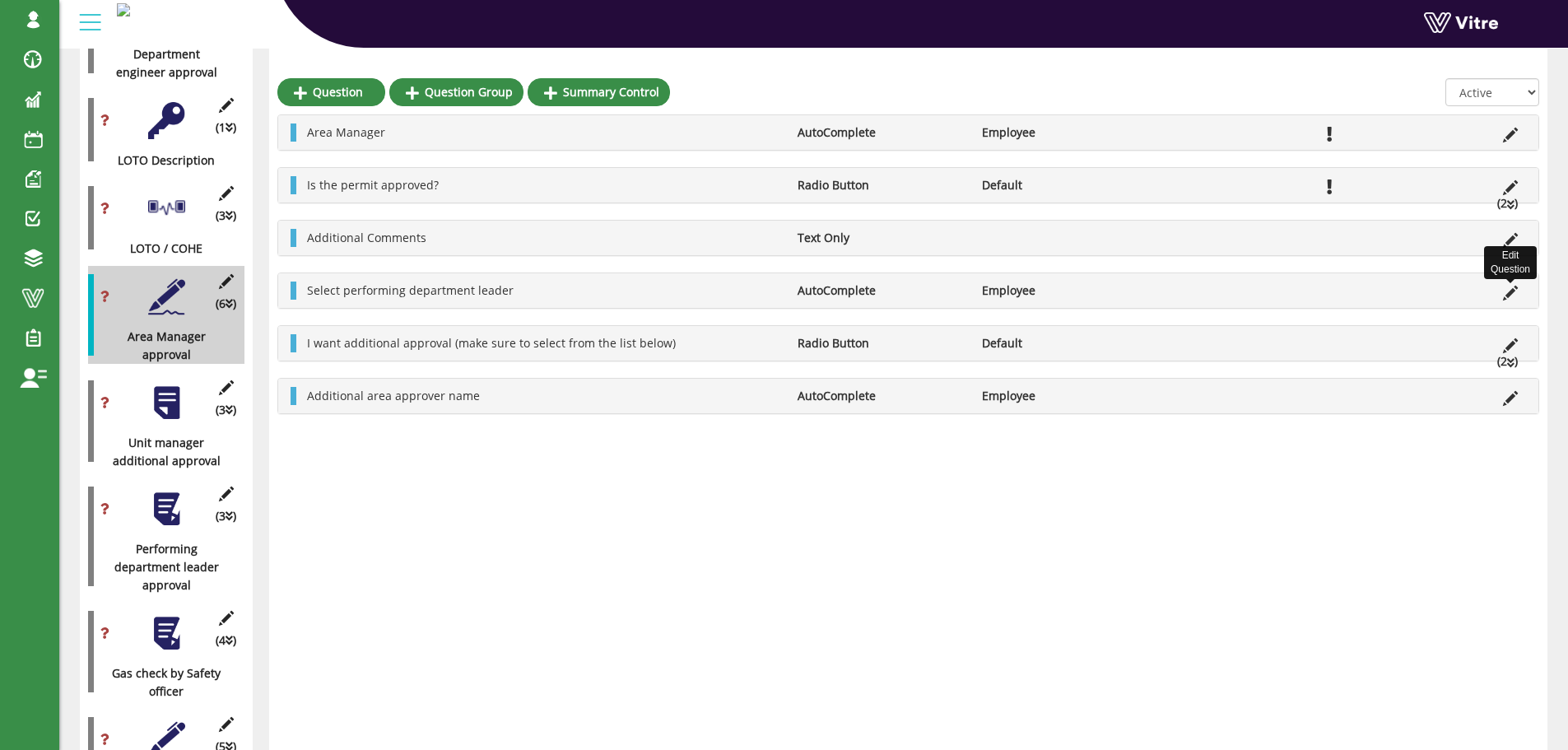
click at [1508, 292] on icon at bounding box center [1511, 293] width 15 height 15
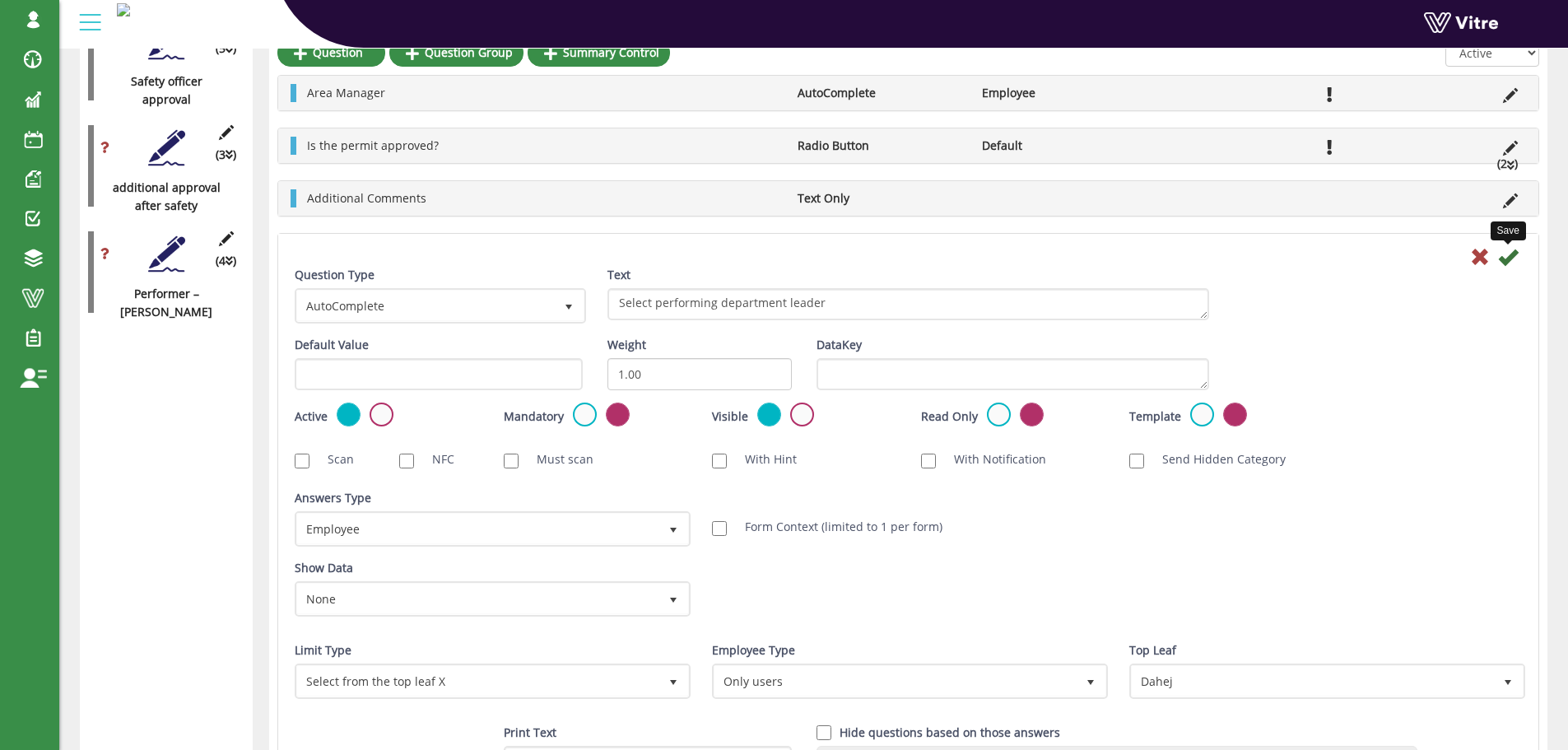
scroll to position [2140, 0]
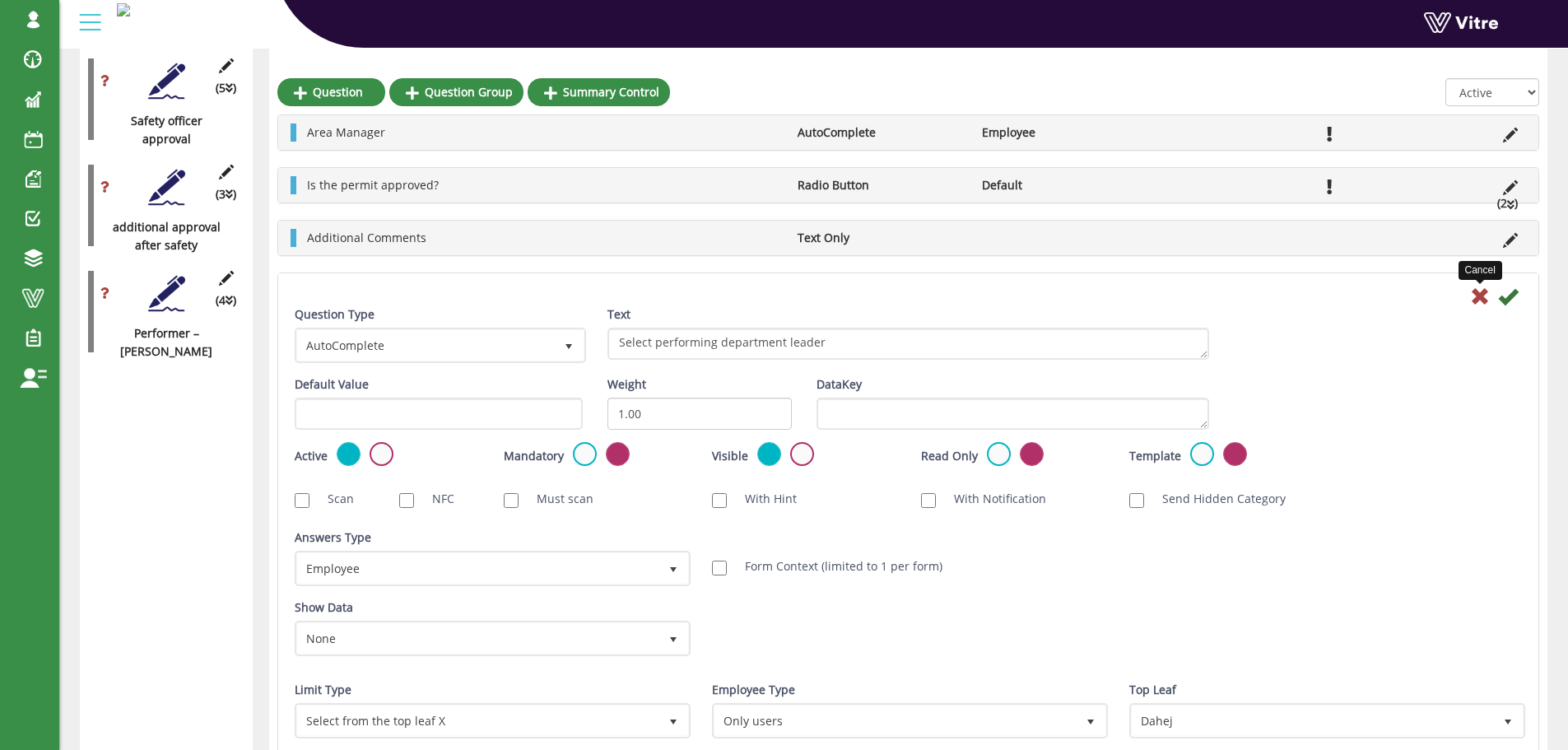
click at [1481, 297] on icon at bounding box center [1480, 296] width 20 height 20
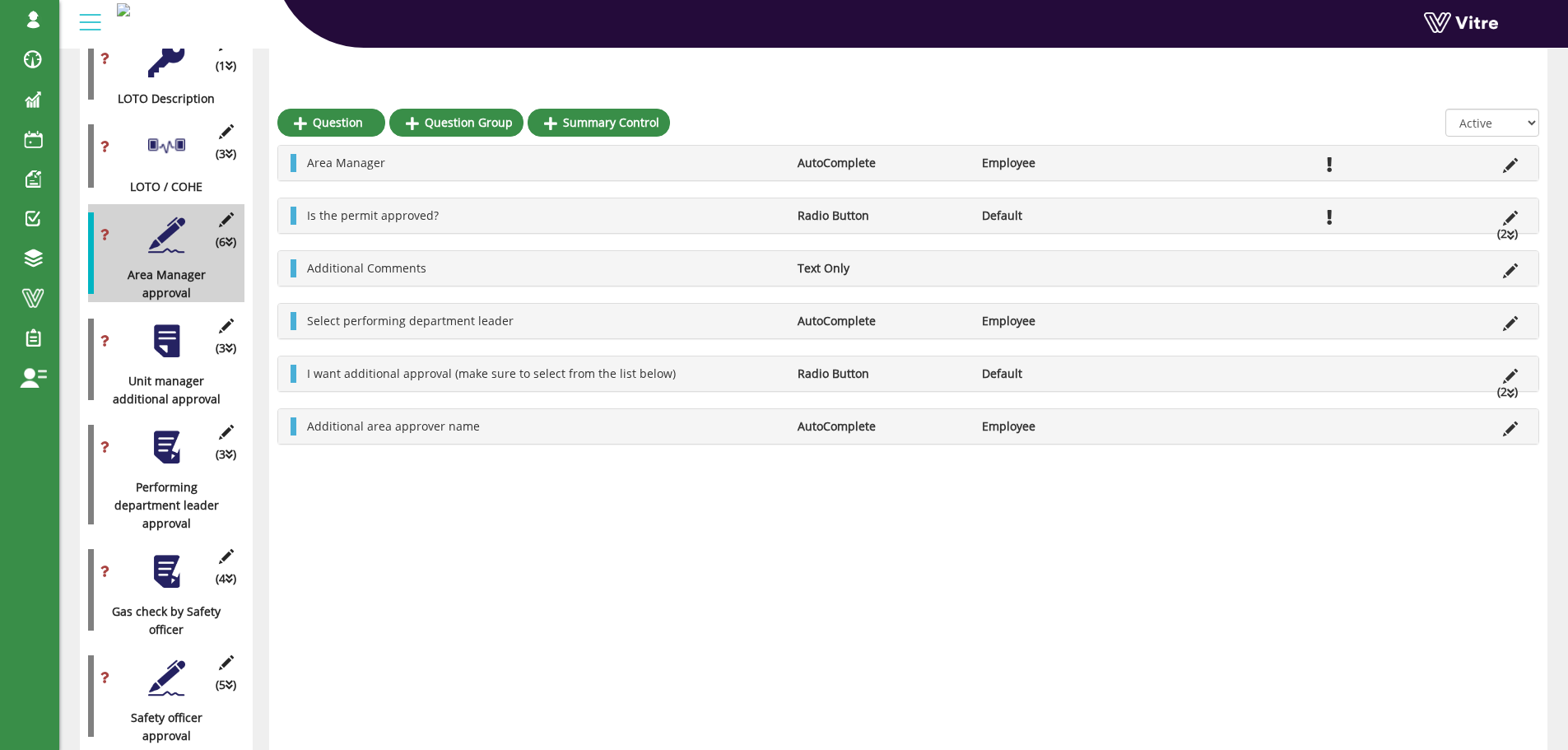
scroll to position [1482, 0]
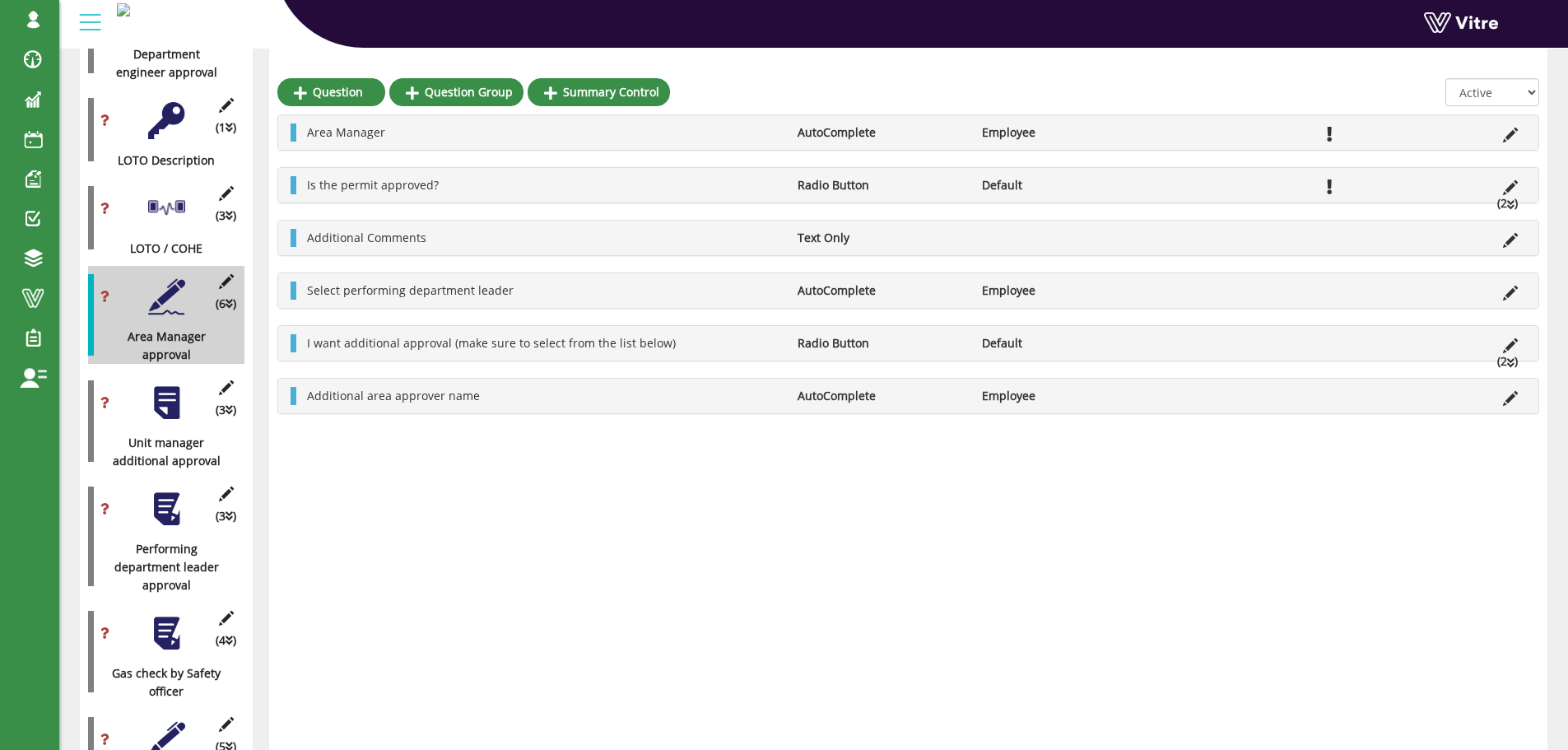
click at [163, 490] on div at bounding box center [166, 508] width 37 height 37
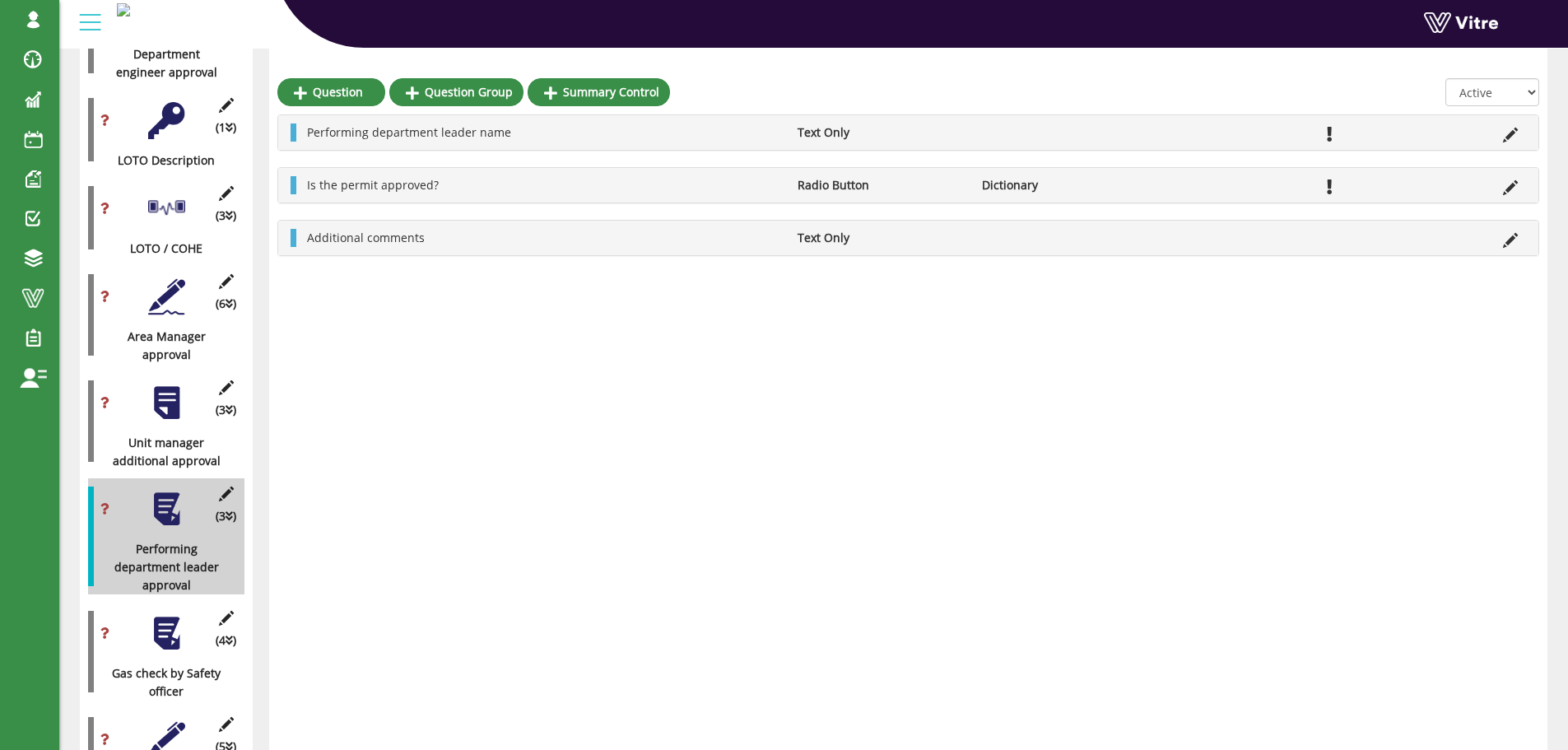
click at [164, 615] on div at bounding box center [166, 633] width 37 height 37
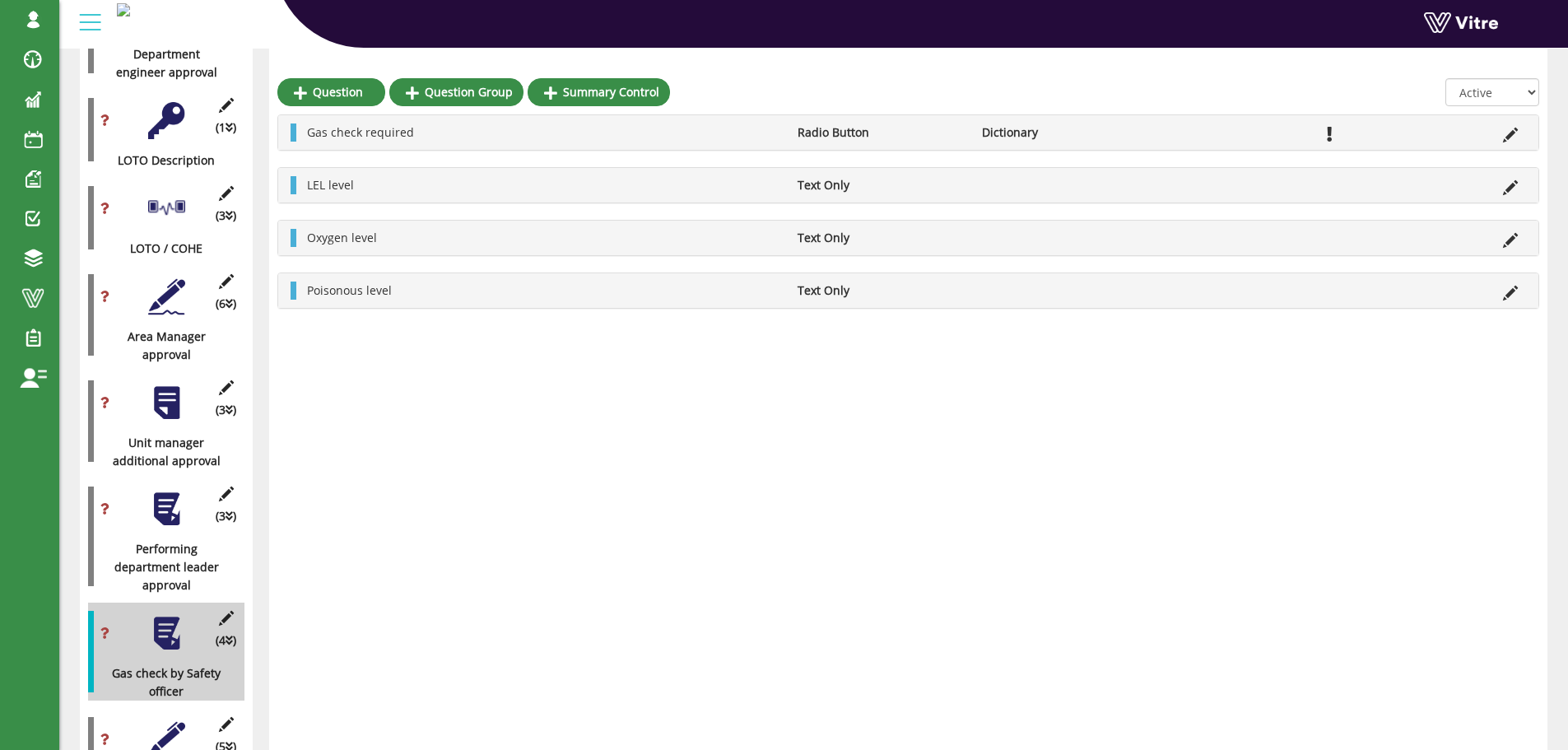
click at [164, 497] on div at bounding box center [166, 508] width 37 height 37
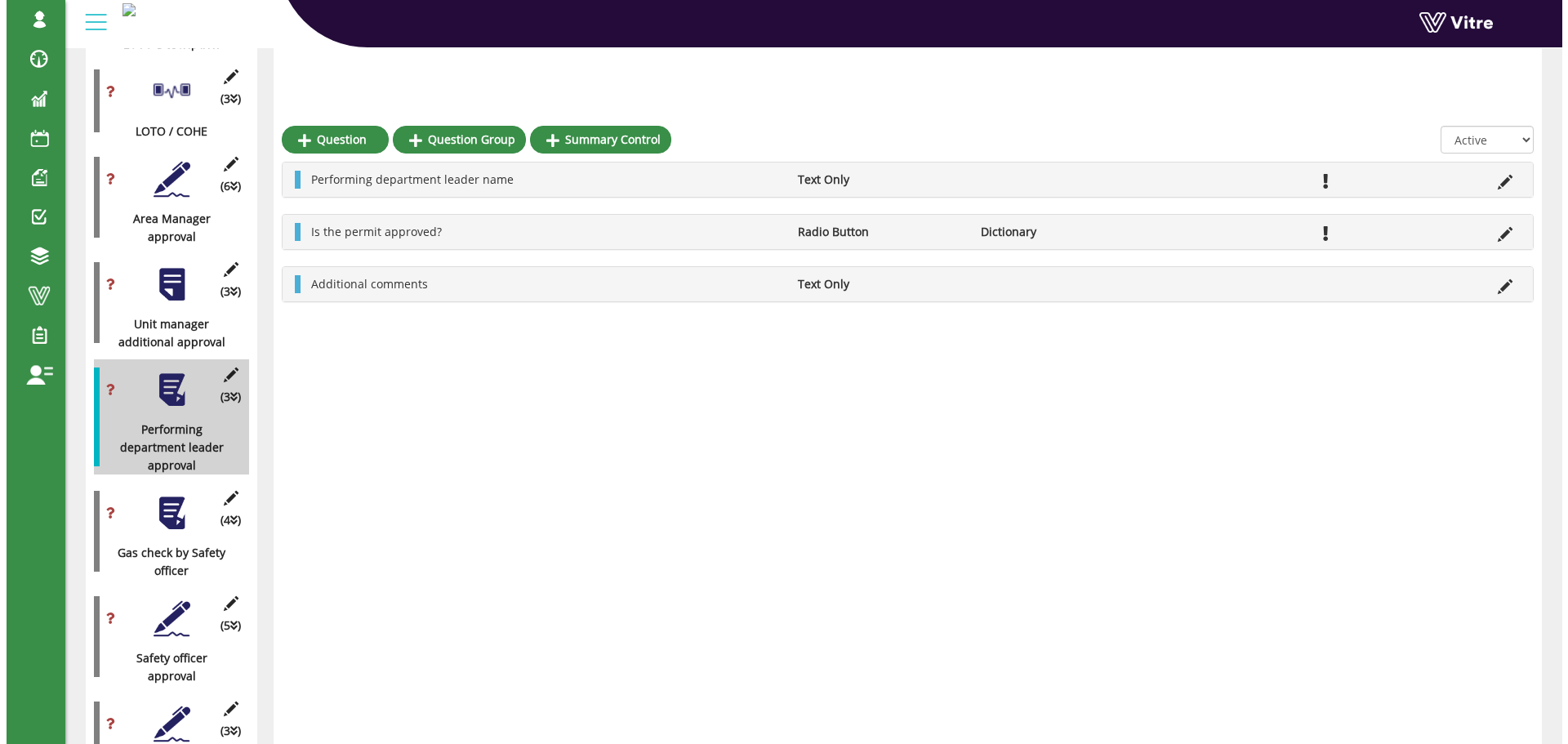
scroll to position [1633, 0]
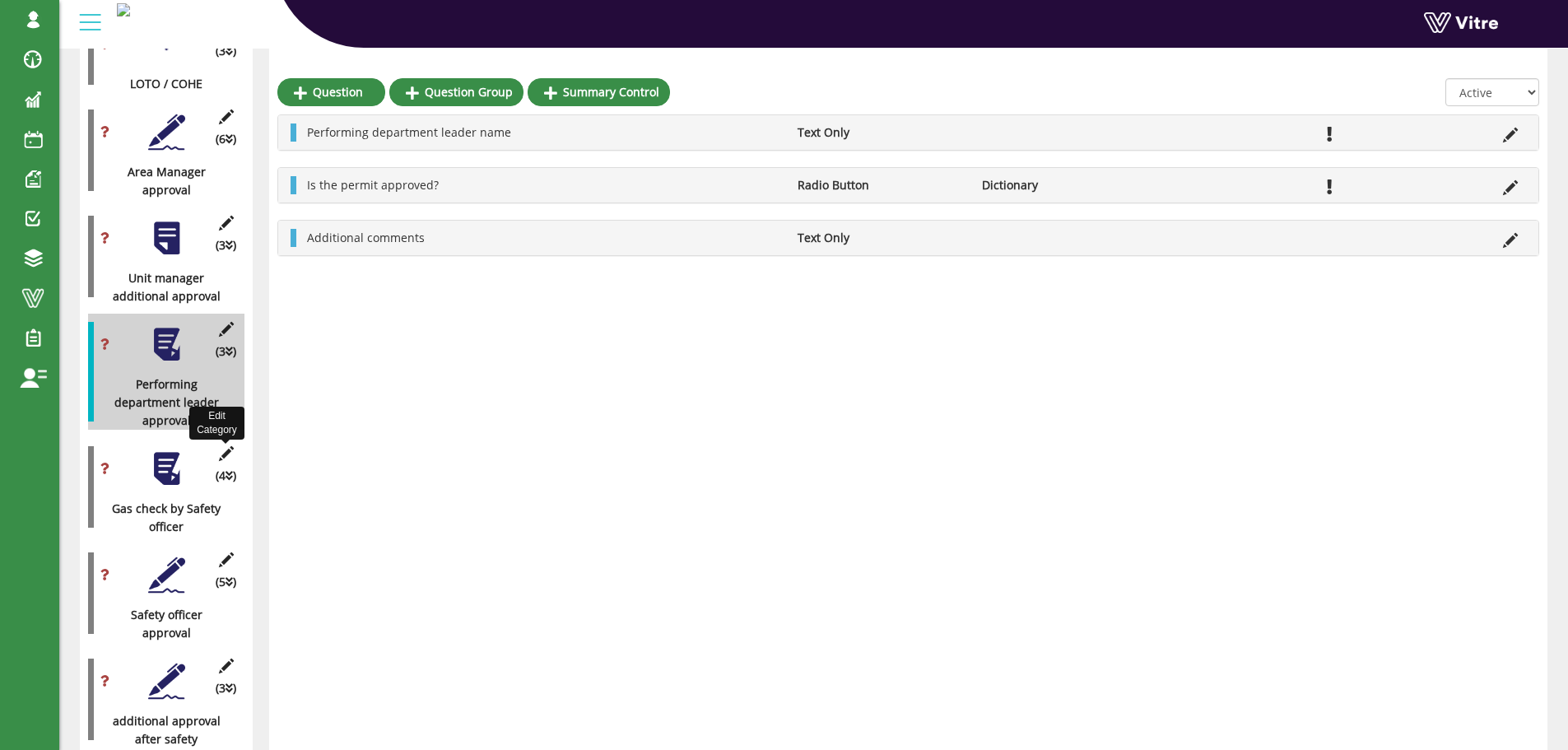
click at [227, 446] on icon at bounding box center [226, 453] width 21 height 15
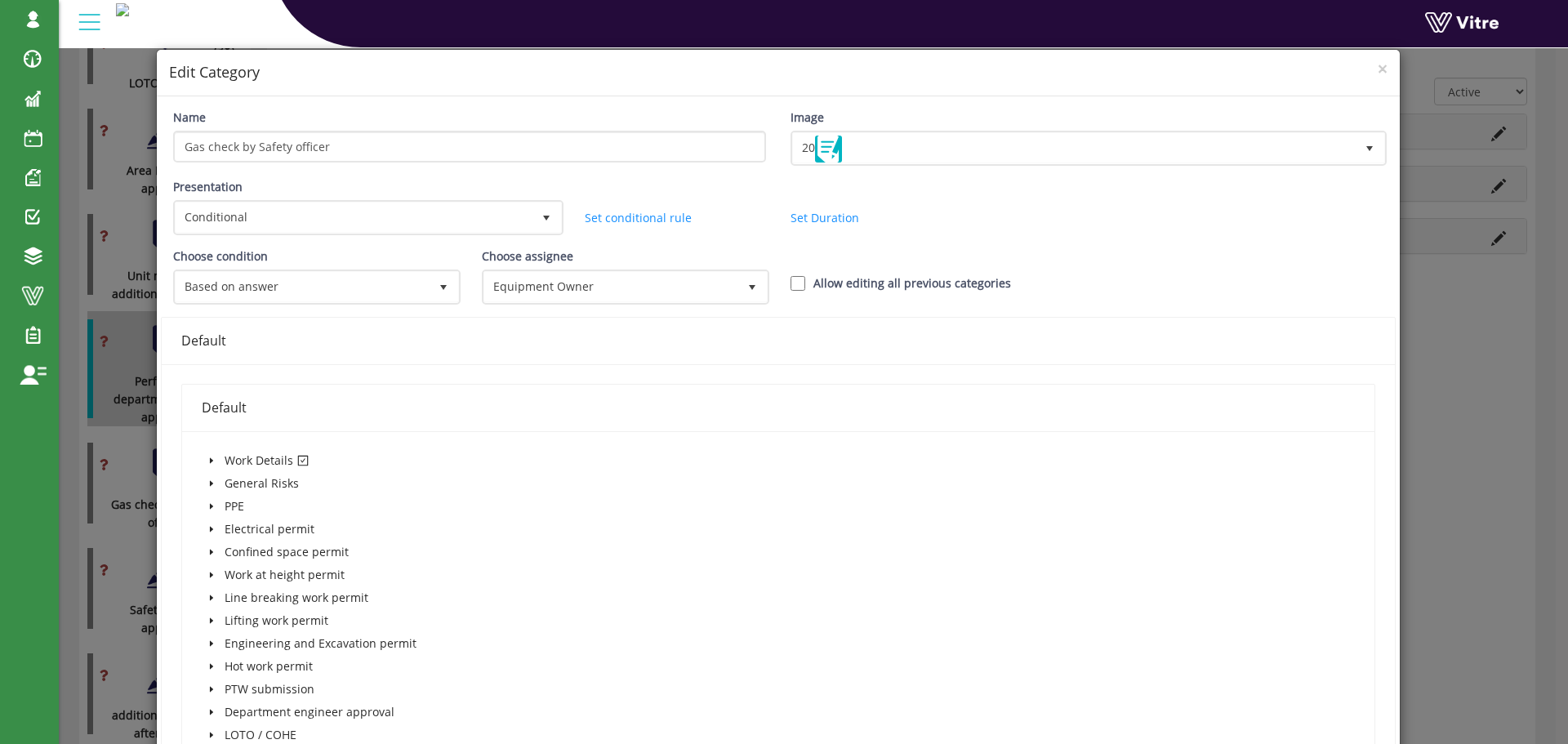
click at [70, 366] on div "× Edit Category Name Gas check by Safety officer Image 20 20 Presentation Condi…" at bounding box center [784, 372] width 1568 height 744
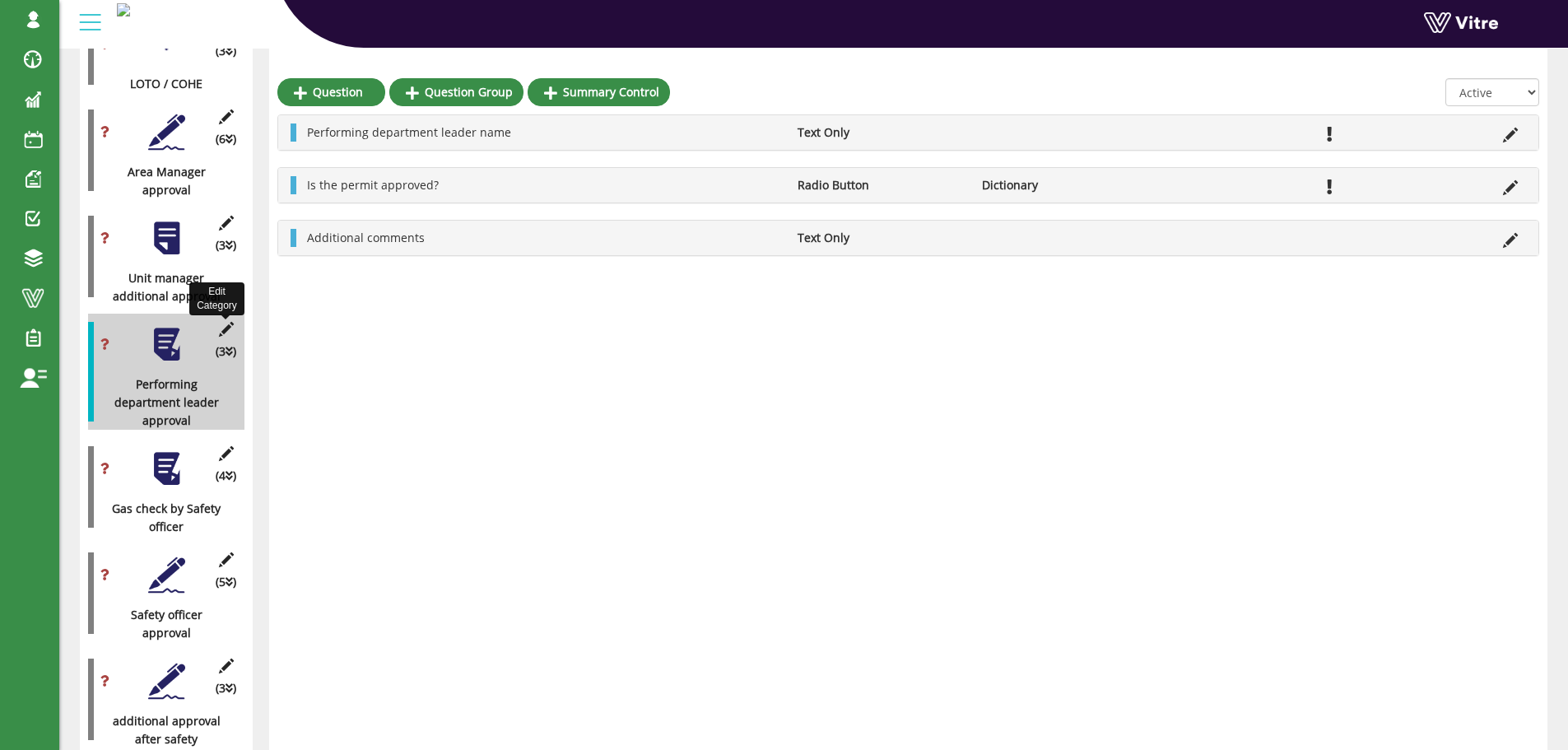
click at [227, 322] on icon at bounding box center [226, 329] width 21 height 15
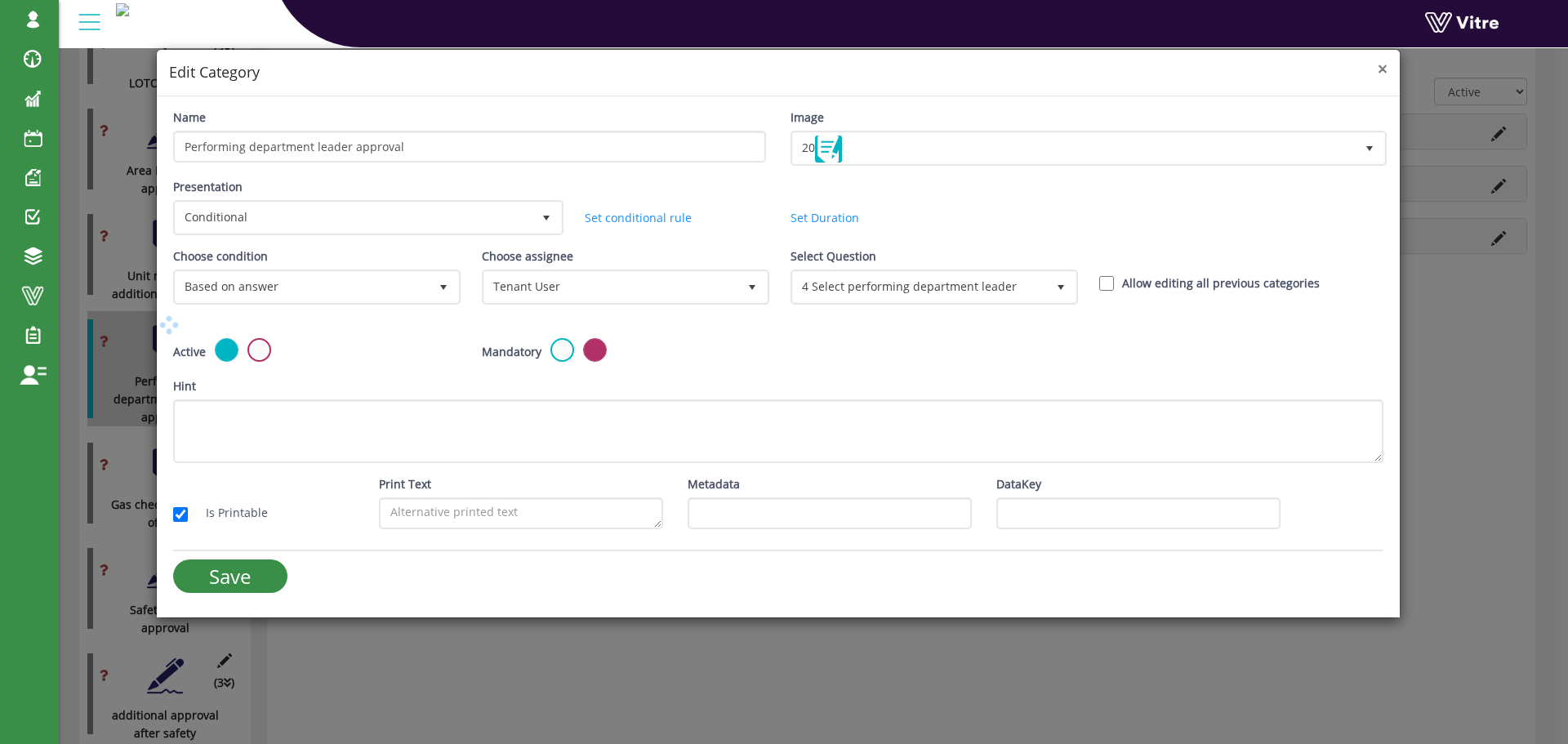
click at [1378, 70] on span "×" at bounding box center [1383, 68] width 10 height 23
click at [1432, 428] on div "× Edit Category Name Performing department leader approval Image 20 20 Presenta…" at bounding box center [784, 372] width 1568 height 744
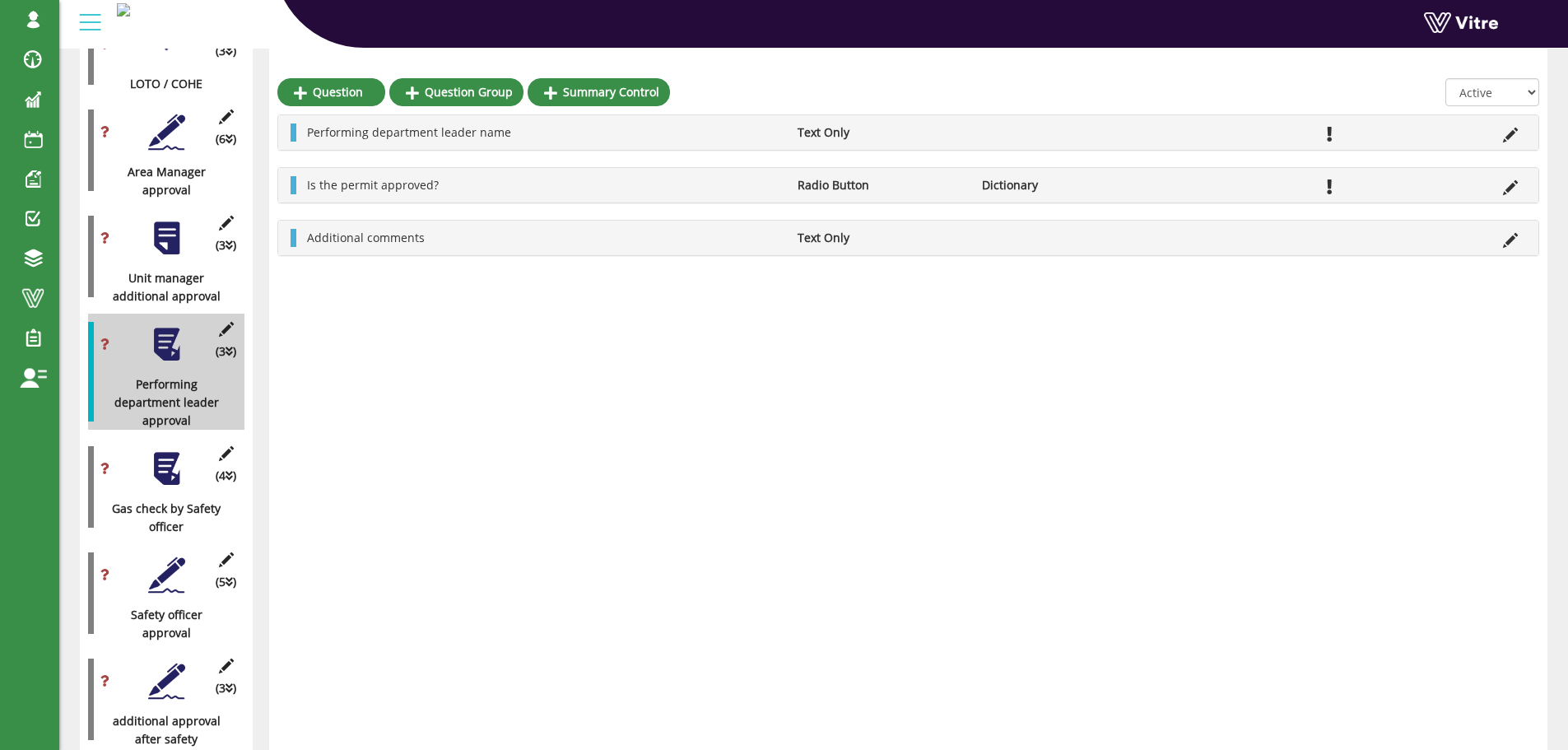
click at [163, 456] on div at bounding box center [166, 467] width 37 height 37
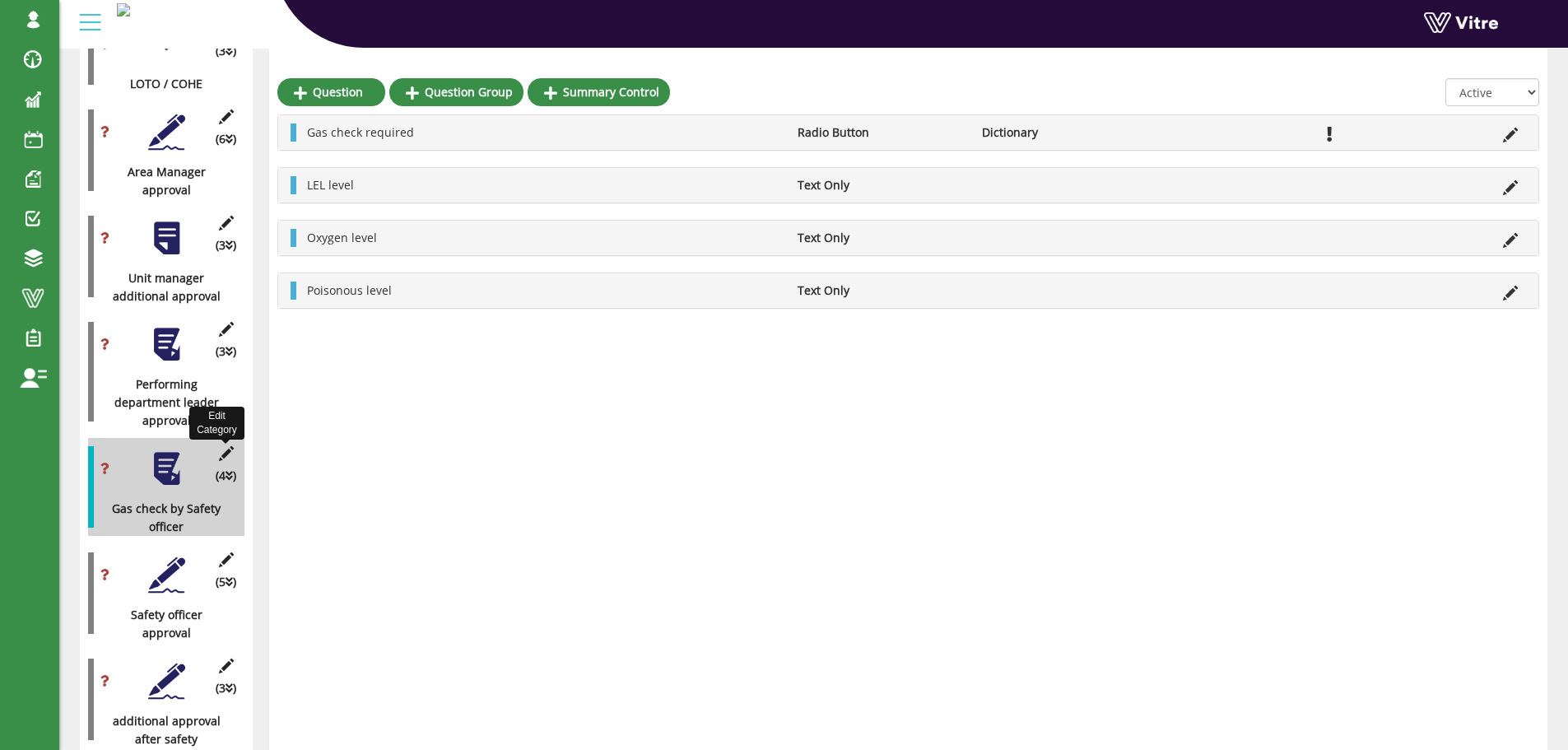
click at [227, 446] on icon at bounding box center [226, 453] width 21 height 15
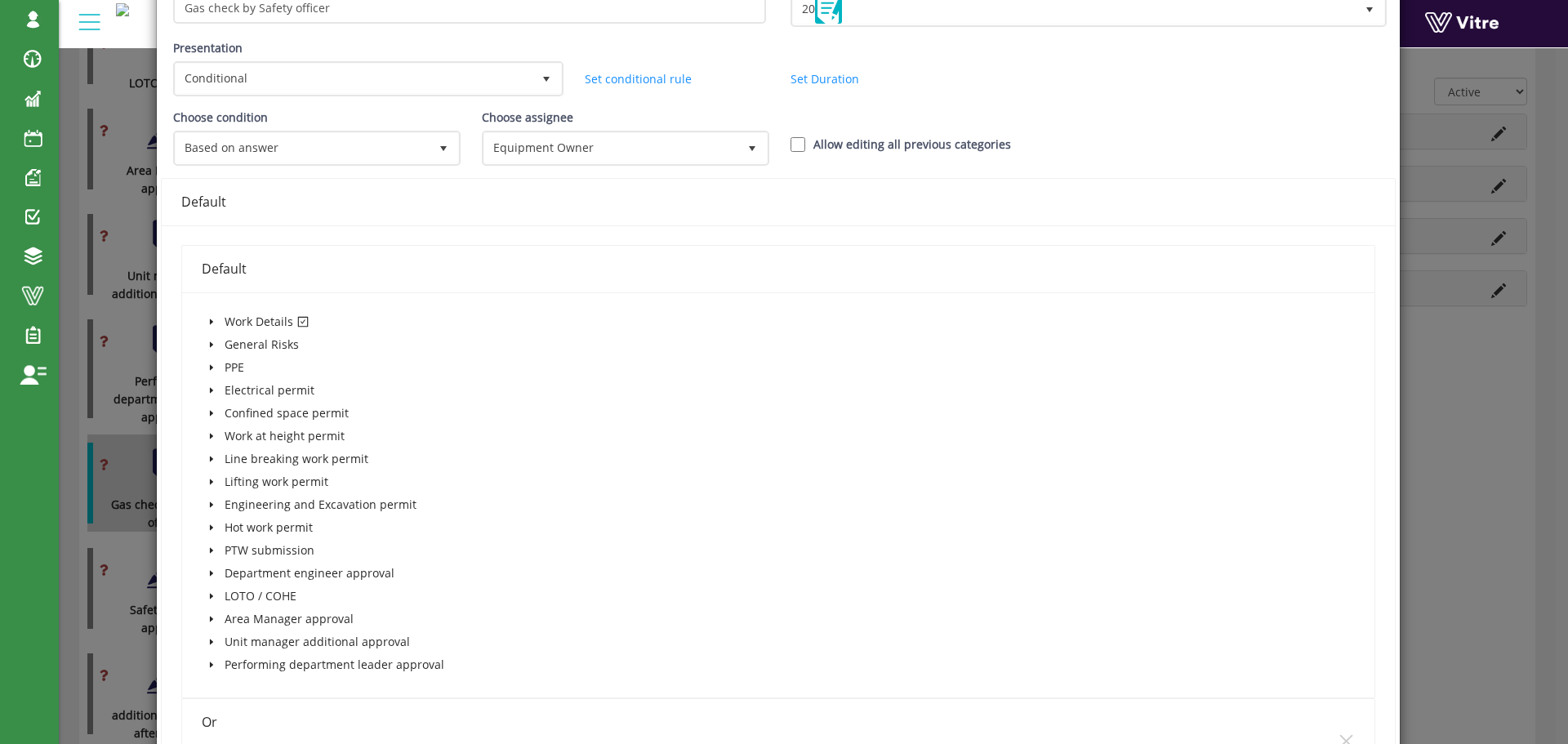
scroll to position [0, 0]
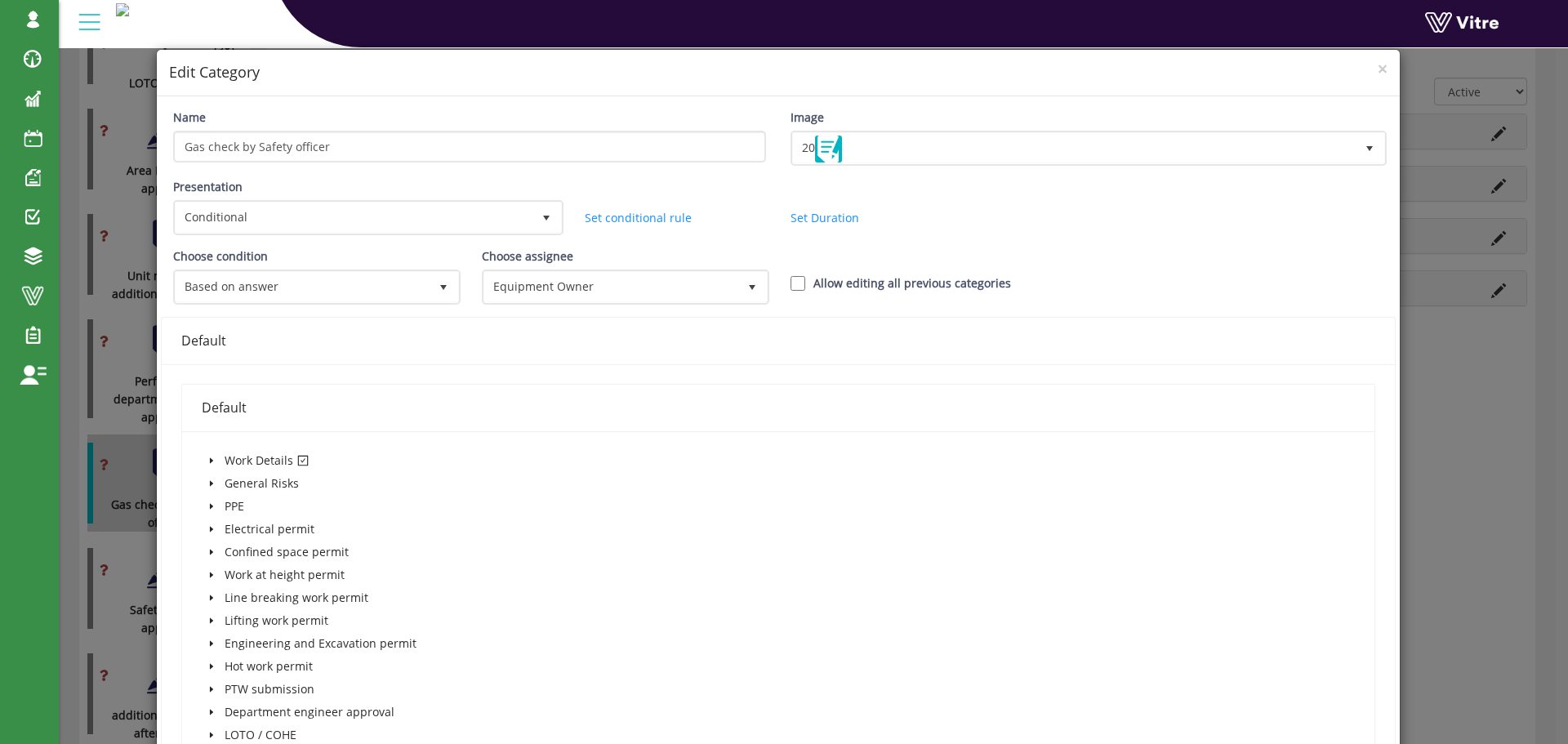
click at [208, 460] on icon "caret-down" at bounding box center [211, 460] width 8 height 8
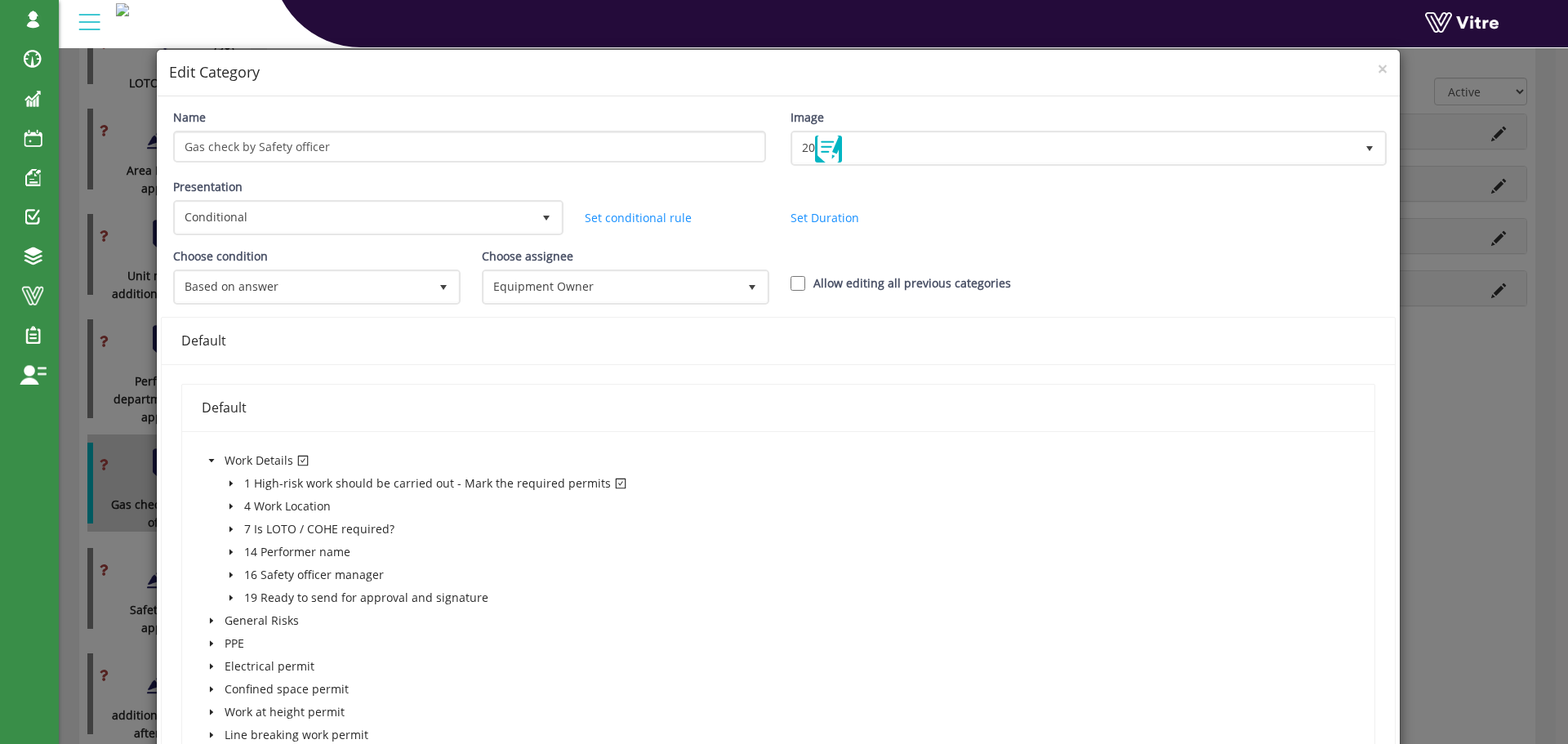
click at [228, 482] on icon "caret-down" at bounding box center [230, 483] width 4 height 6
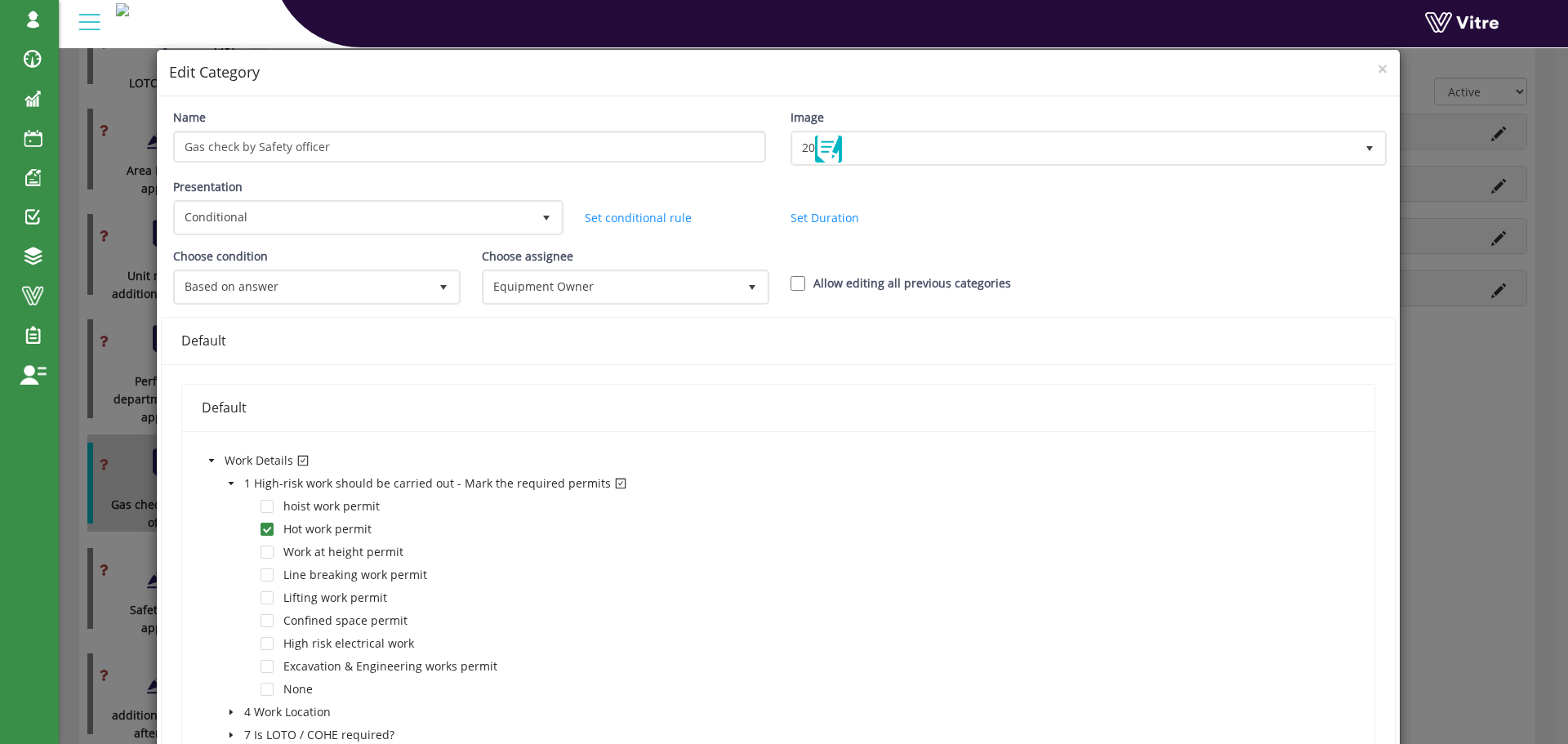
click at [228, 481] on icon "caret-down" at bounding box center [231, 483] width 6 height 4
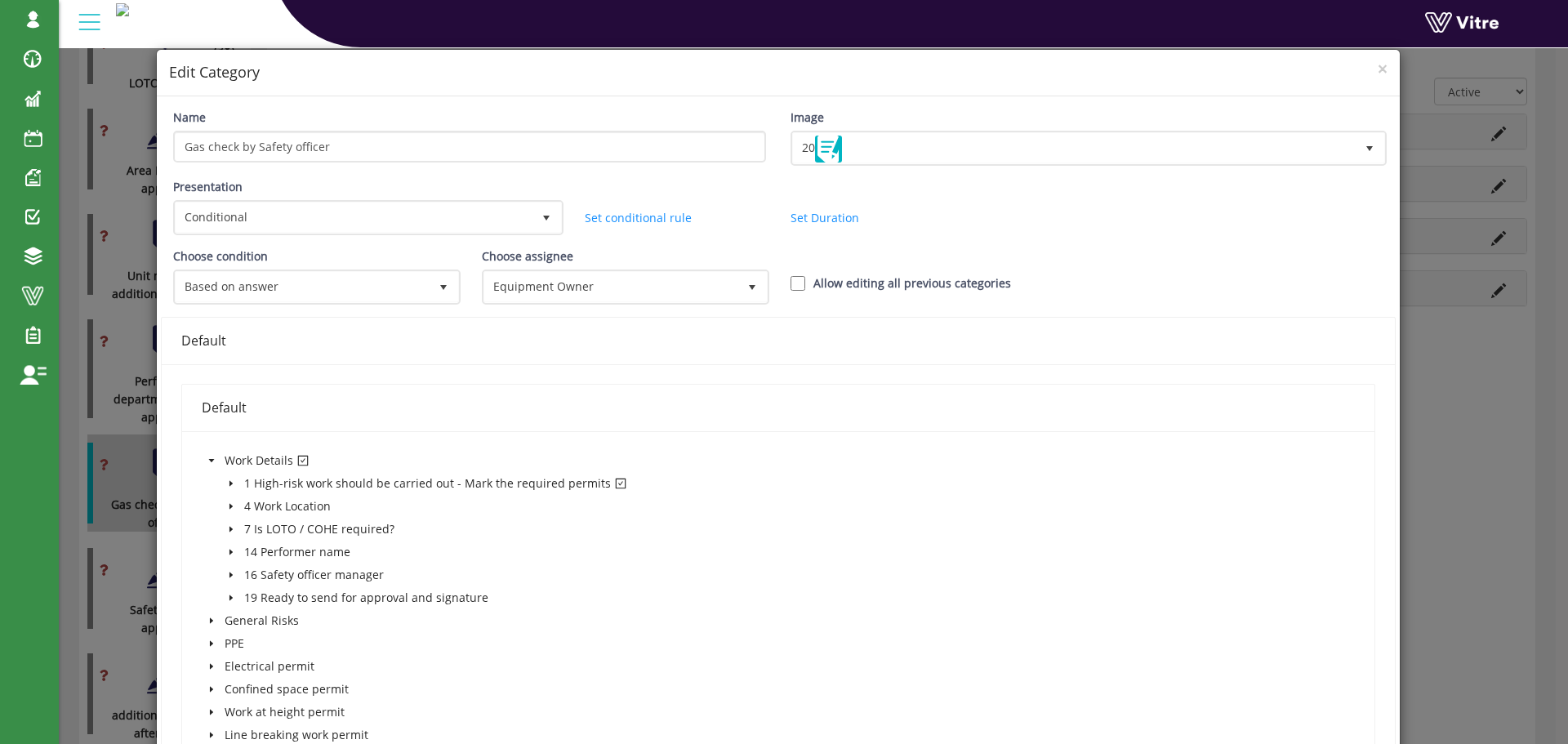
click at [211, 460] on icon "caret-down" at bounding box center [211, 460] width 8 height 8
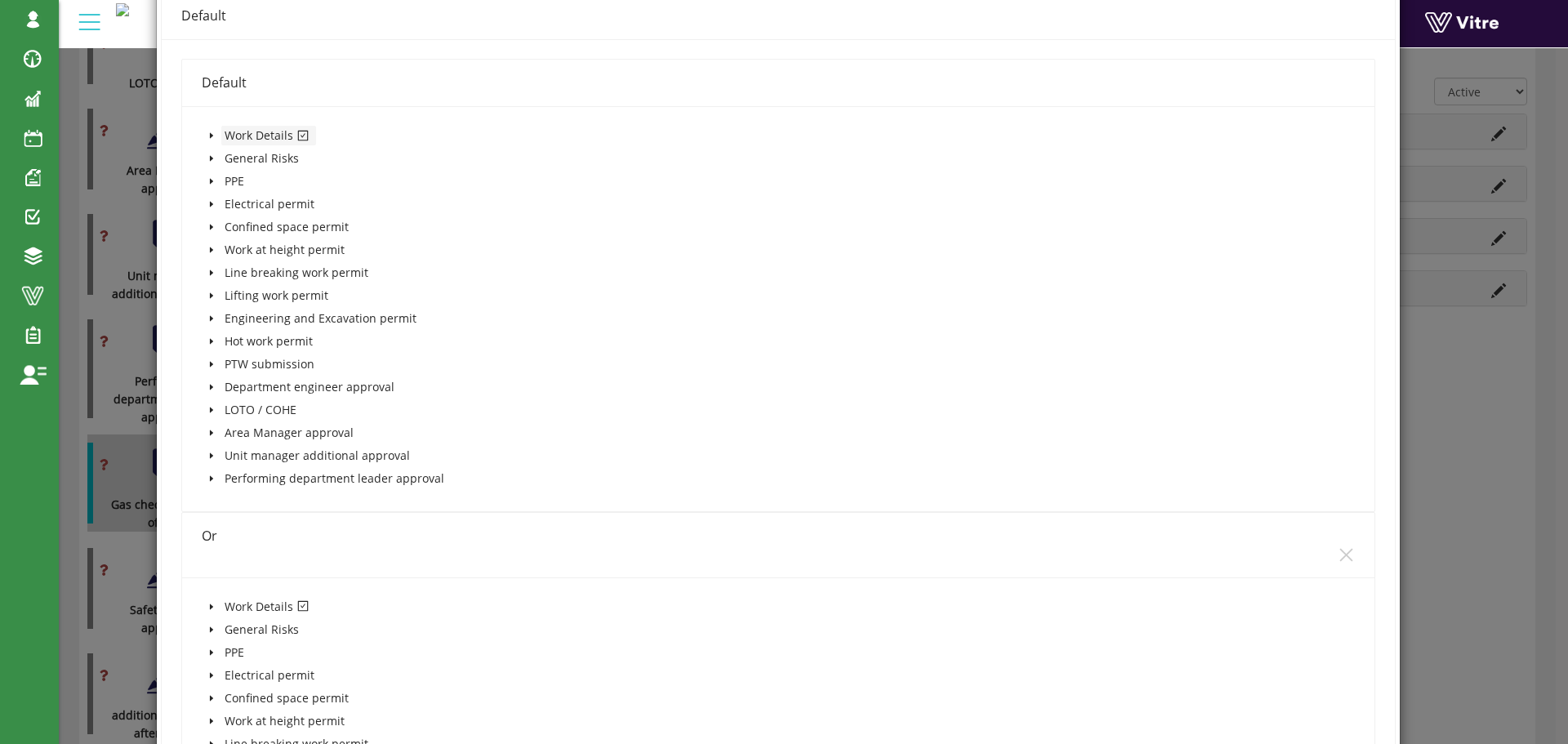
scroll to position [490, 0]
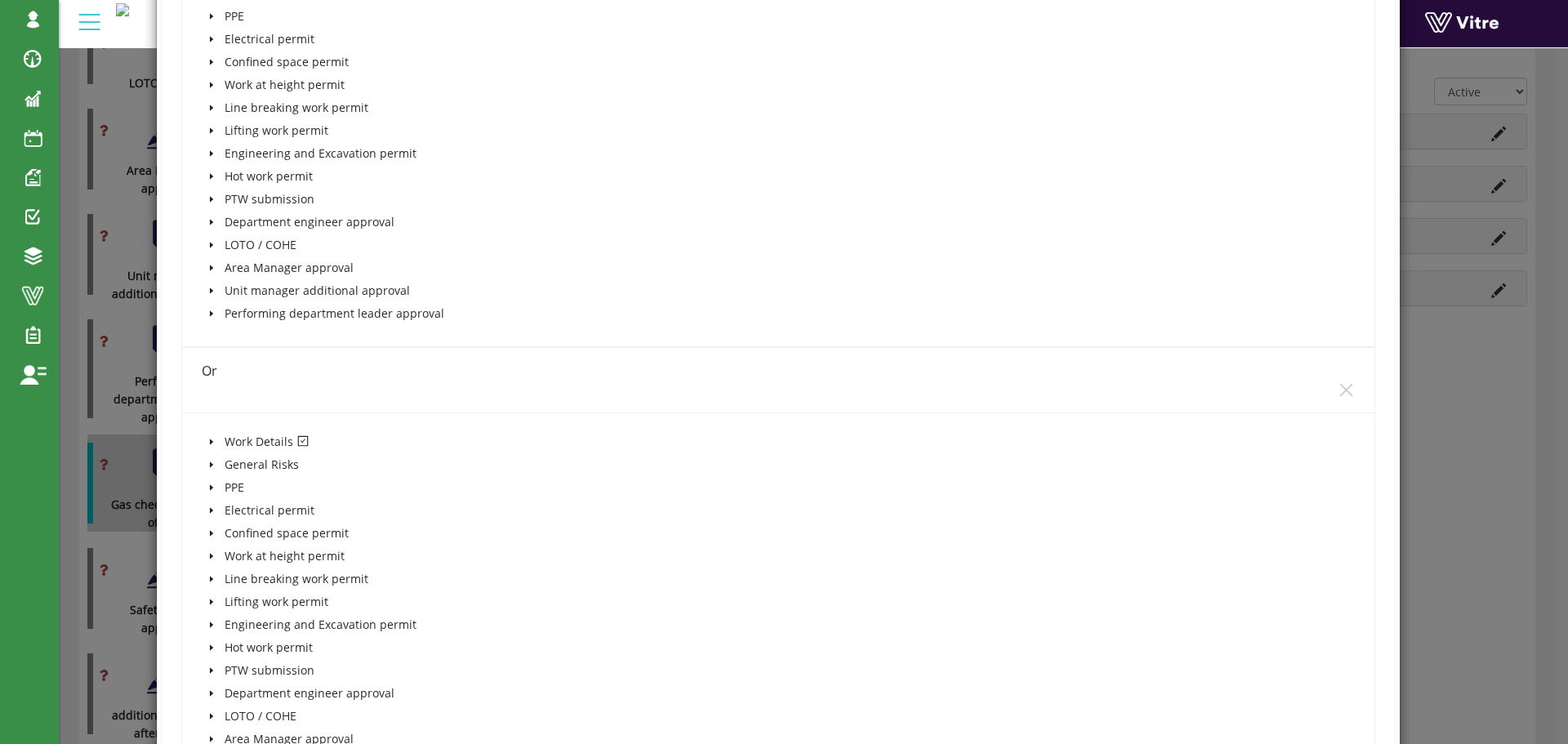
click at [211, 440] on icon "caret-down" at bounding box center [211, 441] width 8 height 8
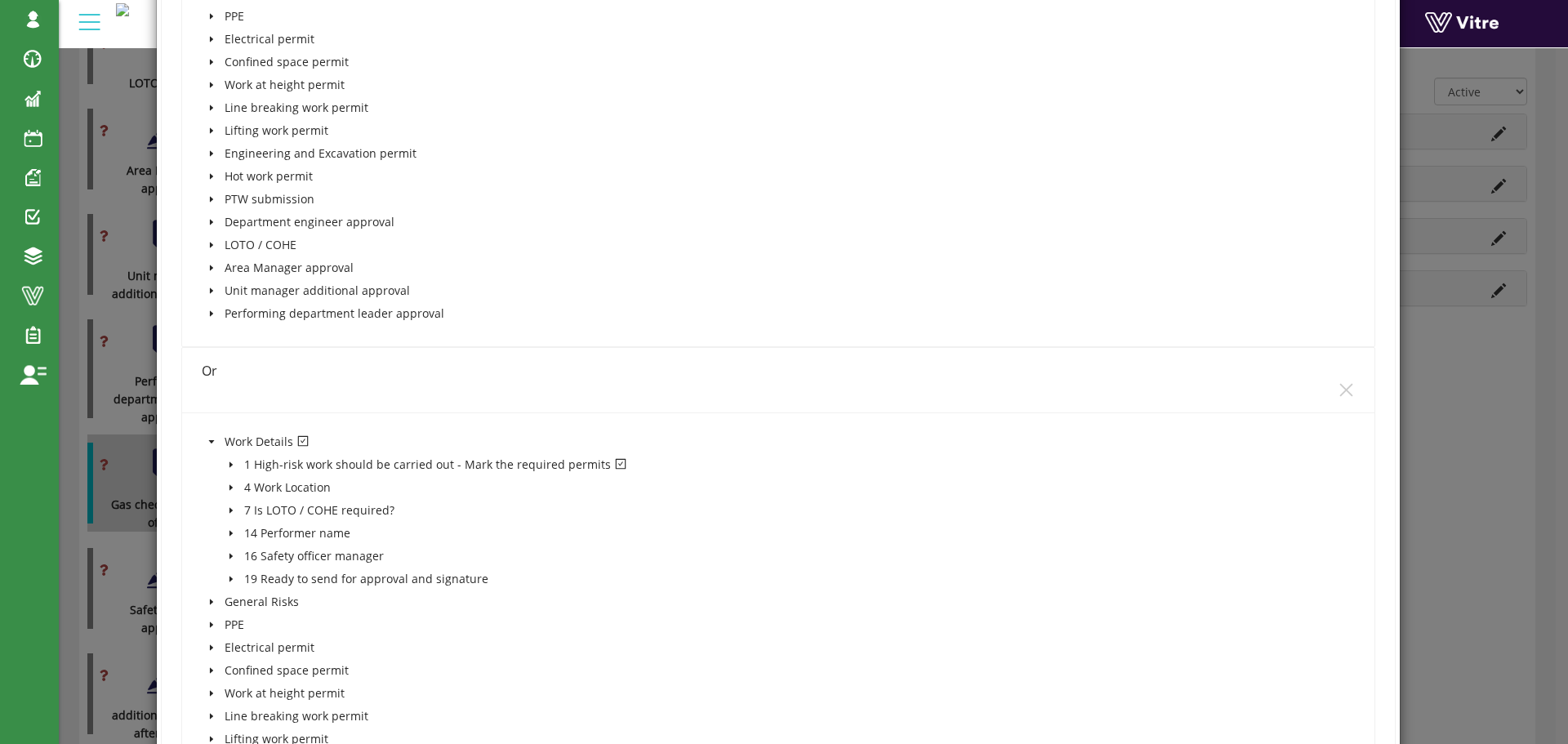
click at [228, 464] on icon "caret-down" at bounding box center [230, 464] width 4 height 6
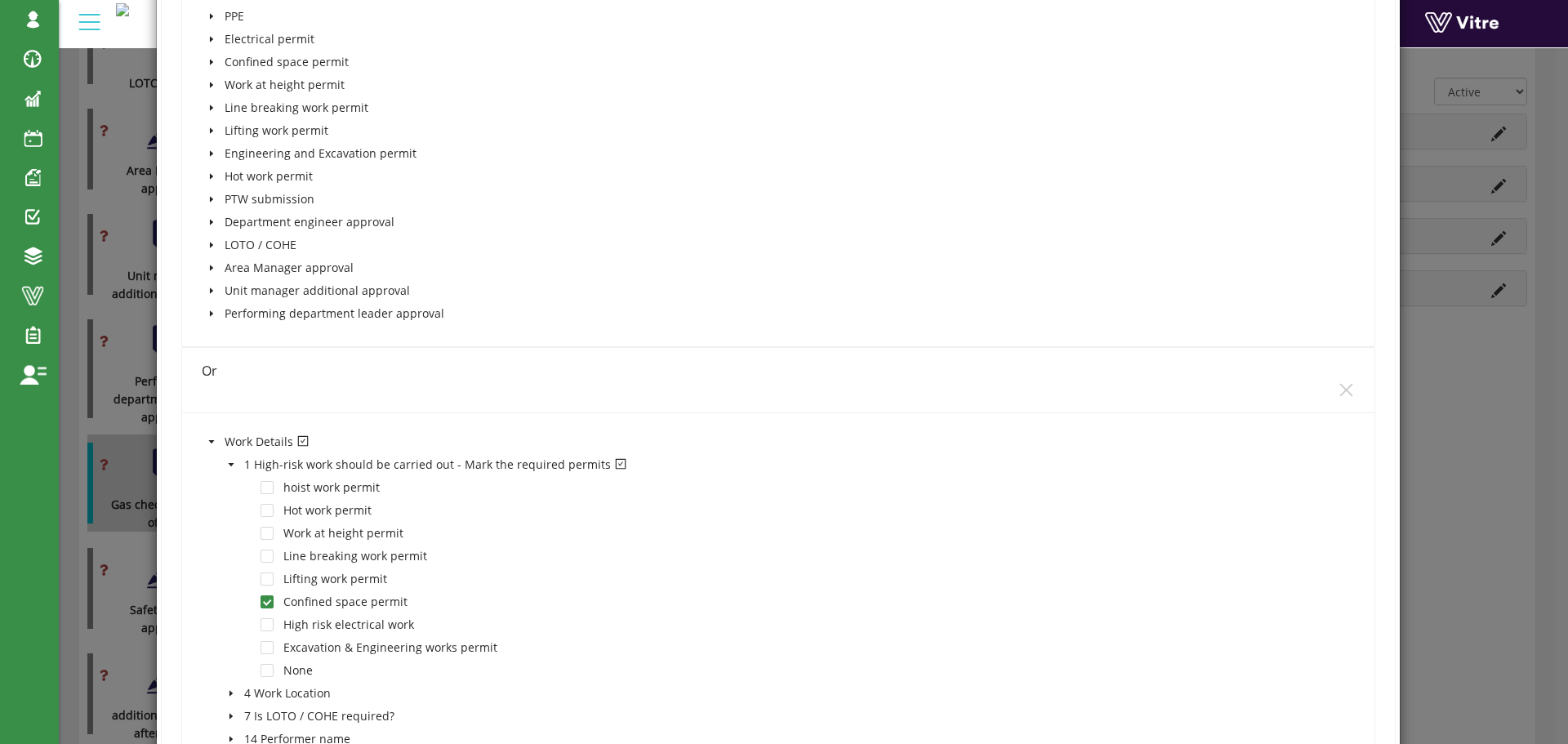
click at [211, 440] on icon "caret-down" at bounding box center [211, 441] width 6 height 4
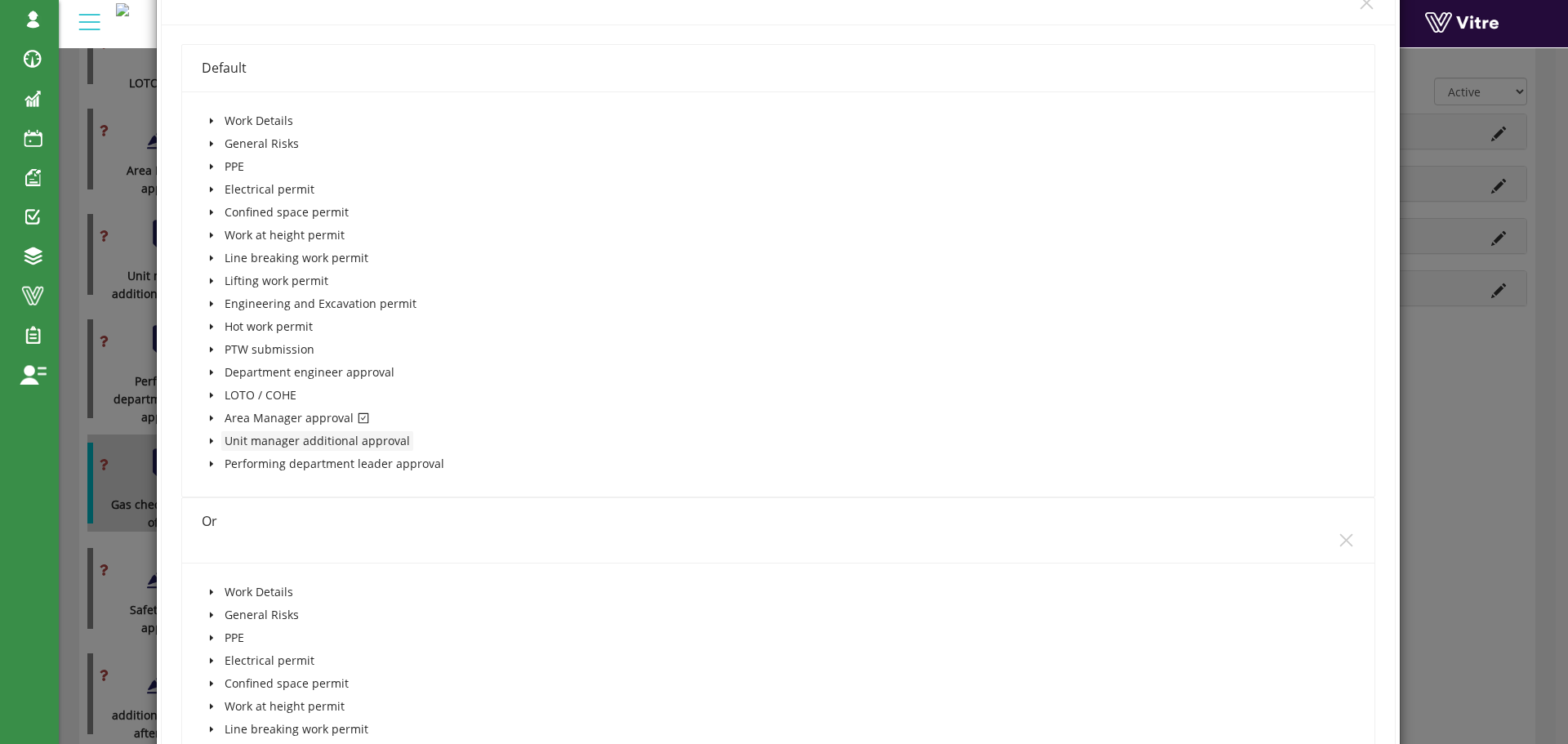
scroll to position [1469, 0]
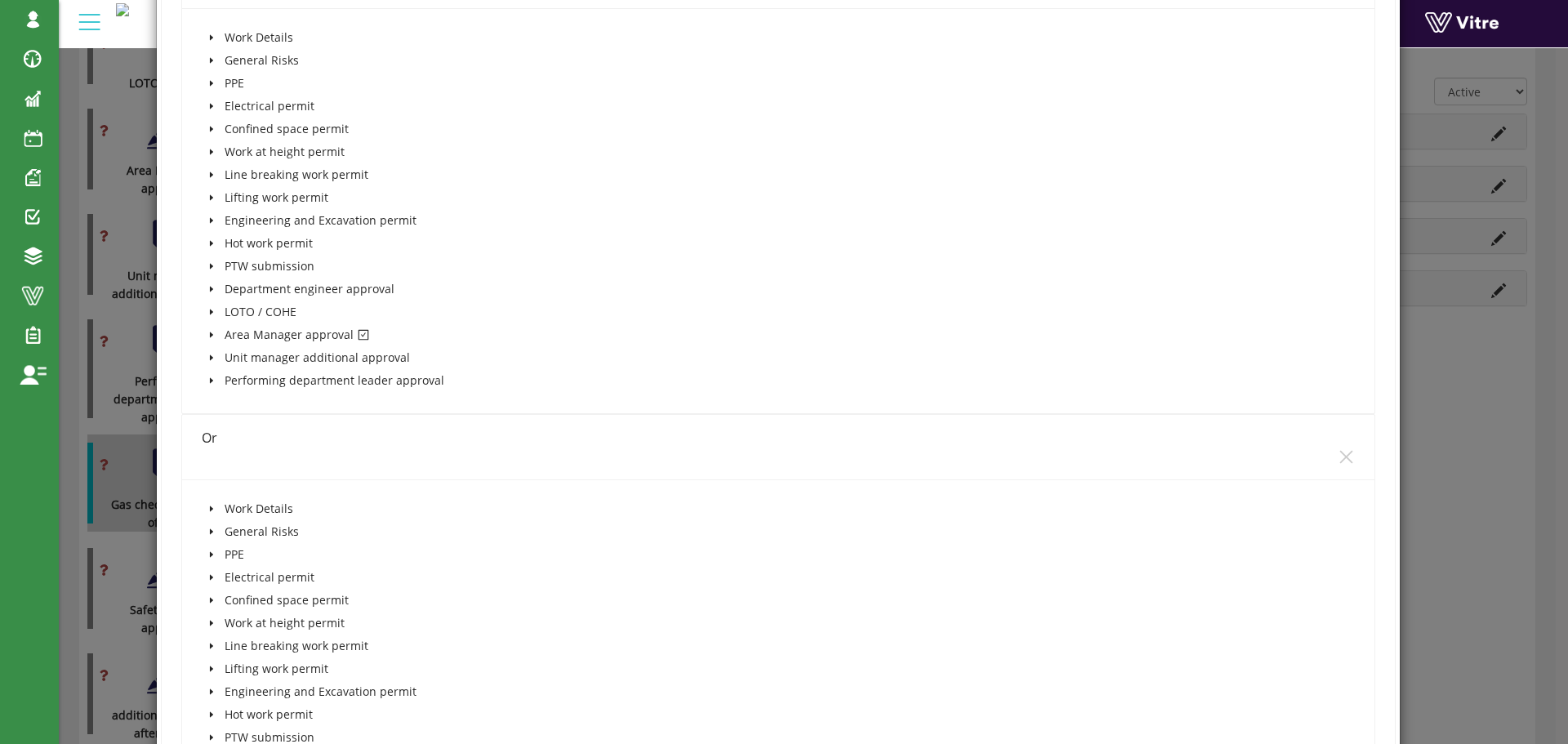
click at [210, 337] on icon "caret-down" at bounding box center [211, 334] width 8 height 8
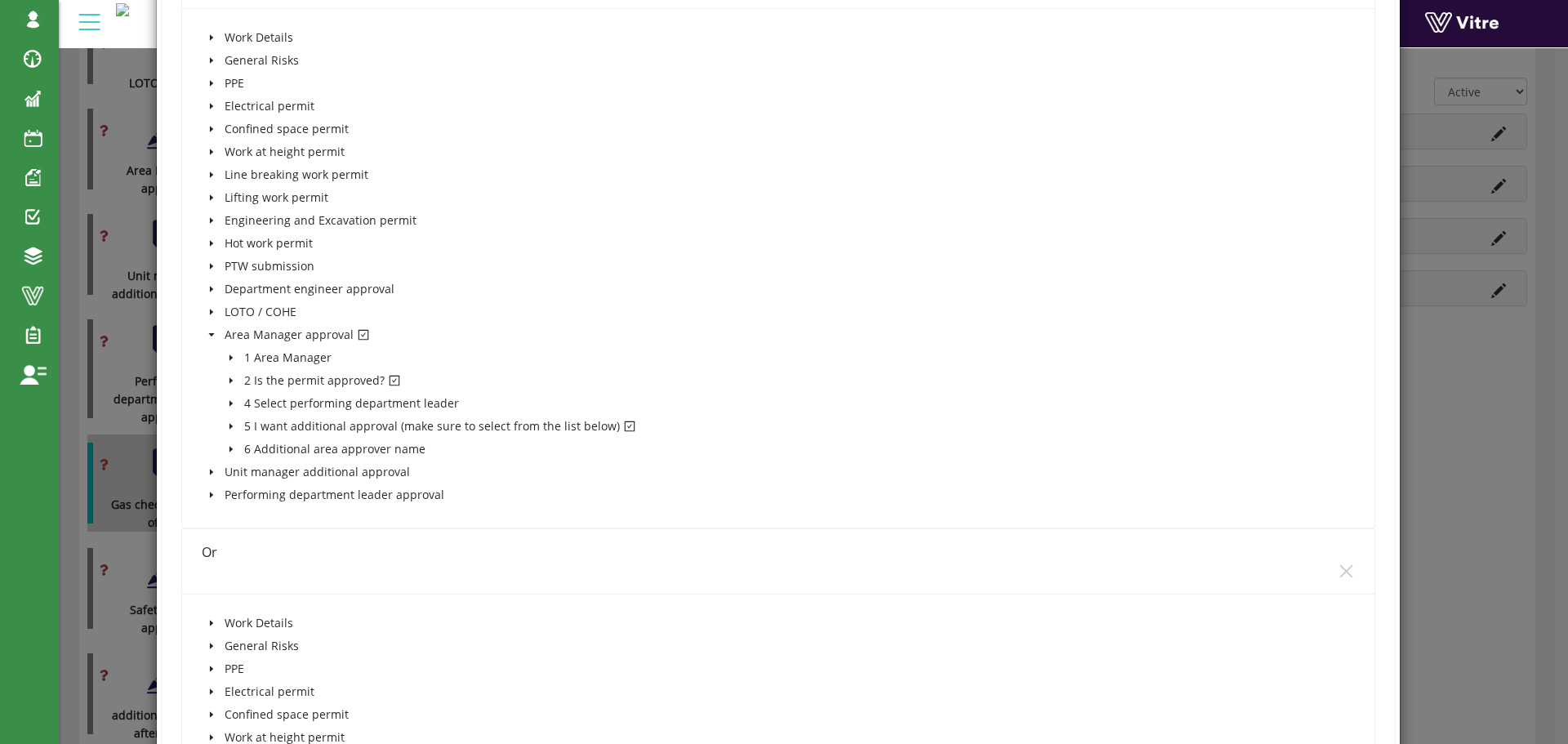
click at [210, 334] on icon "caret-down" at bounding box center [211, 335] width 6 height 4
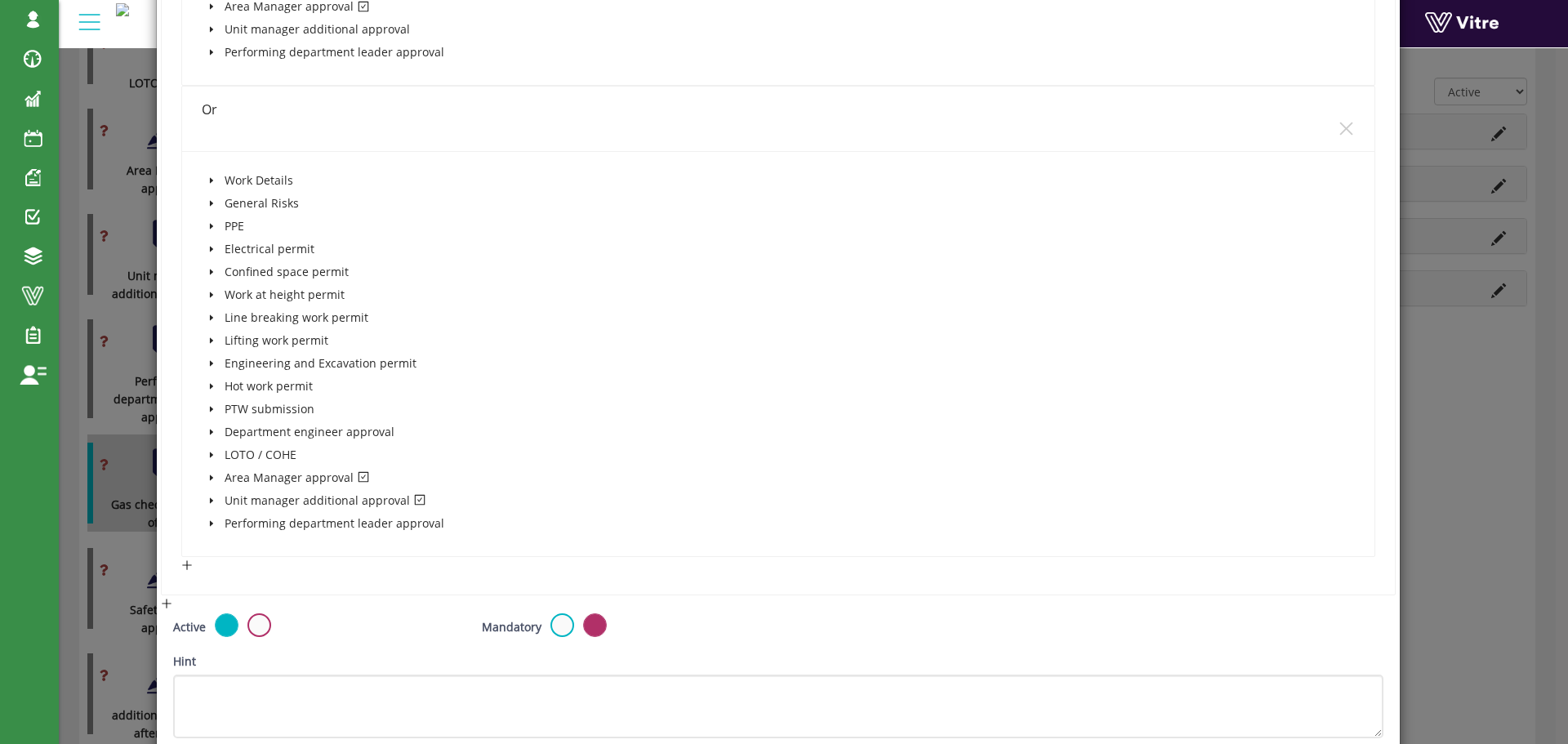
scroll to position [1877, 0]
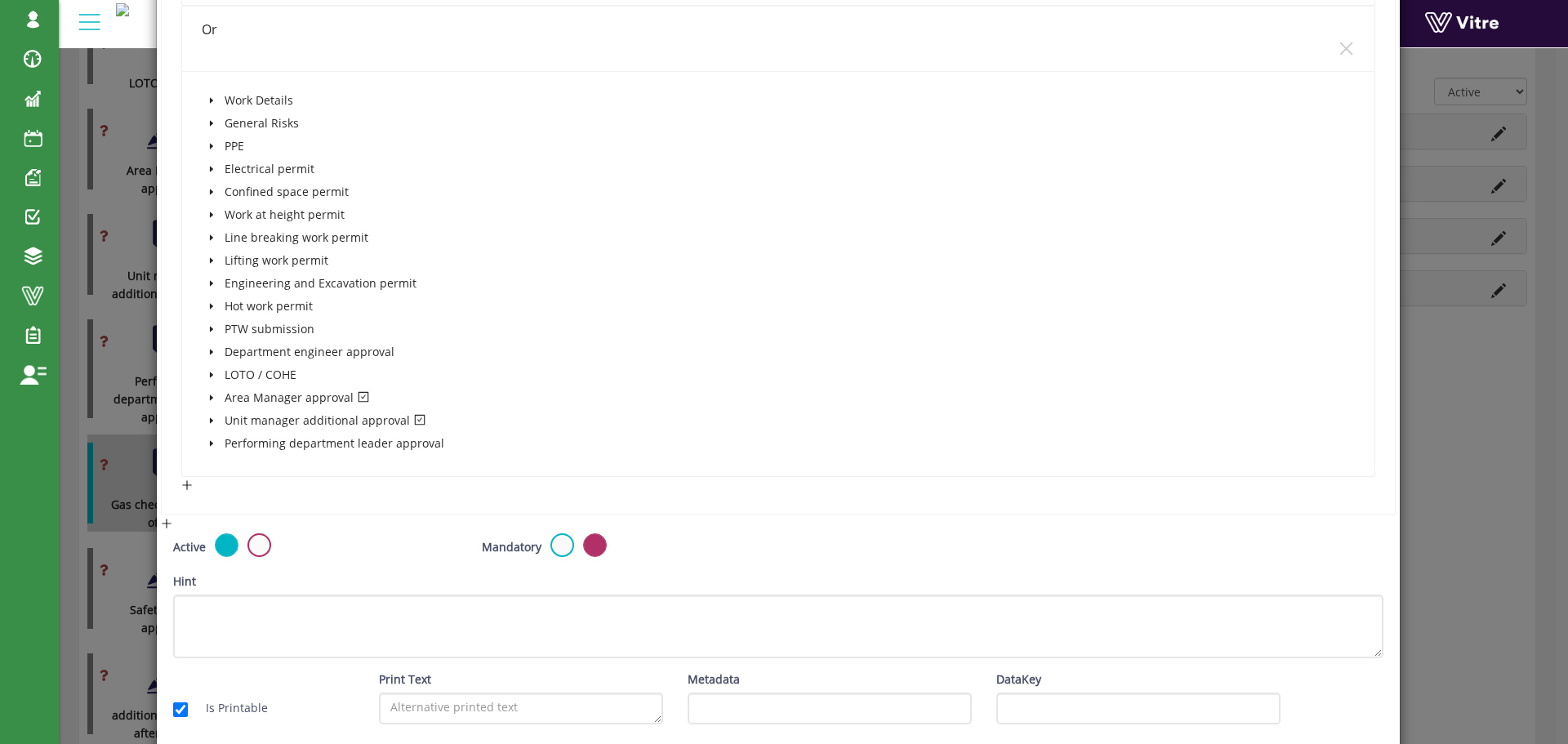
click at [209, 442] on icon "caret-down" at bounding box center [211, 442] width 4 height 6
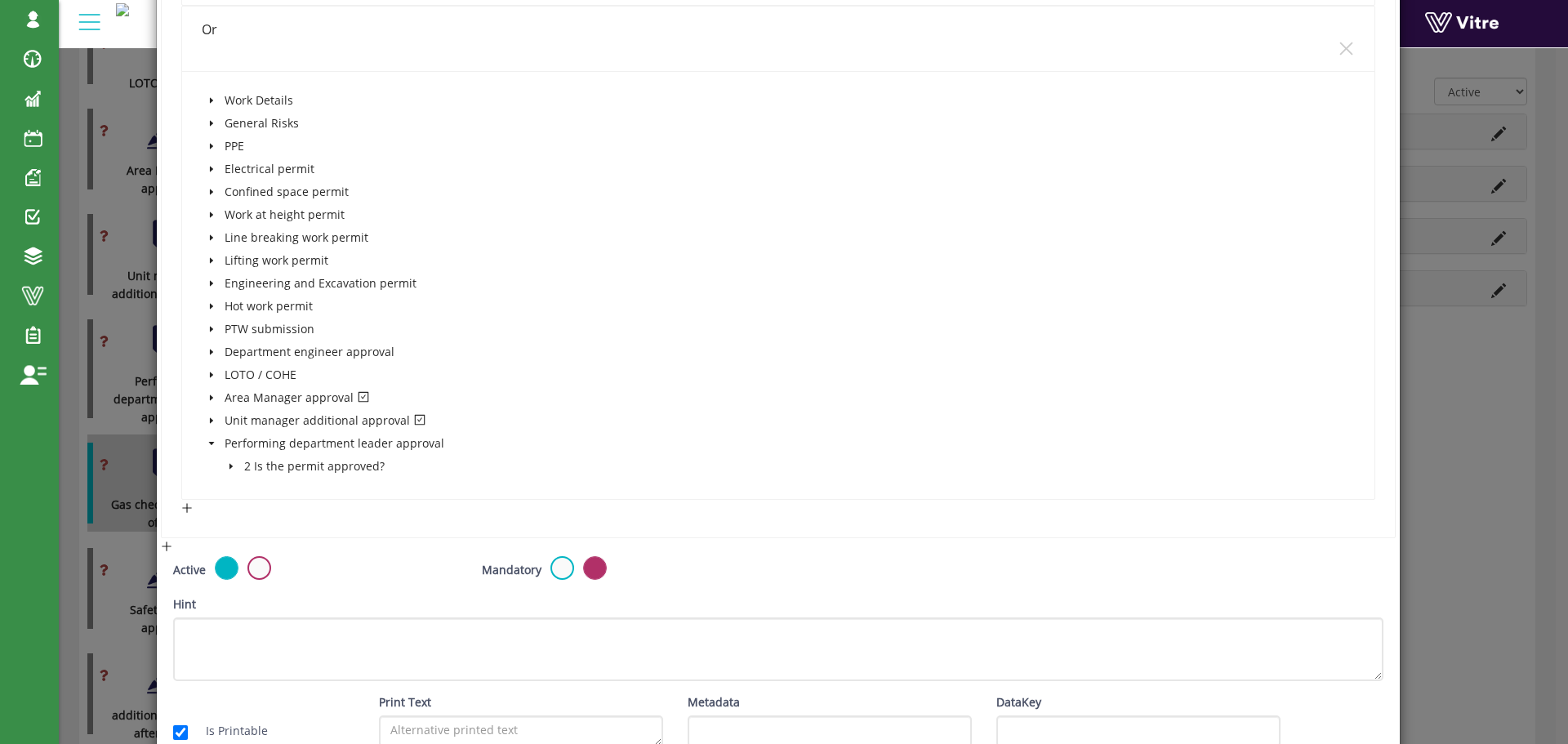
click at [229, 463] on icon "caret-down" at bounding box center [231, 466] width 8 height 8
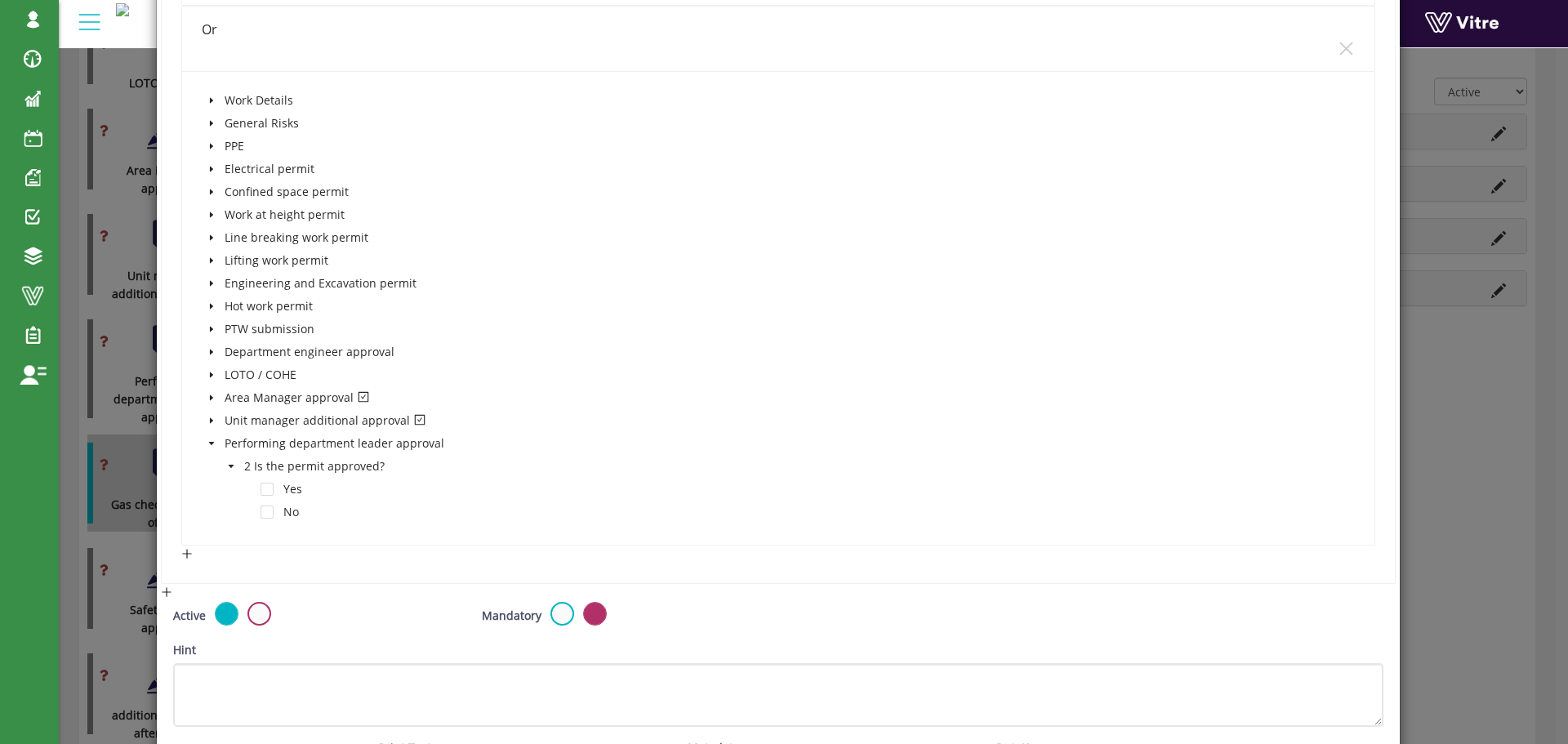
click at [229, 463] on icon "caret-down" at bounding box center [231, 466] width 8 height 8
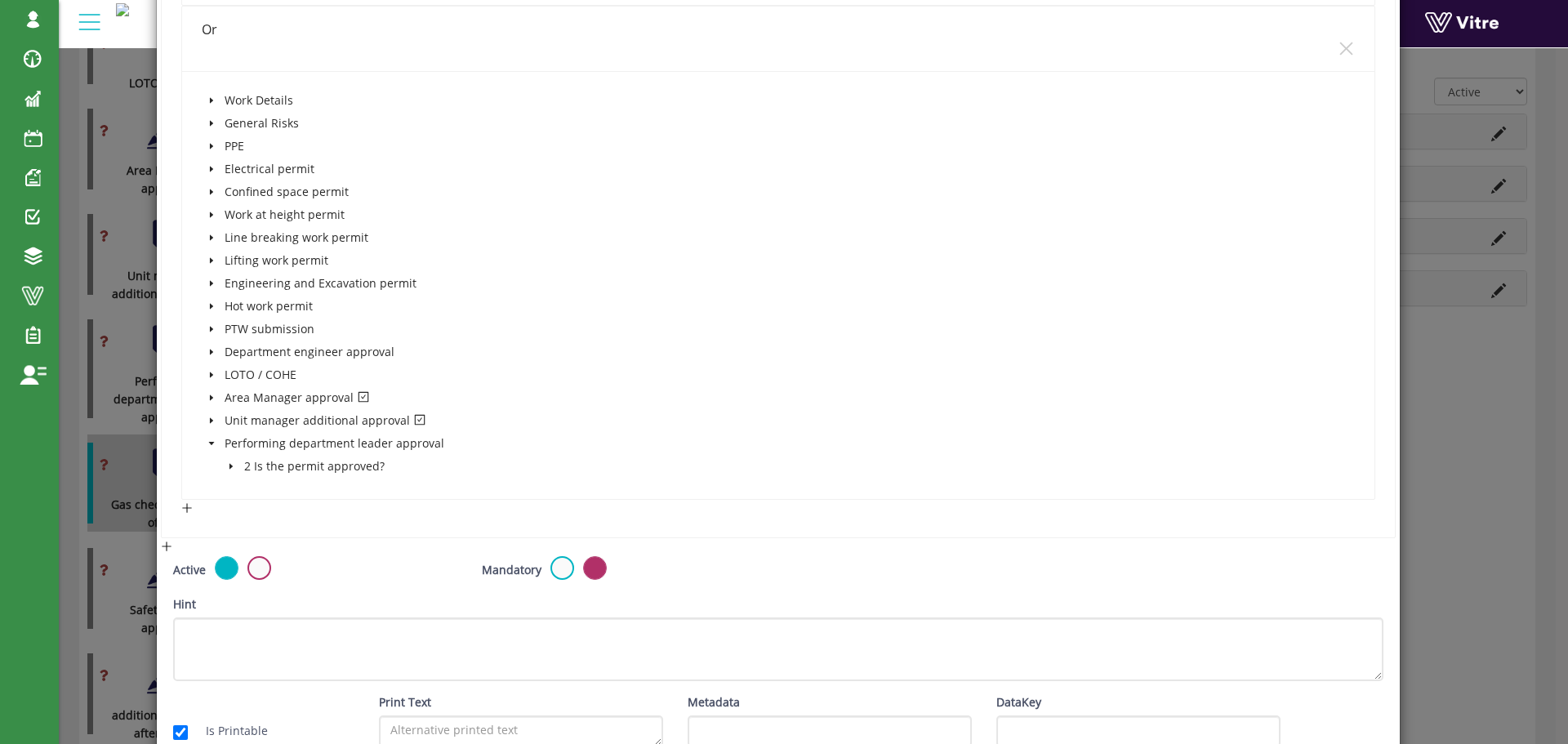
click at [212, 442] on icon "caret-down" at bounding box center [211, 443] width 8 height 8
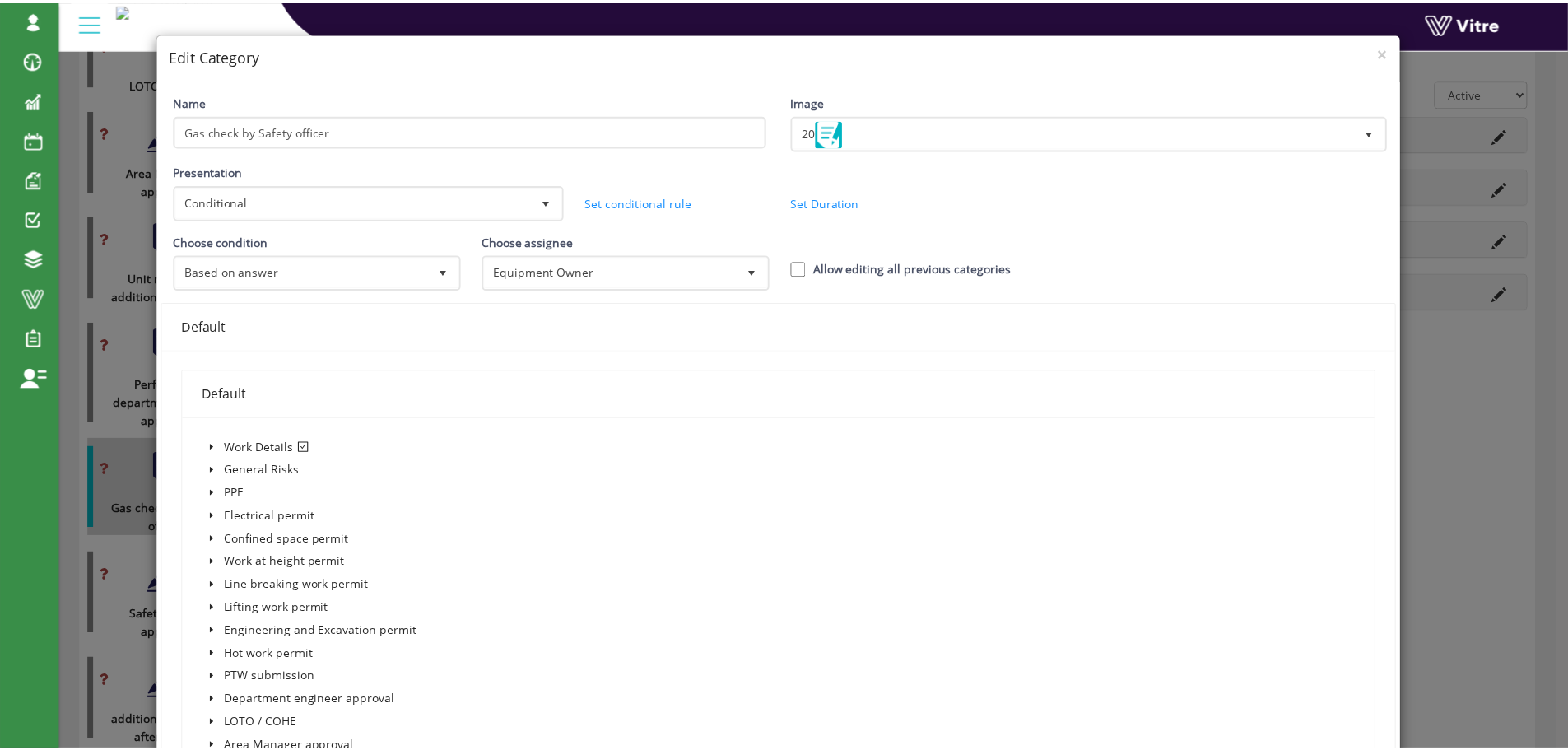
scroll to position [0, 0]
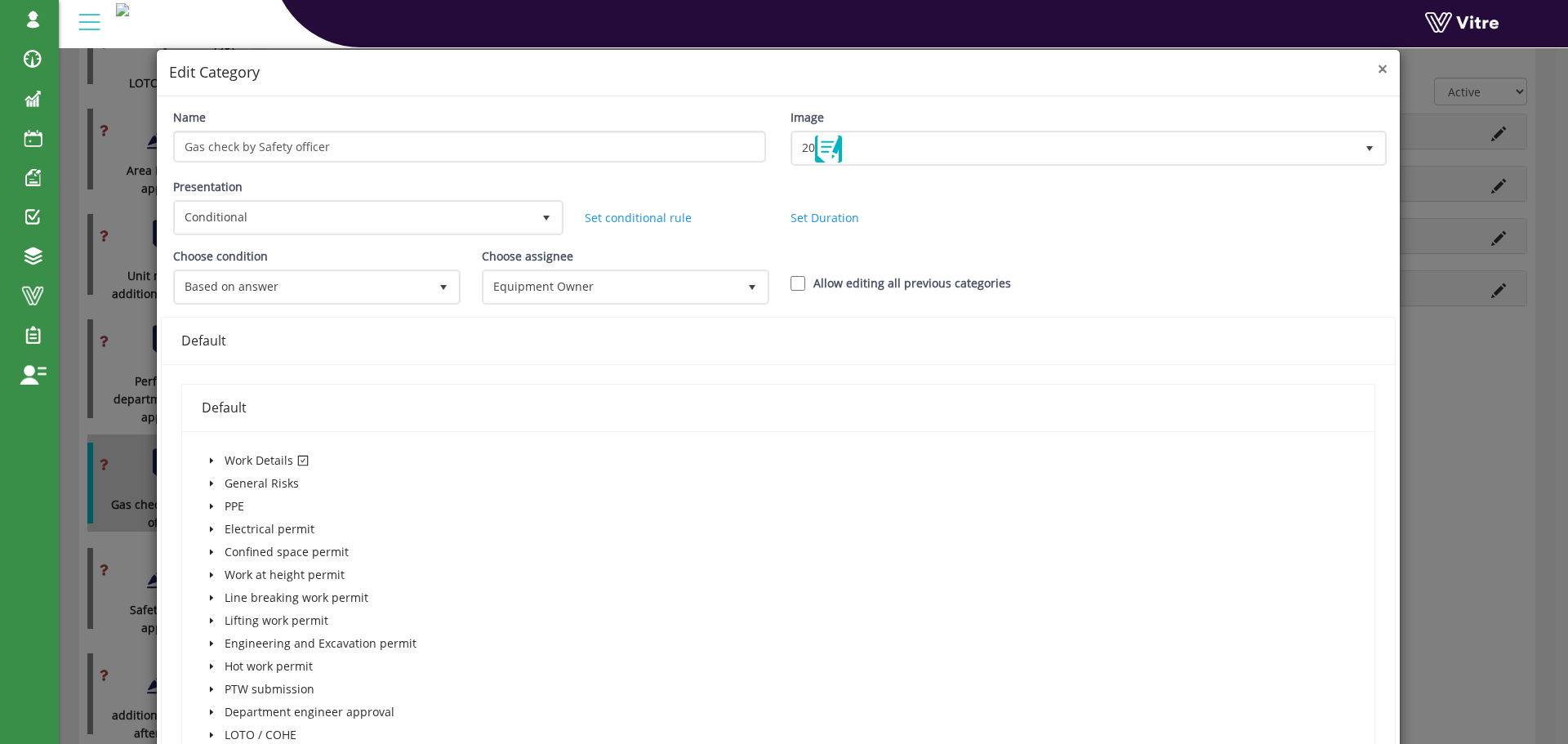
click at [1378, 71] on span "×" at bounding box center [1383, 68] width 10 height 23
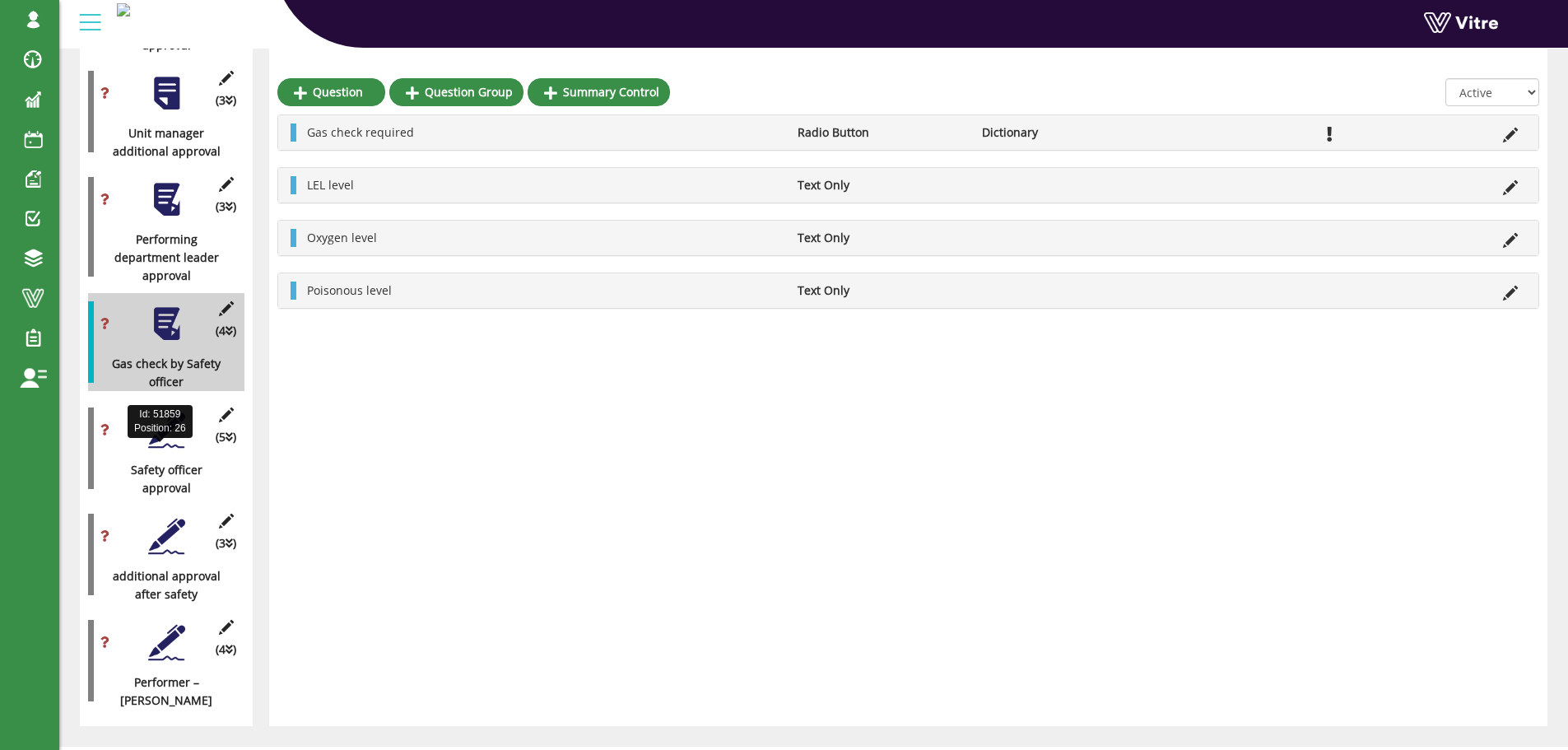
scroll to position [1811, 0]
